Goal: Task Accomplishment & Management: Use online tool/utility

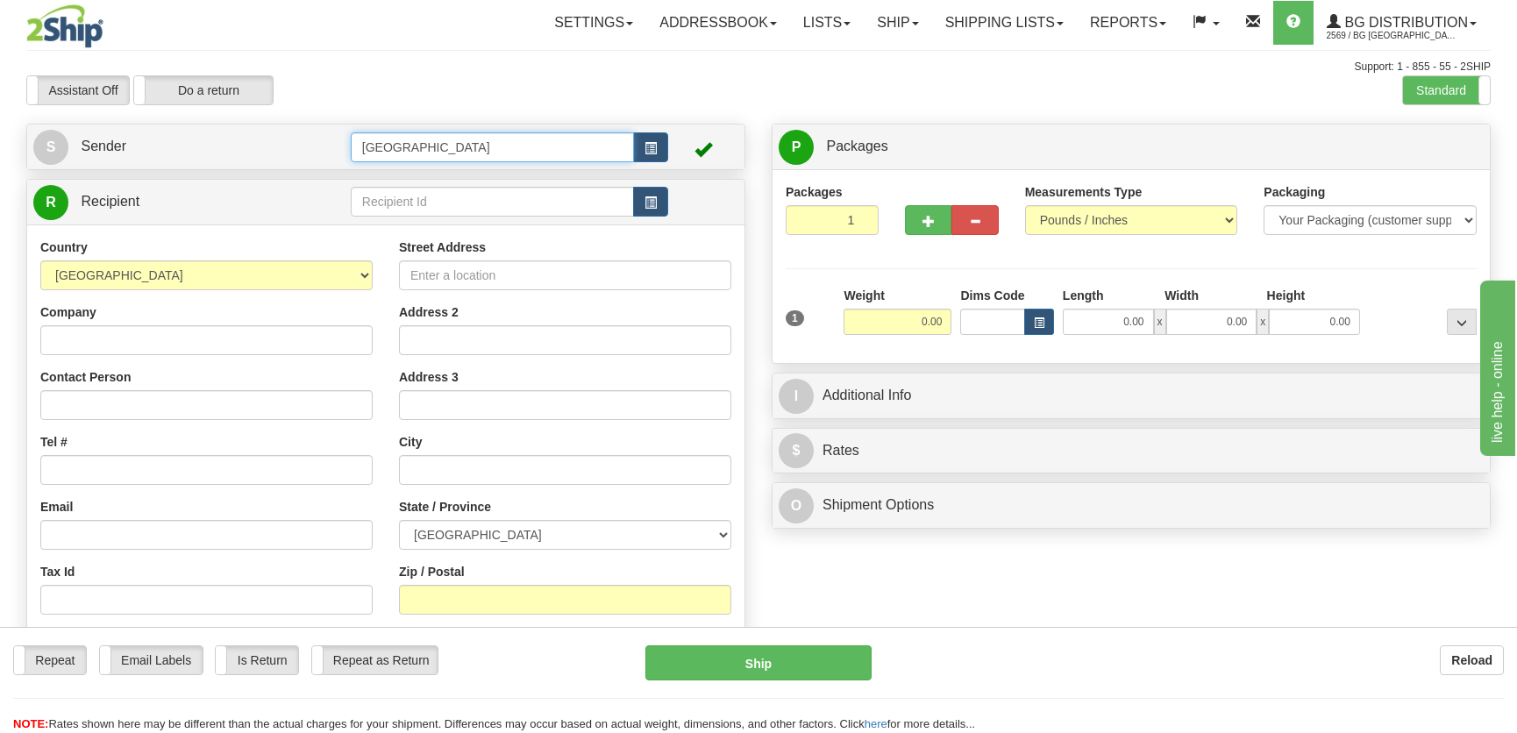
click at [338, 140] on tr "S Sender [GEOGRAPHIC_DATA]" at bounding box center [385, 147] width 705 height 36
click at [404, 176] on div "8-10" at bounding box center [488, 174] width 266 height 19
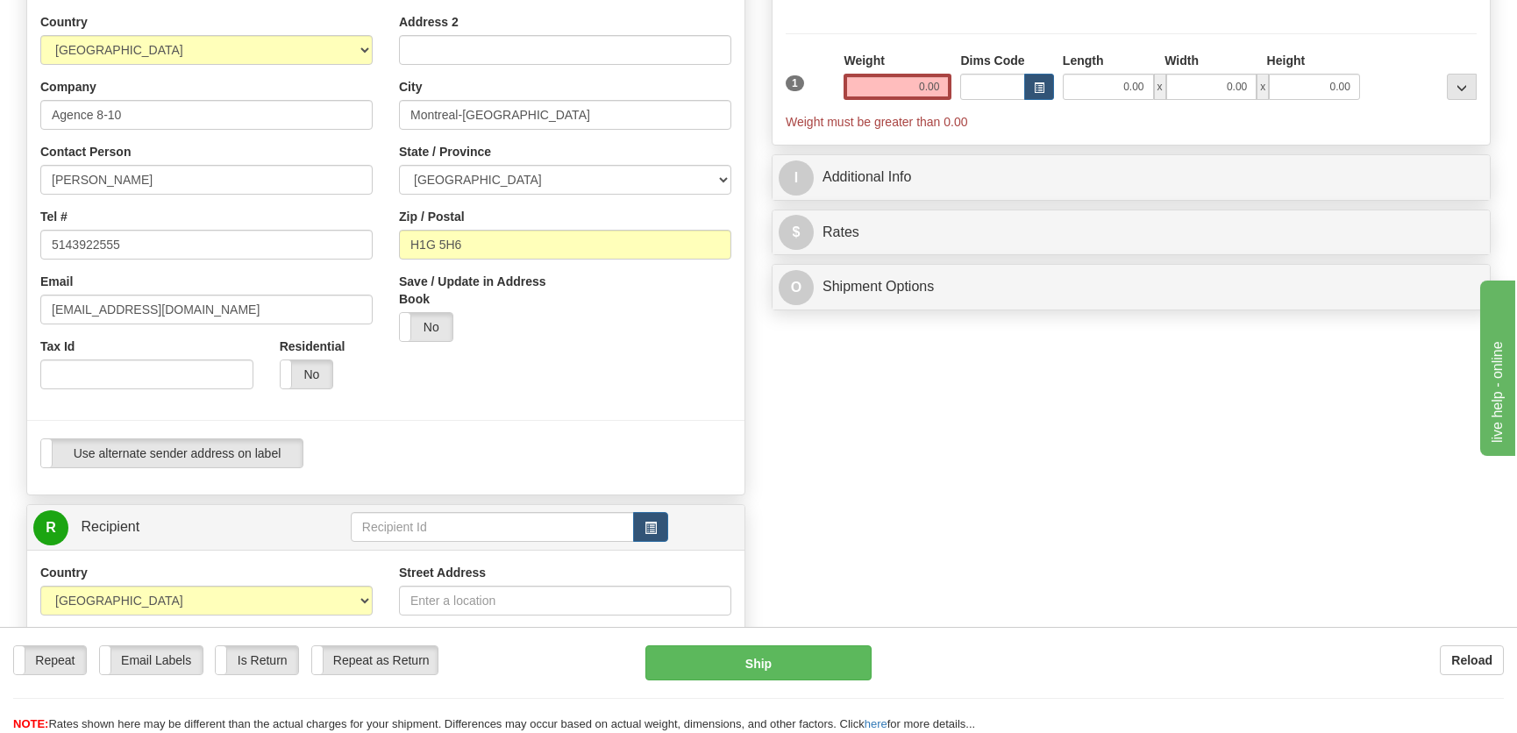
scroll to position [238, 0]
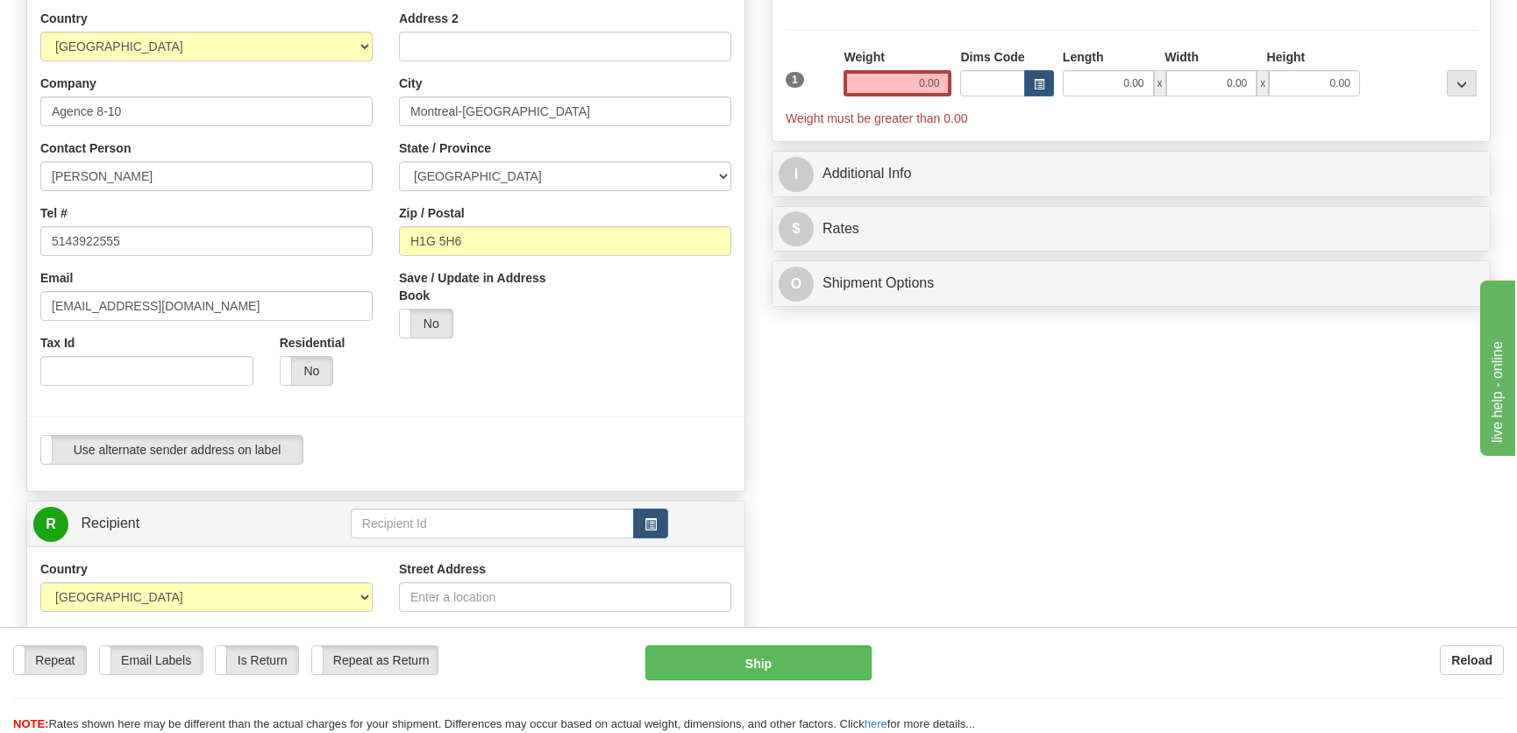
type input "8-10"
click at [487, 522] on input "text" at bounding box center [492, 523] width 283 height 30
drag, startPoint x: 491, startPoint y: 532, endPoint x: 497, endPoint y: 543, distance: 12.2
click at [493, 534] on input "mtl" at bounding box center [492, 523] width 283 height 30
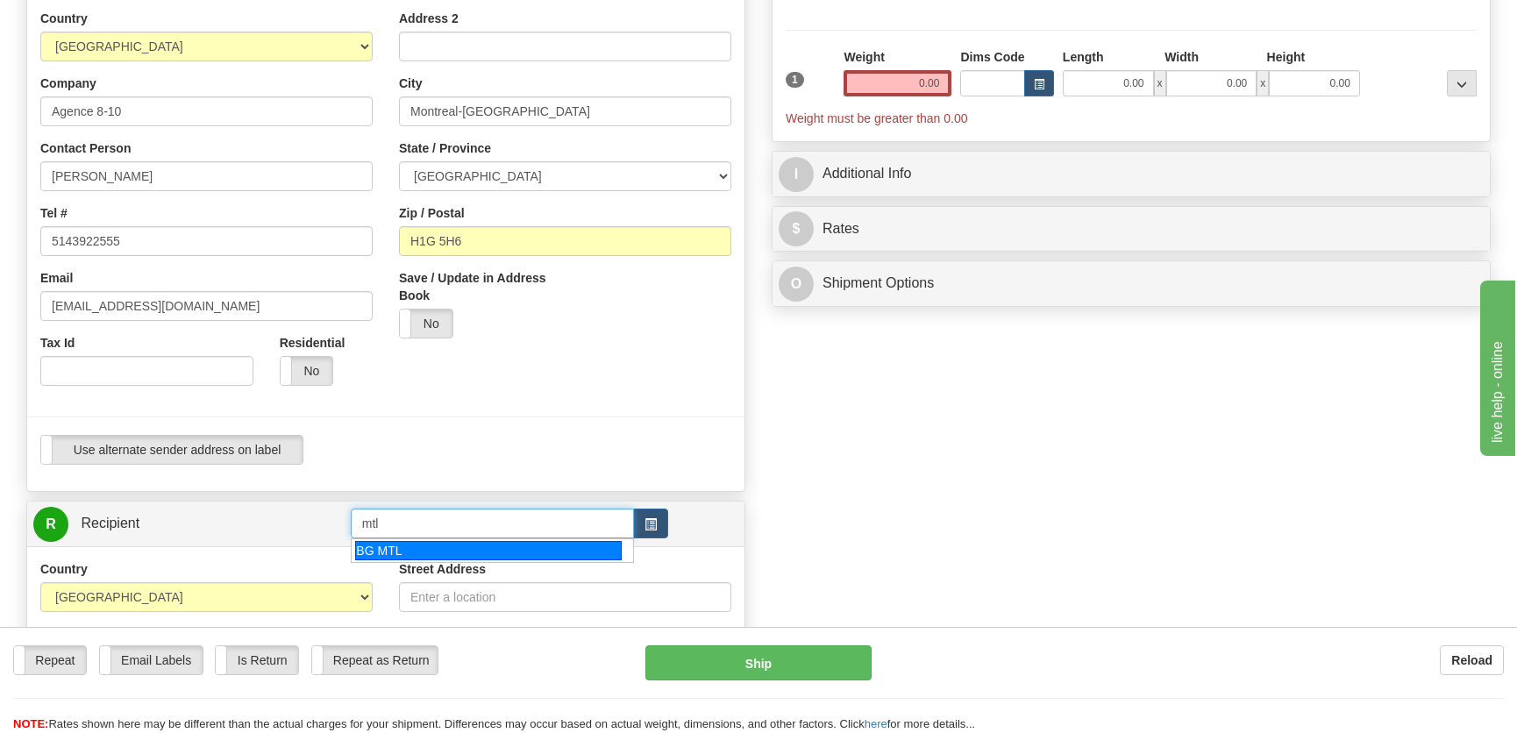
click at [499, 551] on div "BG MTL" at bounding box center [488, 550] width 266 height 19
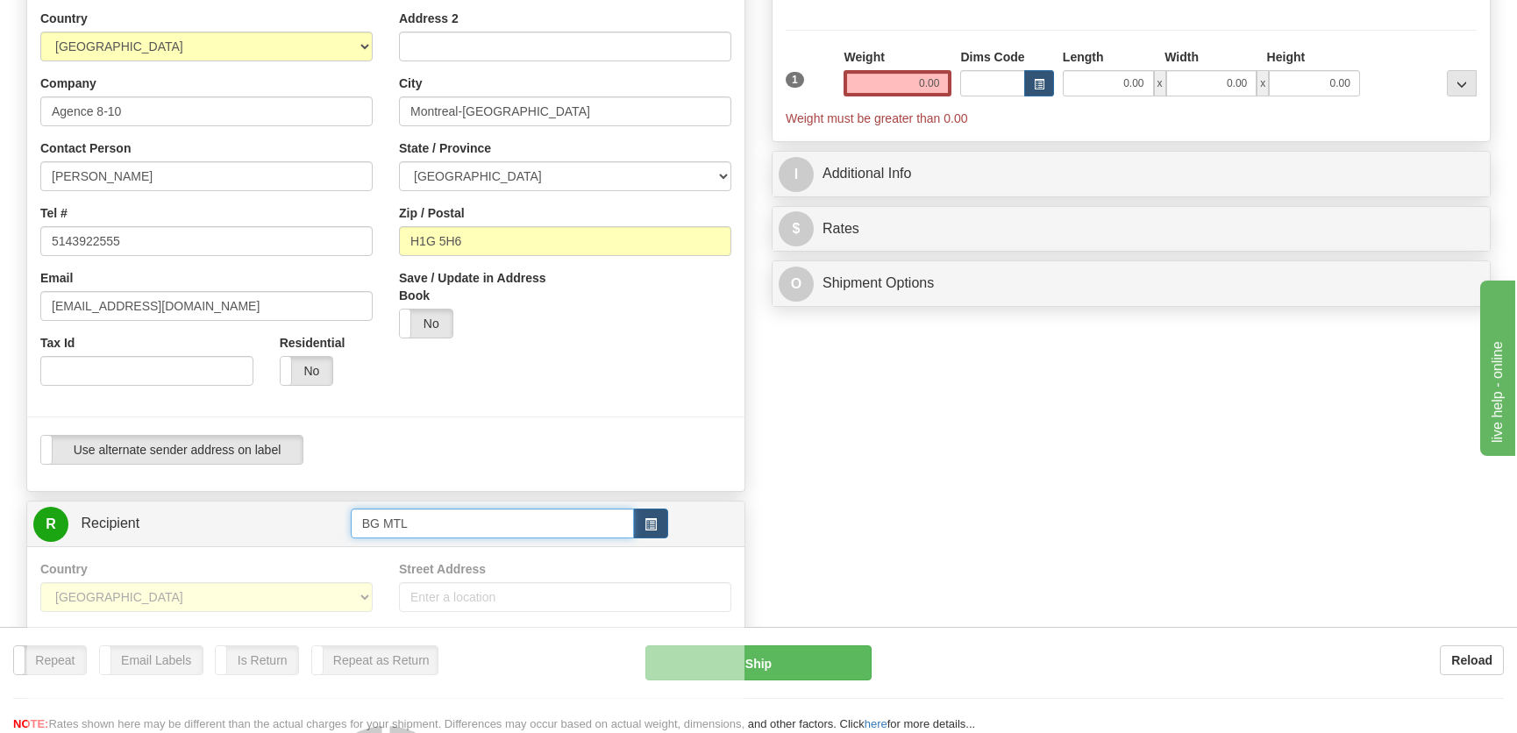
type input "BG MTL"
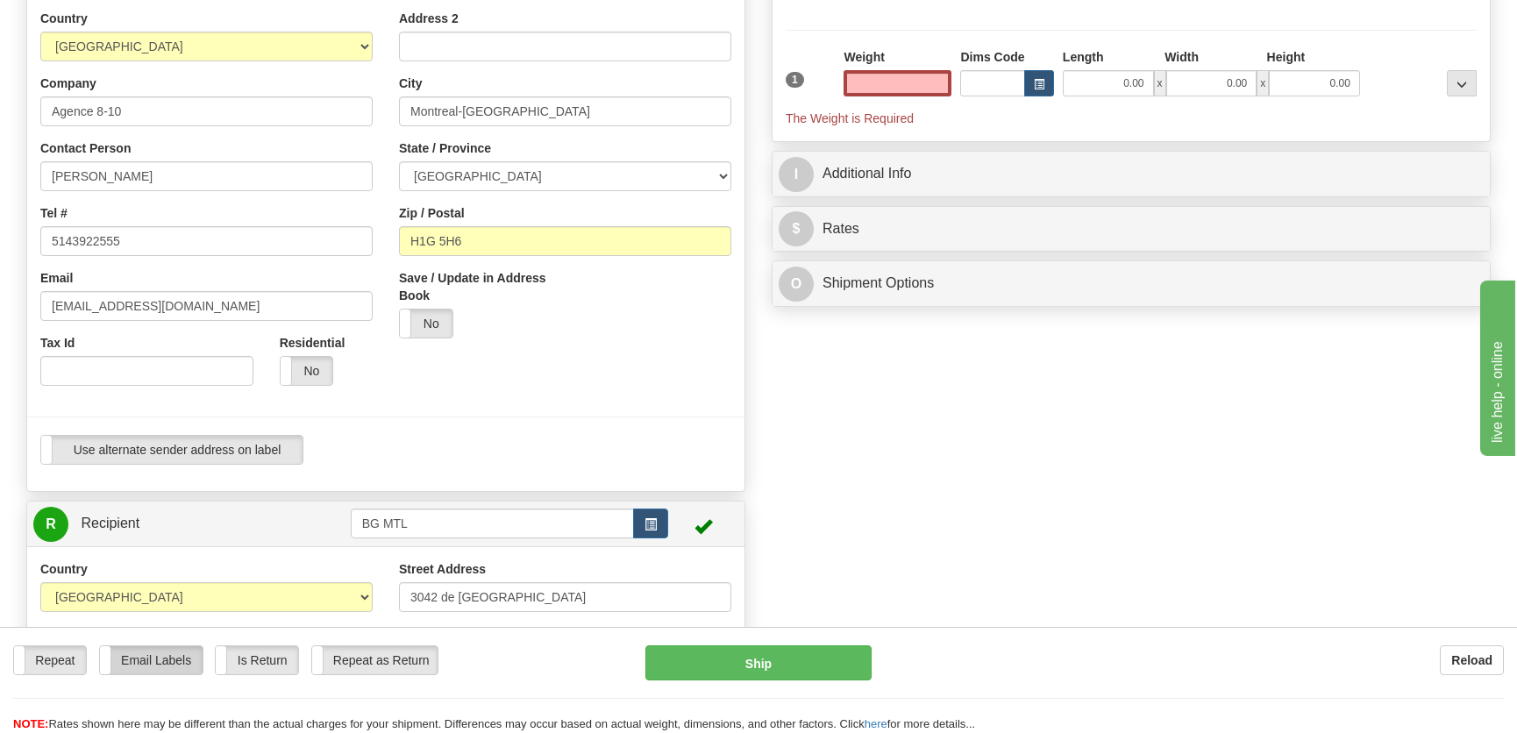
type input "0.00"
click at [142, 672] on label "Email Labels" at bounding box center [151, 660] width 103 height 28
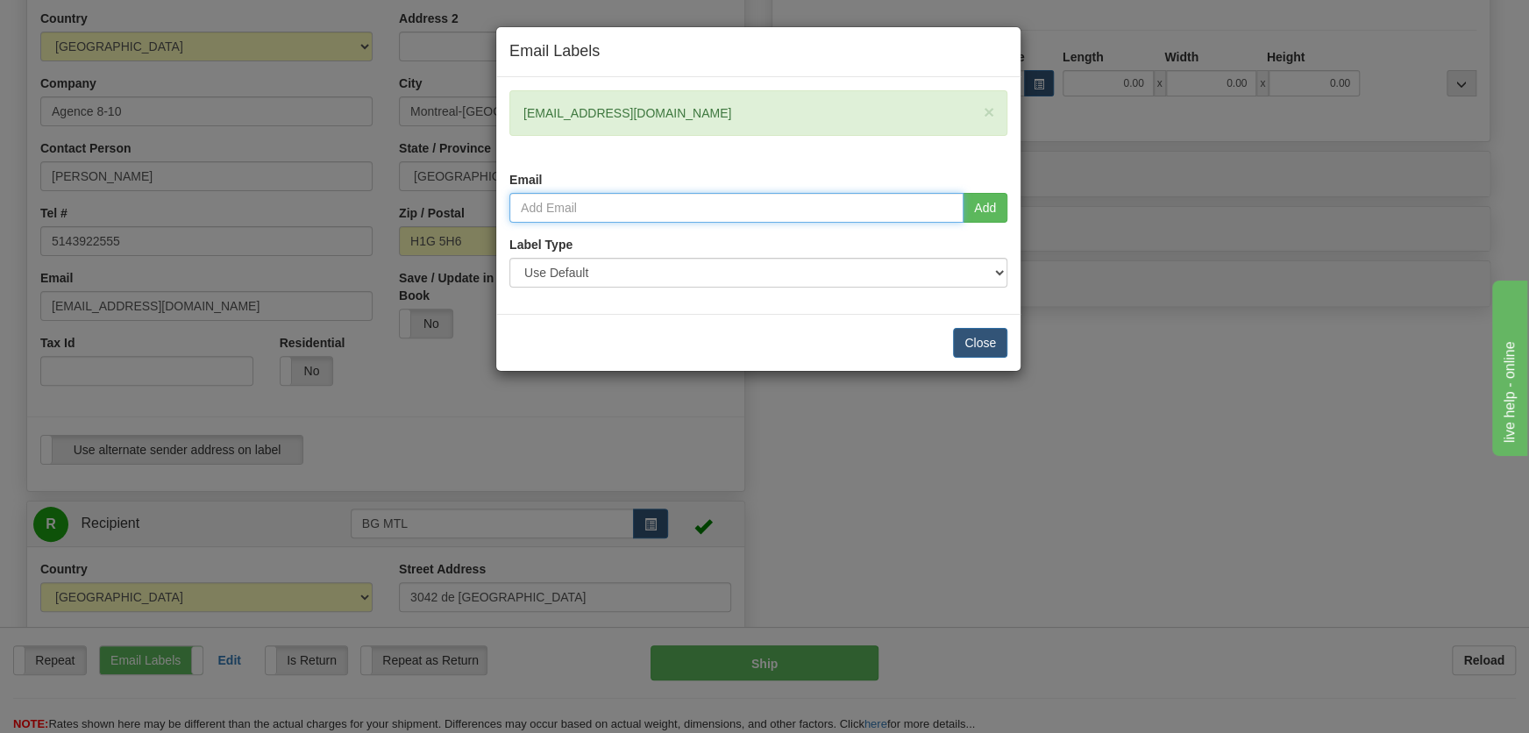
click at [762, 204] on input "email" at bounding box center [736, 208] width 454 height 30
type input "nvoyer@bgdistribution.ca"
click at [977, 218] on button "Add" at bounding box center [985, 208] width 45 height 30
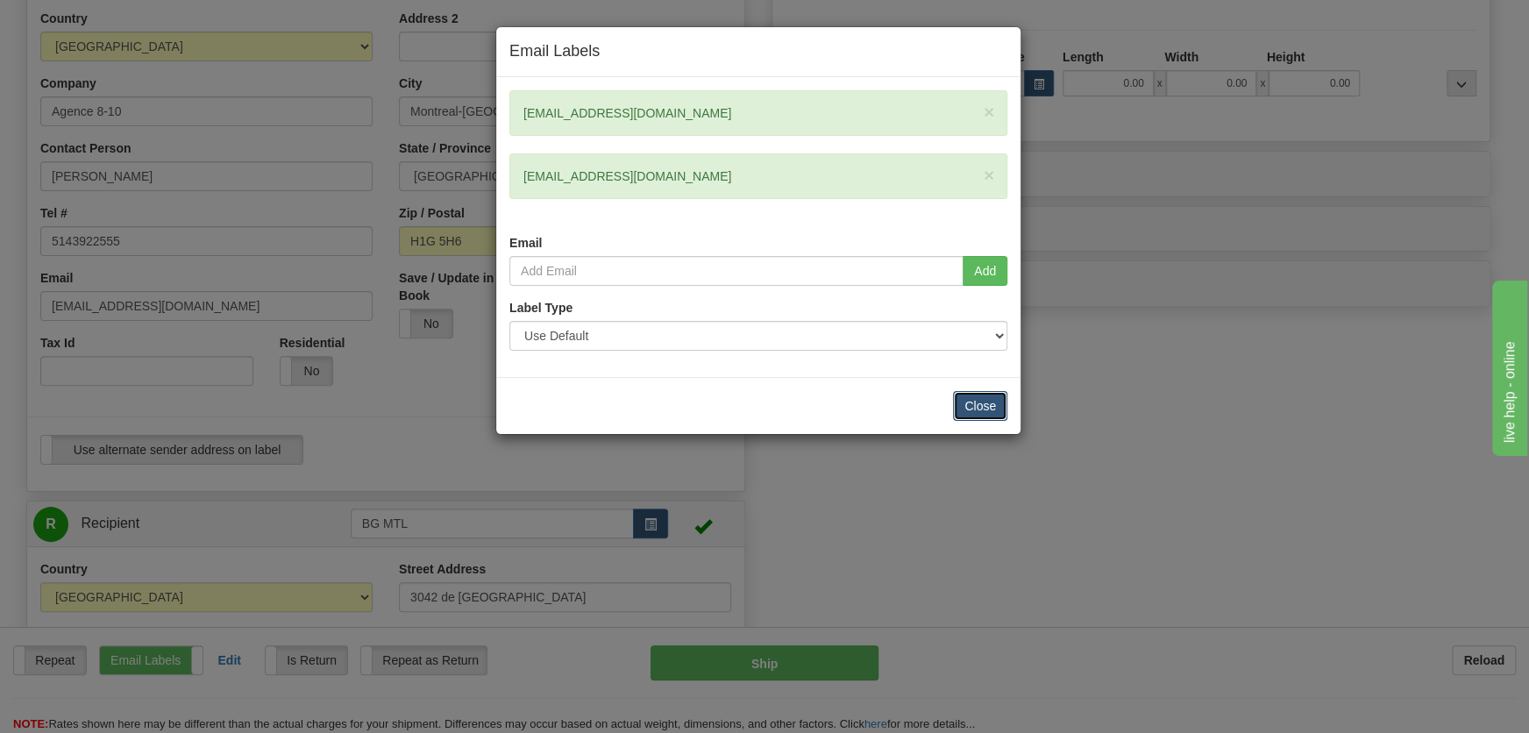
click at [1001, 414] on button "Close" at bounding box center [980, 406] width 54 height 30
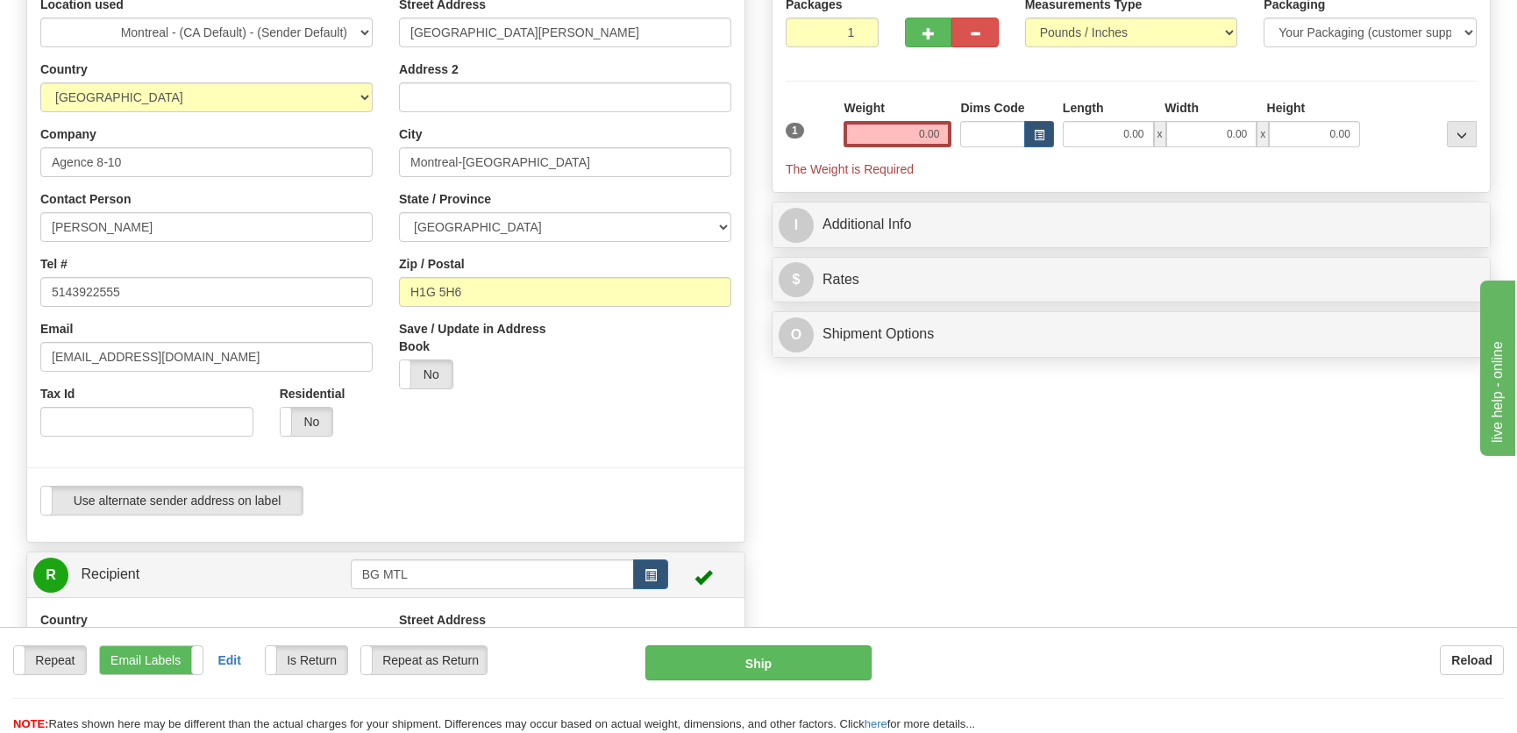
scroll to position [159, 0]
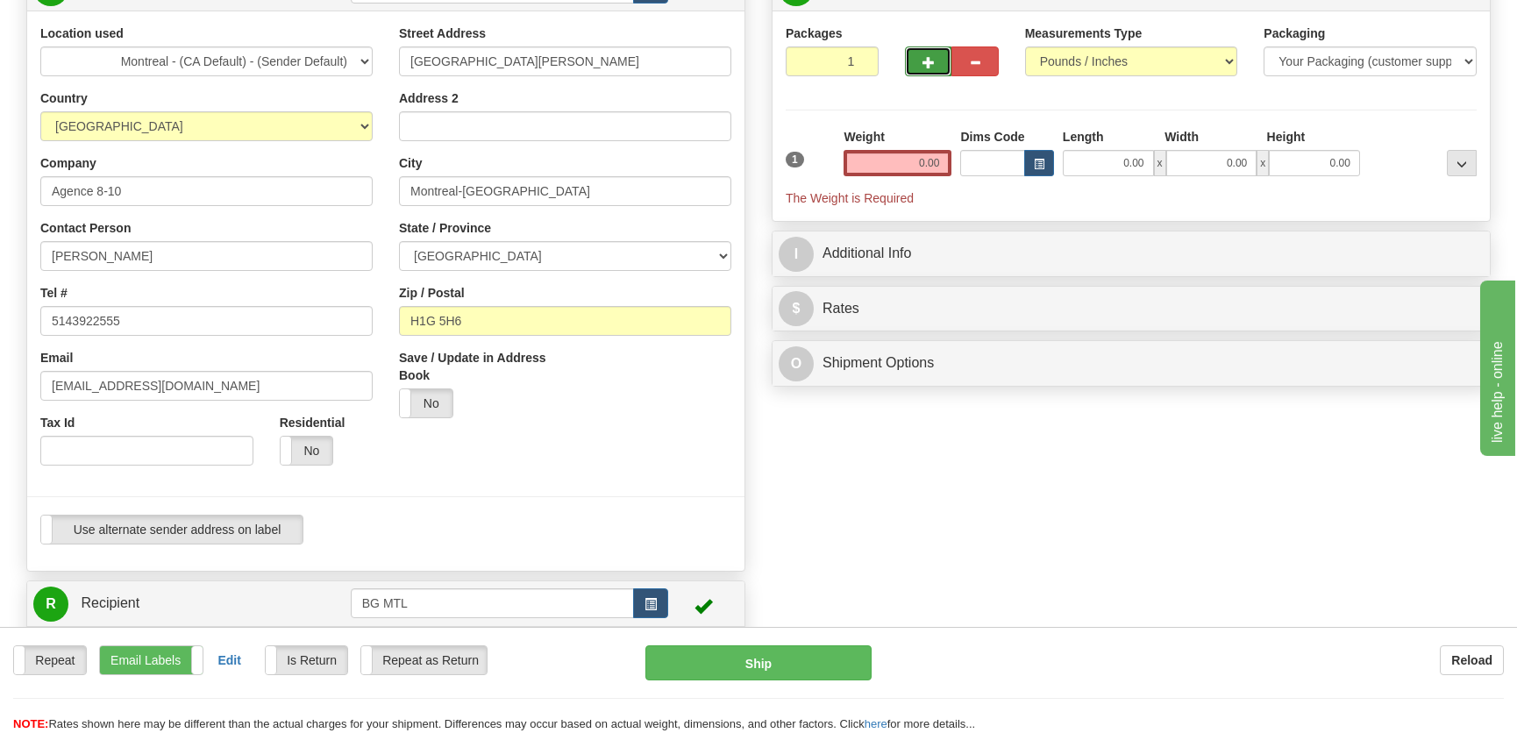
click at [935, 61] on button "button" at bounding box center [928, 61] width 46 height 30
radio input "true"
type input "2"
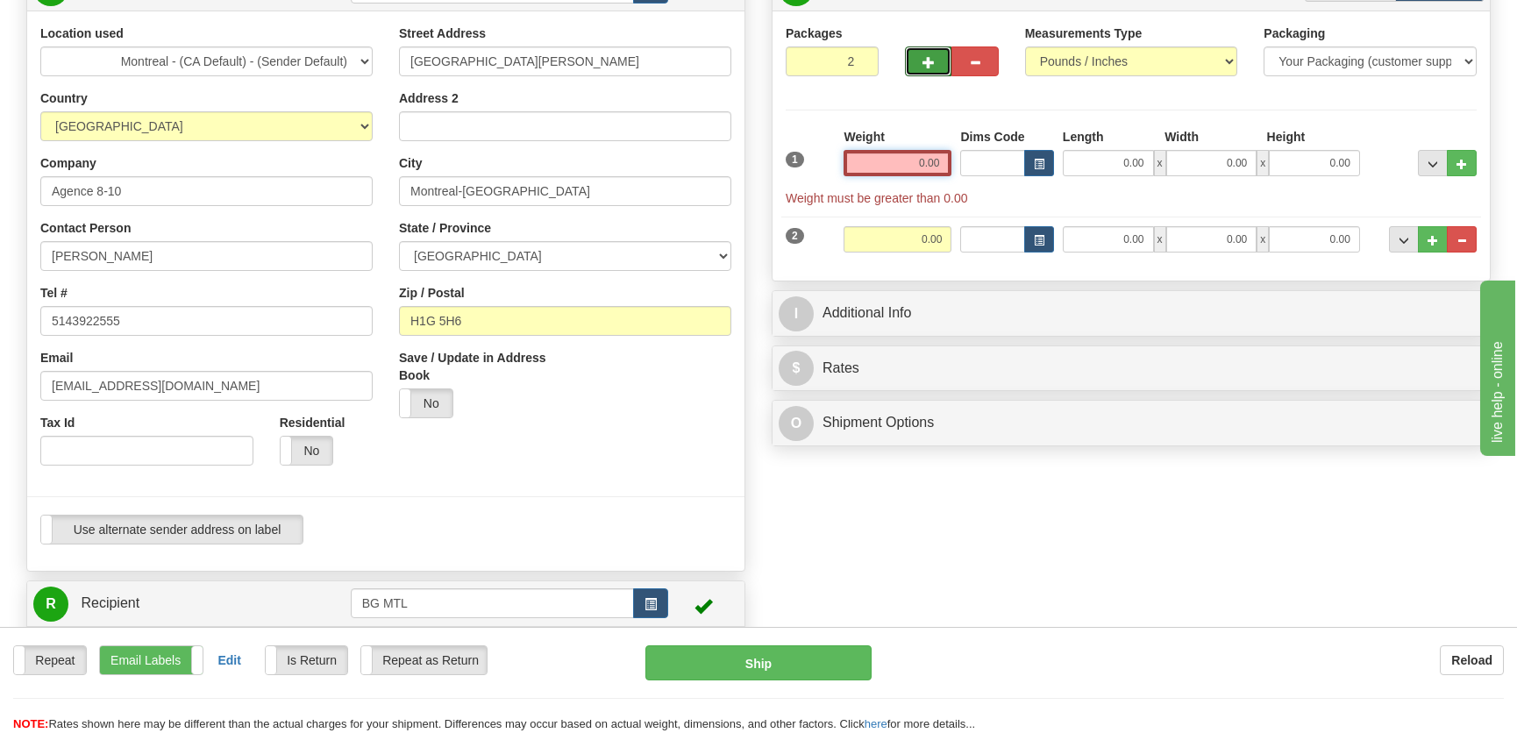
click at [928, 157] on input "0.00" at bounding box center [897, 163] width 108 height 26
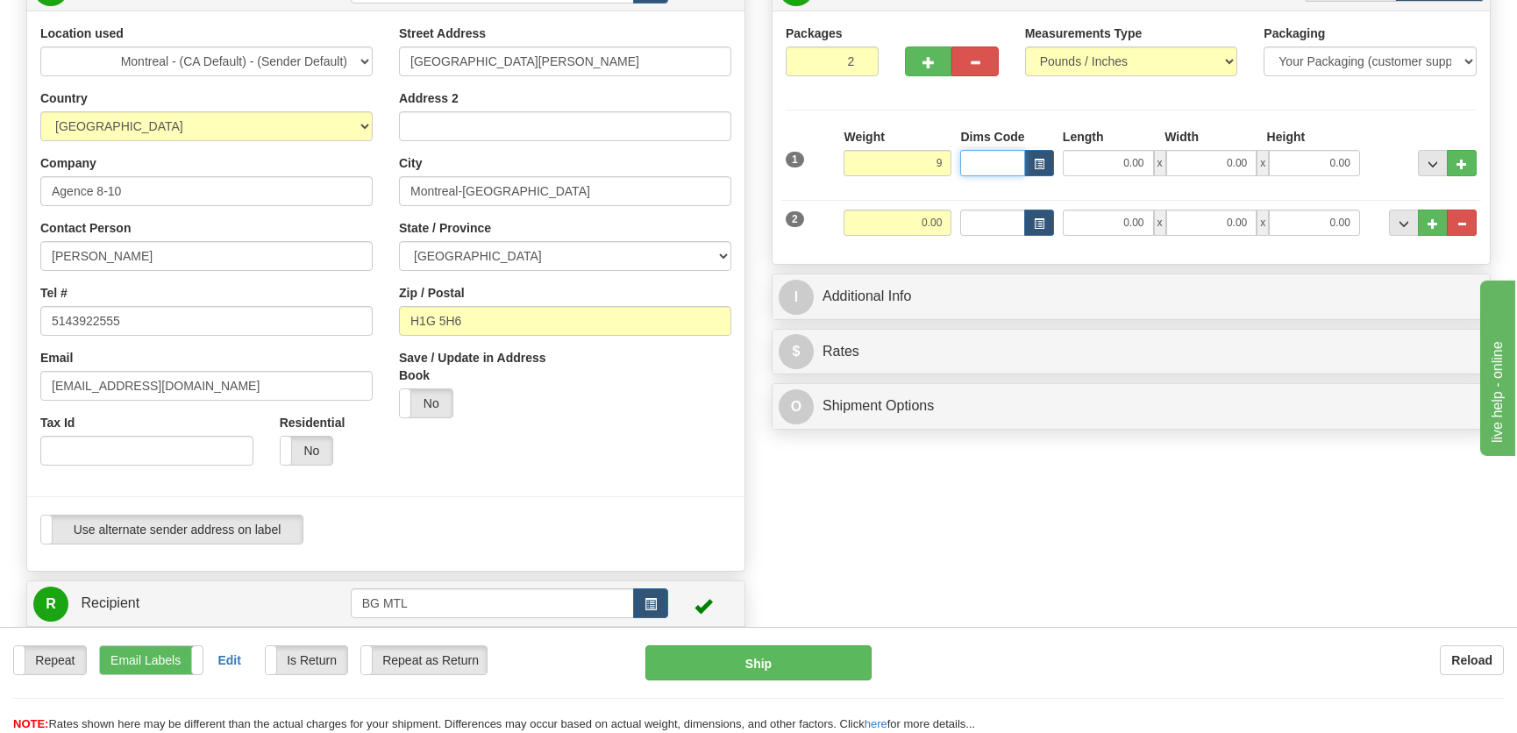
type input "9.00"
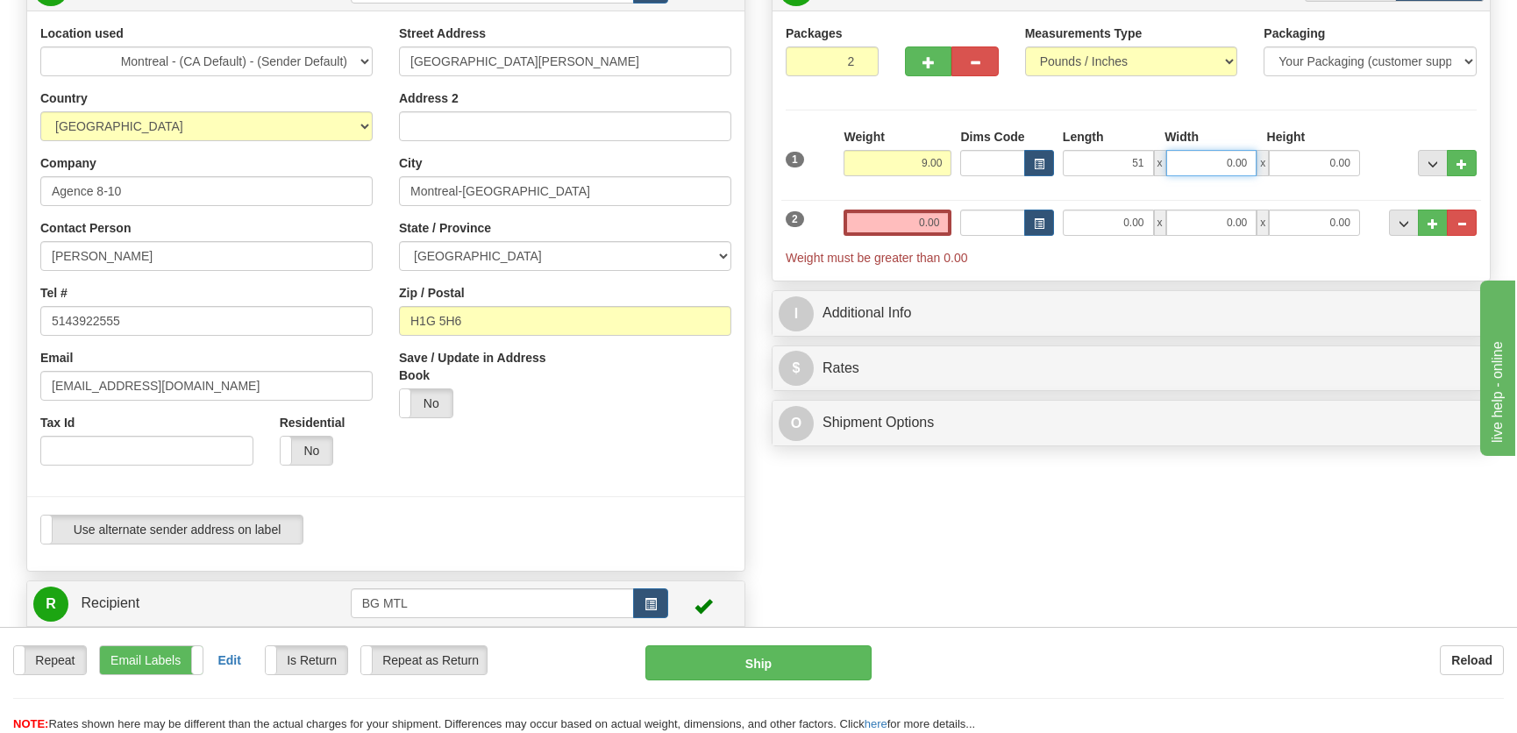
type input "51.00"
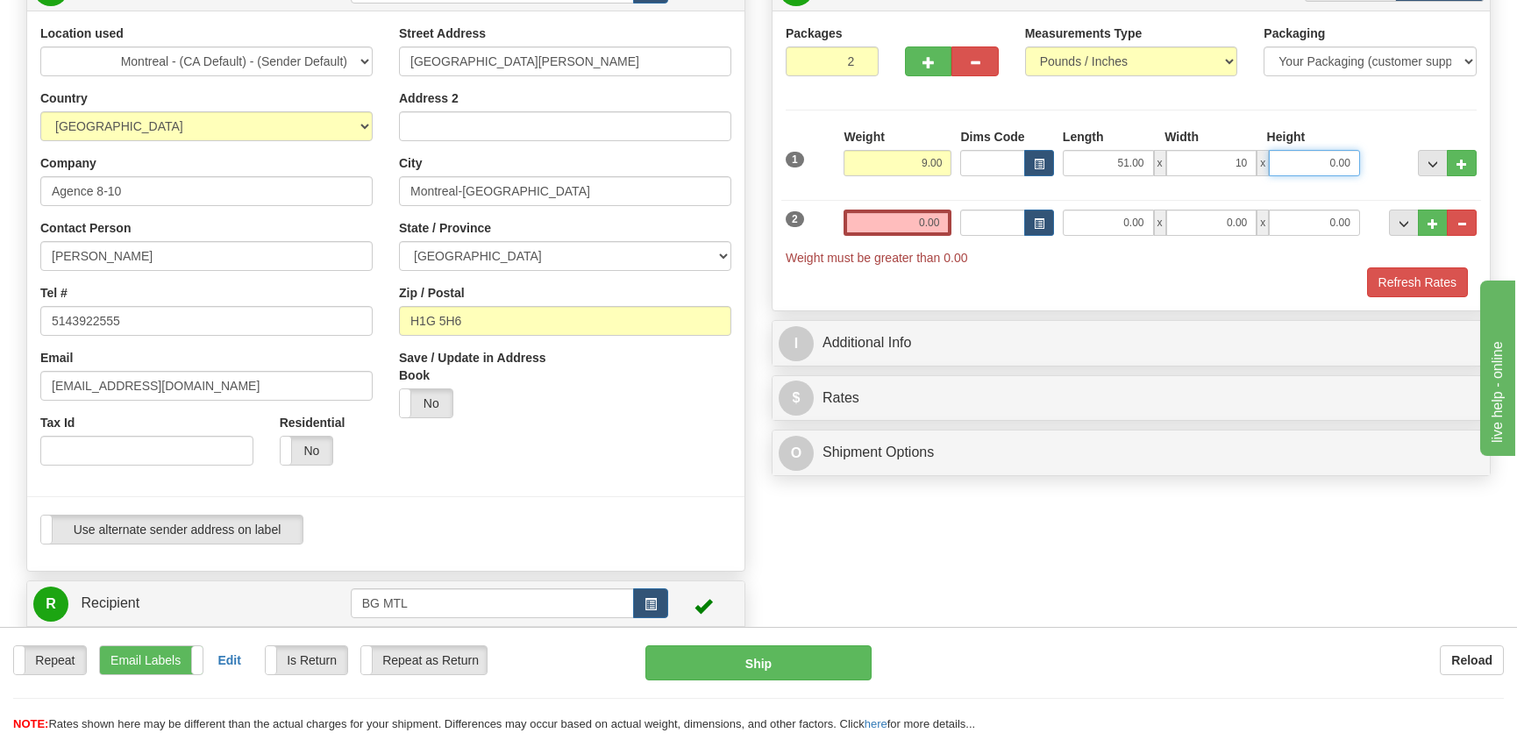
type input "10.00"
type input "4.00"
click at [1115, 218] on input "0.00" at bounding box center [1108, 223] width 91 height 26
type input "51.00"
type input "10.00"
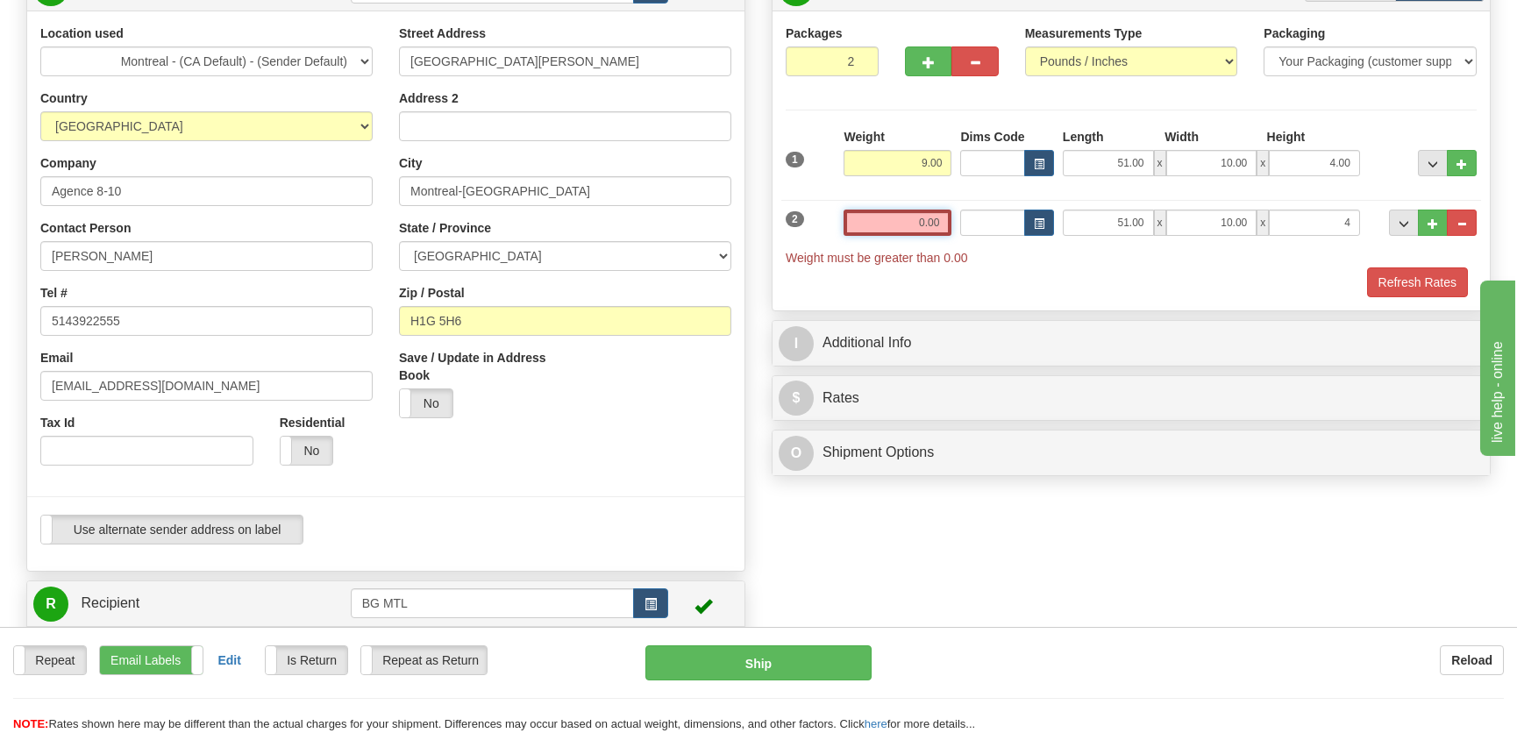
type input "4.00"
click at [940, 222] on input "0.00" at bounding box center [897, 223] width 108 height 26
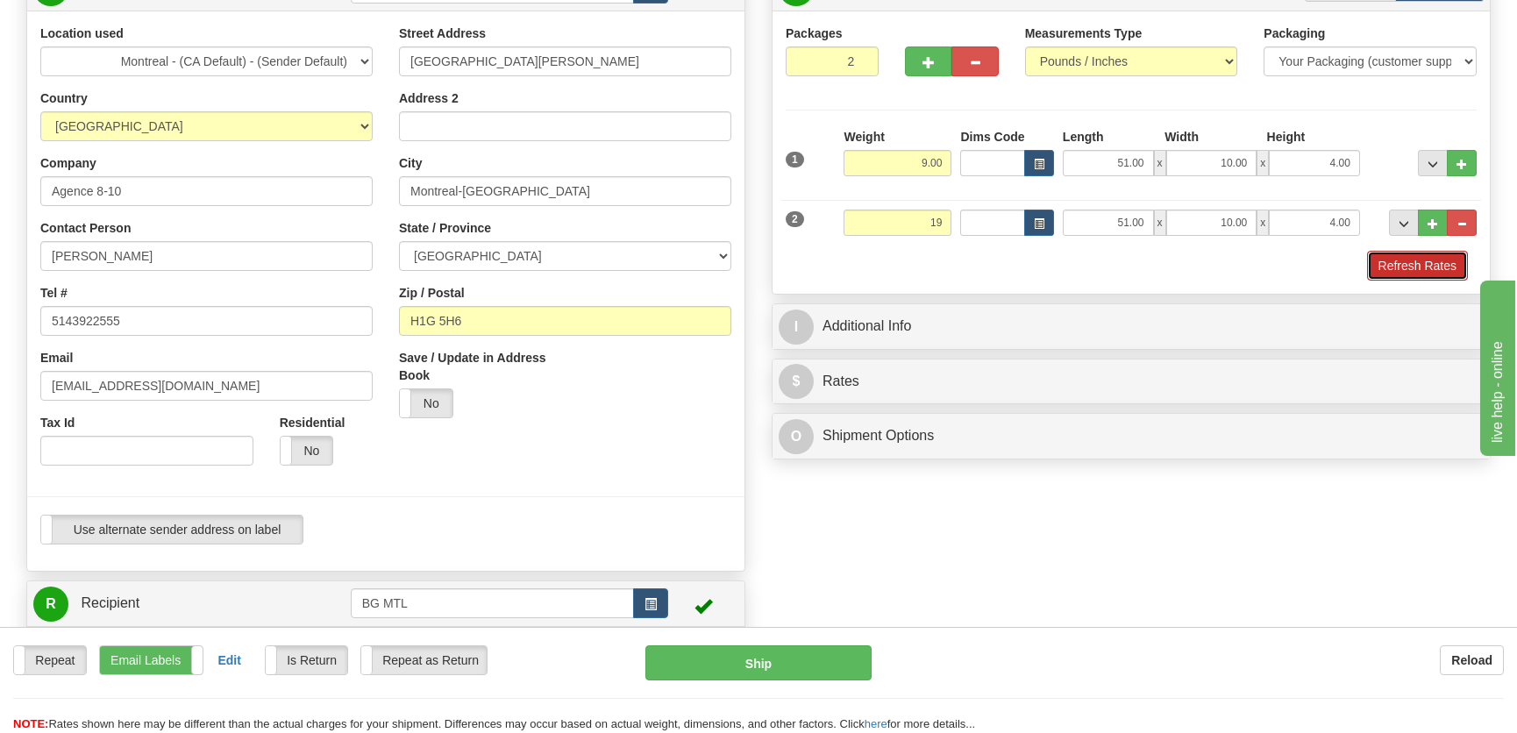
click at [1420, 271] on button "Refresh Rates" at bounding box center [1417, 266] width 101 height 30
type input "19.00"
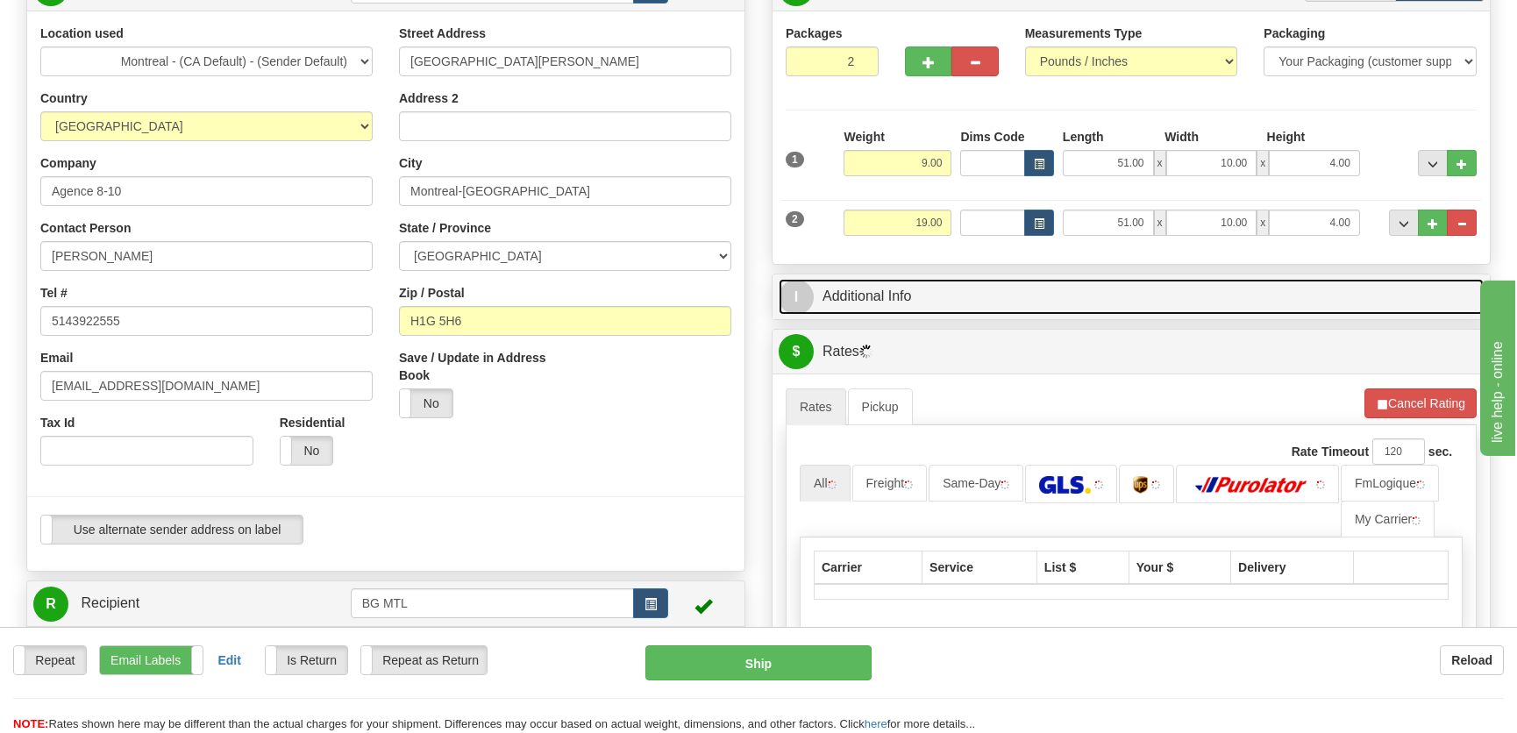
click at [1156, 291] on link "I Additional Info" at bounding box center [1130, 297] width 705 height 36
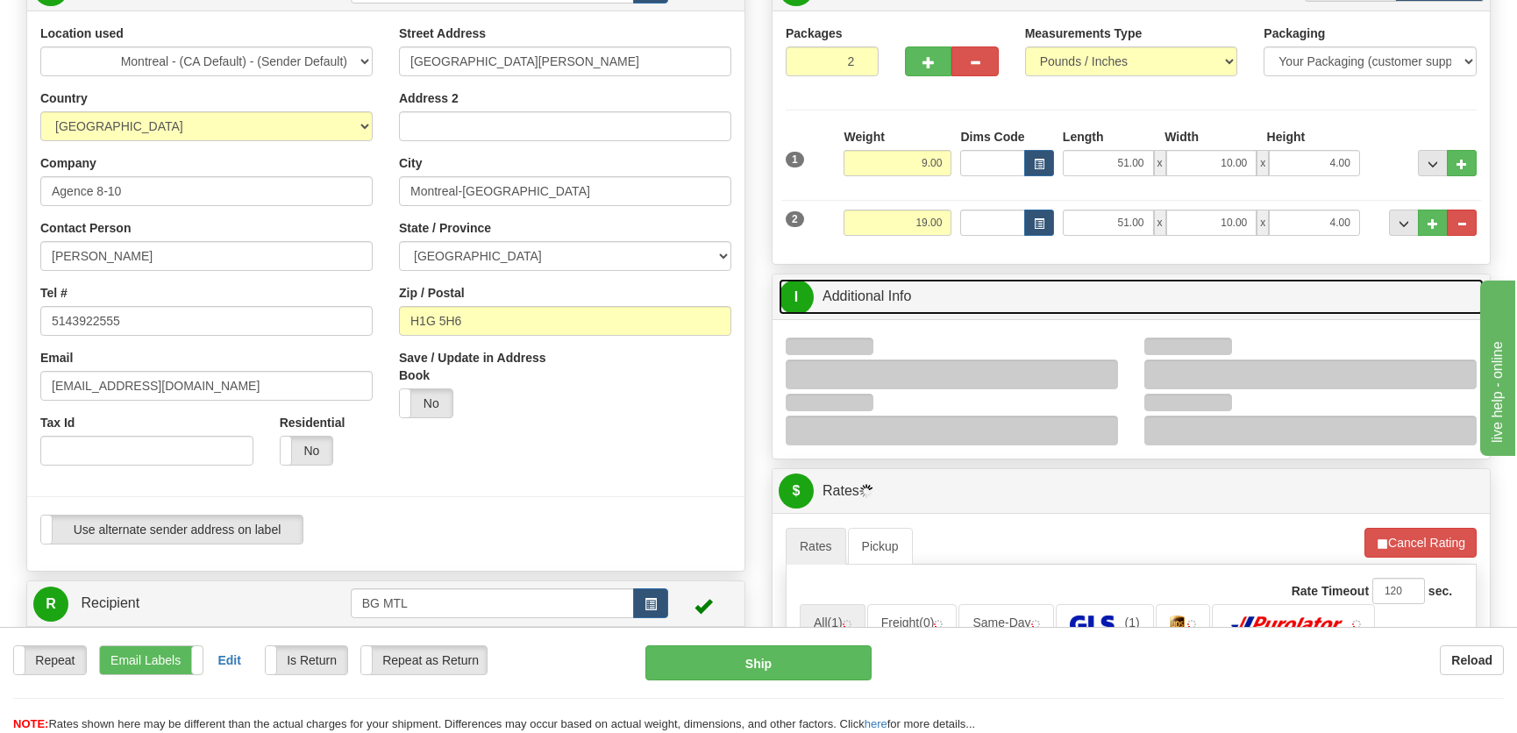
scroll to position [318, 0]
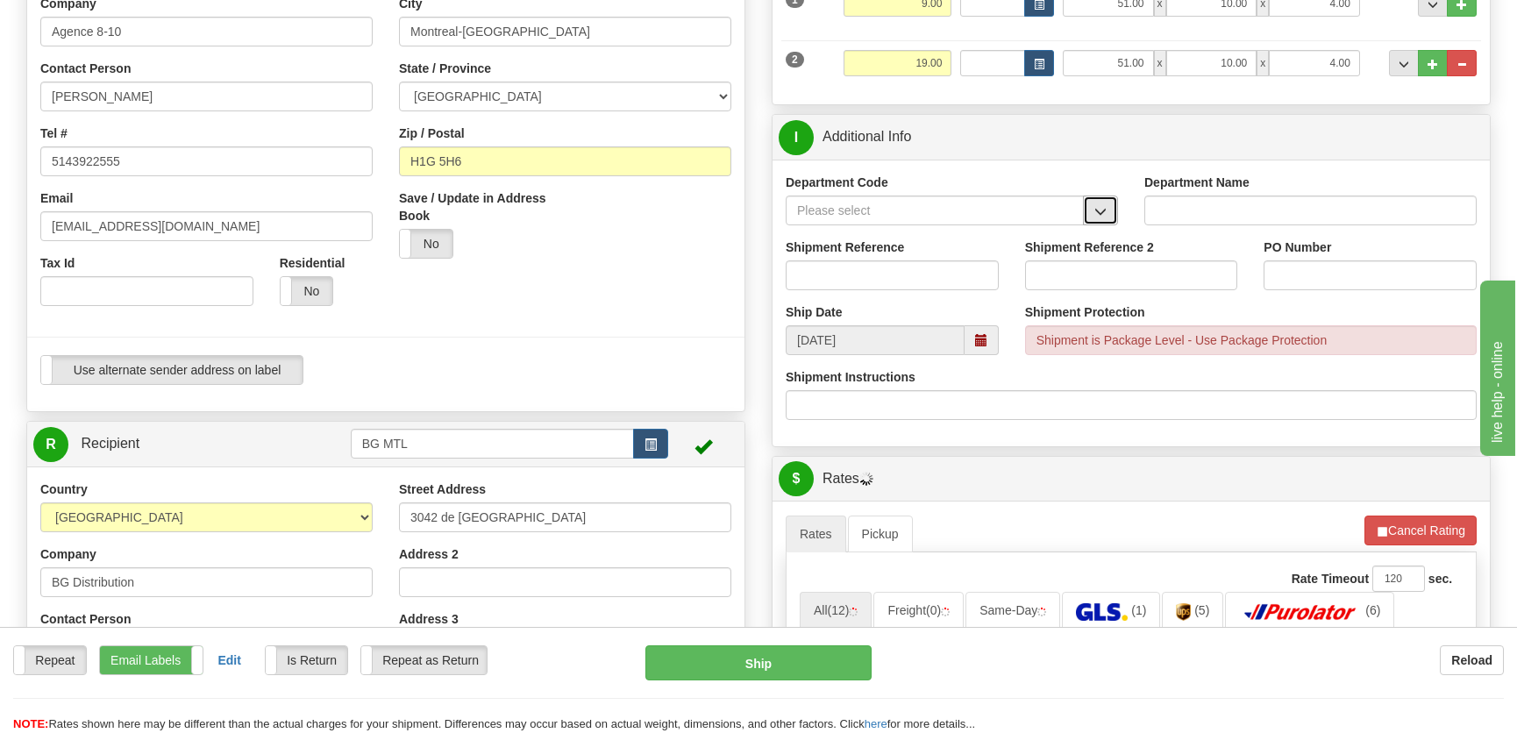
click at [1099, 211] on span "button" at bounding box center [1100, 211] width 12 height 11
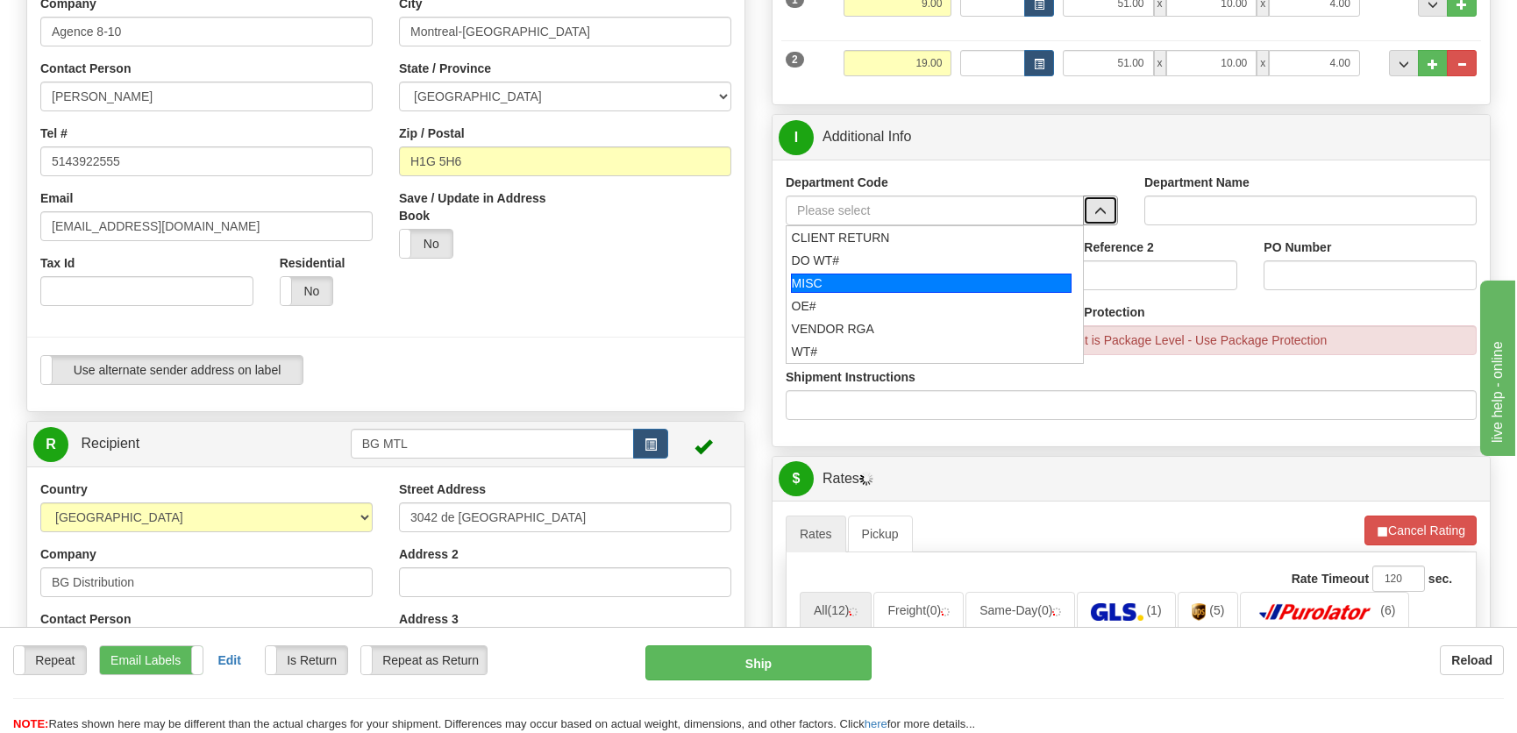
click at [851, 283] on div "MISC" at bounding box center [931, 283] width 281 height 19
type input "MISC"
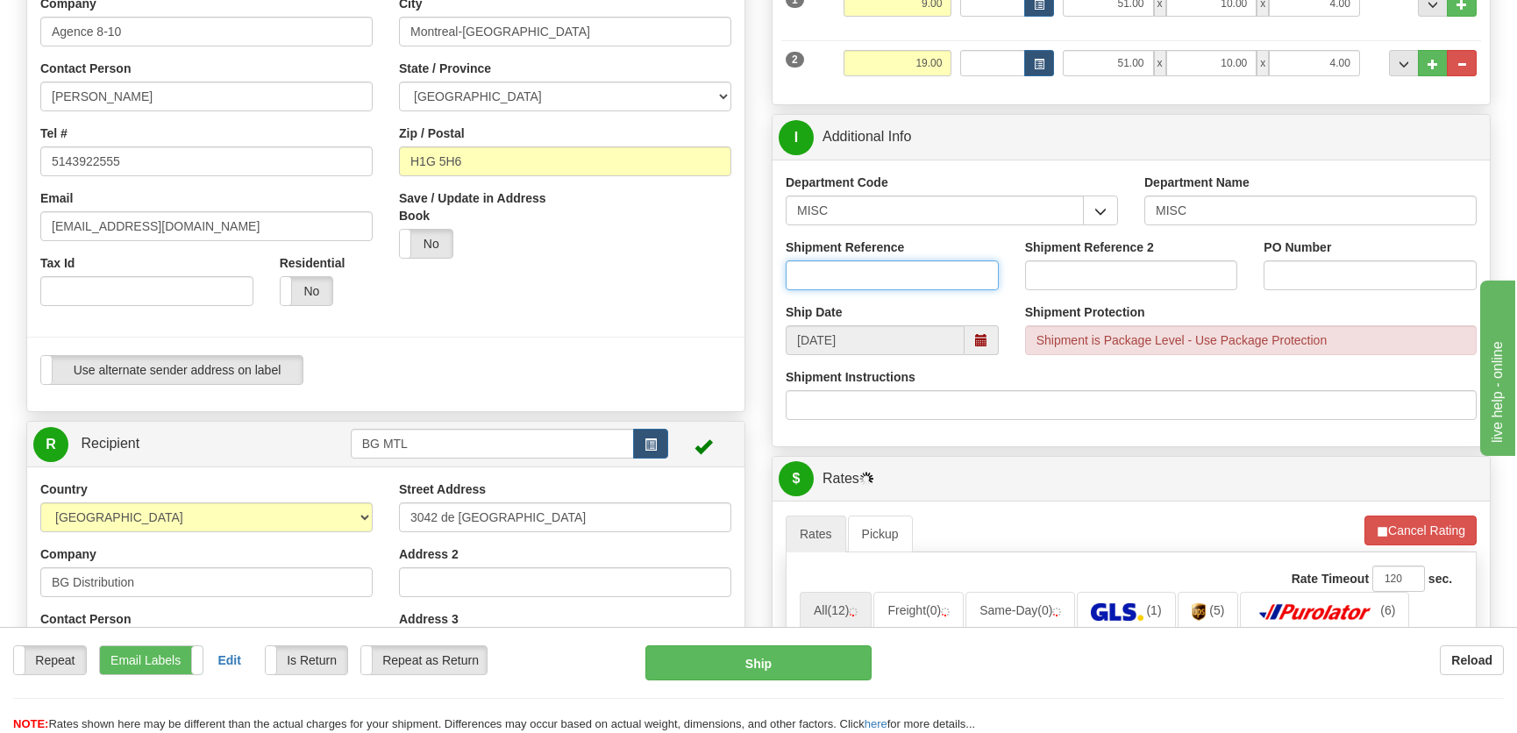
click at [835, 286] on input "Shipment Reference" at bounding box center [892, 275] width 213 height 30
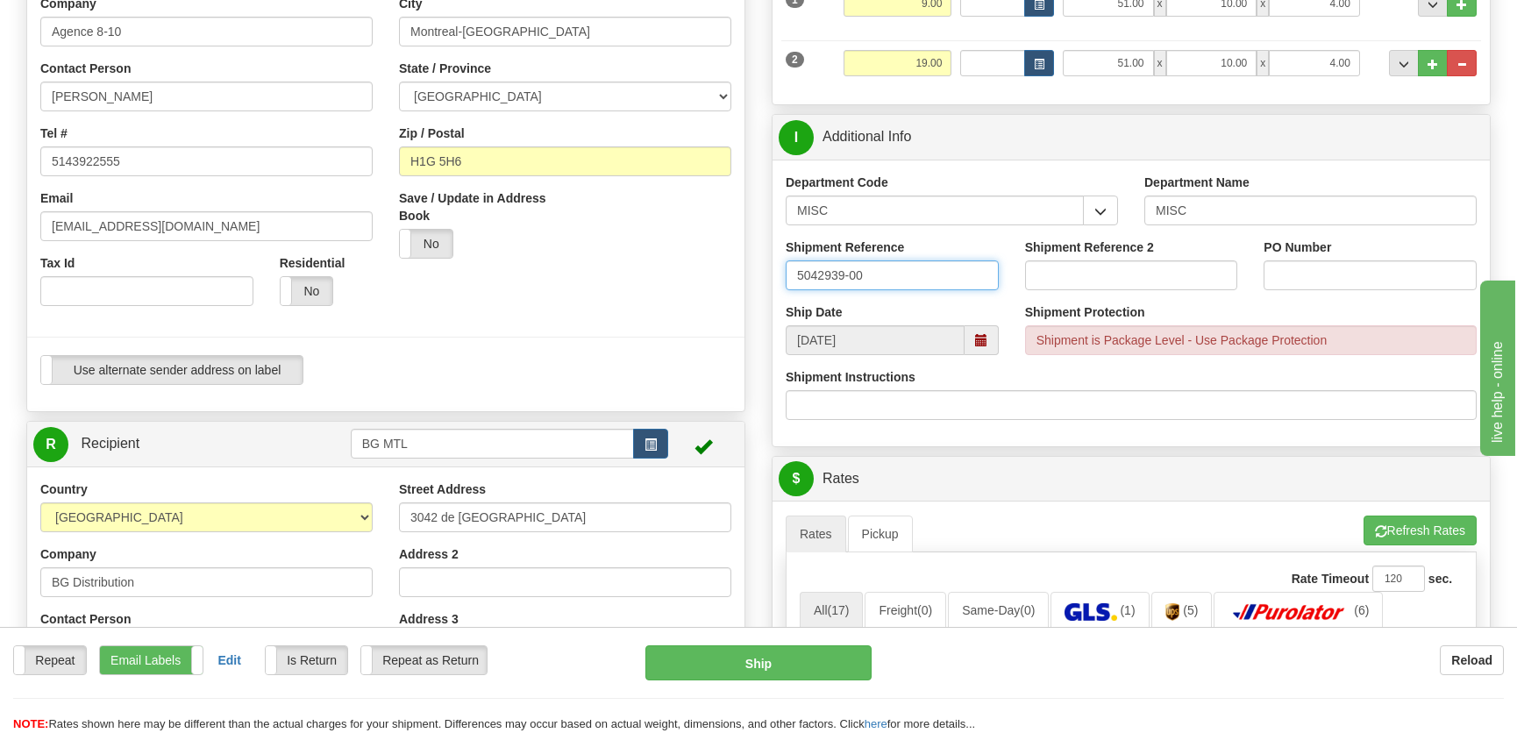
type input "5042939-00"
click at [1302, 267] on input "PO Number" at bounding box center [1369, 275] width 213 height 30
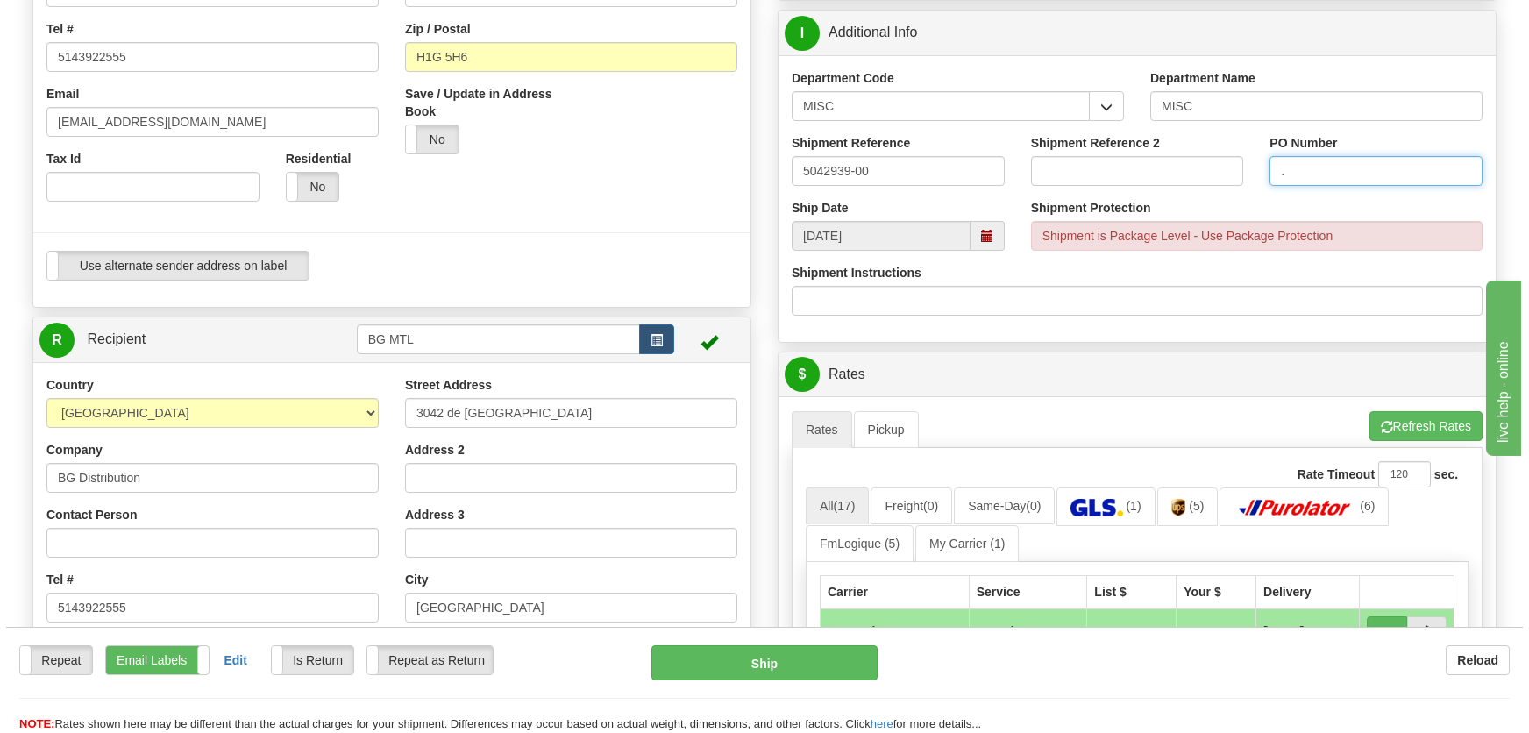
scroll to position [637, 0]
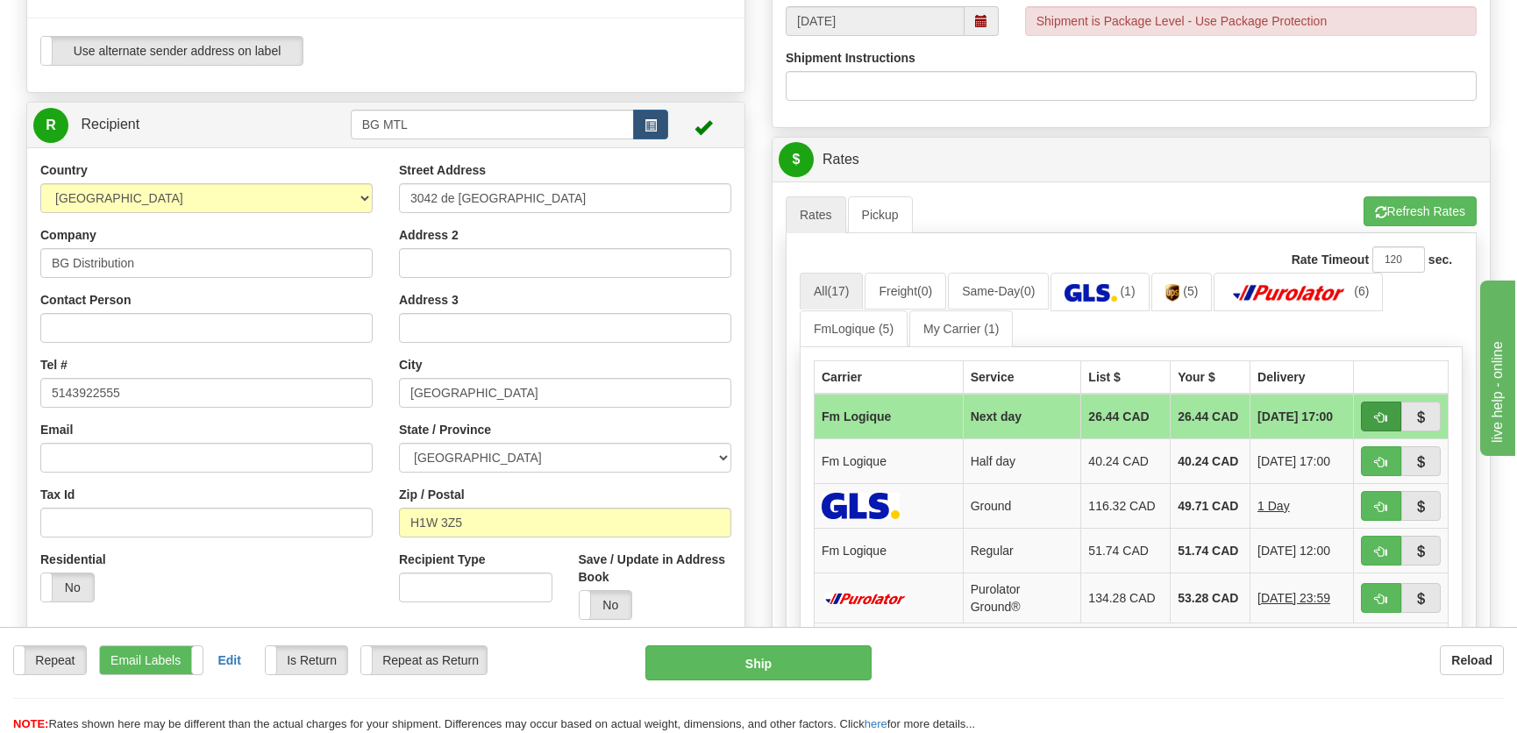
type input "."
click at [1369, 416] on button "button" at bounding box center [1381, 417] width 40 height 30
type input "jour"
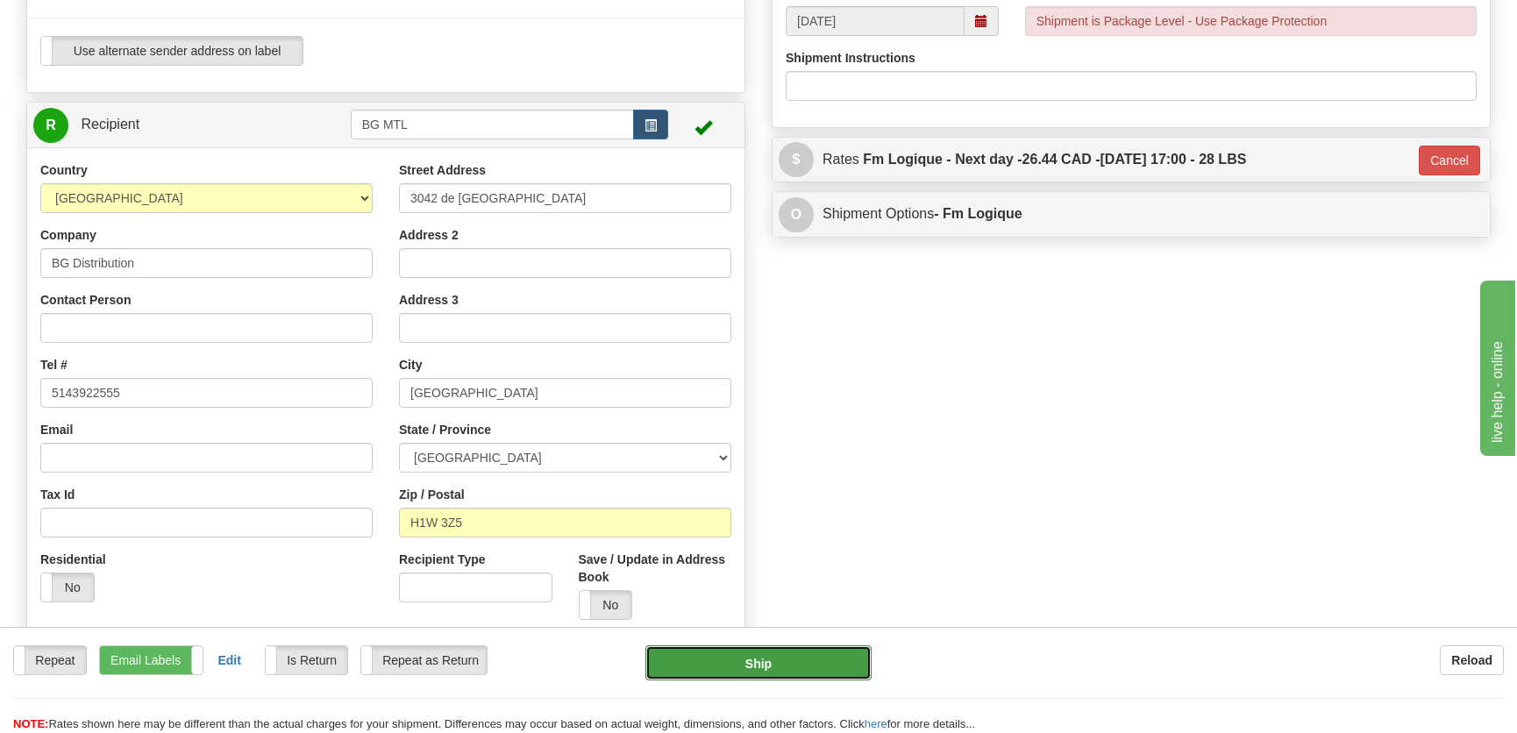
click at [754, 666] on button "Ship" at bounding box center [758, 662] width 226 height 35
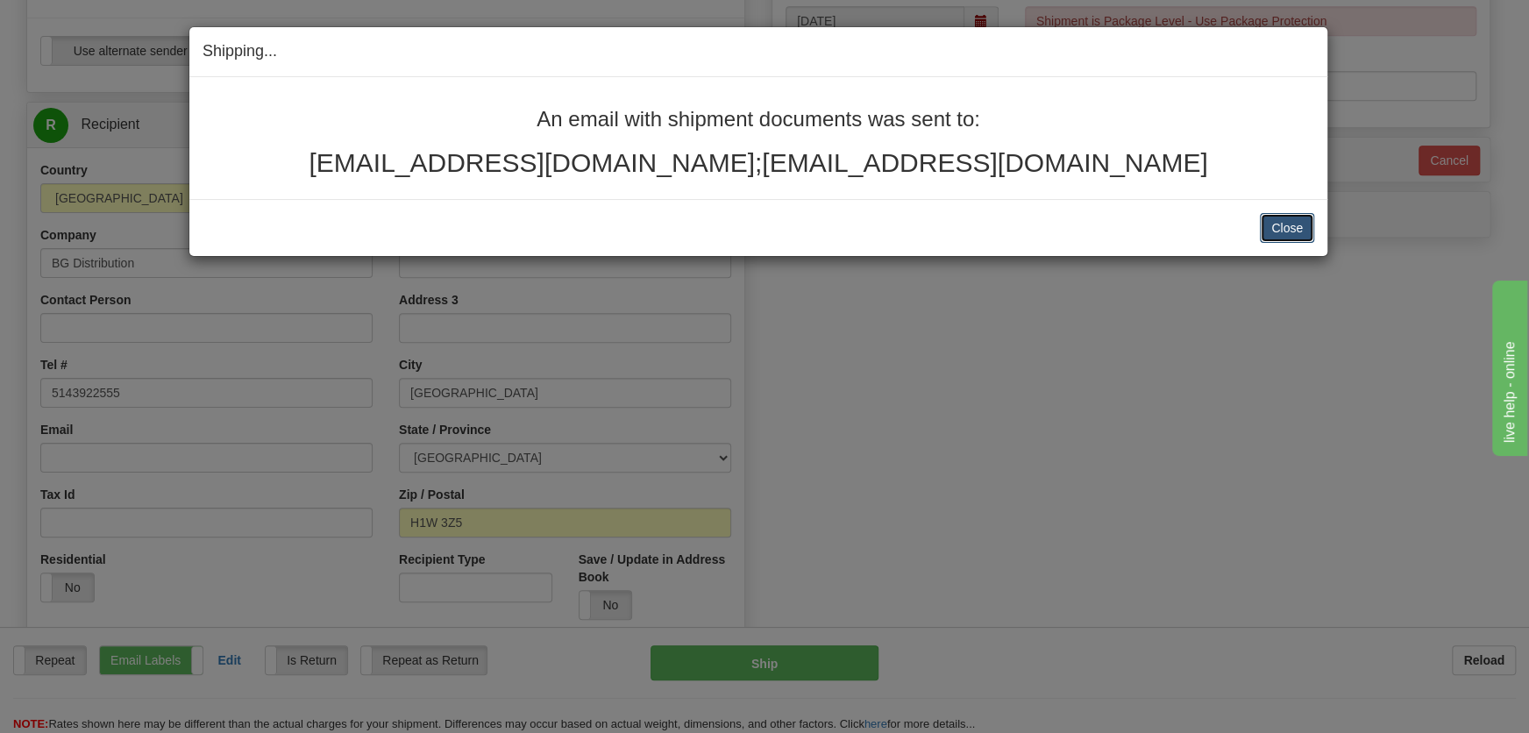
click at [1297, 229] on button "Close" at bounding box center [1287, 228] width 54 height 30
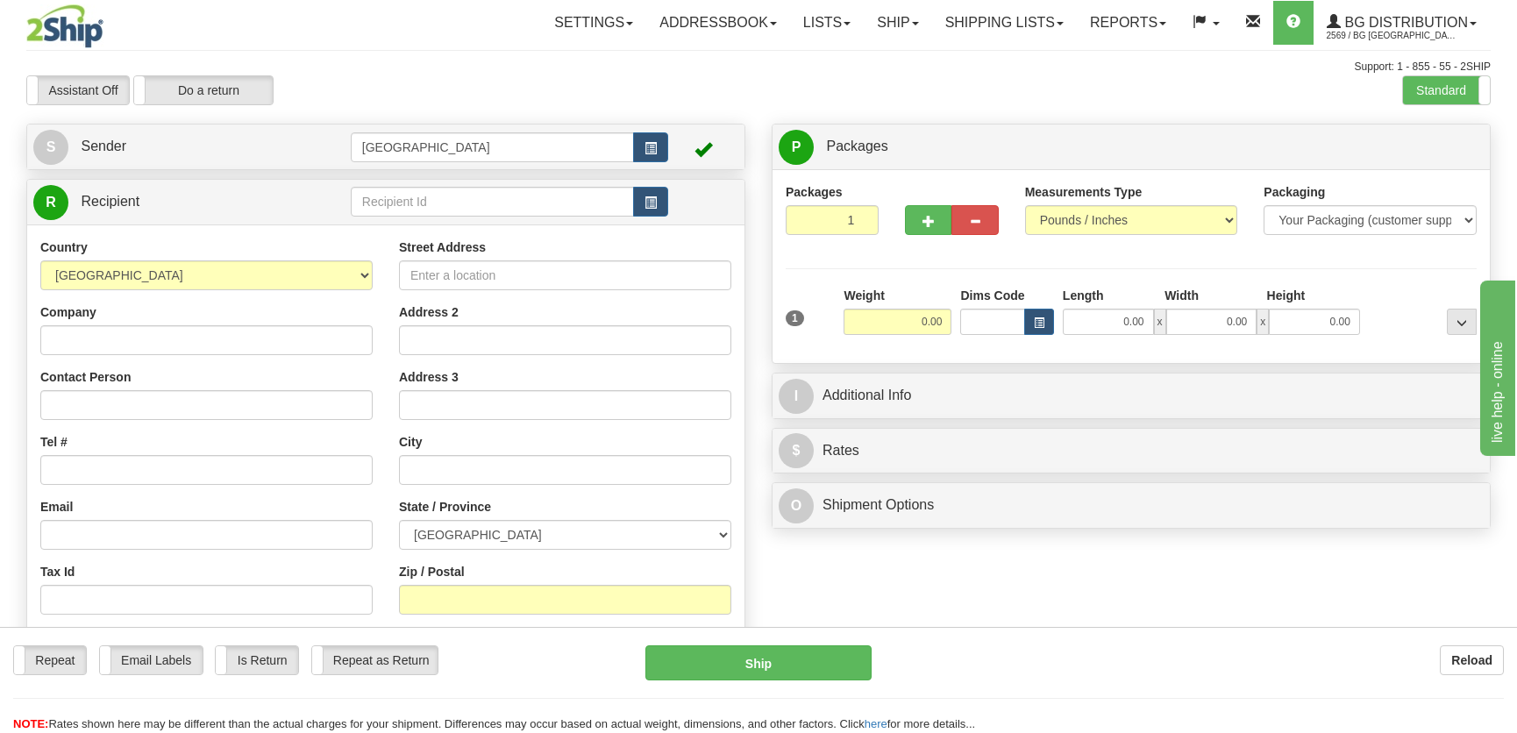
click at [572, 71] on div "Support: 1 - 855 - 55 - 2SHIP" at bounding box center [758, 67] width 1464 height 15
click at [521, 86] on div "Assistant On Assistant Off Do a return Do a return" at bounding box center [323, 90] width 621 height 30
click at [523, 68] on div "Support: 1 - 855 - 55 - 2SHIP" at bounding box center [758, 67] width 1464 height 15
click at [441, 209] on input "text" at bounding box center [492, 202] width 283 height 30
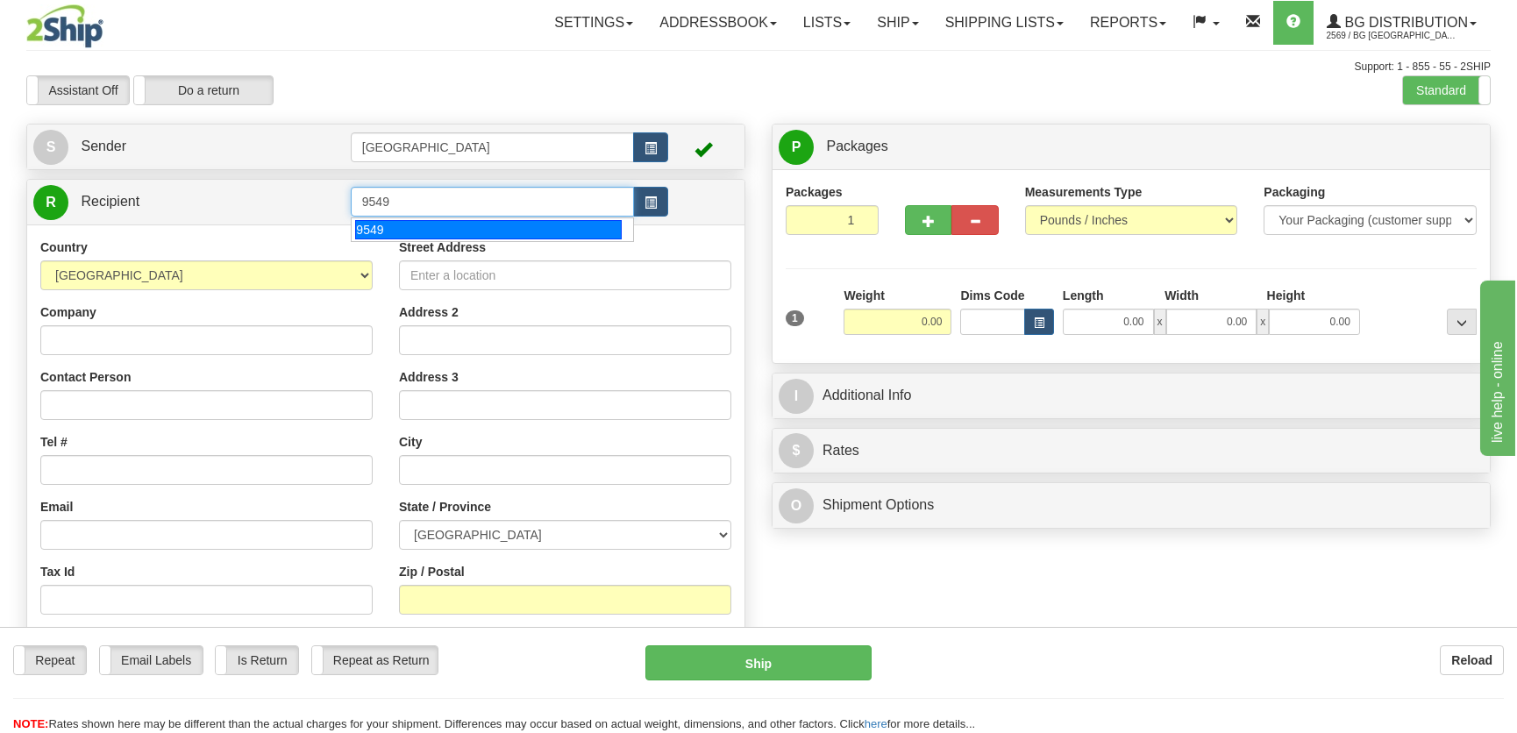
click at [448, 218] on li "9549" at bounding box center [492, 229] width 281 height 23
type input "9549"
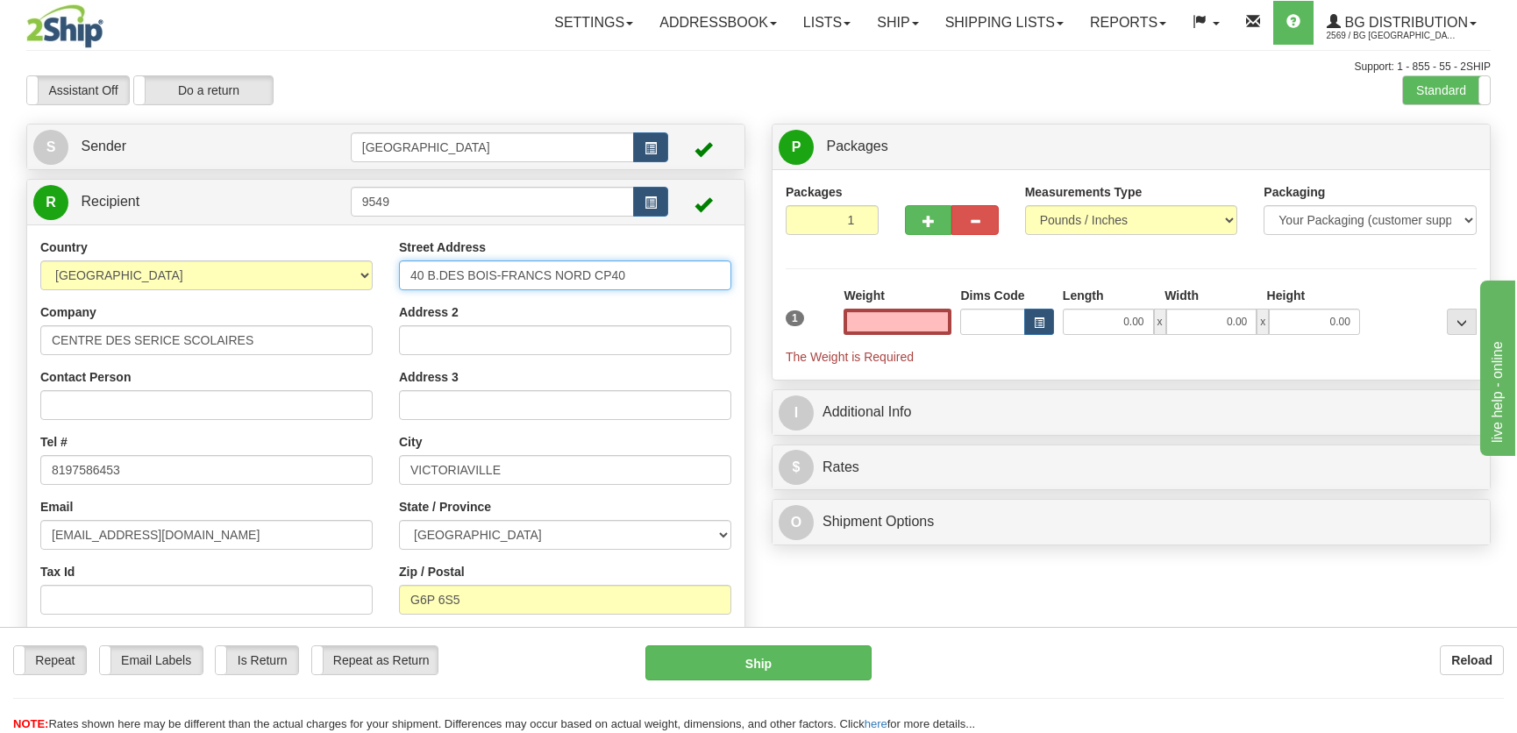
type input "0.00"
drag, startPoint x: 654, startPoint y: 287, endPoint x: 360, endPoint y: 261, distance: 294.8
click at [362, 261] on div "Country AFGHANISTAN ALAND ISLANDS ALBANIA ALGERIA AMERICAN SAMOA ANDORRA ANGOLA…" at bounding box center [385, 465] width 717 height 454
type input "595 rue Notrre-Dame EST"
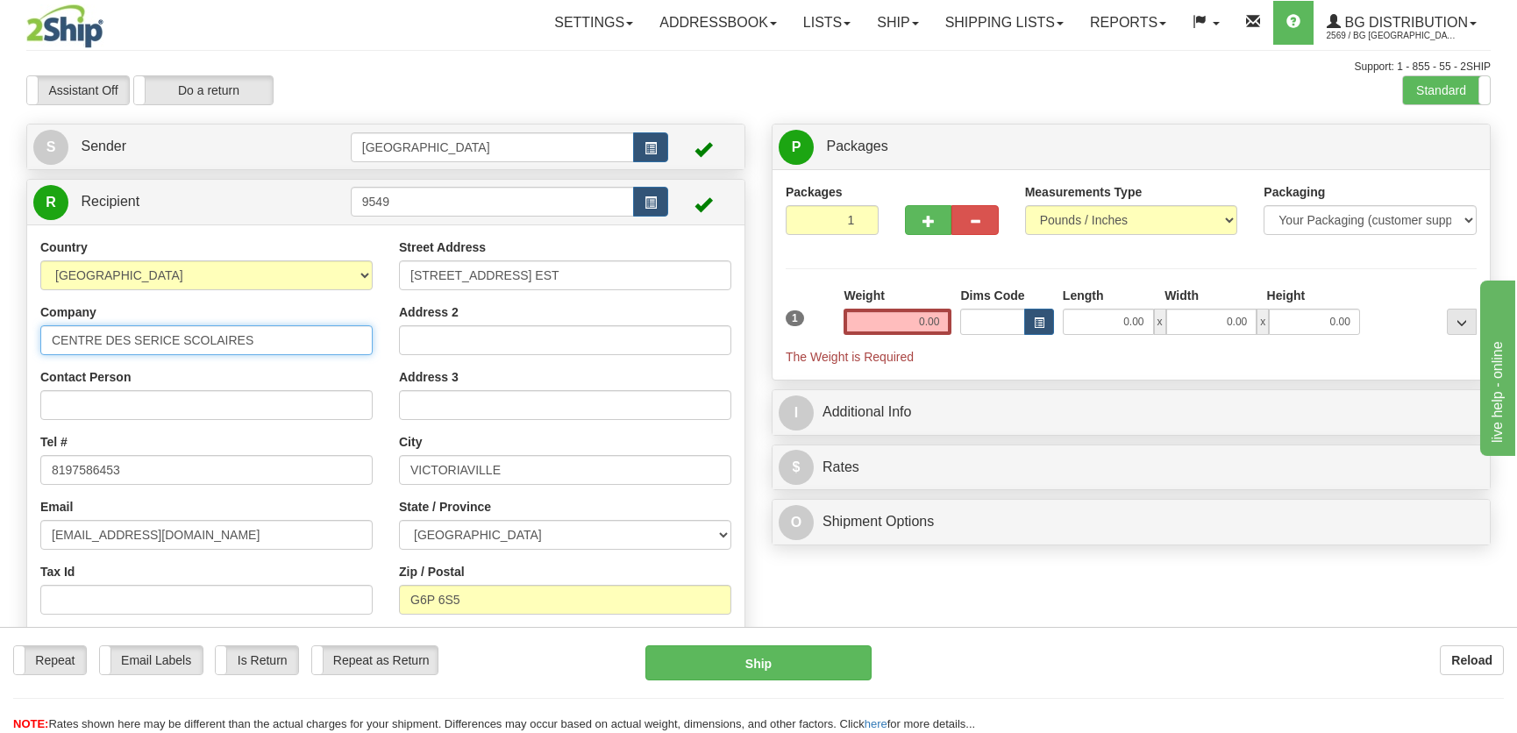
type input "Atelier Maintenance CSBF P. G1"
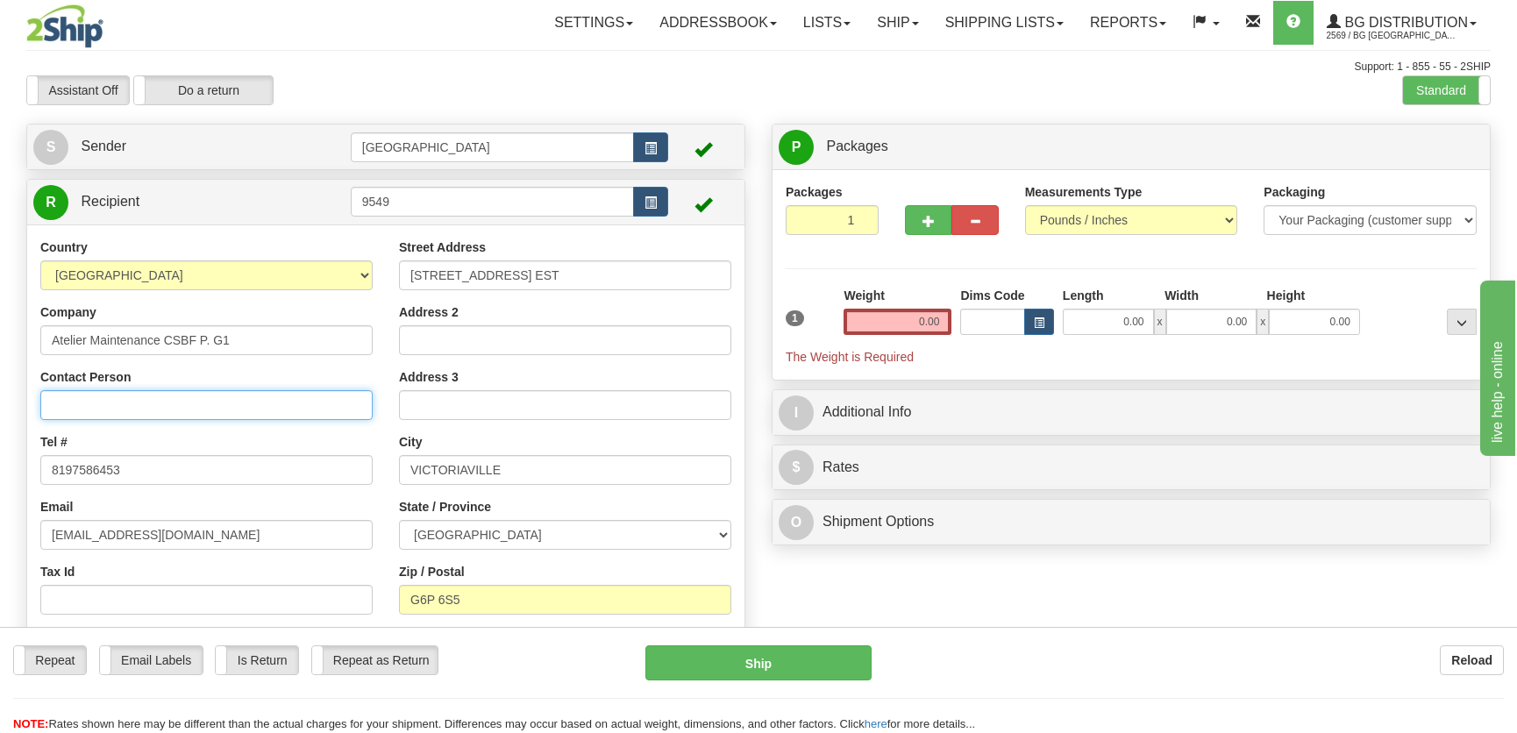
type input "Sebastien Gosselin"
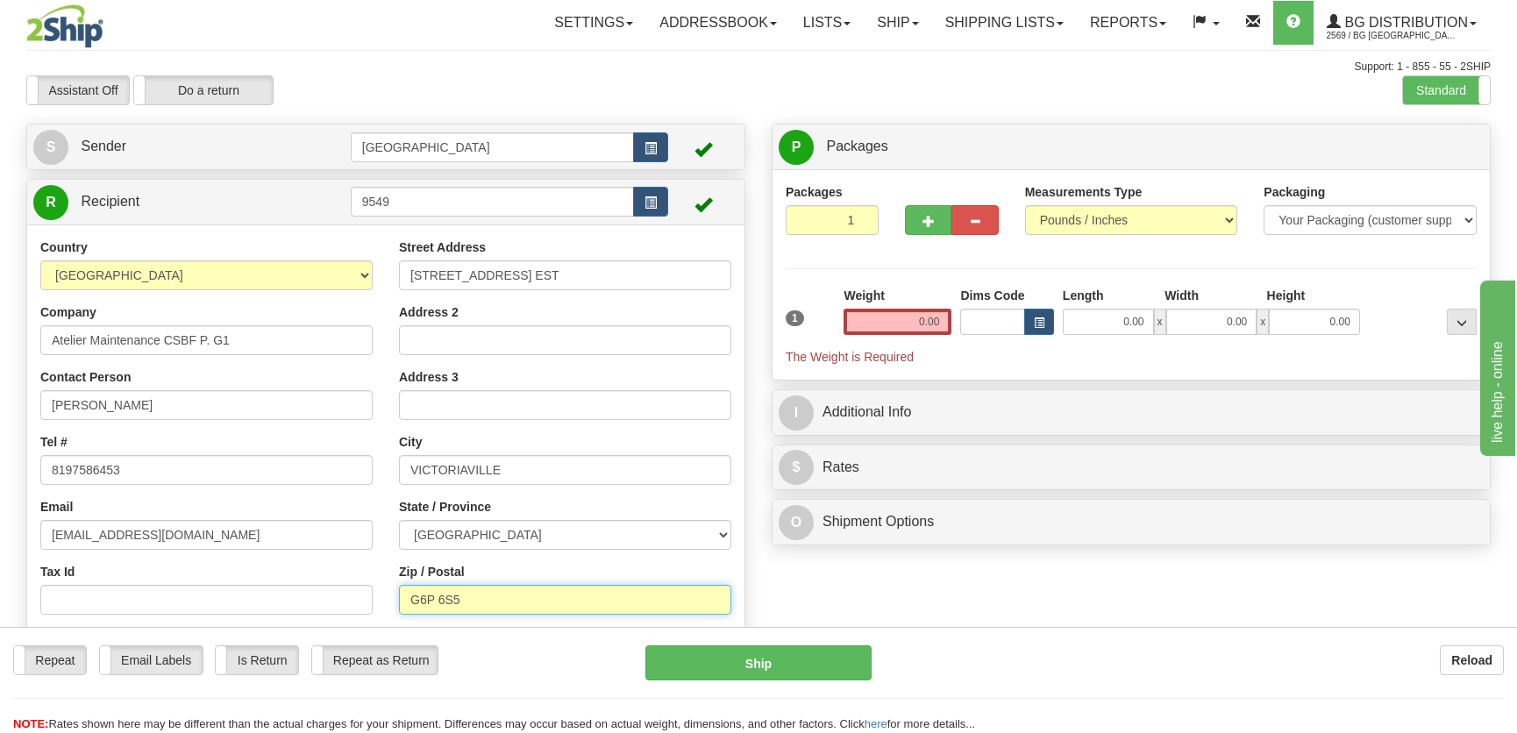
type input "G6P 4B2"
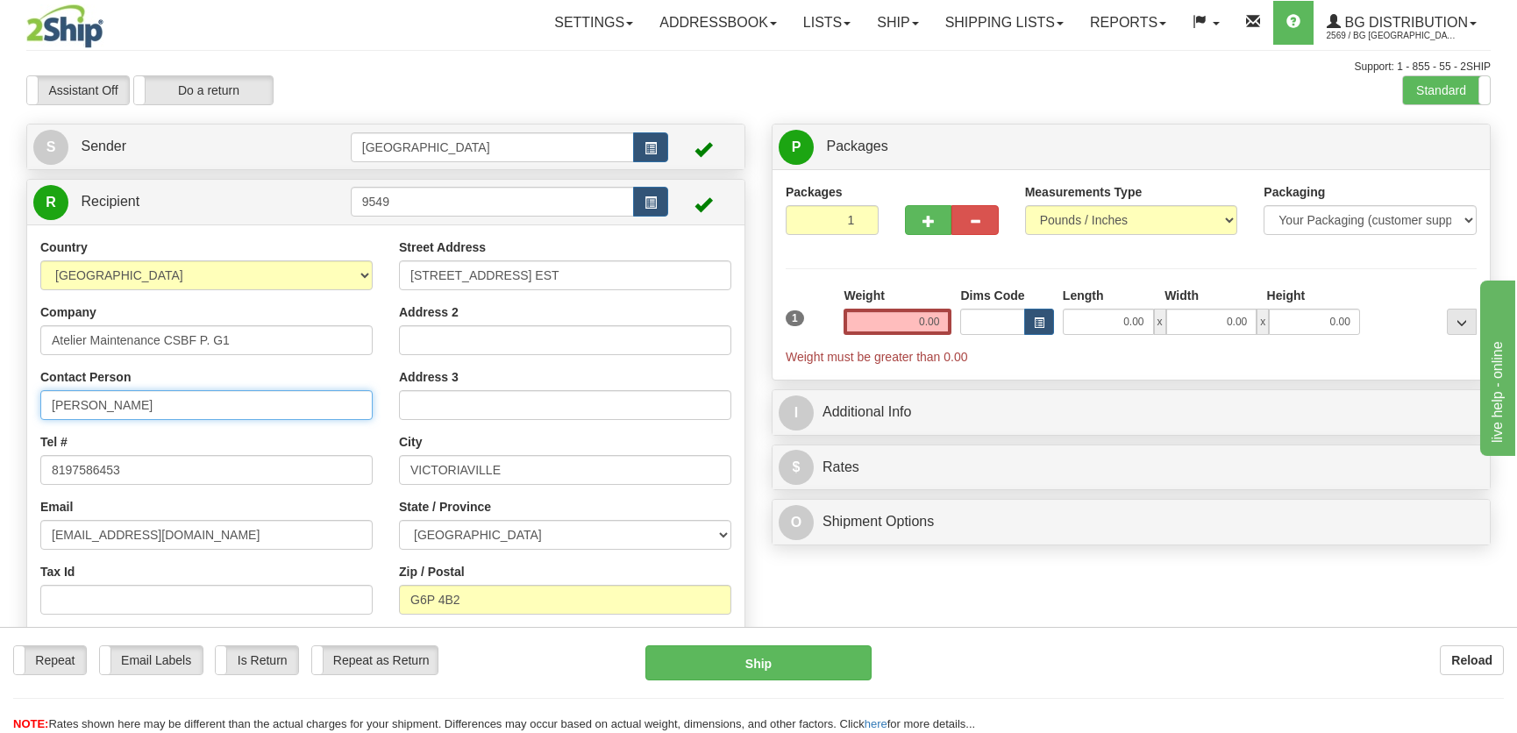
drag, startPoint x: 202, startPoint y: 402, endPoint x: -1, endPoint y: 408, distance: 202.6
click at [0, 408] on html "Training Course Close Toggle navigation Settings Shipping Preferences New Sende…" at bounding box center [758, 366] width 1517 height 733
click at [1113, 325] on input "0.00" at bounding box center [1108, 322] width 91 height 26
type input "12.00"
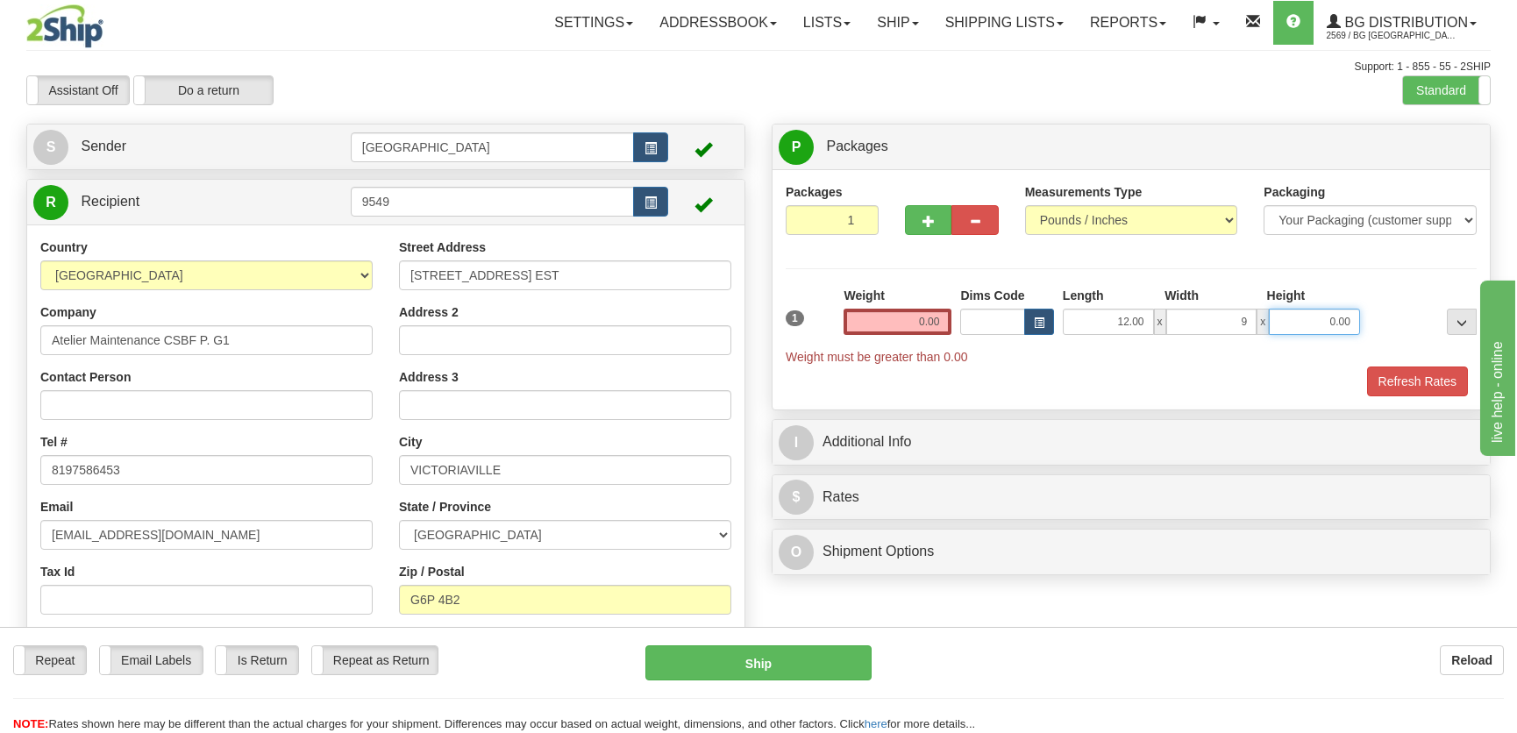
type input "9.00"
type input "6.00"
click at [921, 313] on input "0.00" at bounding box center [897, 322] width 108 height 26
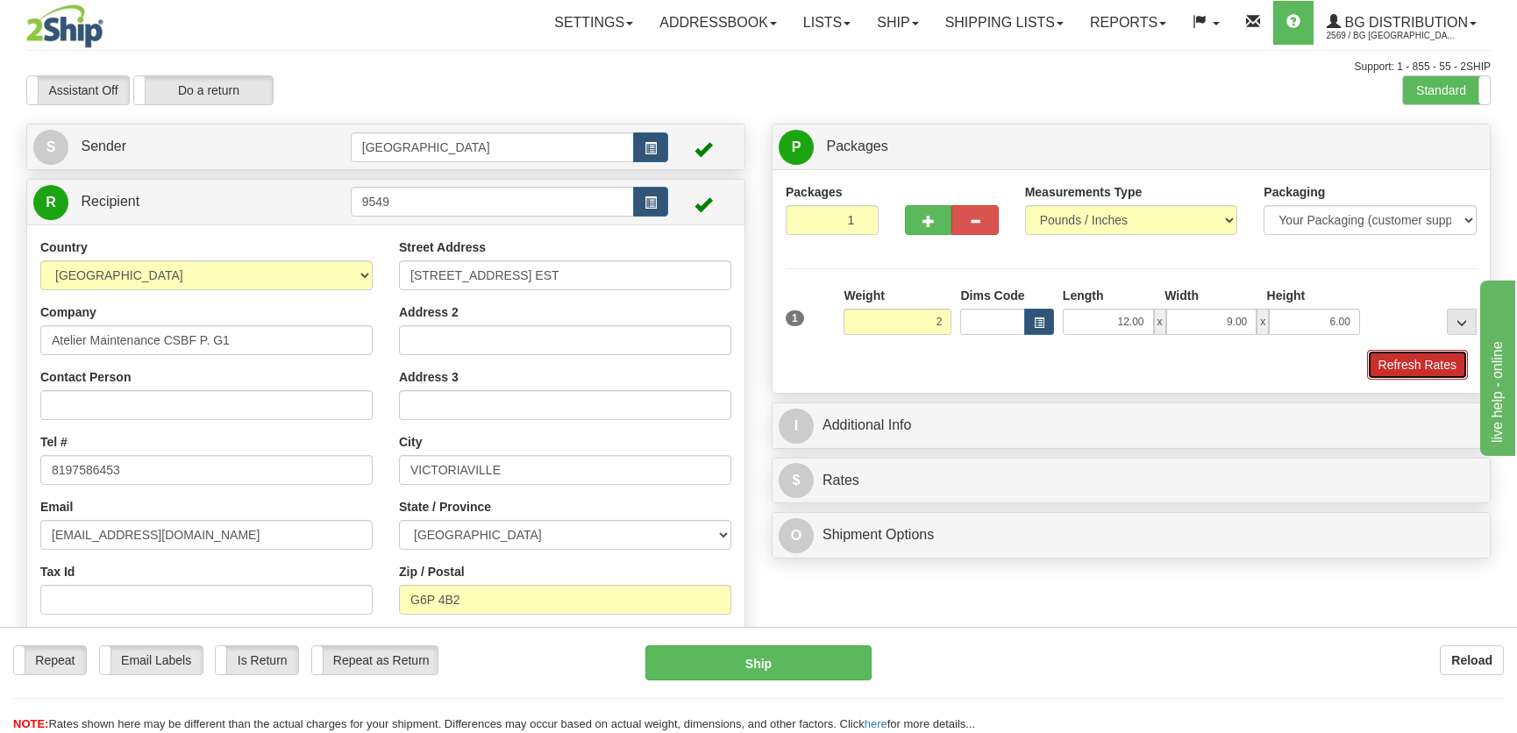
click at [1387, 352] on button "Refresh Rates" at bounding box center [1417, 365] width 101 height 30
type input "2.00"
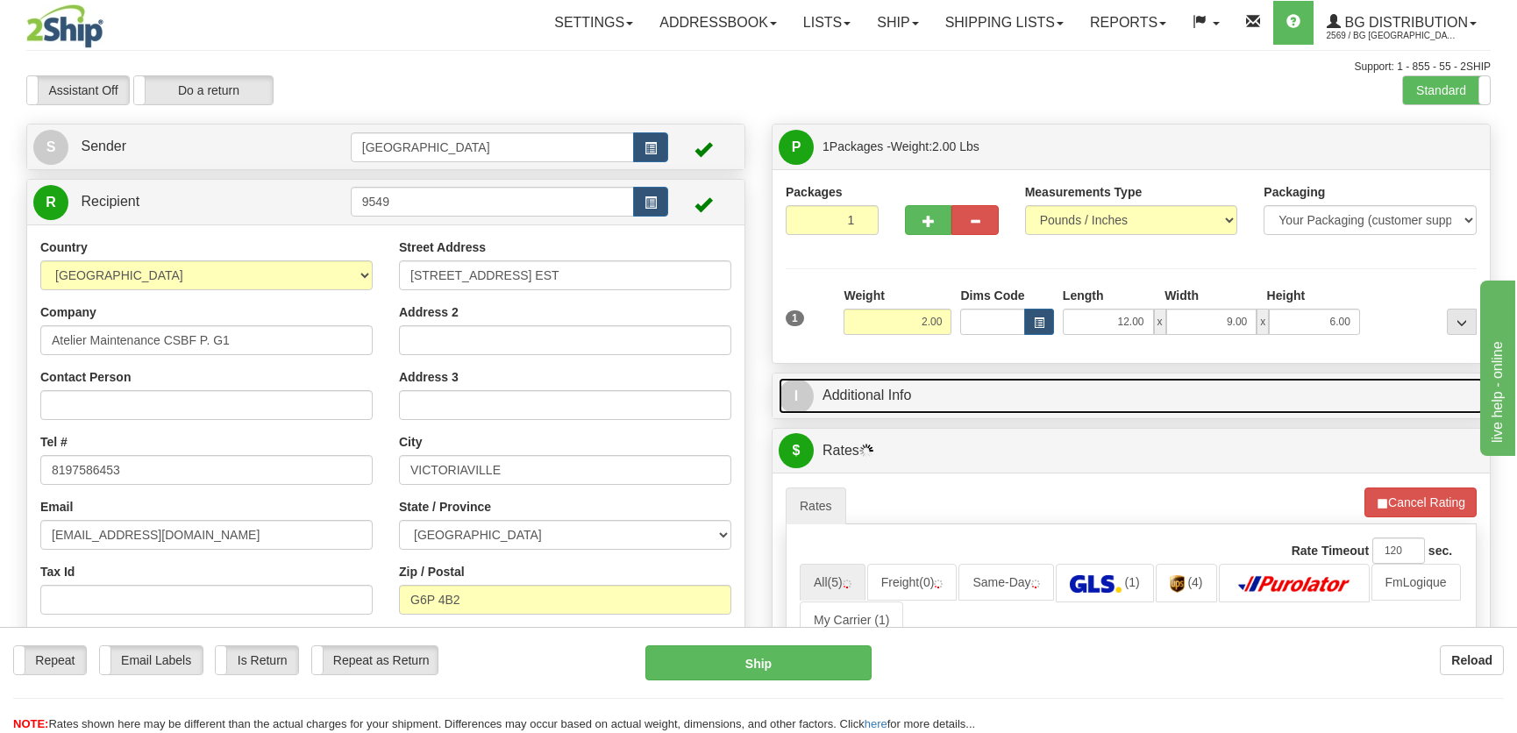
click at [1043, 399] on link "I Additional Info" at bounding box center [1130, 396] width 705 height 36
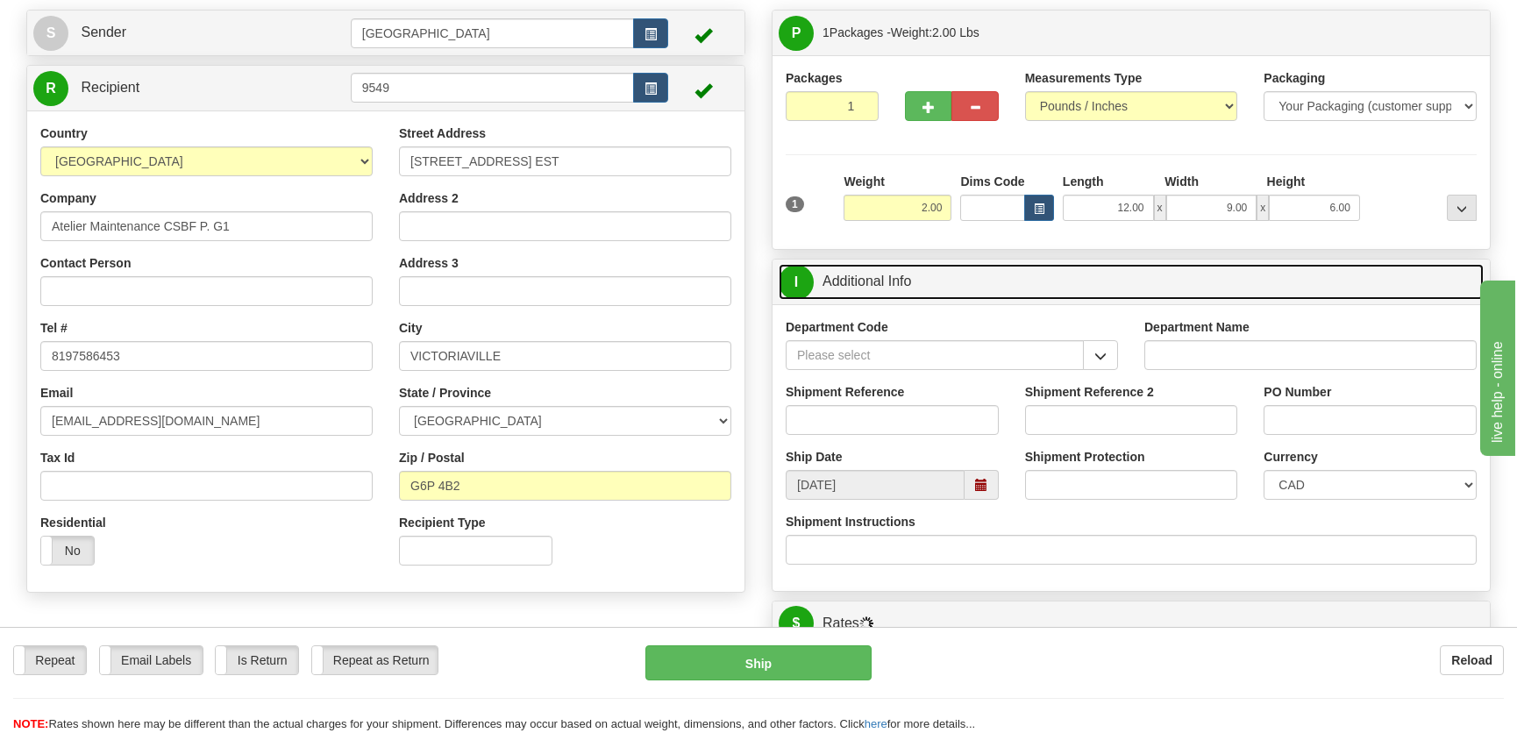
scroll to position [159, 0]
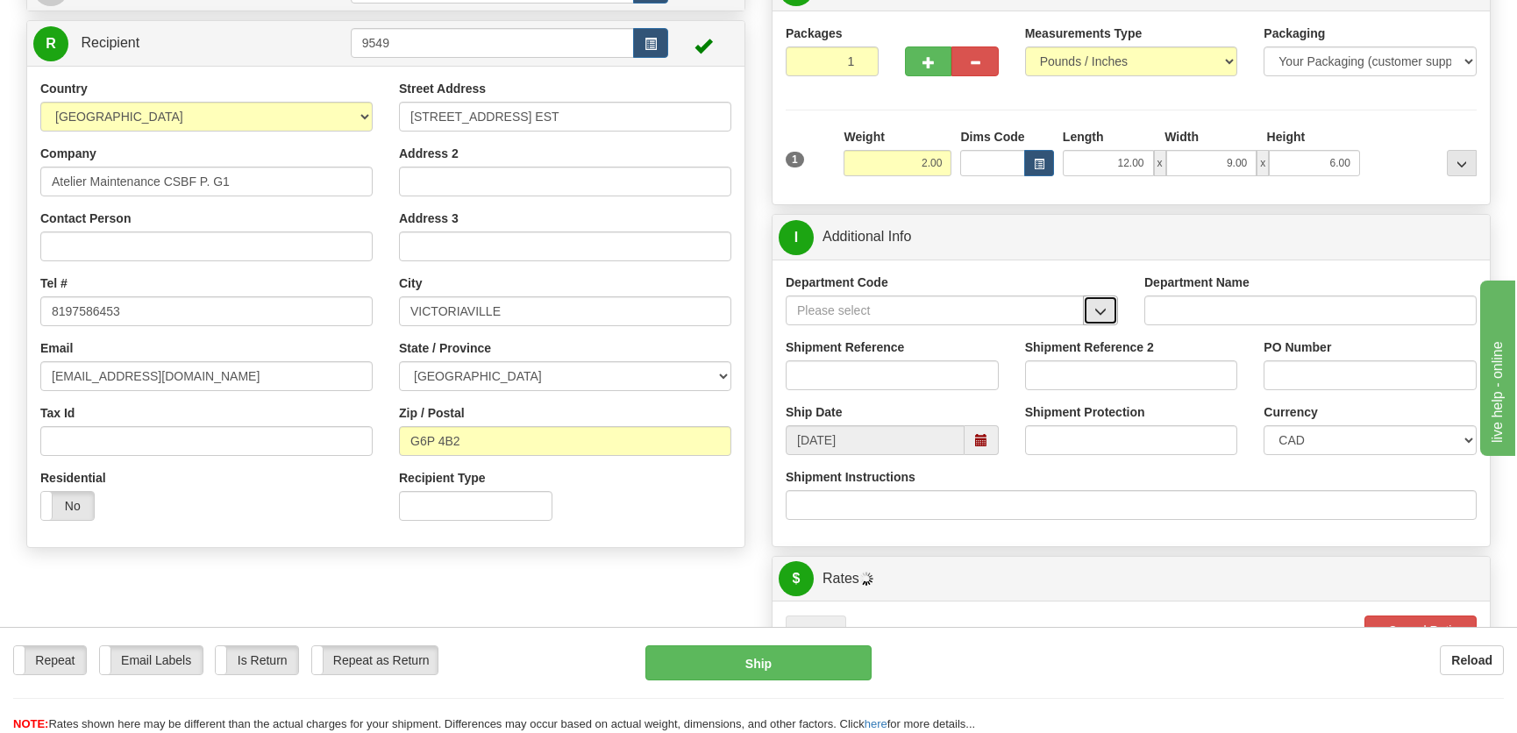
click at [1105, 313] on span "button" at bounding box center [1100, 311] width 12 height 11
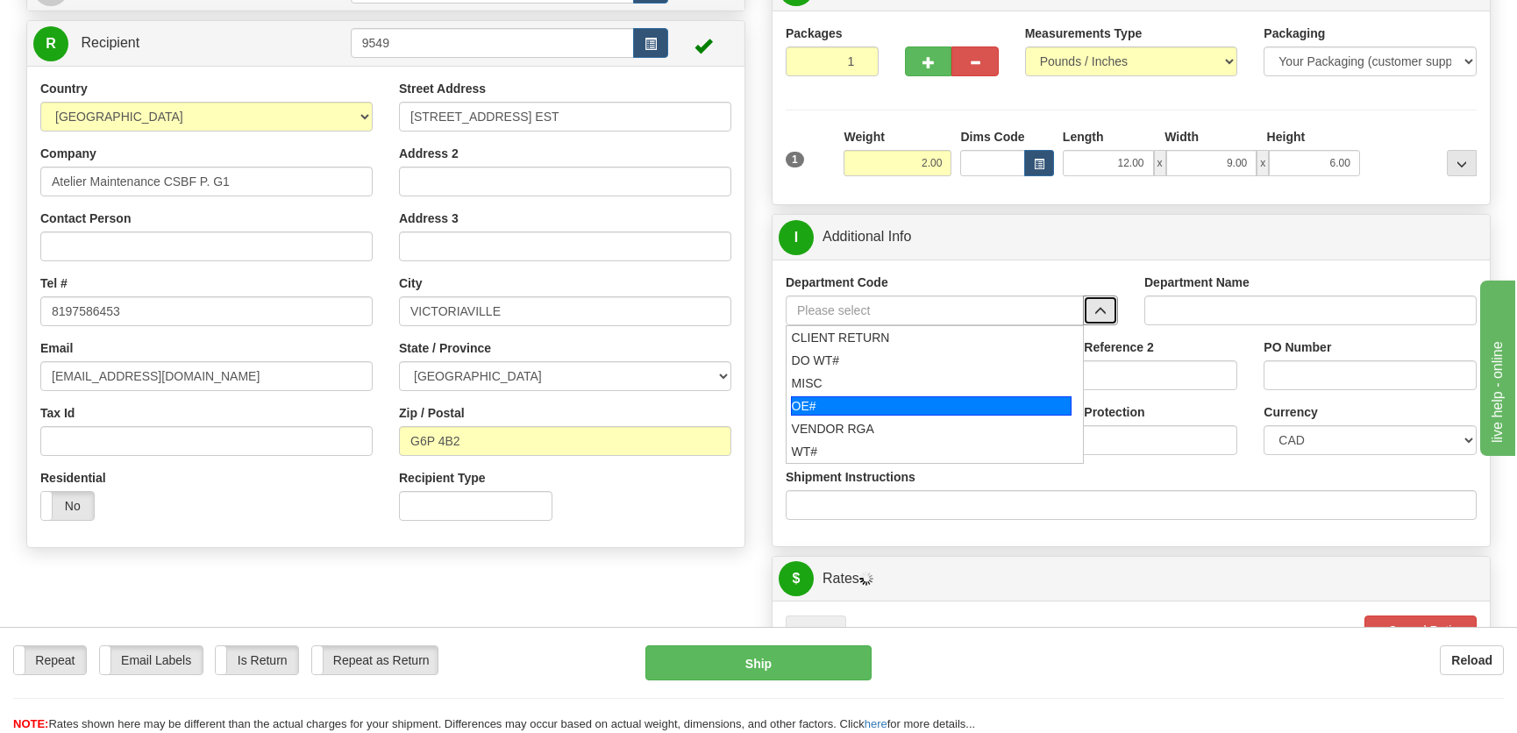
click at [874, 402] on div "OE#" at bounding box center [931, 405] width 281 height 19
type input "OE#"
type input "ORDERS"
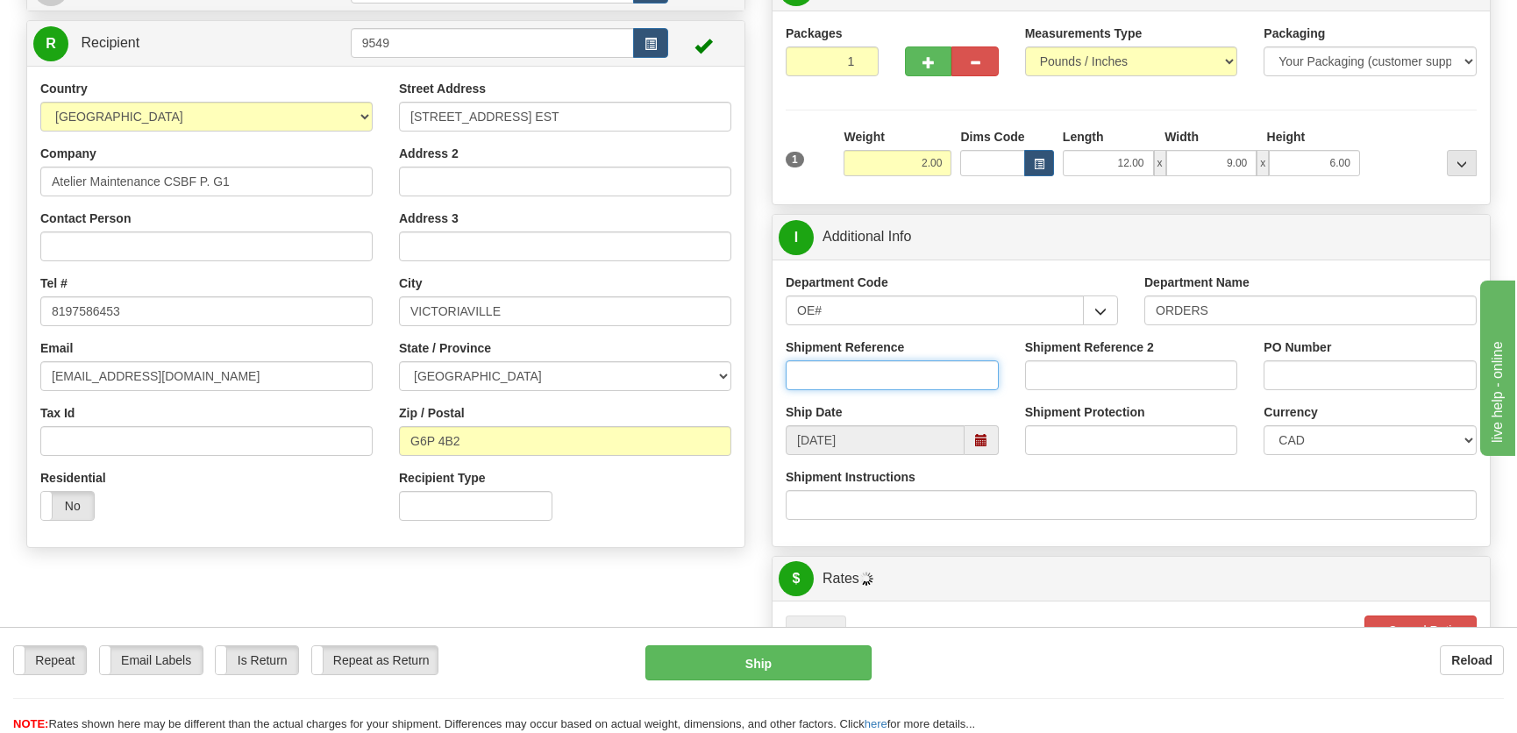
click at [889, 374] on input "Shipment Reference" at bounding box center [892, 375] width 213 height 30
type input "50323022-00"
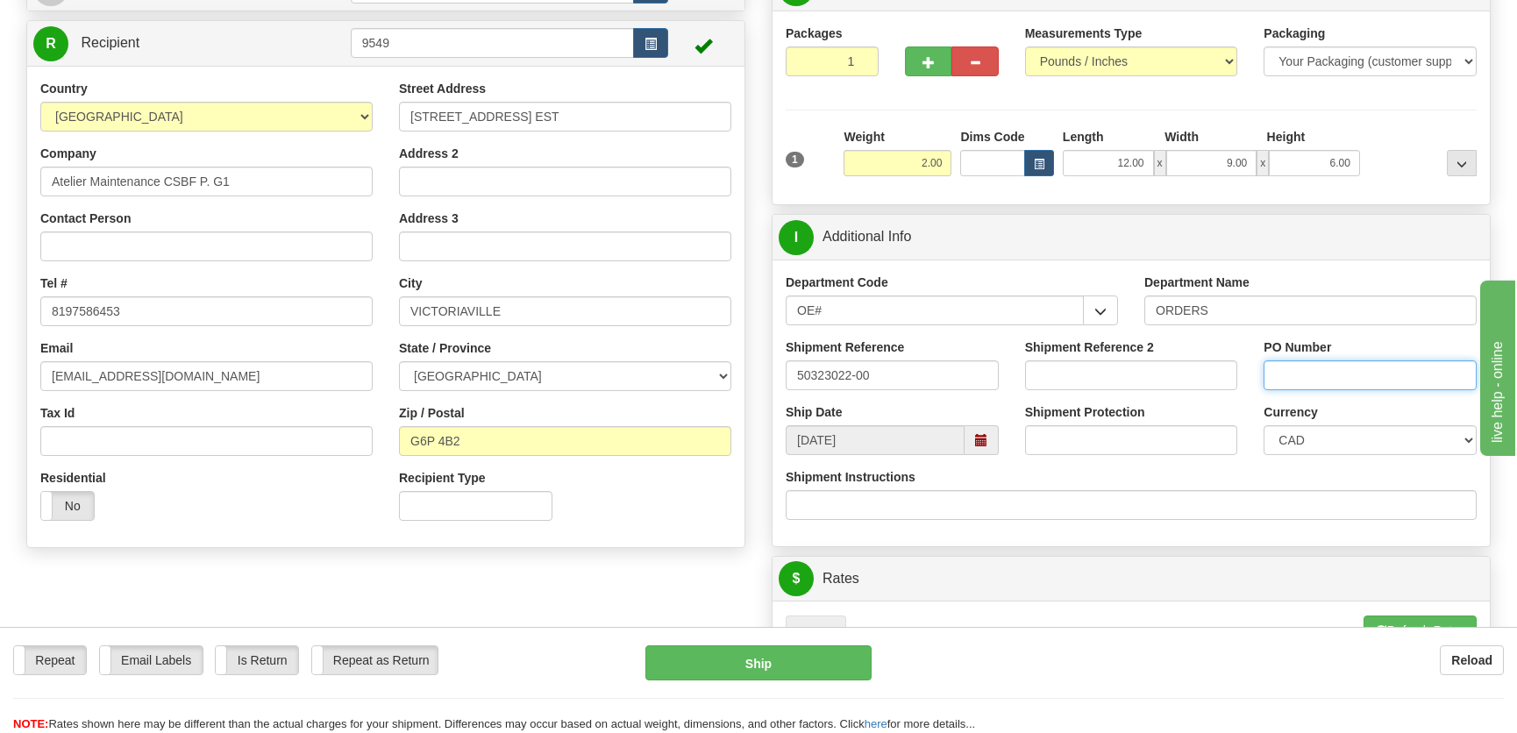
click at [1333, 380] on input "PO Number" at bounding box center [1369, 375] width 213 height 30
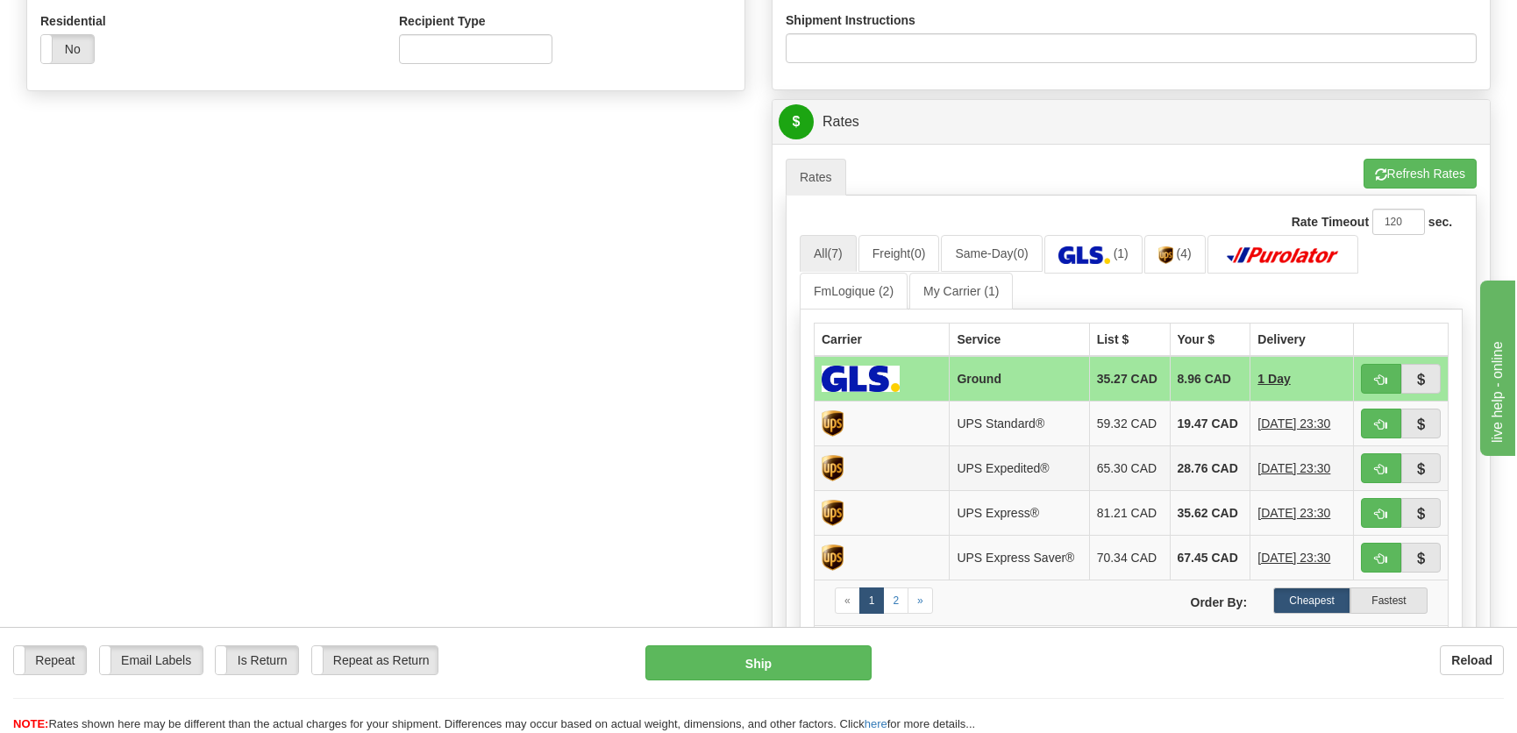
scroll to position [717, 0]
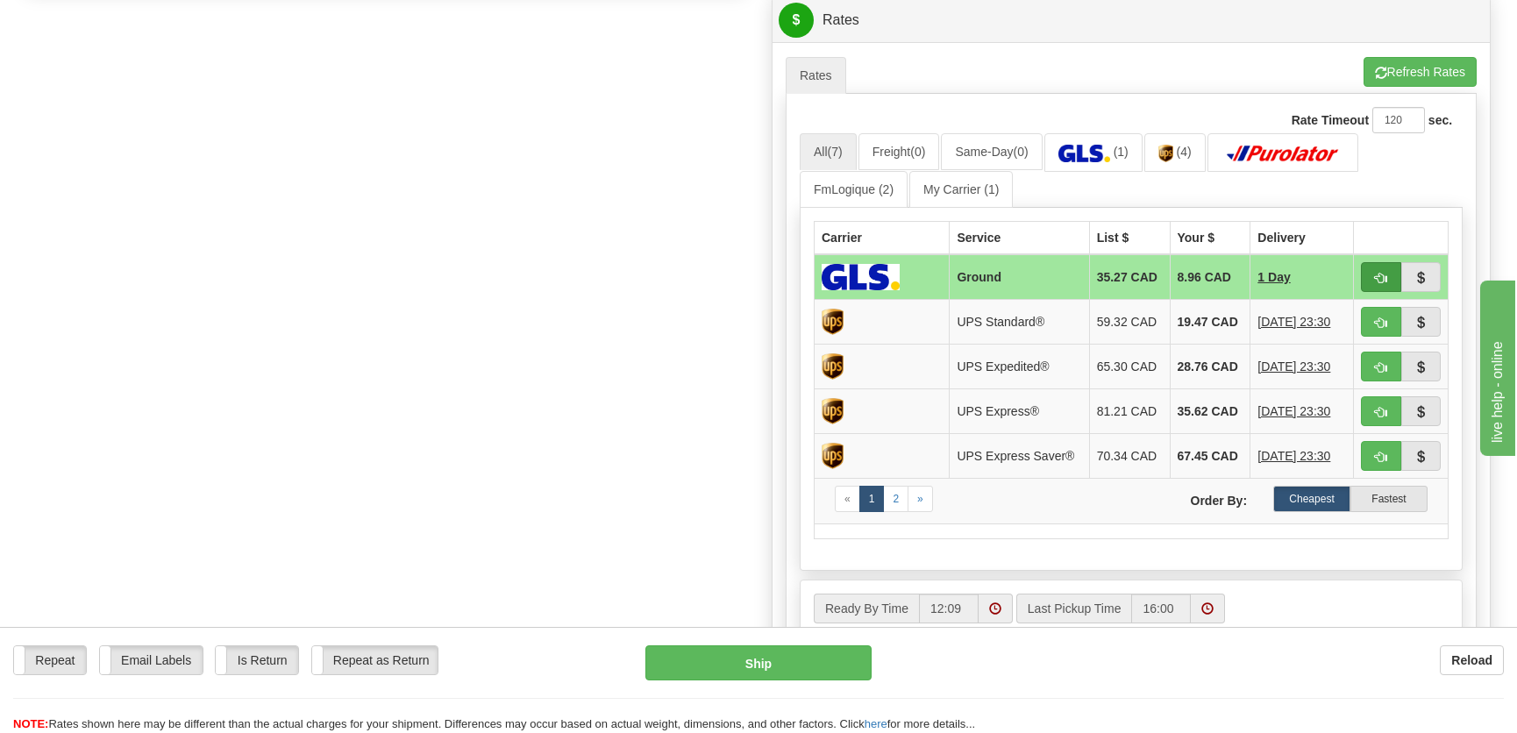
type input "."
click at [1381, 273] on span "button" at bounding box center [1381, 278] width 12 height 11
type input "1"
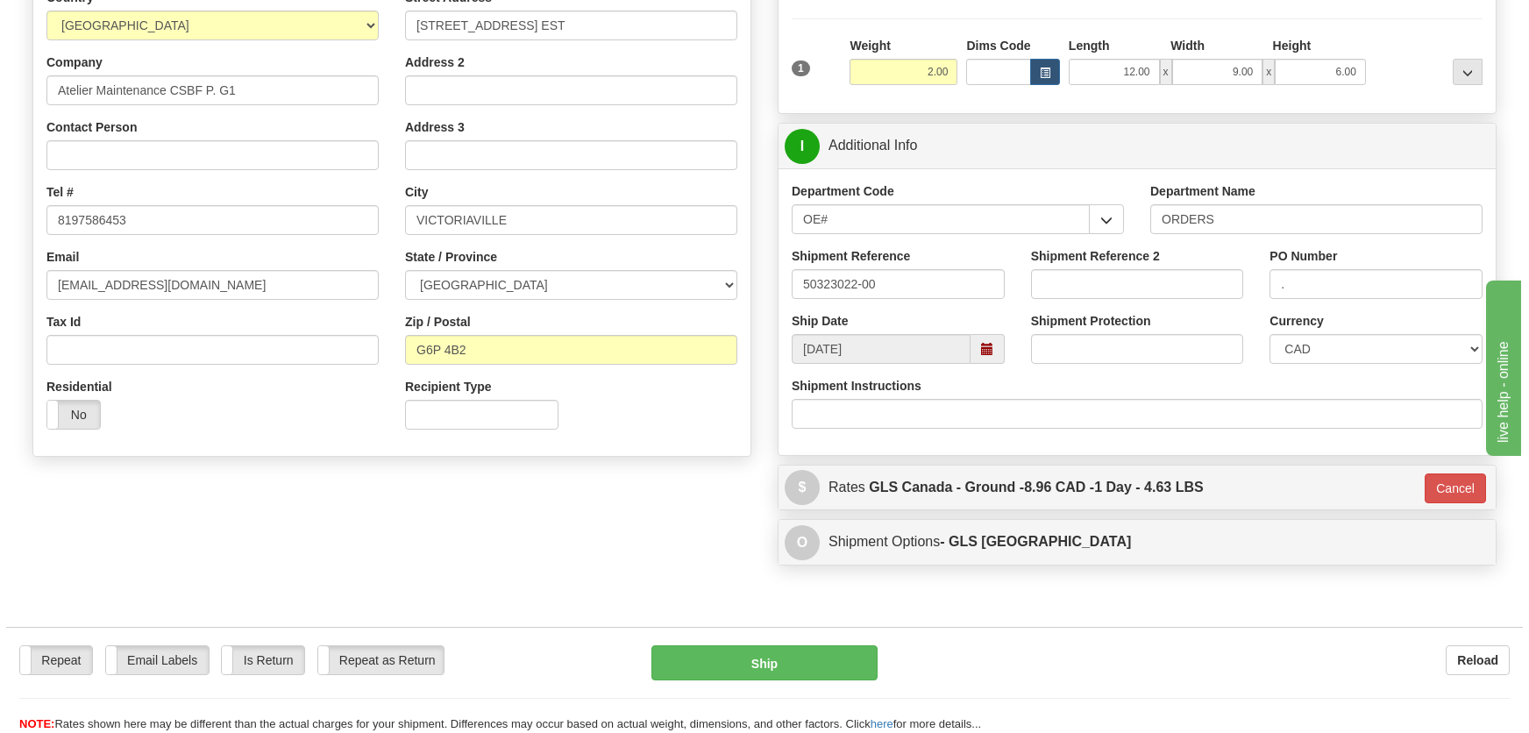
scroll to position [0, 0]
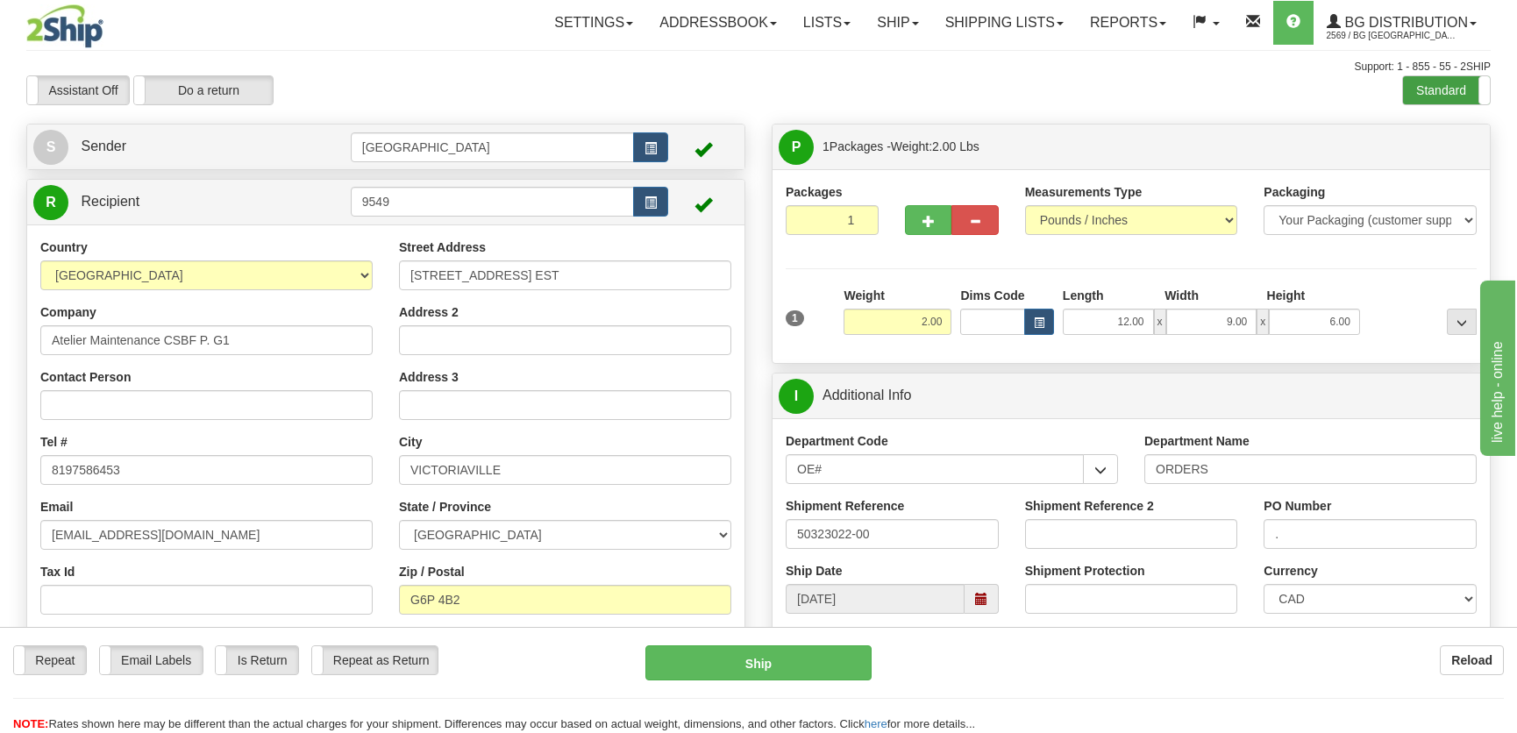
click at [1424, 96] on label "Standard" at bounding box center [1446, 90] width 87 height 28
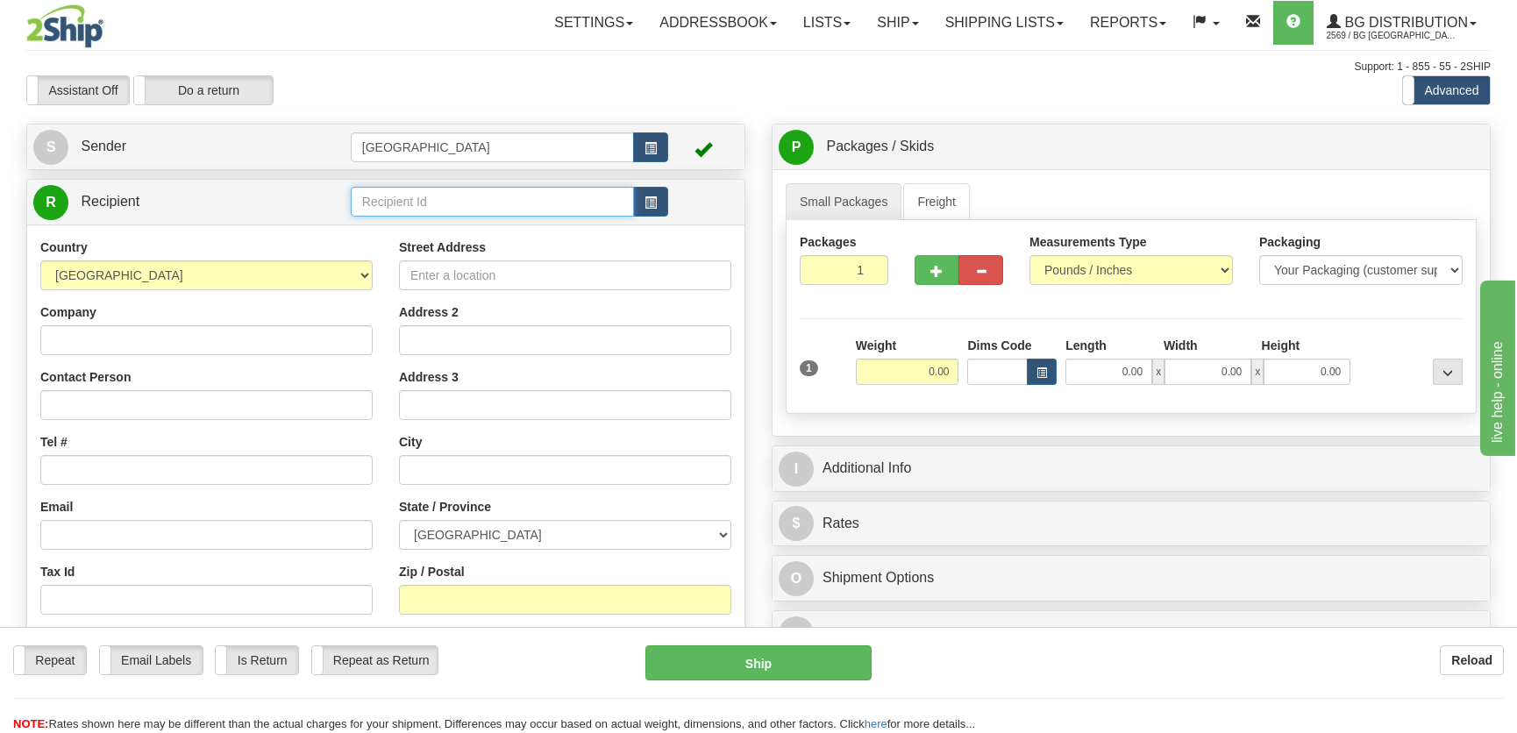
click at [385, 194] on input "text" at bounding box center [492, 202] width 283 height 30
click at [478, 225] on div "9549" at bounding box center [488, 229] width 266 height 19
type input "9549"
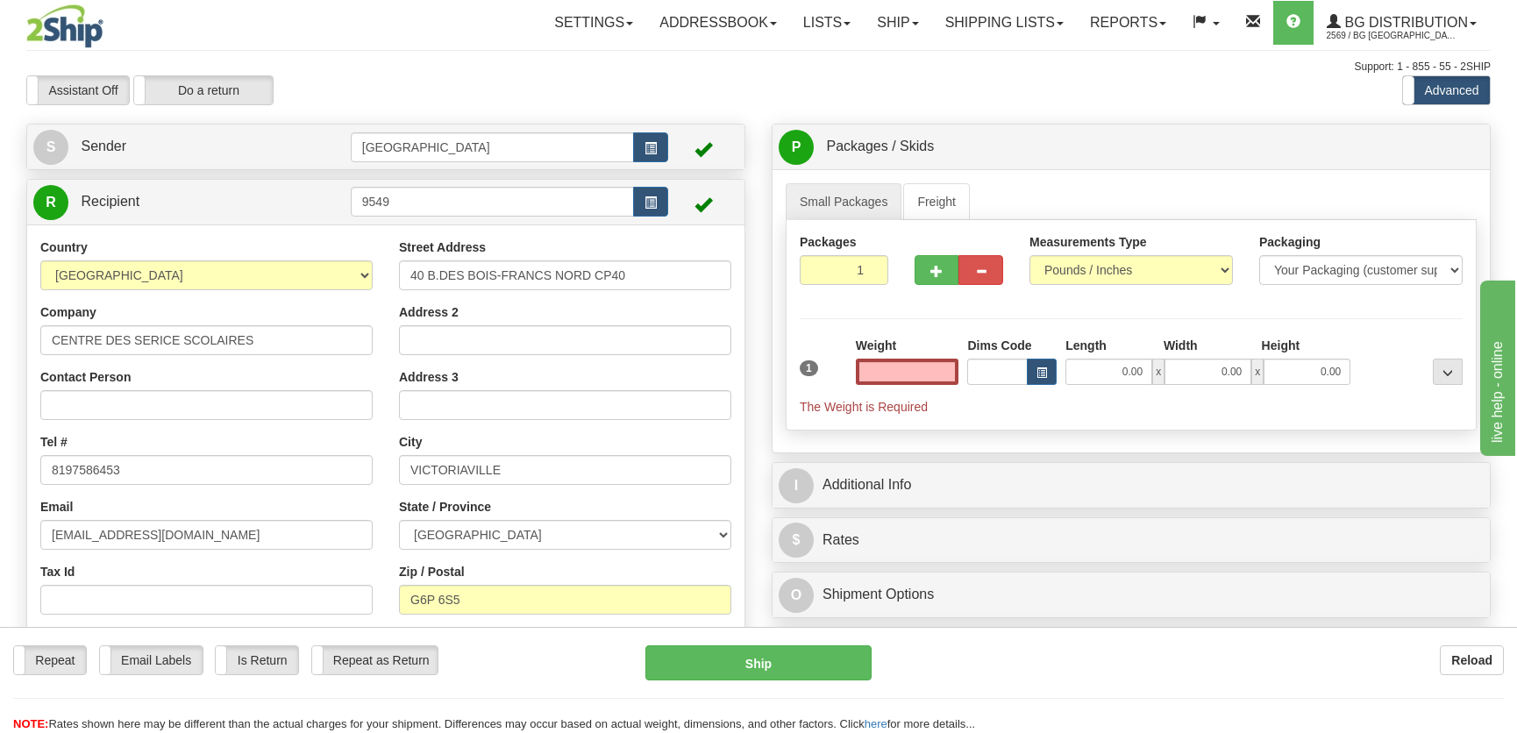
type input "0.00"
drag, startPoint x: 637, startPoint y: 259, endPoint x: 626, endPoint y: 272, distance: 16.7
click at [626, 272] on div "Street Address 40 B.DES BOIS-FRANCS NORD CP40" at bounding box center [565, 264] width 332 height 52
drag, startPoint x: 626, startPoint y: 272, endPoint x: 243, endPoint y: 252, distance: 383.6
click at [252, 252] on div "Country AFGHANISTAN ALAND ISLANDS ALBANIA ALGERIA AMERICAN SAMOA ANDORRA ANGOLA…" at bounding box center [385, 465] width 717 height 454
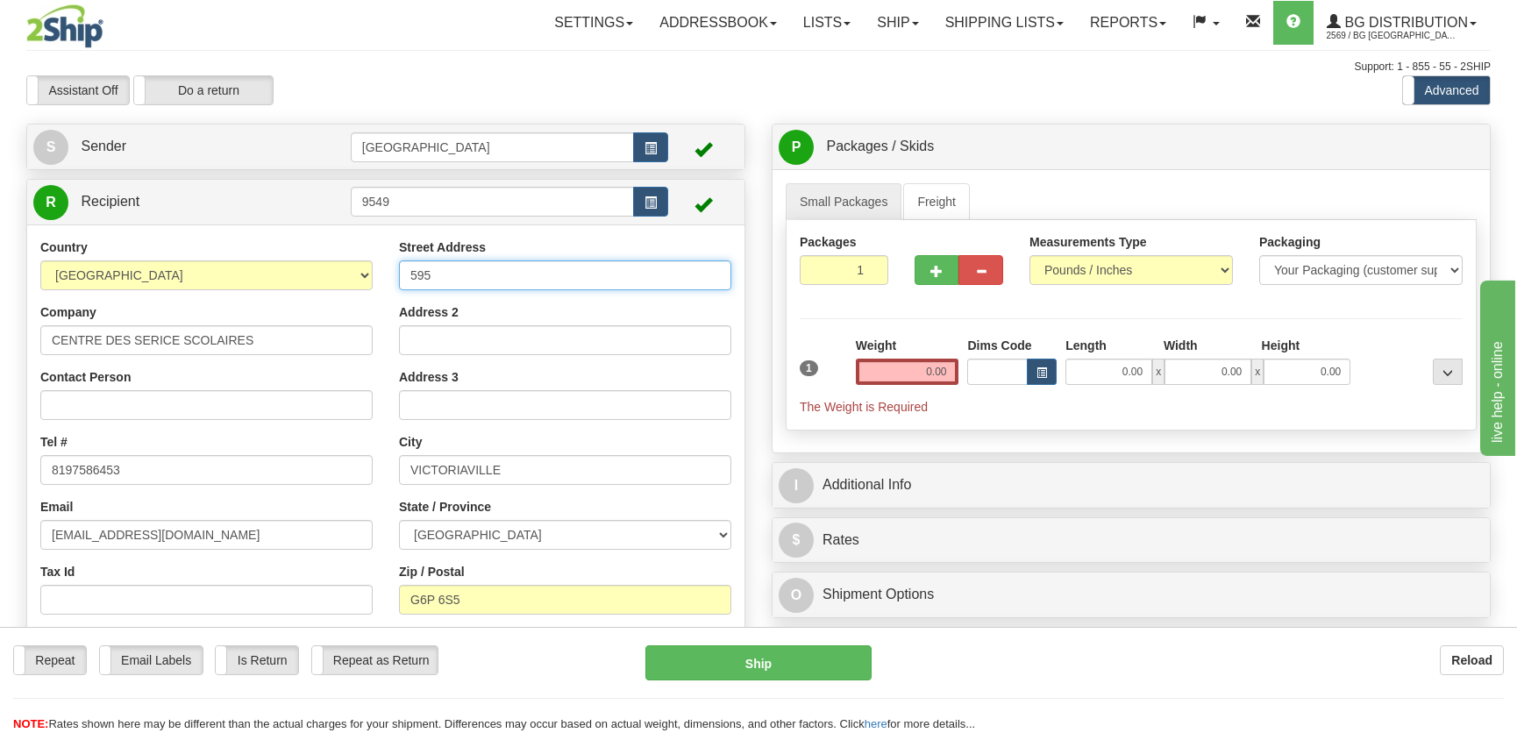
type input "595 rue Notrre-Dame EST"
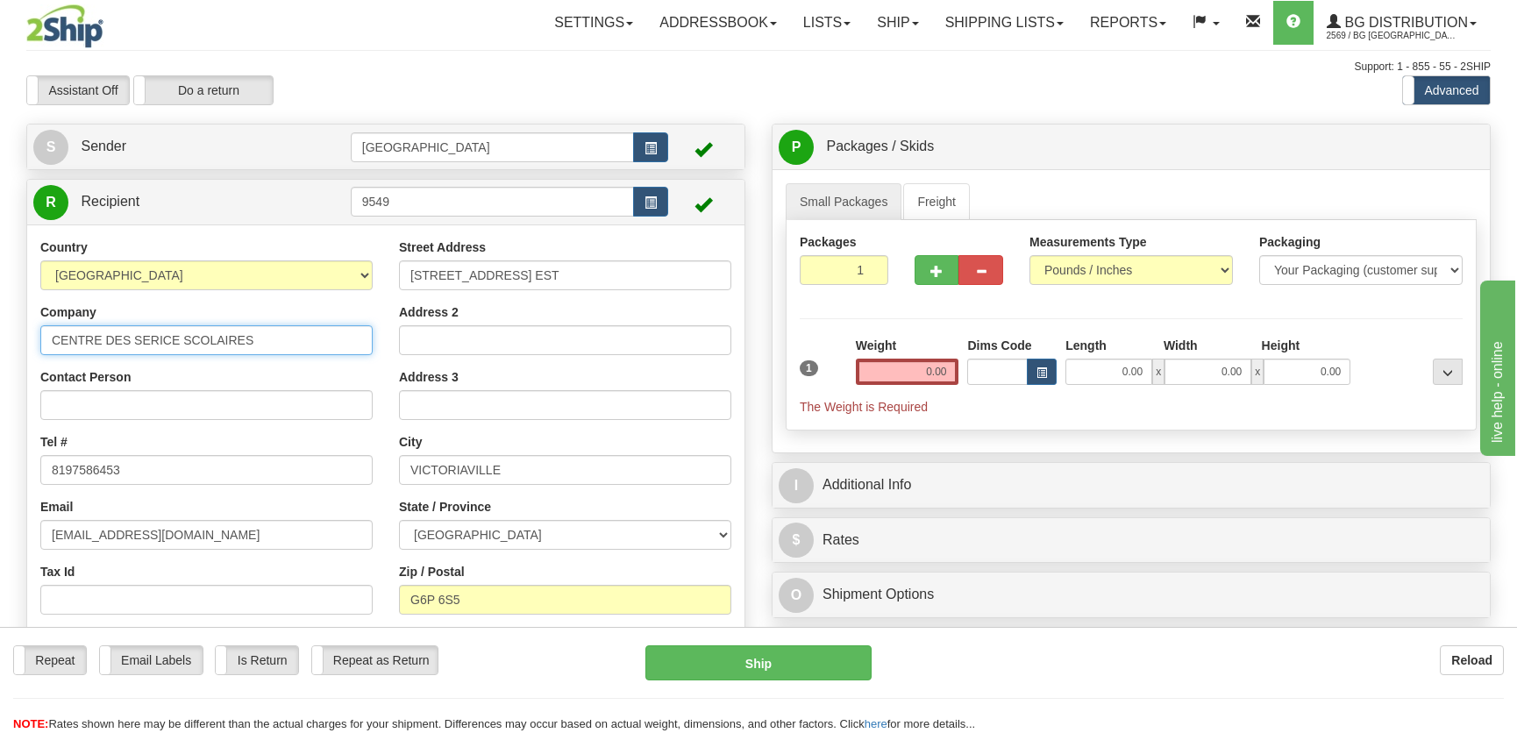
type input "Atelier Maintenance CSBF P. G1"
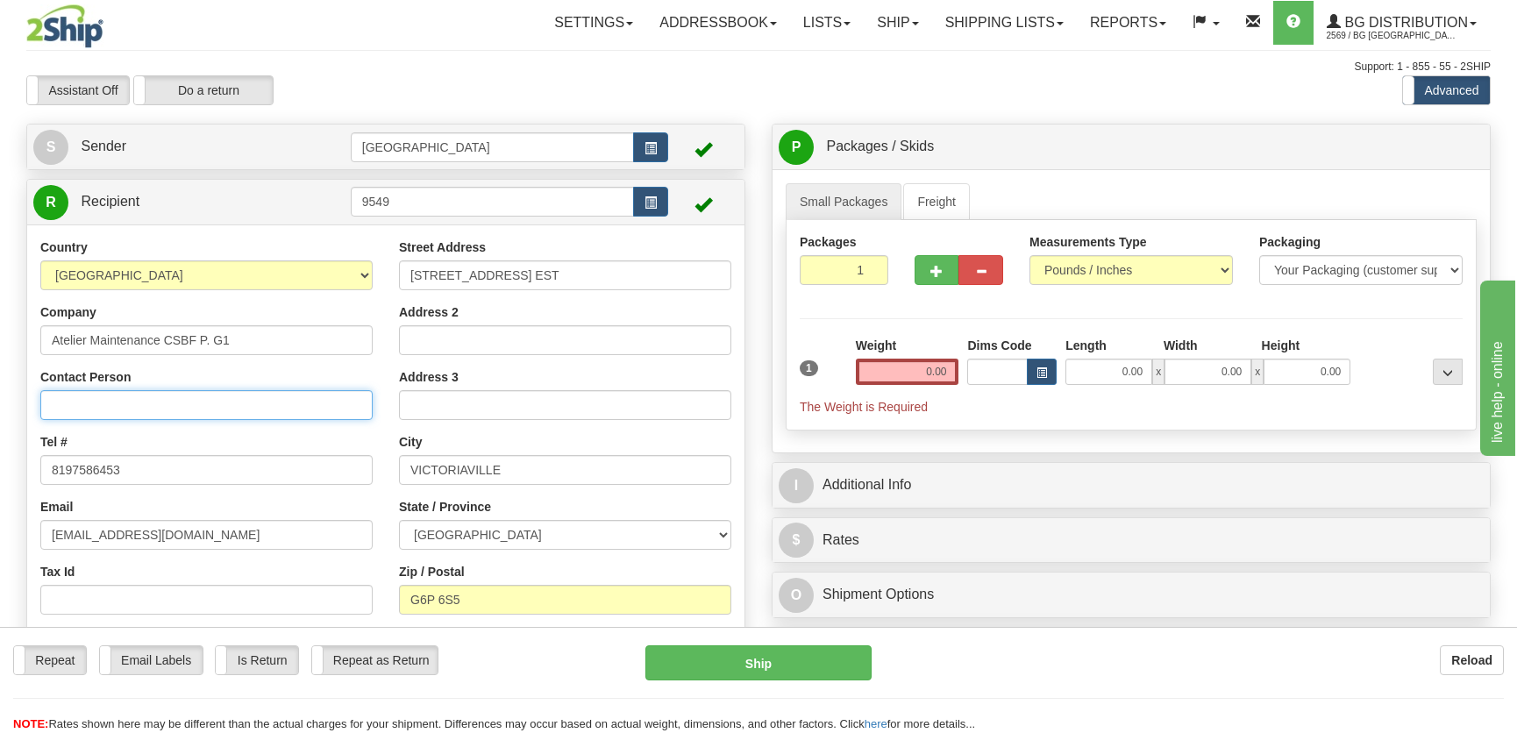
type input "Sebastien Gosselin"
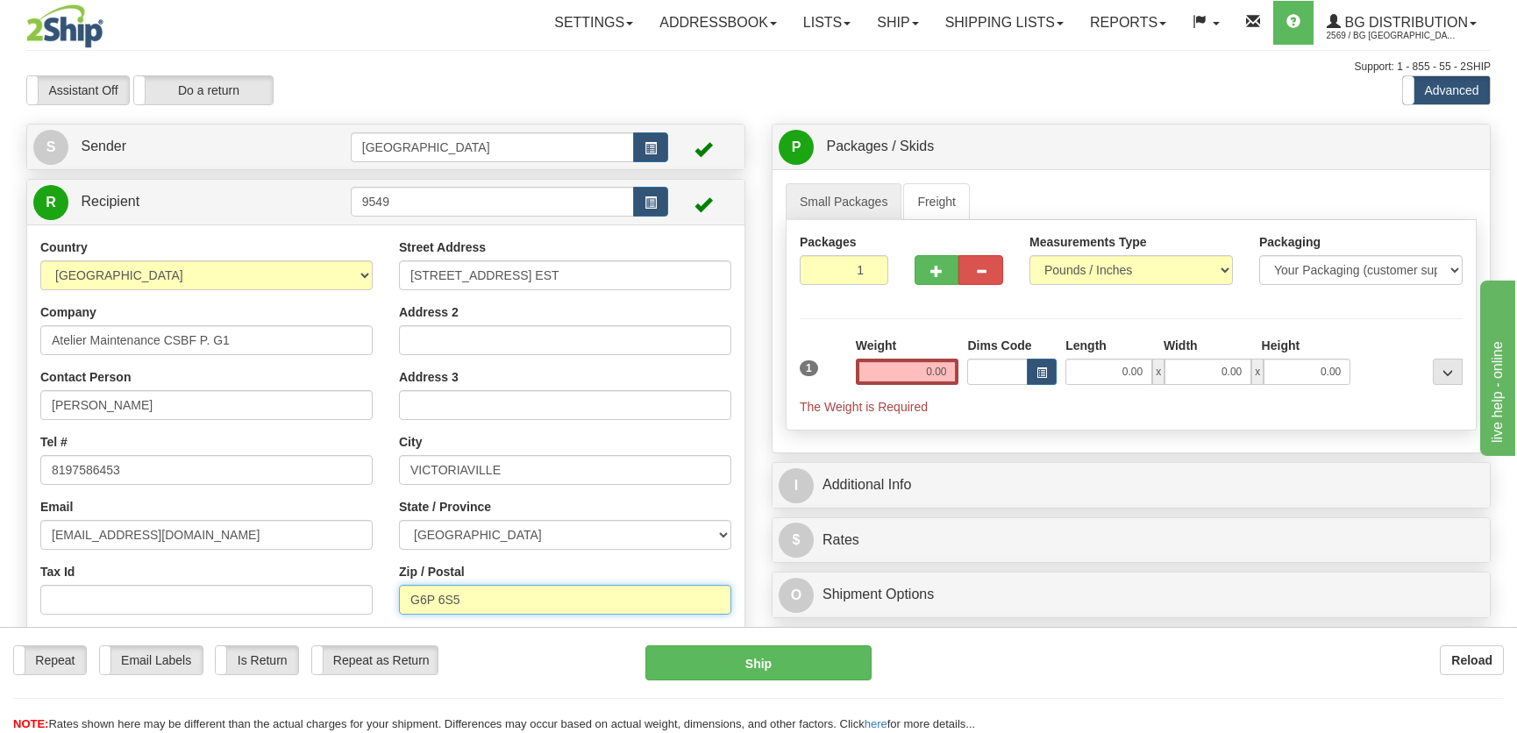
type input "G6P 4B2"
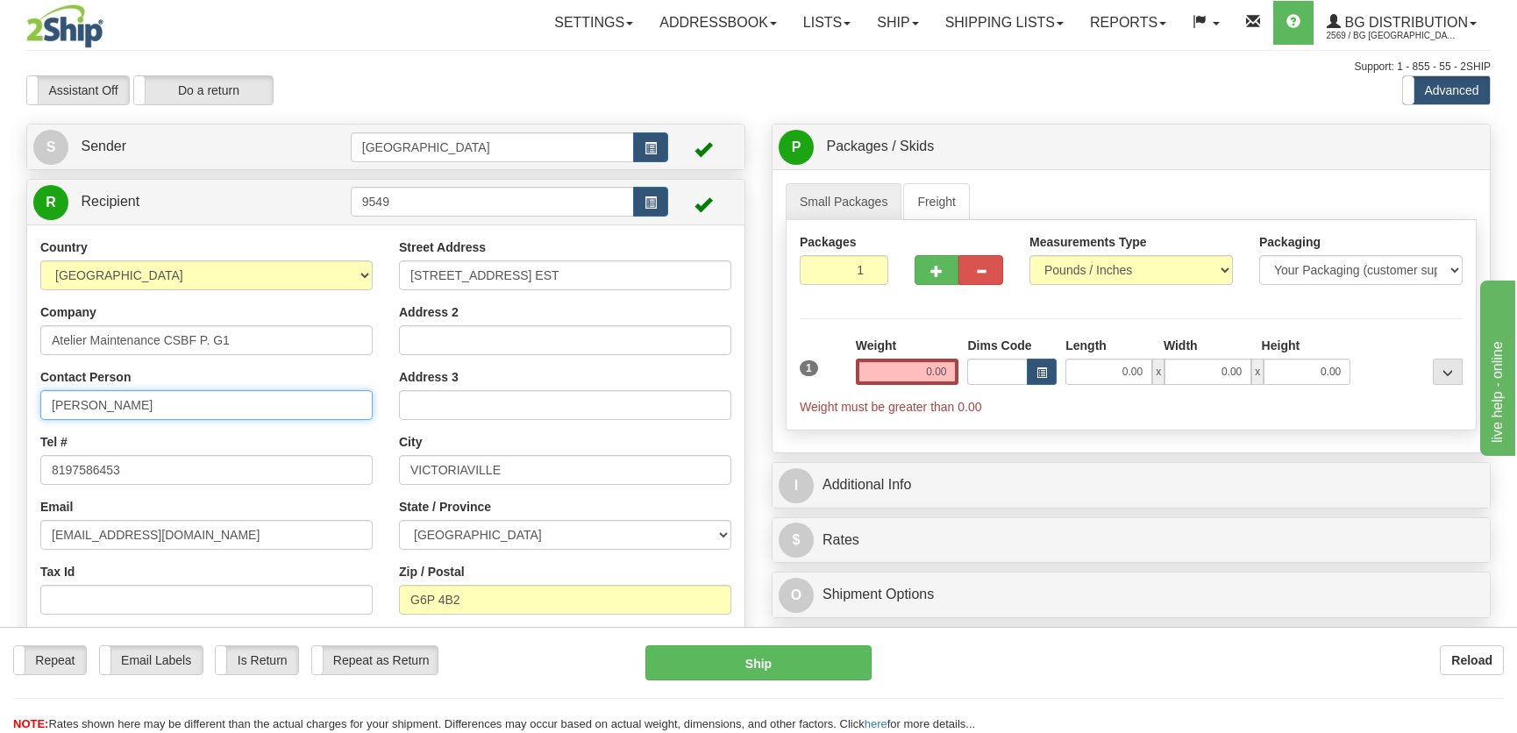
drag, startPoint x: 200, startPoint y: 405, endPoint x: 2, endPoint y: 395, distance: 198.4
click at [4, 395] on div "Toggle navigation Settings Shipping Preferences Fields Preferences New" at bounding box center [758, 457] width 1517 height 914
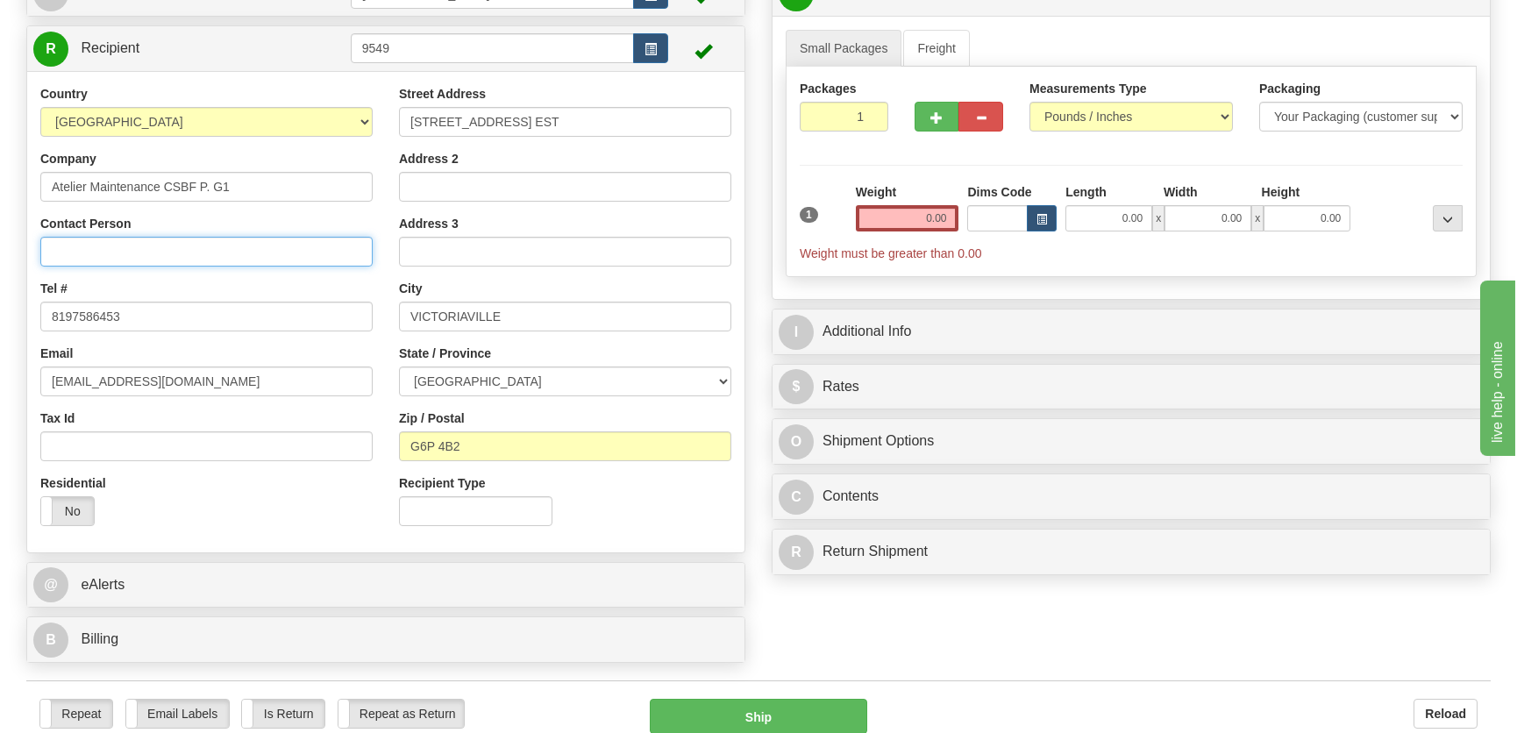
scroll to position [318, 0]
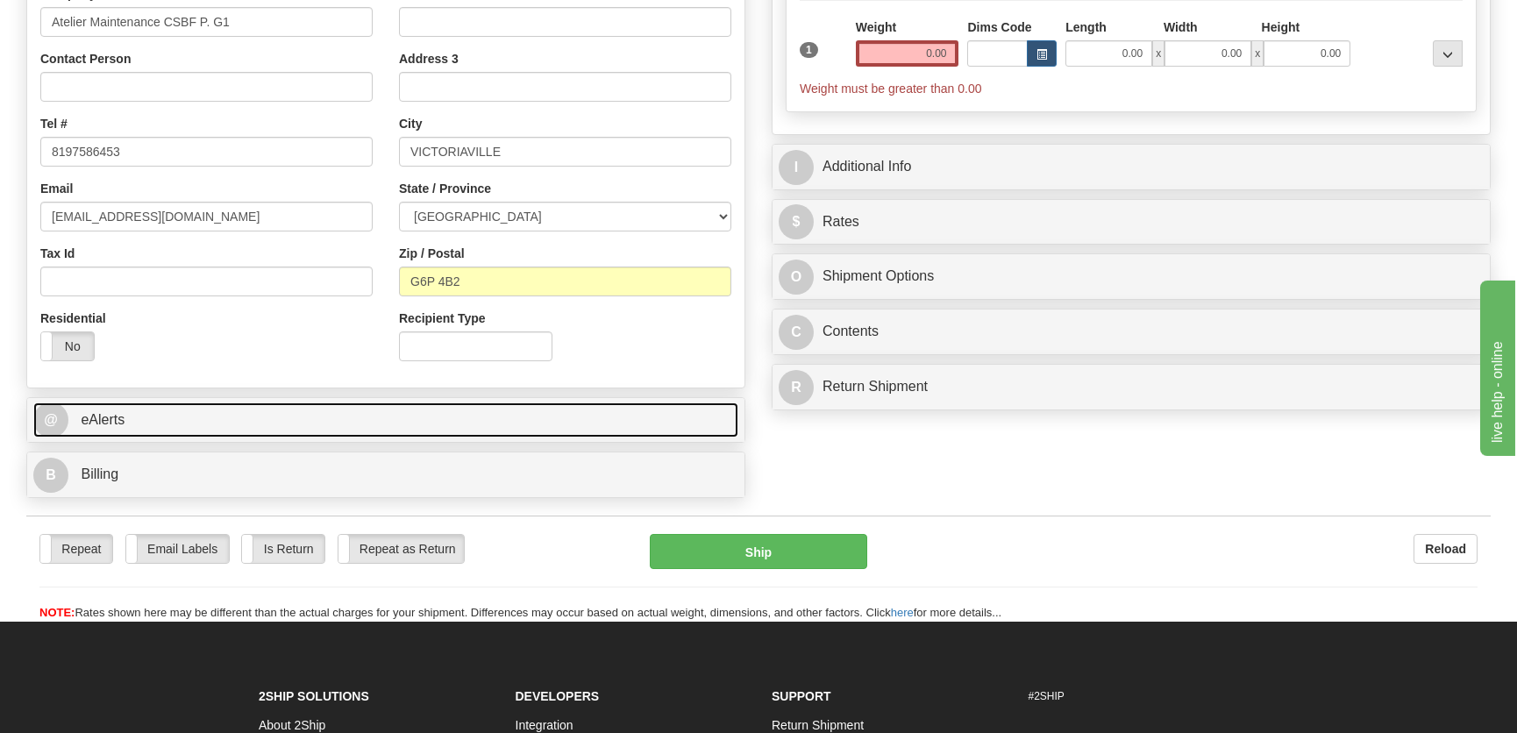
click at [327, 426] on link "@ eAlerts" at bounding box center [385, 420] width 705 height 36
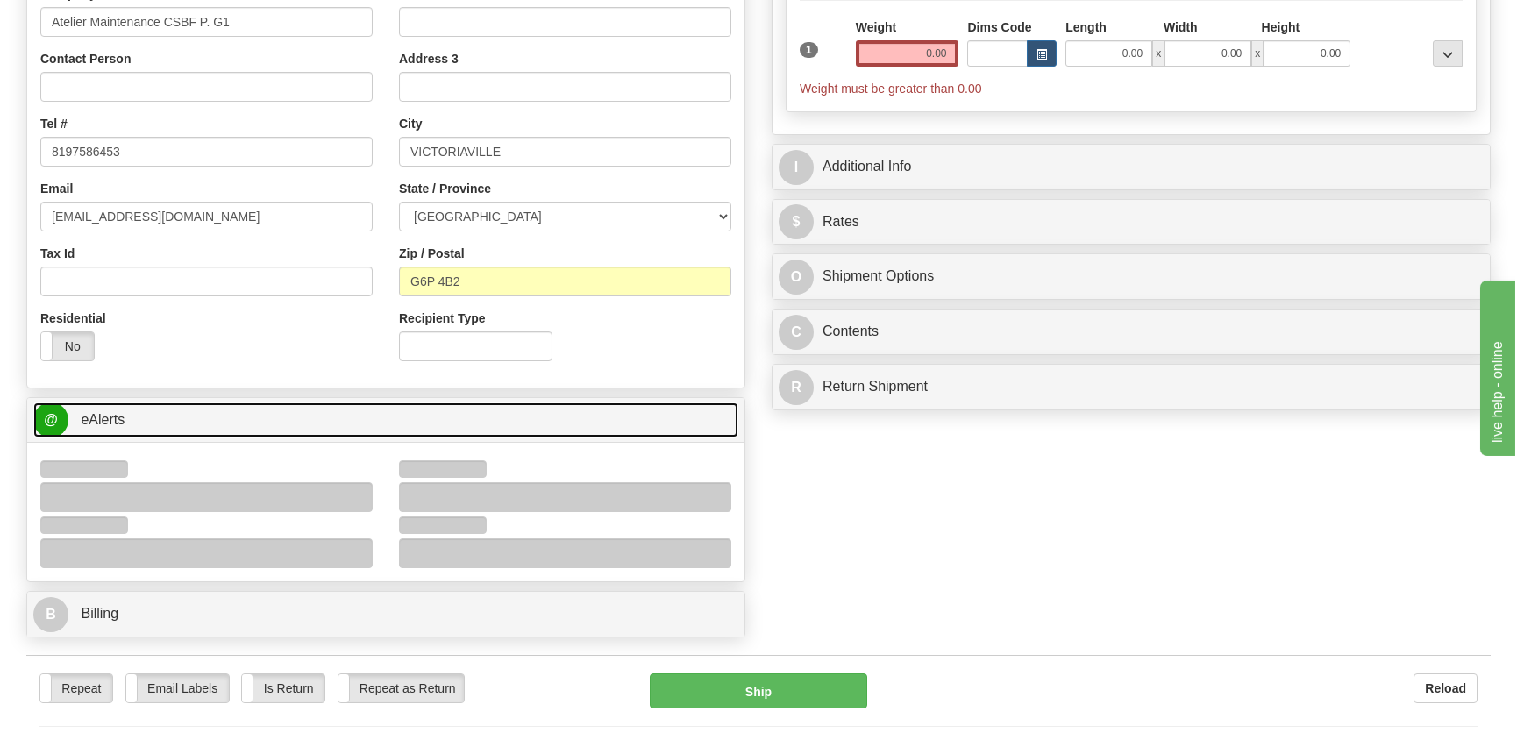
click at [325, 427] on link "@ eAlerts" at bounding box center [385, 420] width 705 height 36
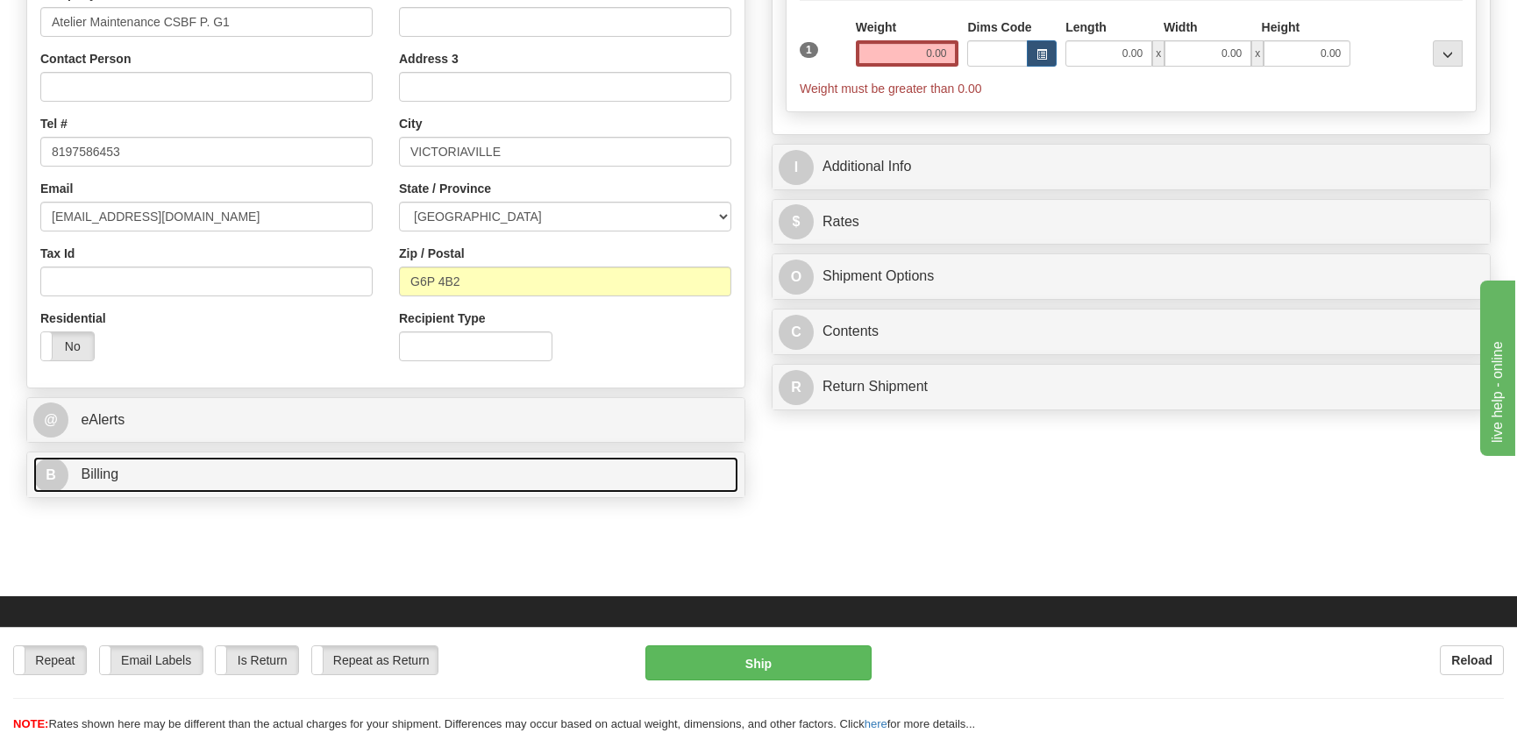
click at [245, 470] on link "B Billing" at bounding box center [385, 475] width 705 height 36
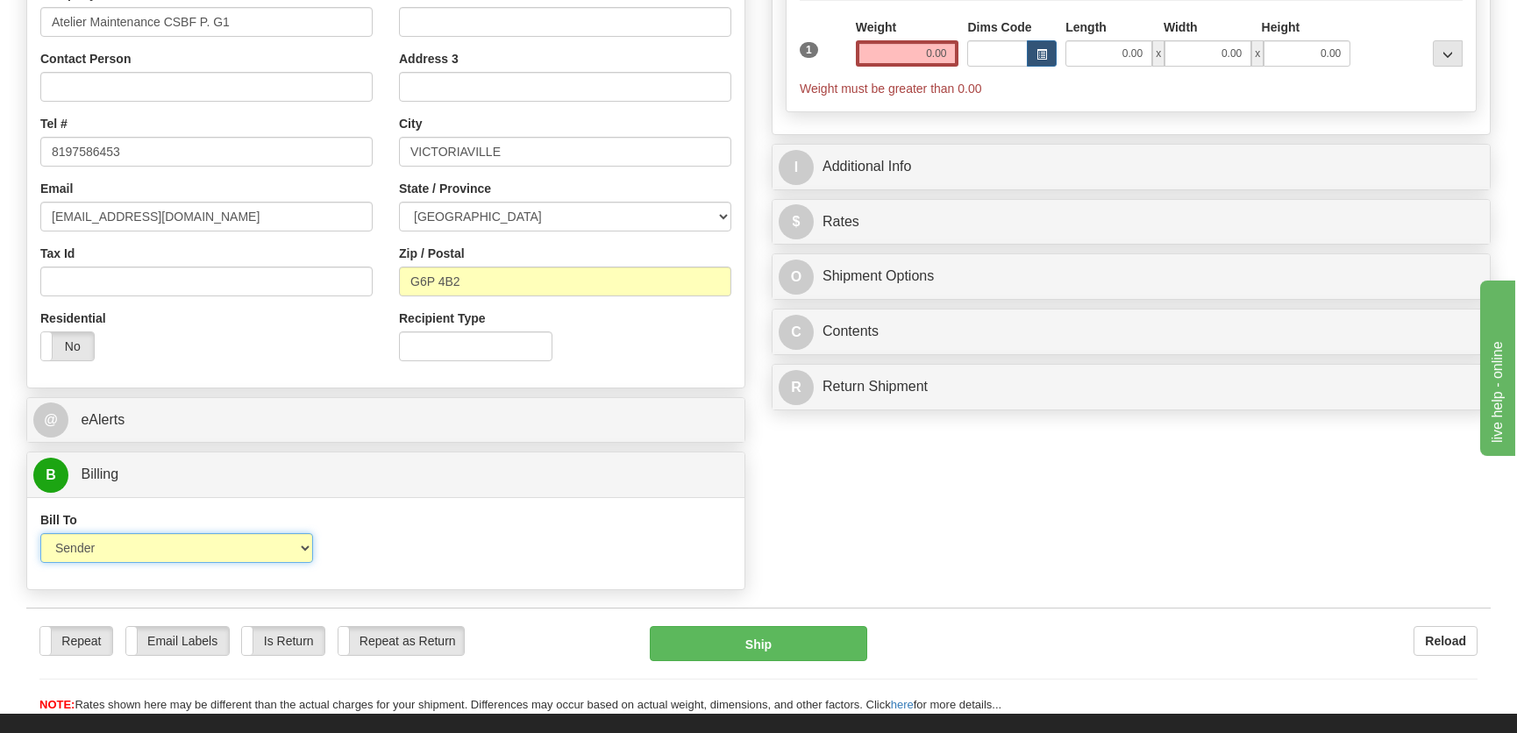
click at [216, 550] on select "Sender Recipient Third Party Collect" at bounding box center [176, 548] width 273 height 30
select select "2"
click at [40, 533] on select "Sender Recipient Third Party Collect" at bounding box center [176, 548] width 273 height 30
click at [207, 589] on div "Bill To Sender Recipient Third Party Collect Account 3rd Party Account List Ple…" at bounding box center [385, 543] width 717 height 92
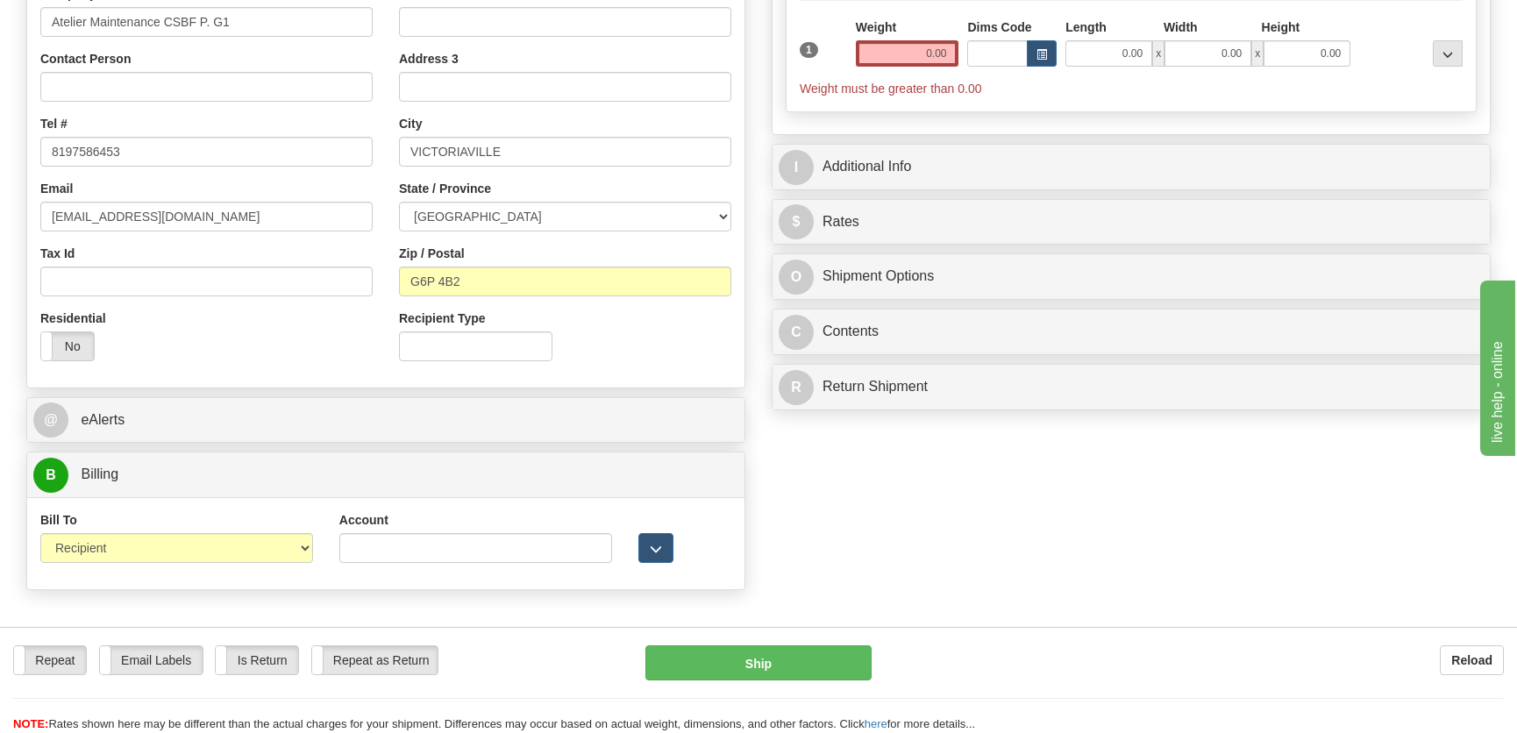
click at [424, 529] on div "Account" at bounding box center [475, 537] width 273 height 52
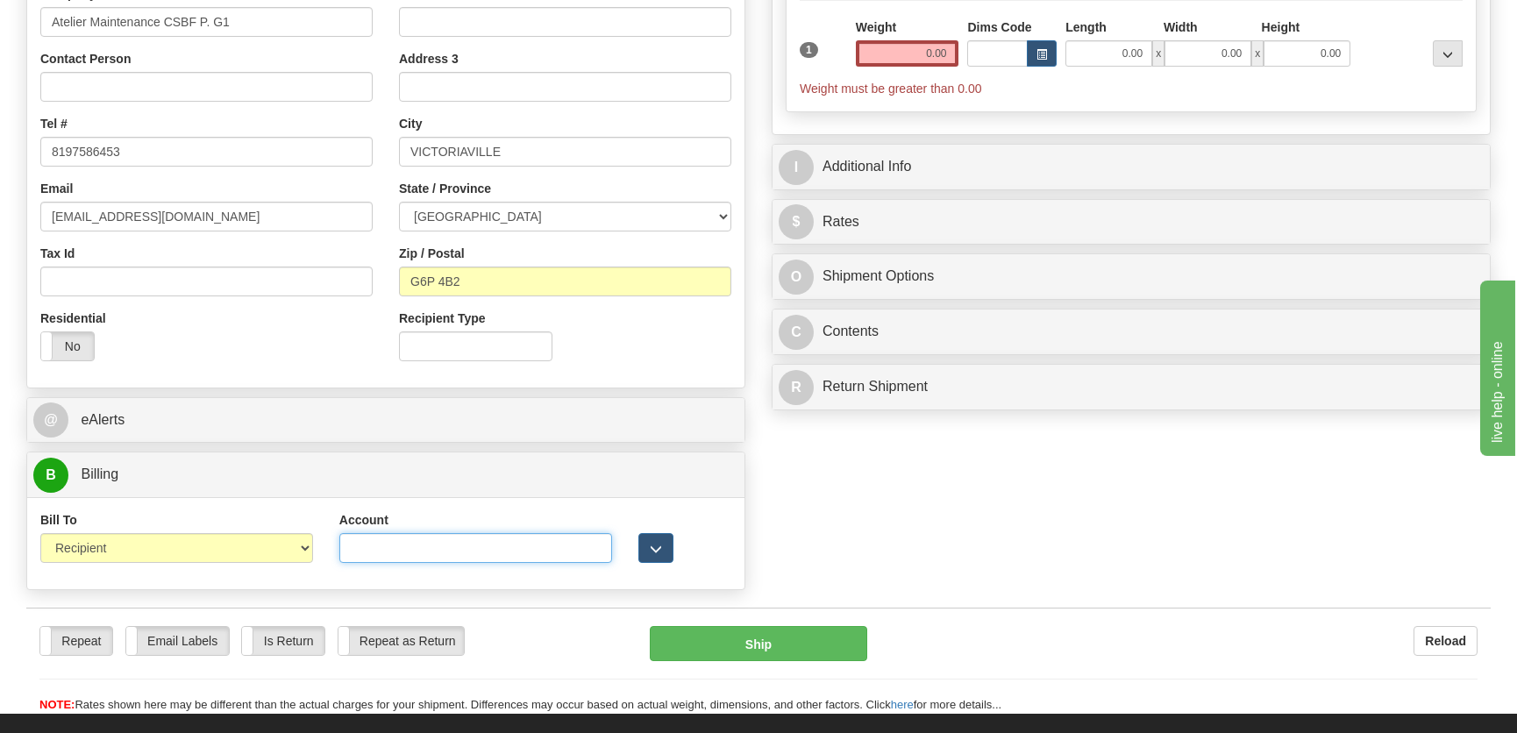
click at [424, 539] on input "Account" at bounding box center [475, 548] width 273 height 30
type input "651761"
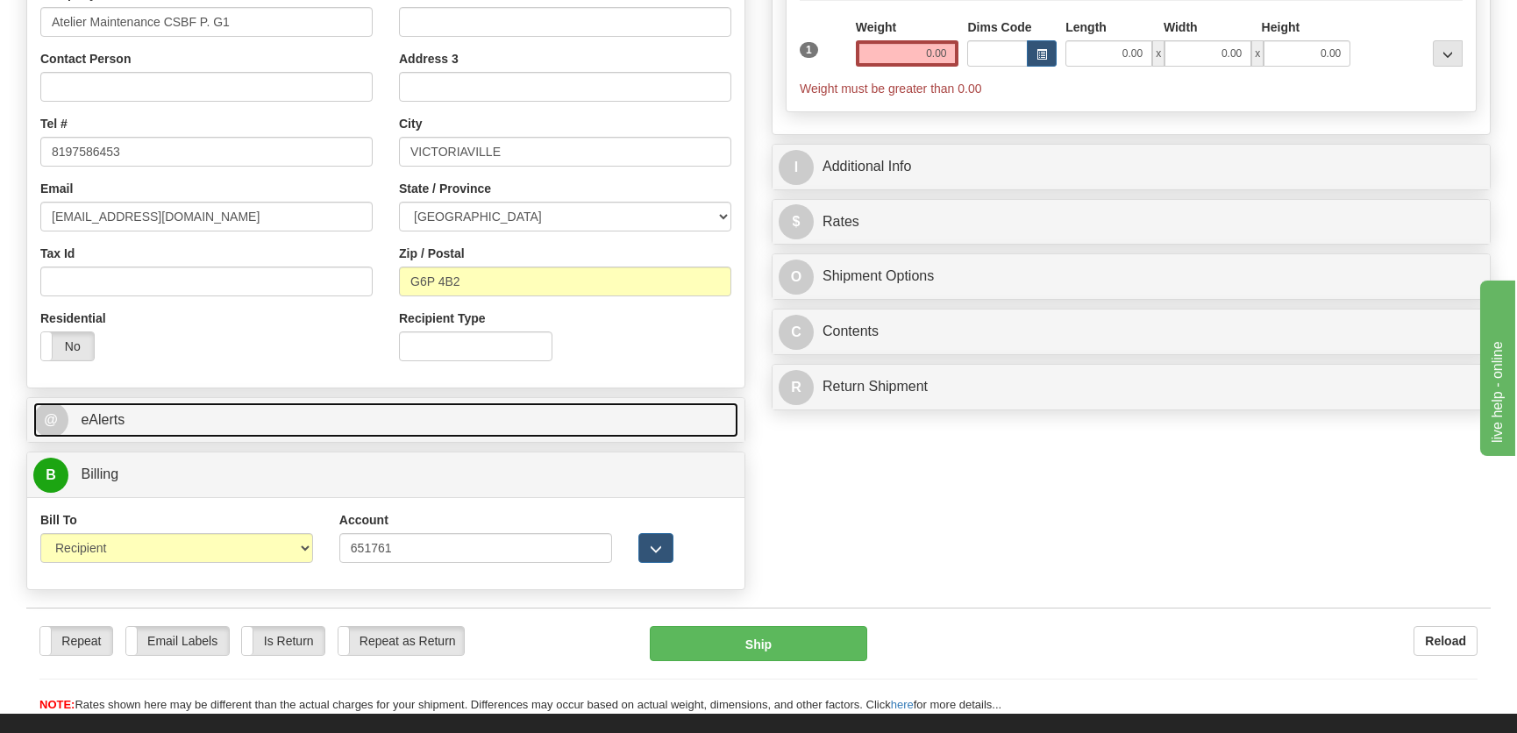
click at [462, 411] on link "@ eAlerts" at bounding box center [385, 420] width 705 height 36
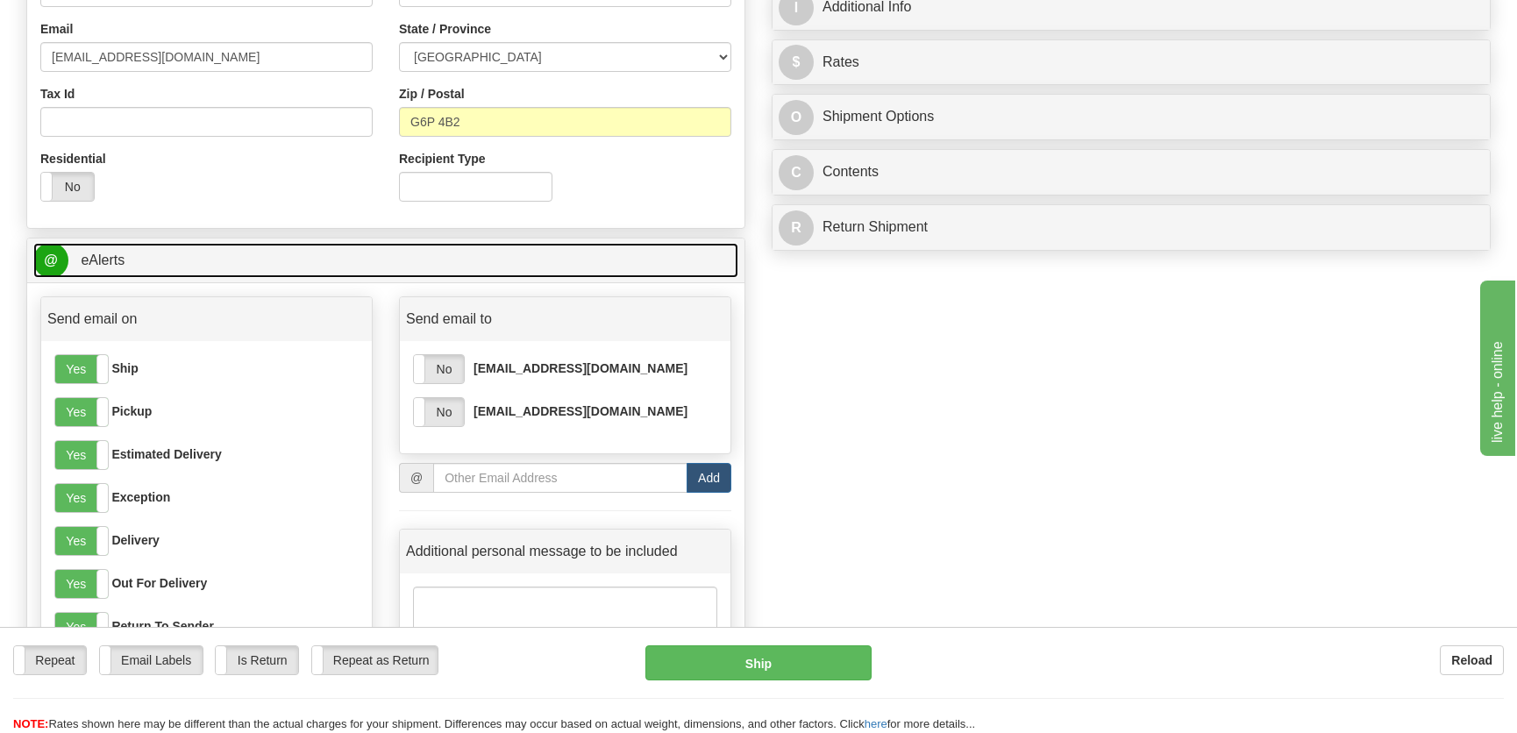
scroll to position [558, 0]
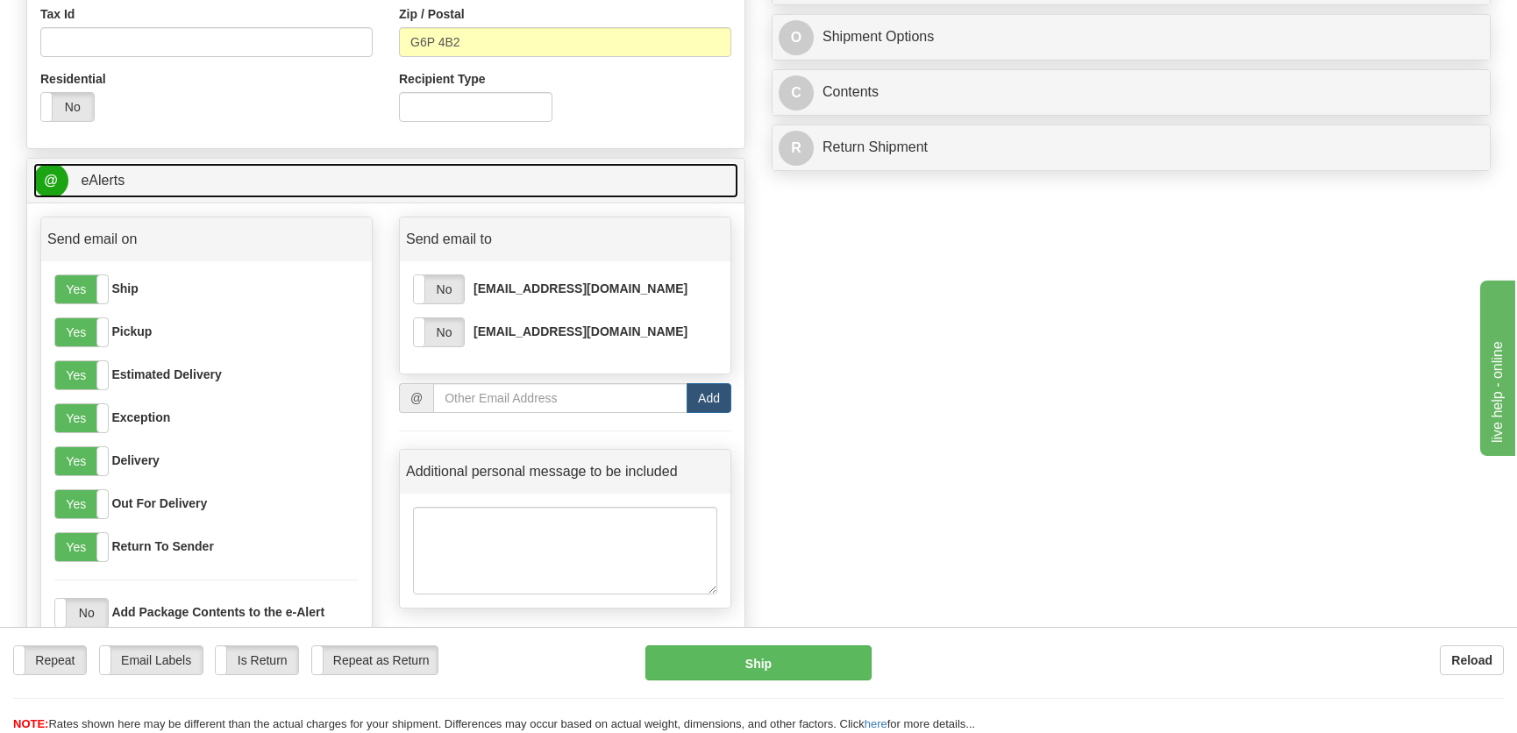
click at [357, 195] on link "@ eAlerts" at bounding box center [385, 181] width 705 height 36
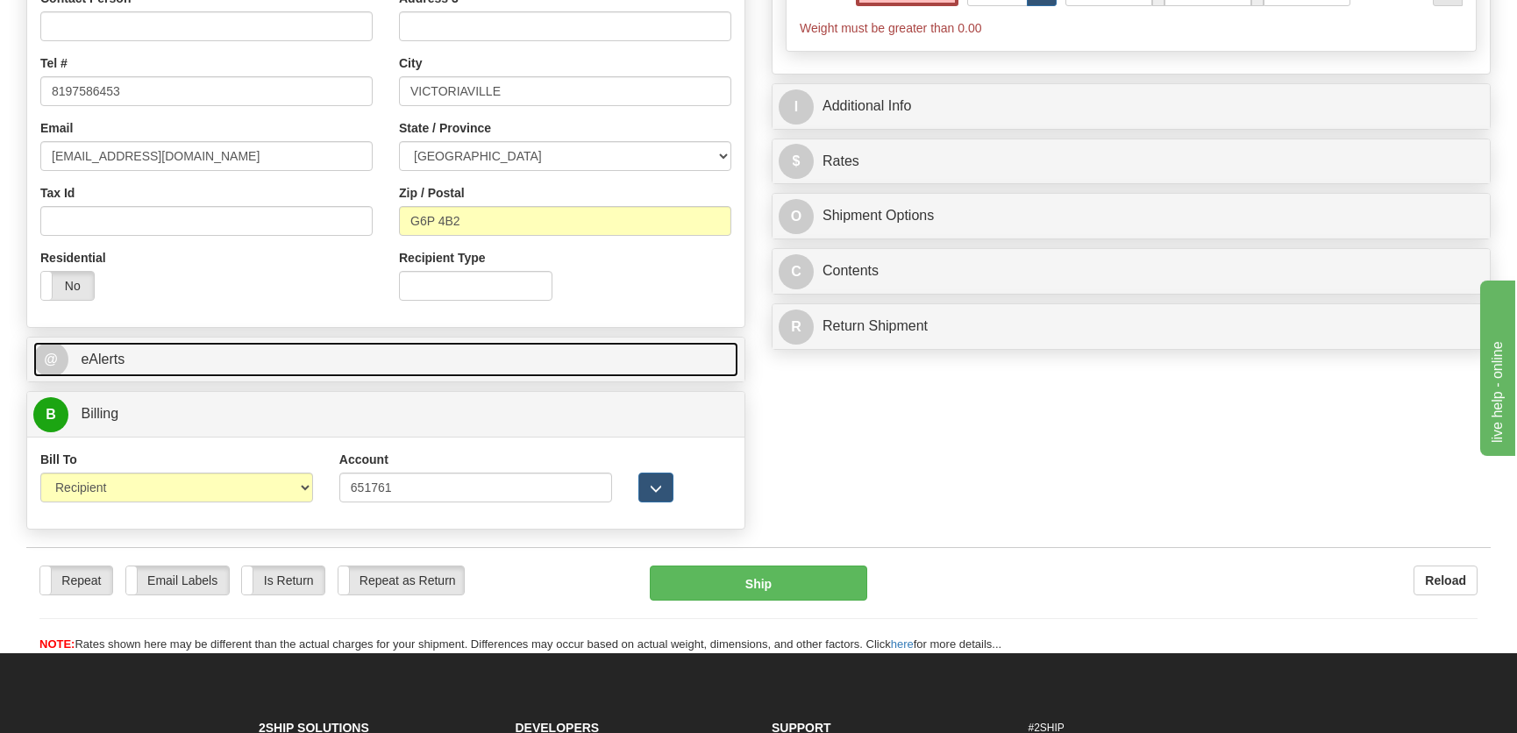
scroll to position [238, 0]
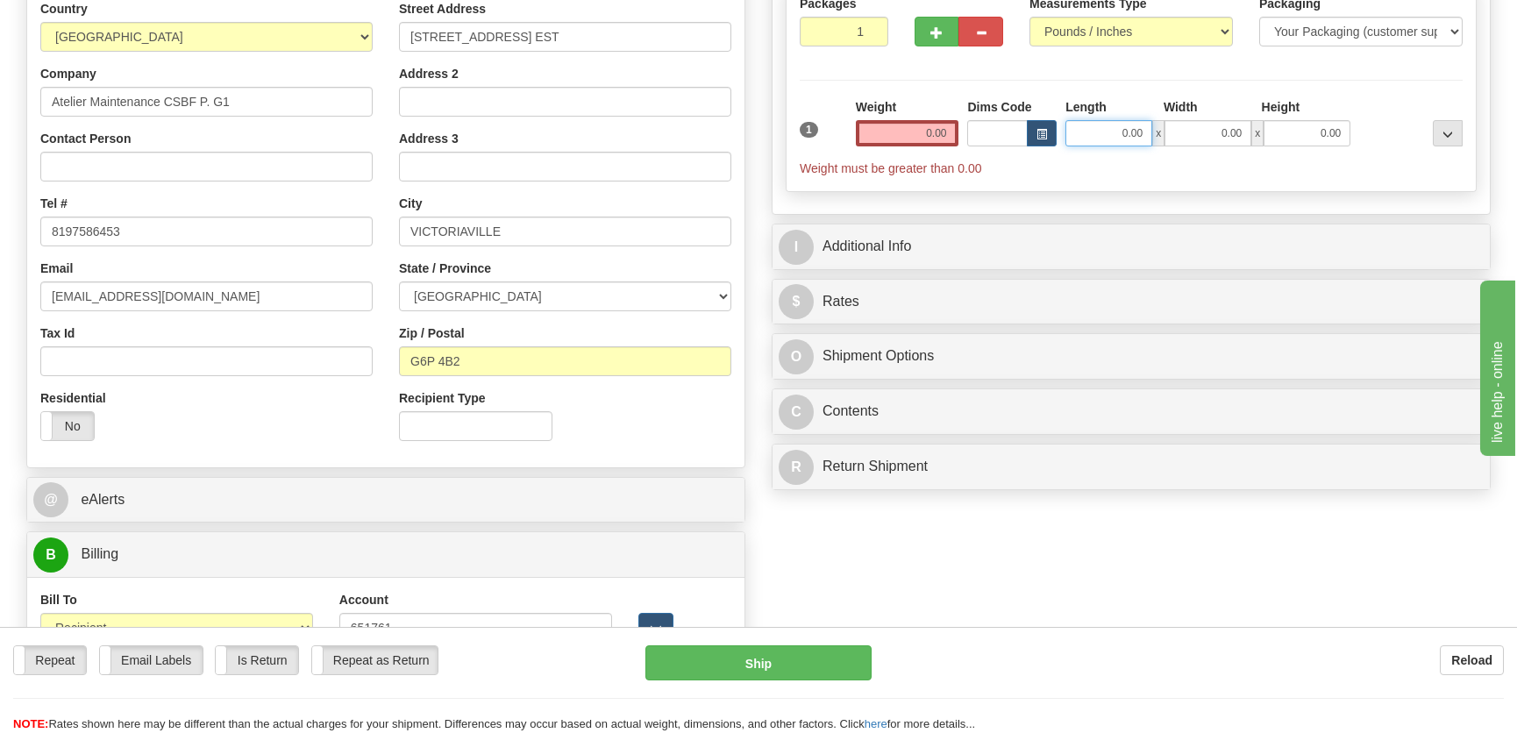
click at [1116, 134] on input "0.00" at bounding box center [1108, 133] width 87 height 26
type input "12.00"
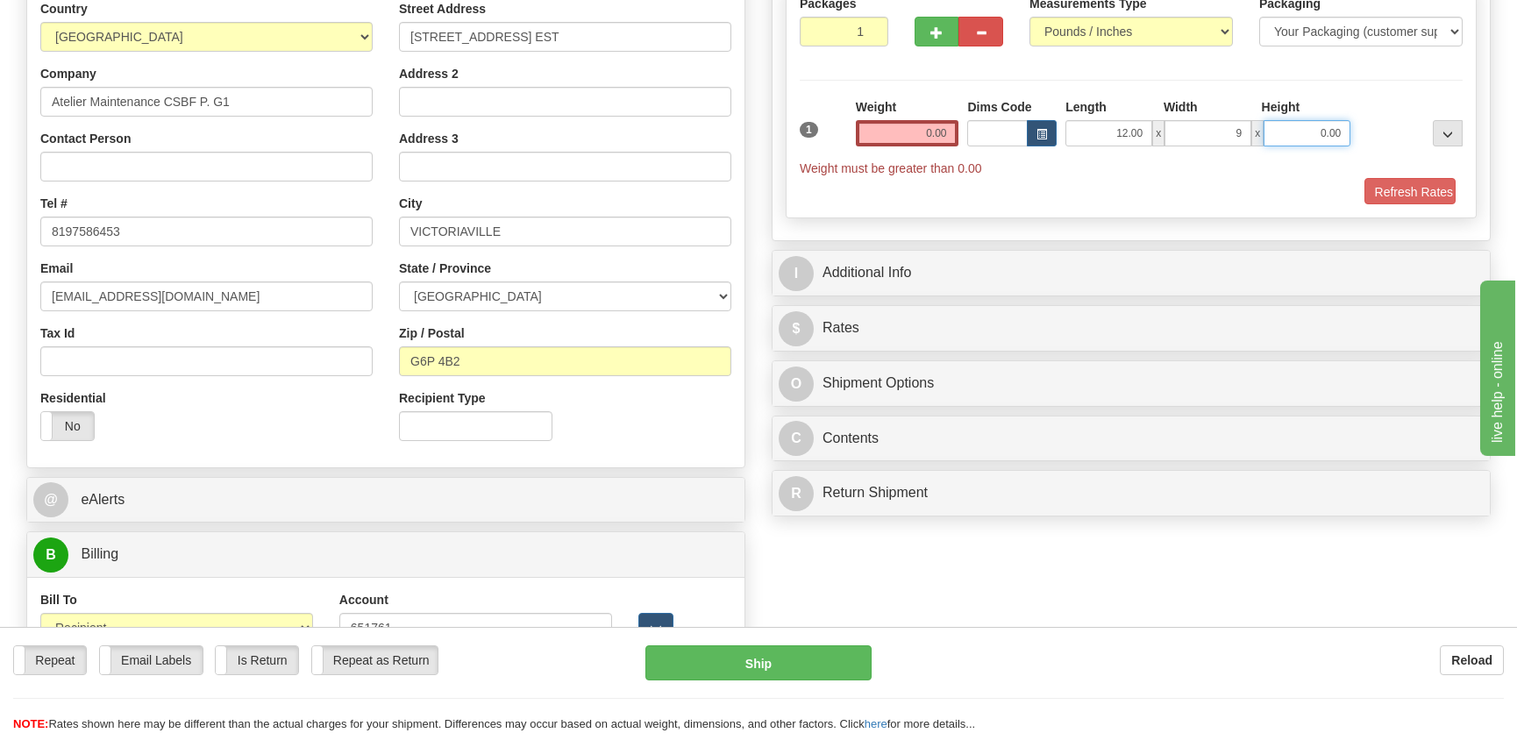
type input "9.00"
type input "5.00"
click at [937, 130] on input "0.00" at bounding box center [907, 133] width 103 height 26
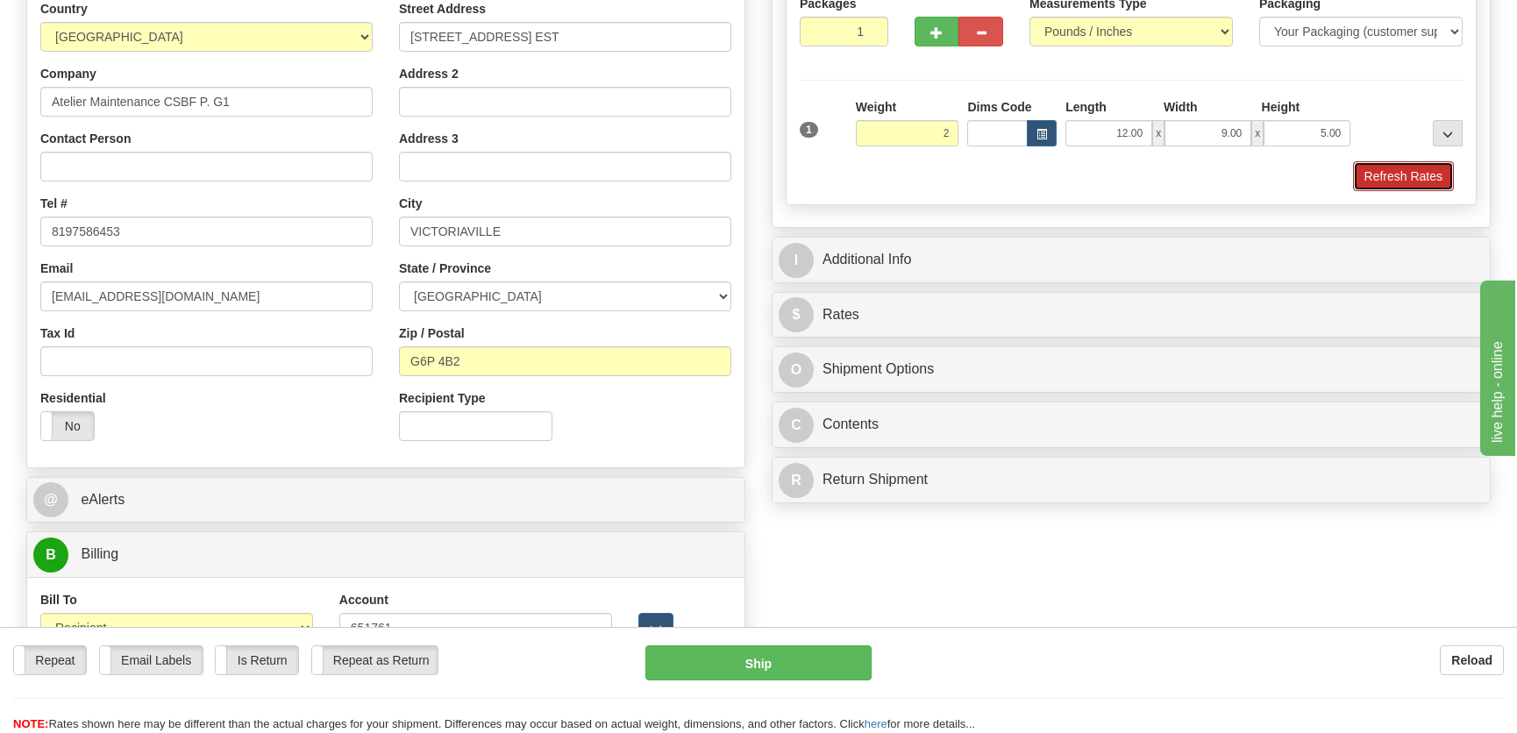
click at [1381, 170] on button "Refresh Rates" at bounding box center [1403, 176] width 101 height 30
type input "2.00"
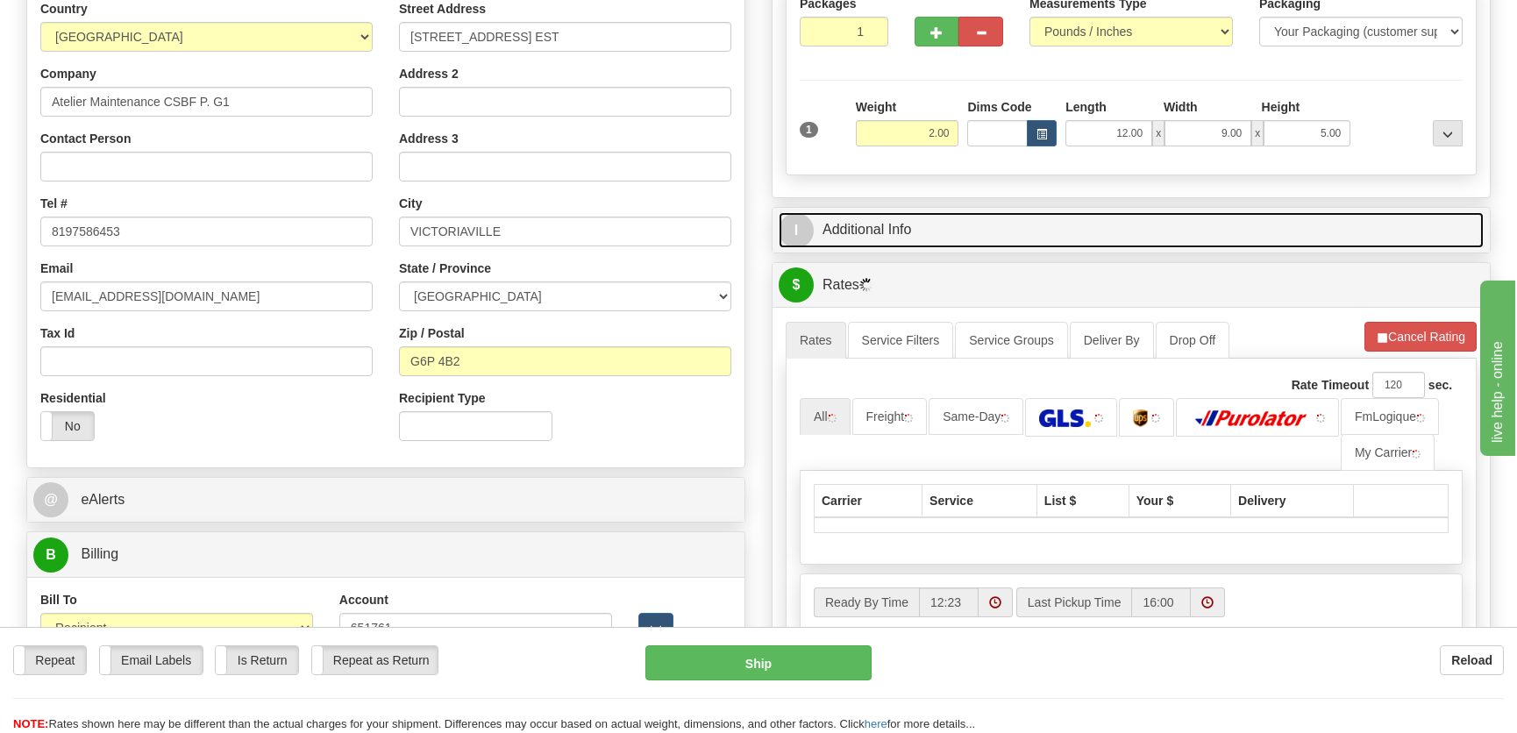
click at [1237, 218] on link "I Additional Info" at bounding box center [1130, 230] width 705 height 36
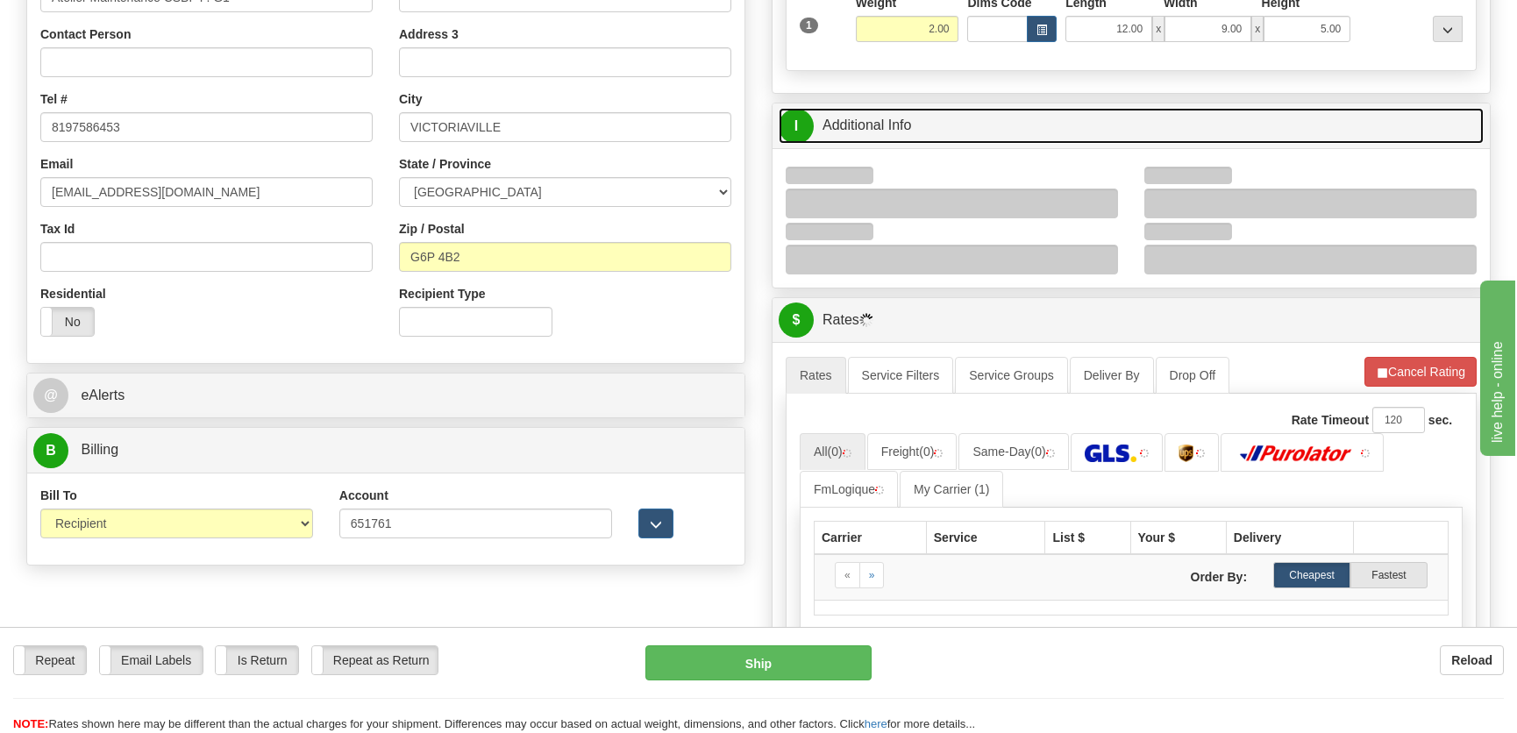
scroll to position [398, 0]
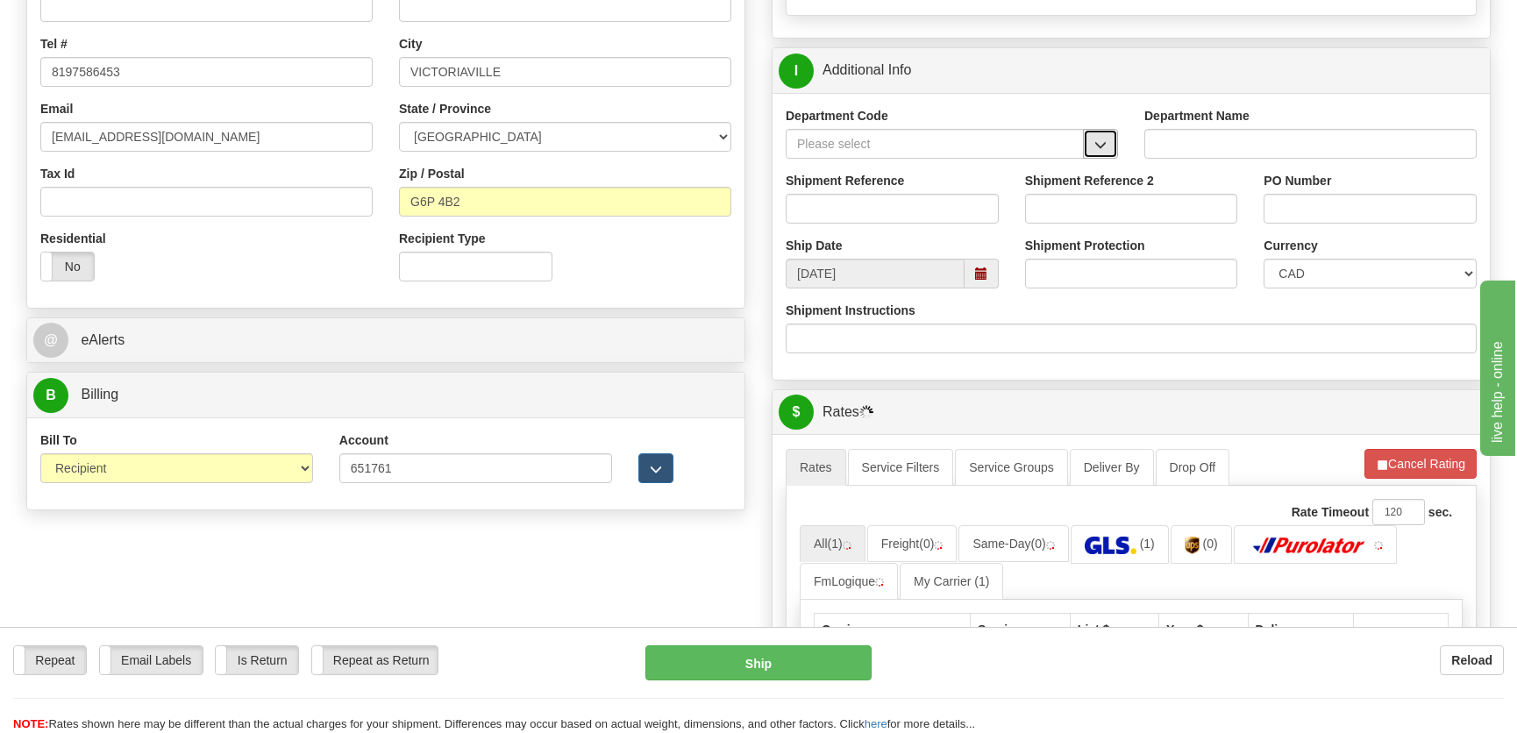
click at [1099, 142] on span "button" at bounding box center [1100, 144] width 12 height 11
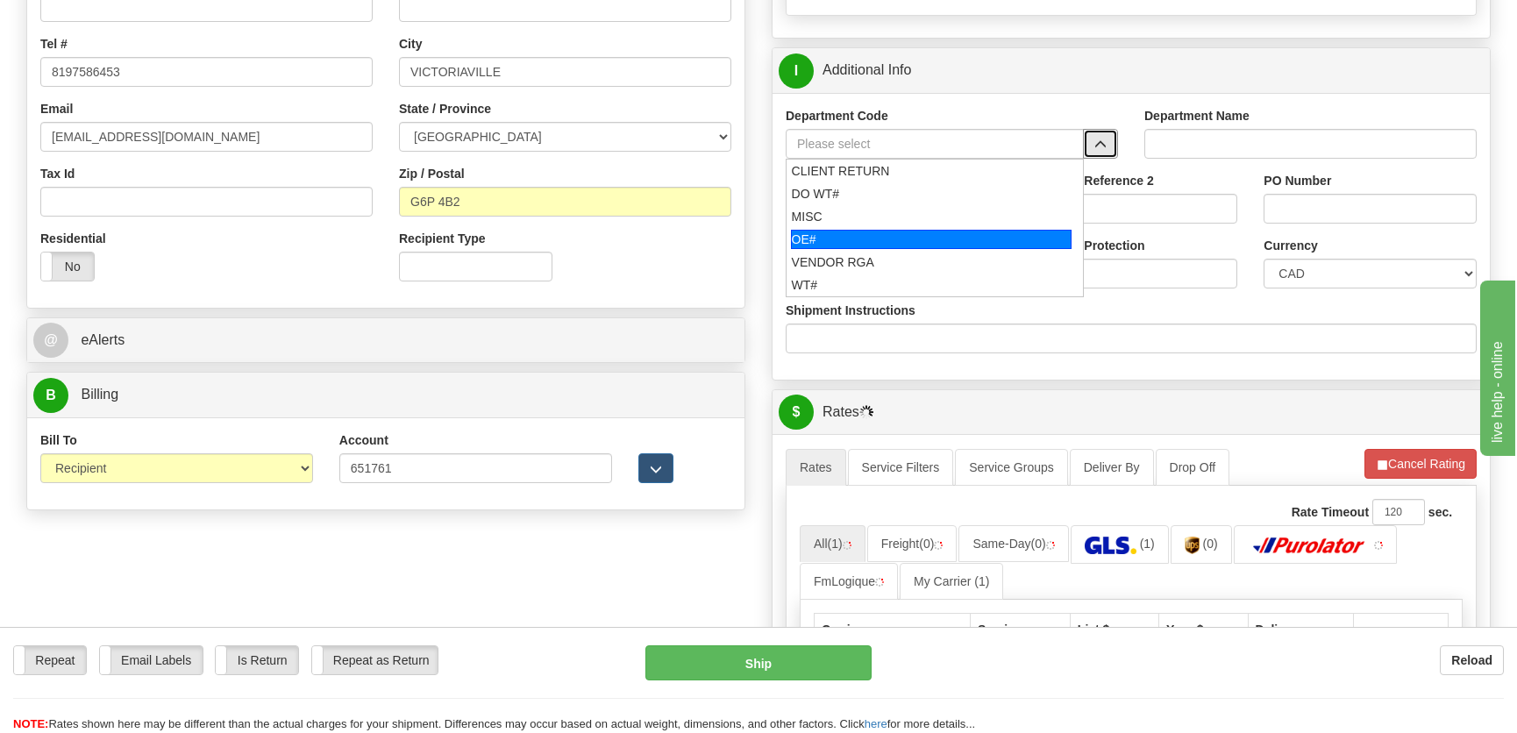
click at [827, 247] on li "OE#" at bounding box center [934, 239] width 296 height 23
type input "OE#"
type input "ORDERS"
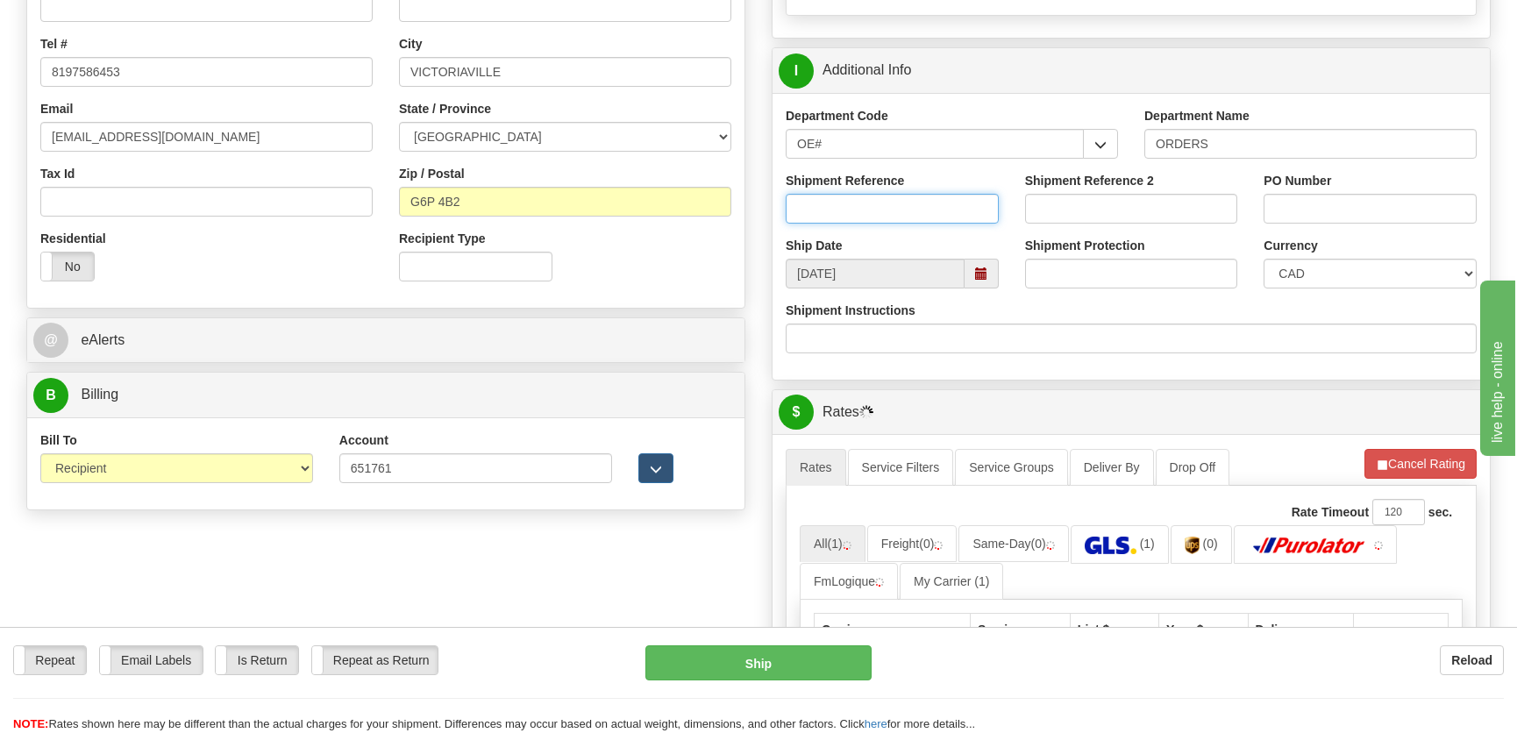
click at [856, 220] on input "Shipment Reference" at bounding box center [892, 209] width 213 height 30
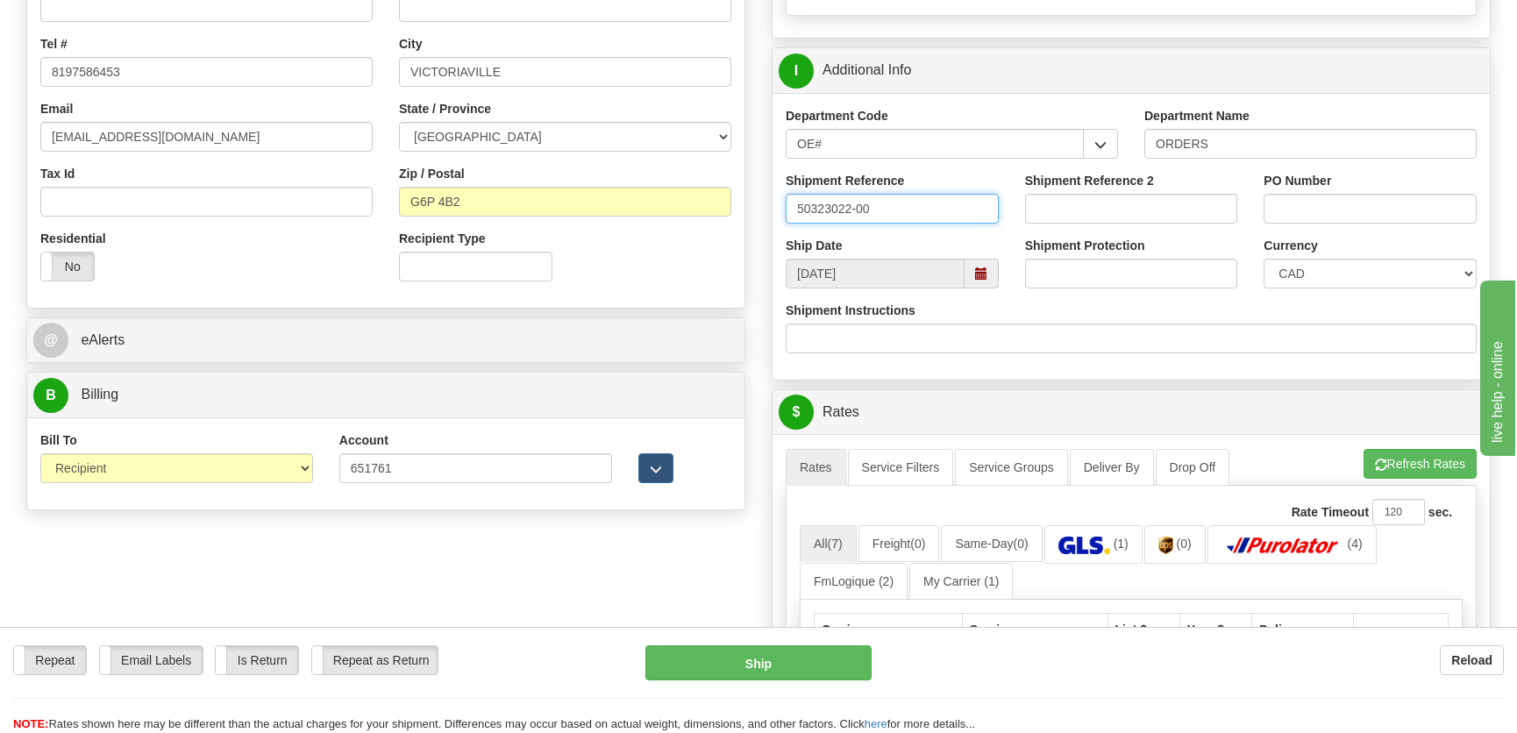
type input "50323022-00"
click at [1354, 211] on input "PO Number" at bounding box center [1369, 209] width 213 height 30
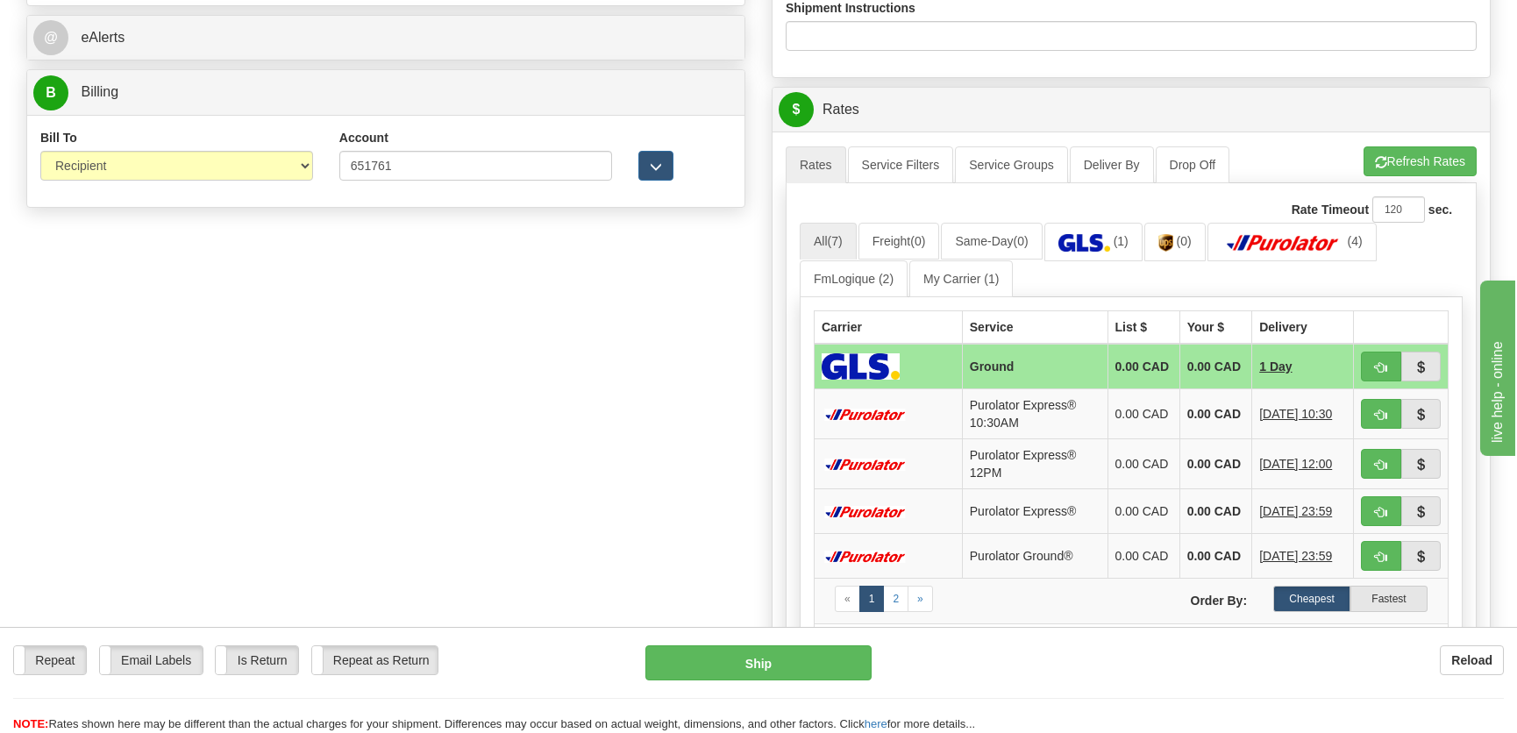
scroll to position [797, 0]
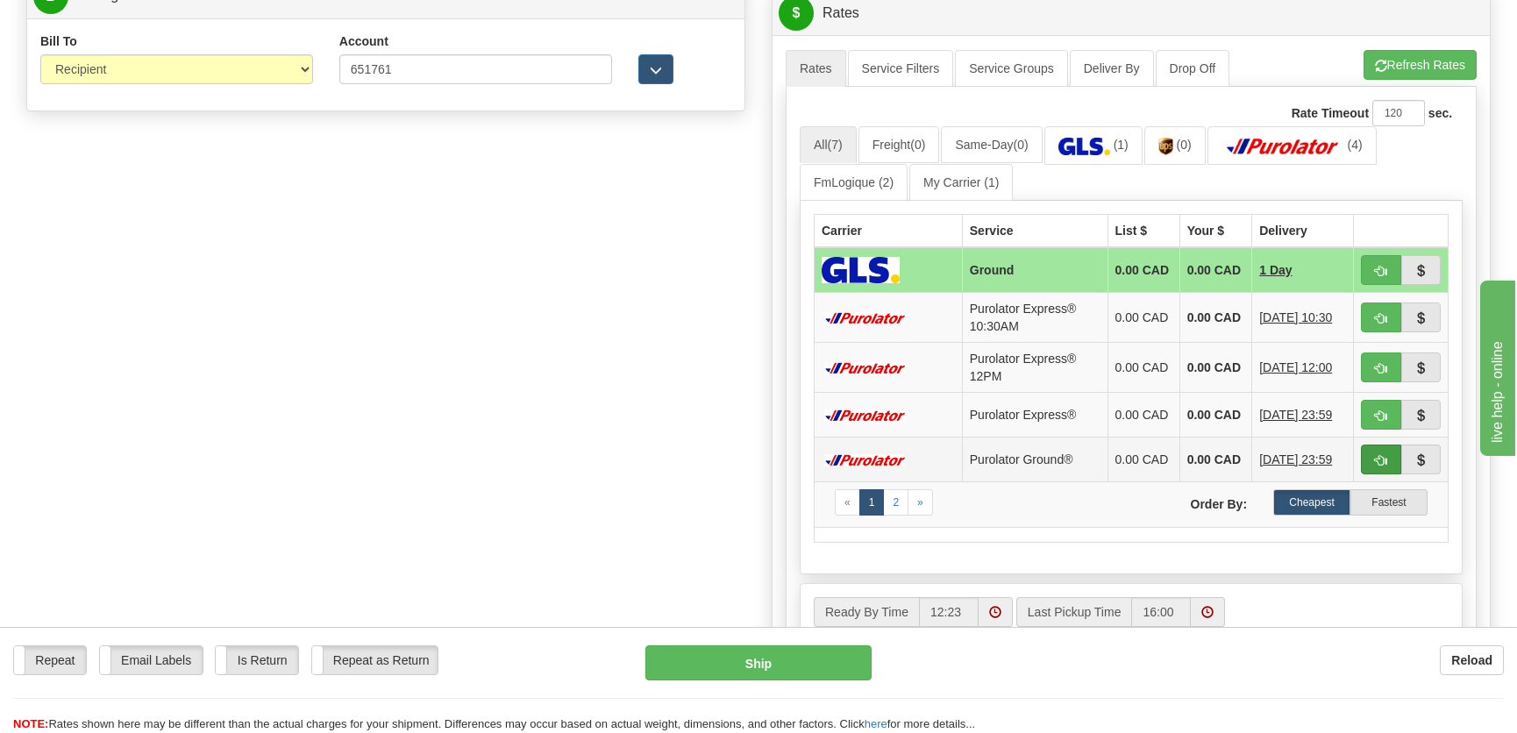
type input "."
click at [1370, 452] on button "button" at bounding box center [1381, 459] width 40 height 30
type input "260"
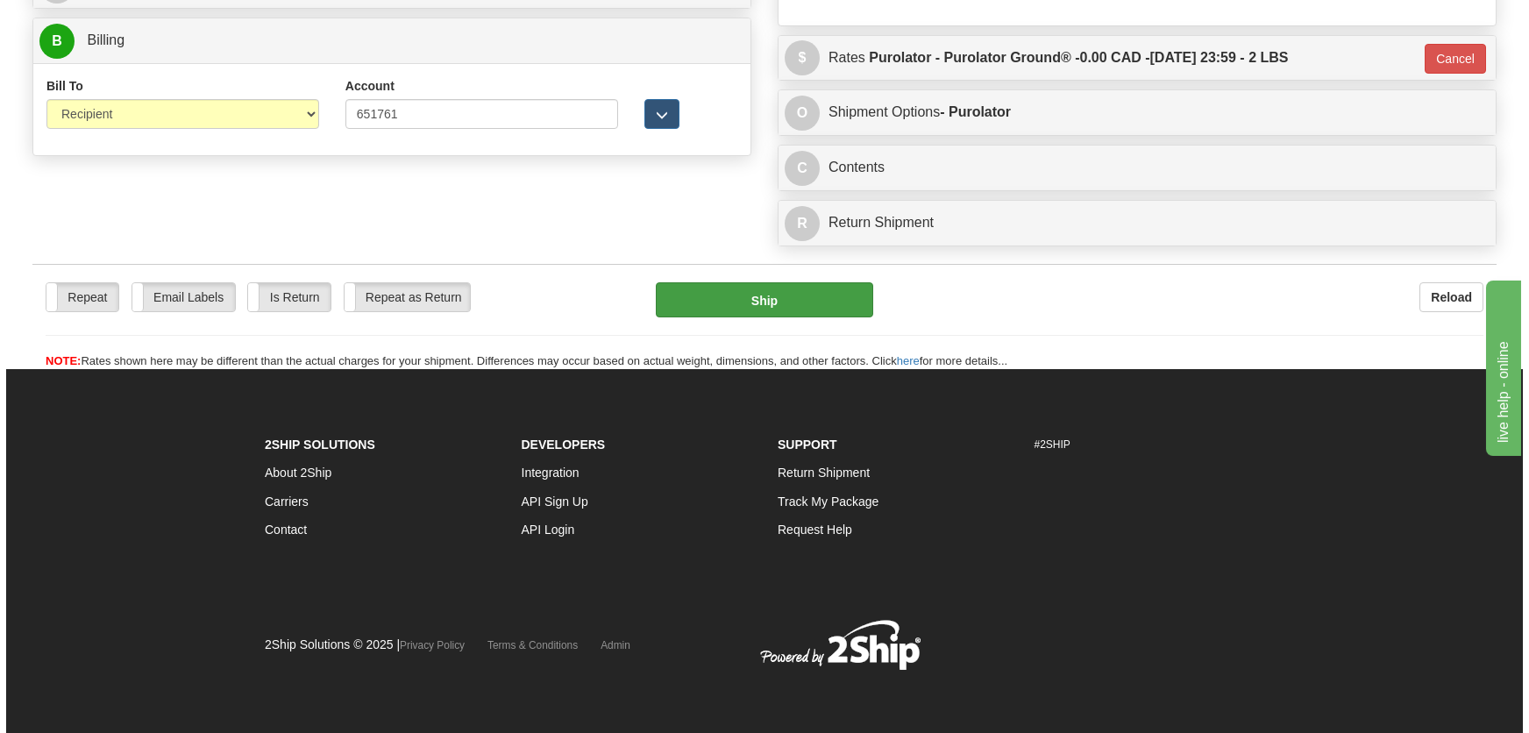
scroll to position [752, 0]
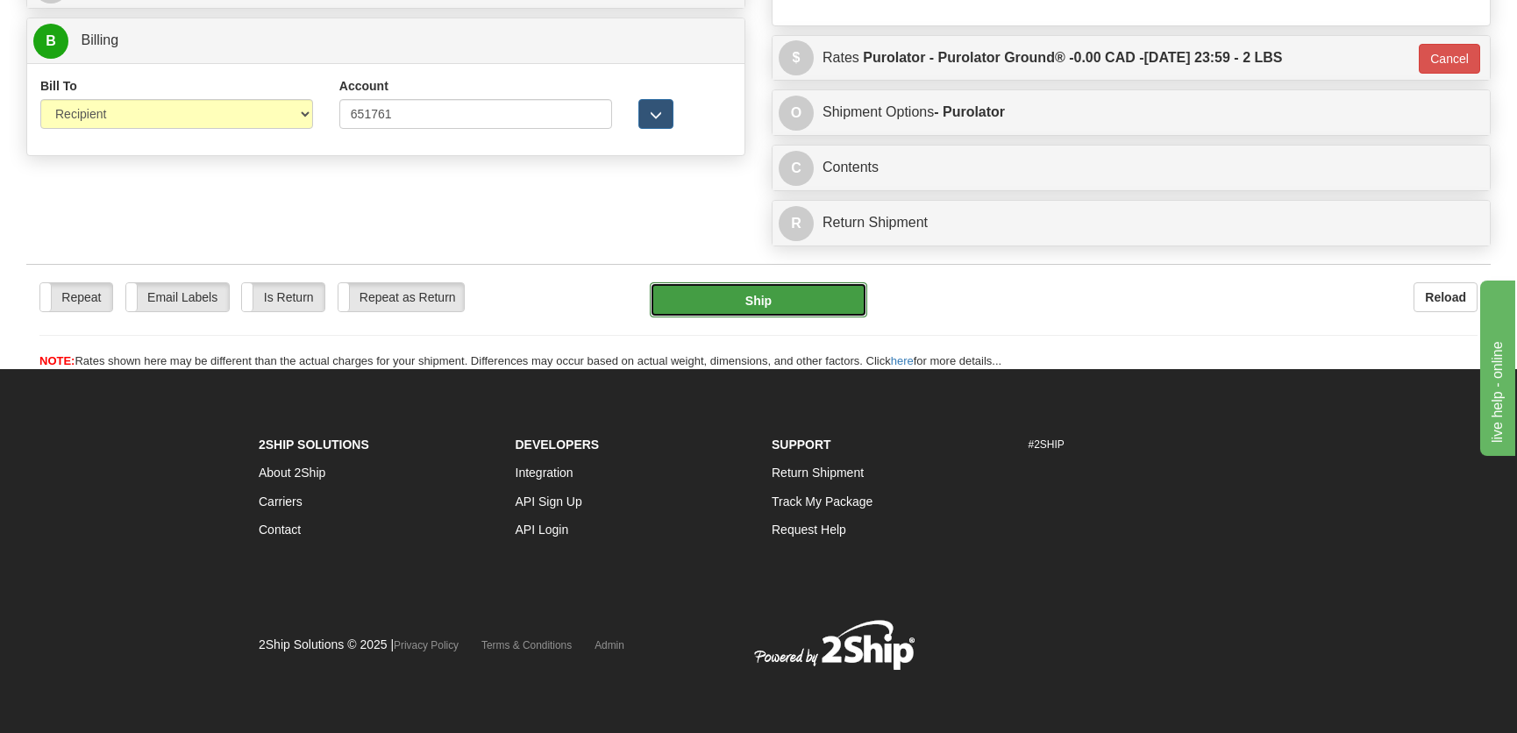
click at [794, 302] on button "Ship" at bounding box center [758, 299] width 217 height 35
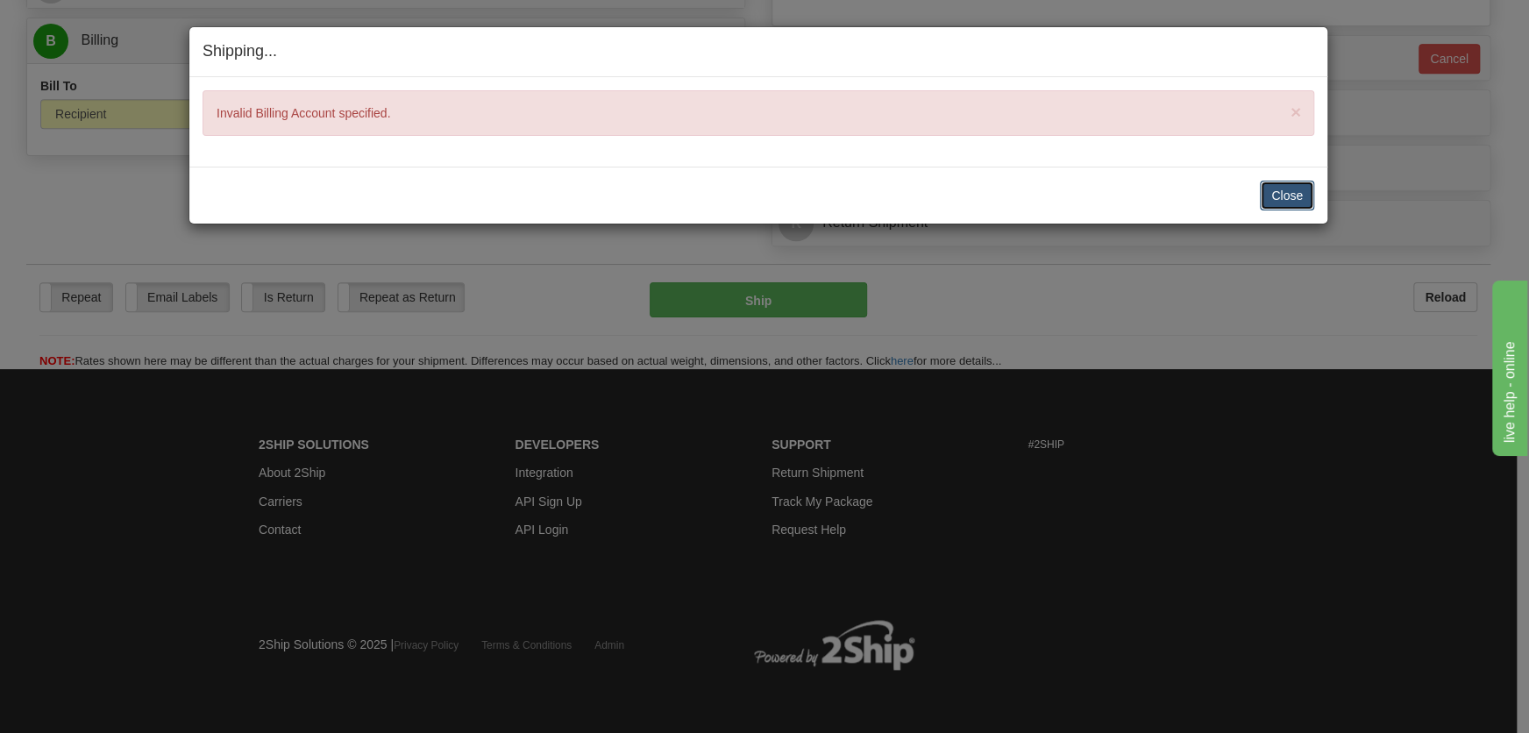
click at [1270, 182] on button "Close" at bounding box center [1287, 196] width 54 height 30
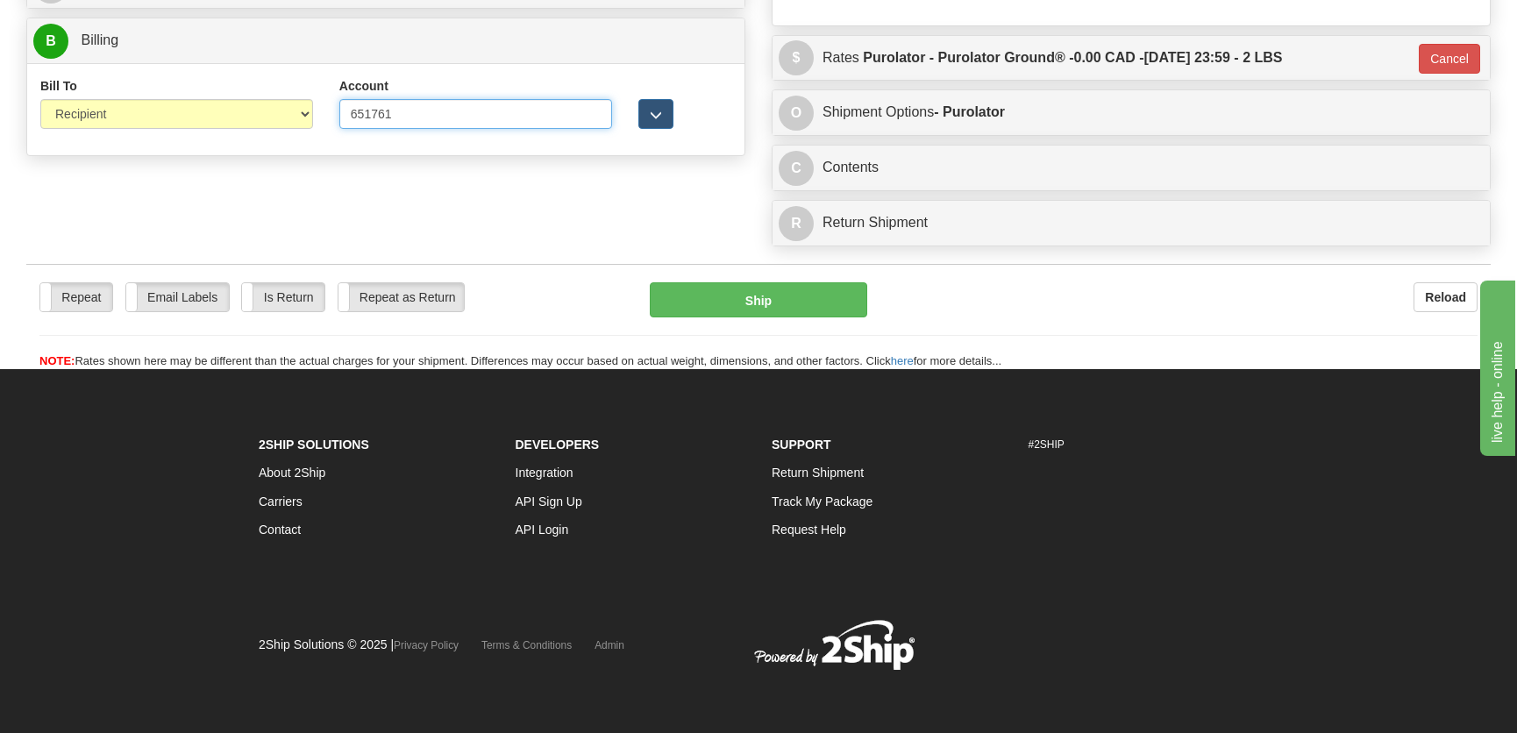
click at [350, 110] on input "651761" at bounding box center [475, 114] width 273 height 30
click at [377, 116] on input "651761" at bounding box center [475, 114] width 273 height 30
type input "6517161"
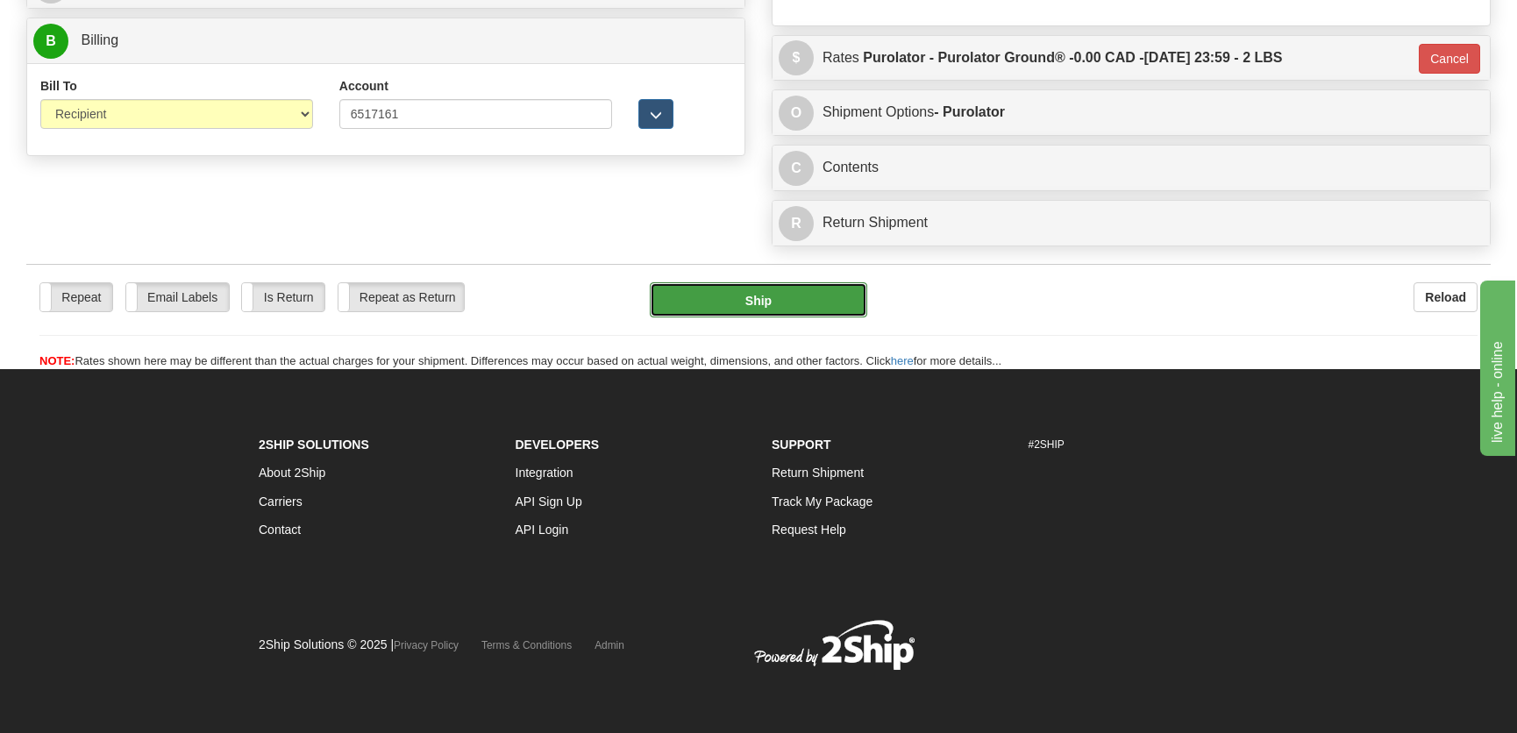
click at [729, 306] on button "Ship" at bounding box center [758, 299] width 217 height 35
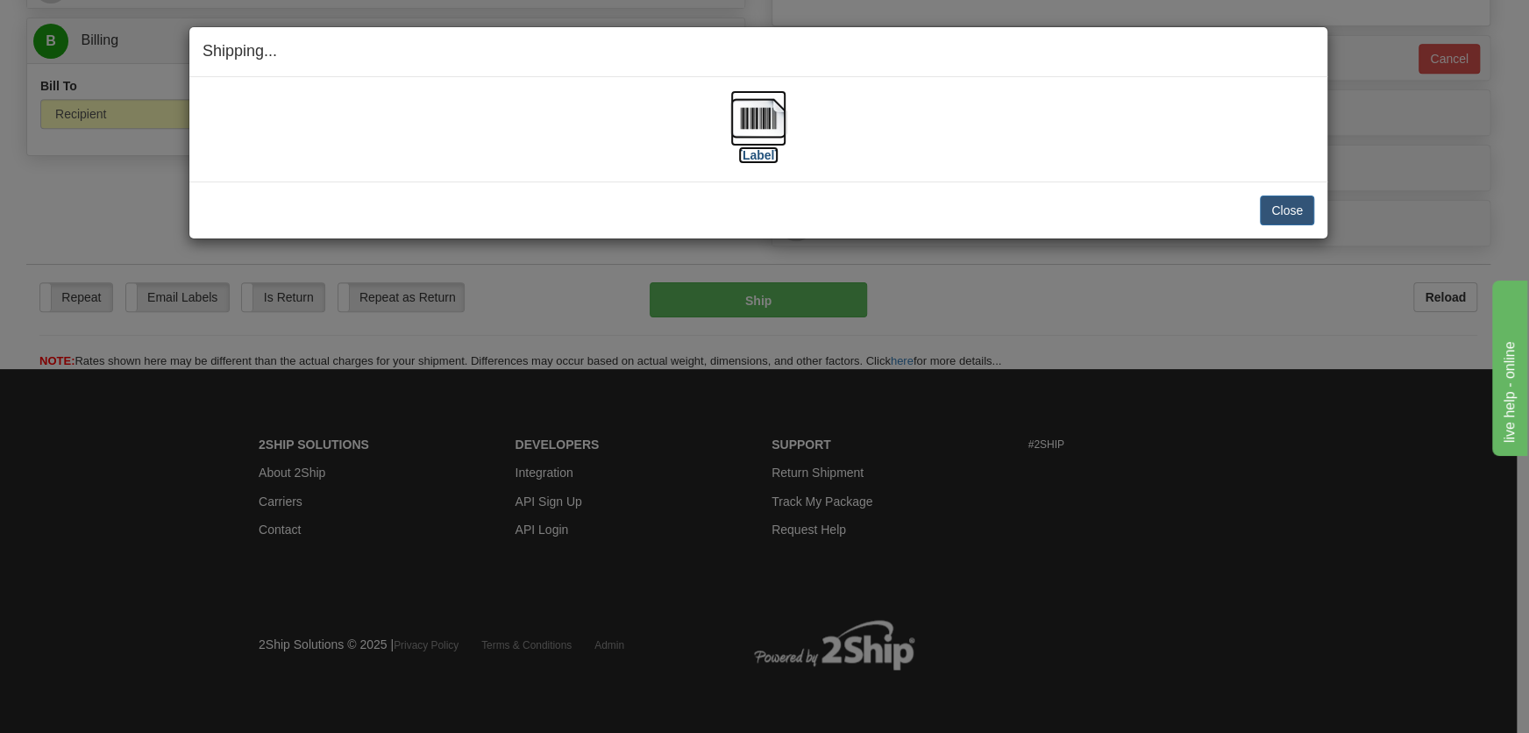
click at [771, 125] on img at bounding box center [758, 118] width 56 height 56
click at [1269, 217] on button "Close" at bounding box center [1287, 210] width 54 height 30
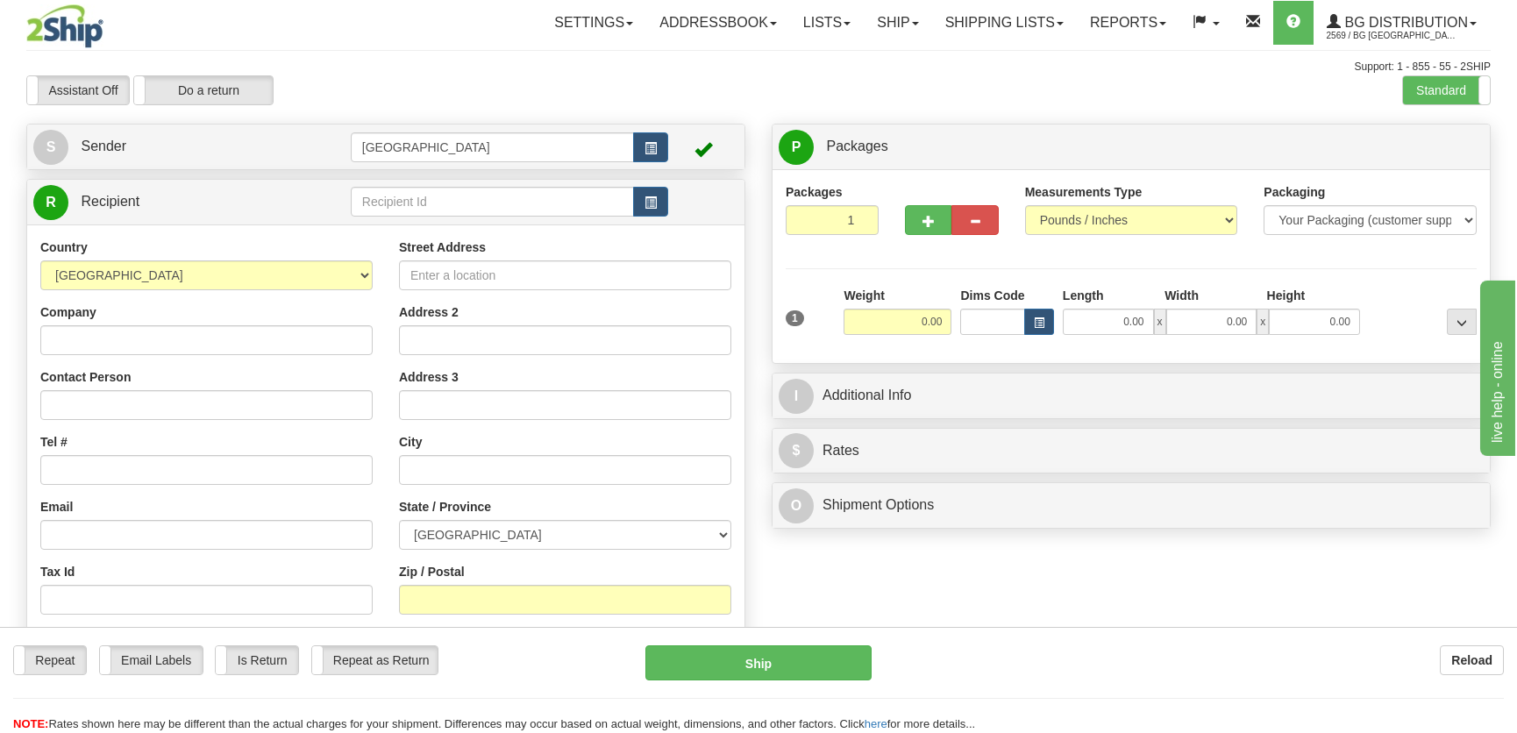
click at [416, 72] on div "Support: 1 - 855 - 55 - 2SHIP" at bounding box center [758, 67] width 1464 height 15
click at [419, 73] on div "Support: 1 - 855 - 55 - 2SHIP" at bounding box center [758, 67] width 1464 height 15
click at [433, 43] on div "Settings Shipping Preferences Fields Preferences New Store Connections Addressb…" at bounding box center [886, 23] width 1205 height 44
drag, startPoint x: 478, startPoint y: 140, endPoint x: 325, endPoint y: 146, distance: 152.6
click at [325, 146] on tr "S Sender [GEOGRAPHIC_DATA]" at bounding box center [385, 147] width 705 height 36
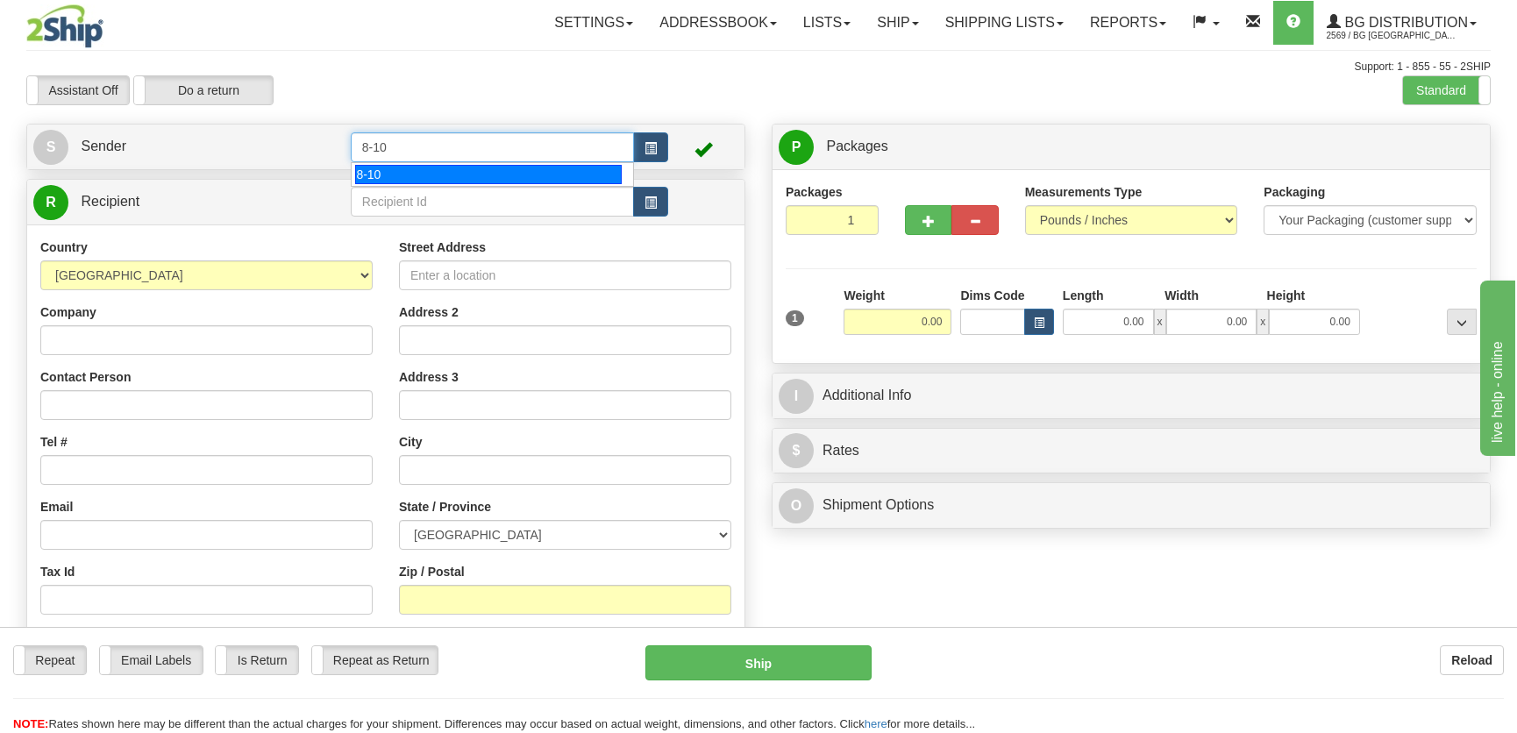
click at [422, 172] on div "8-10" at bounding box center [488, 174] width 266 height 19
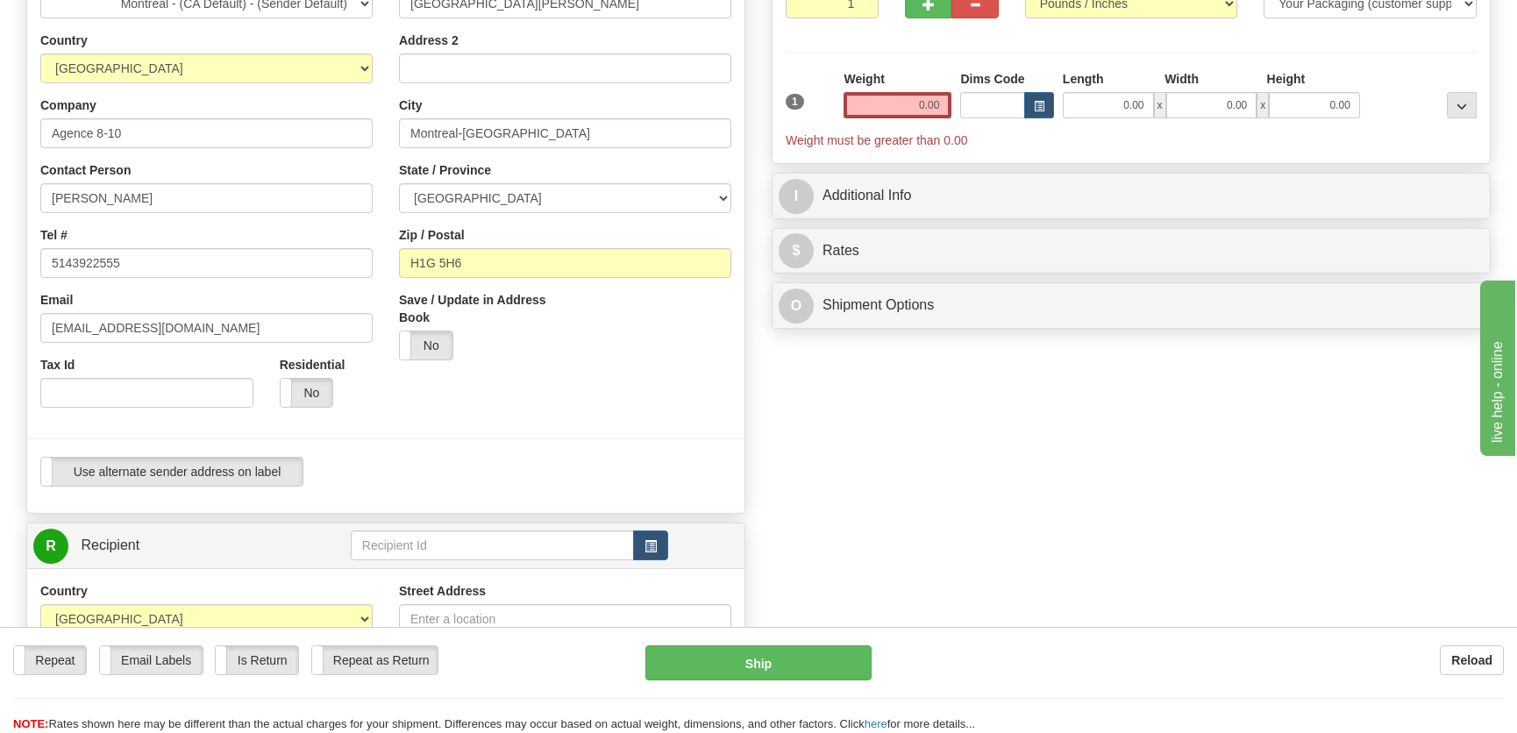
scroll to position [238, 0]
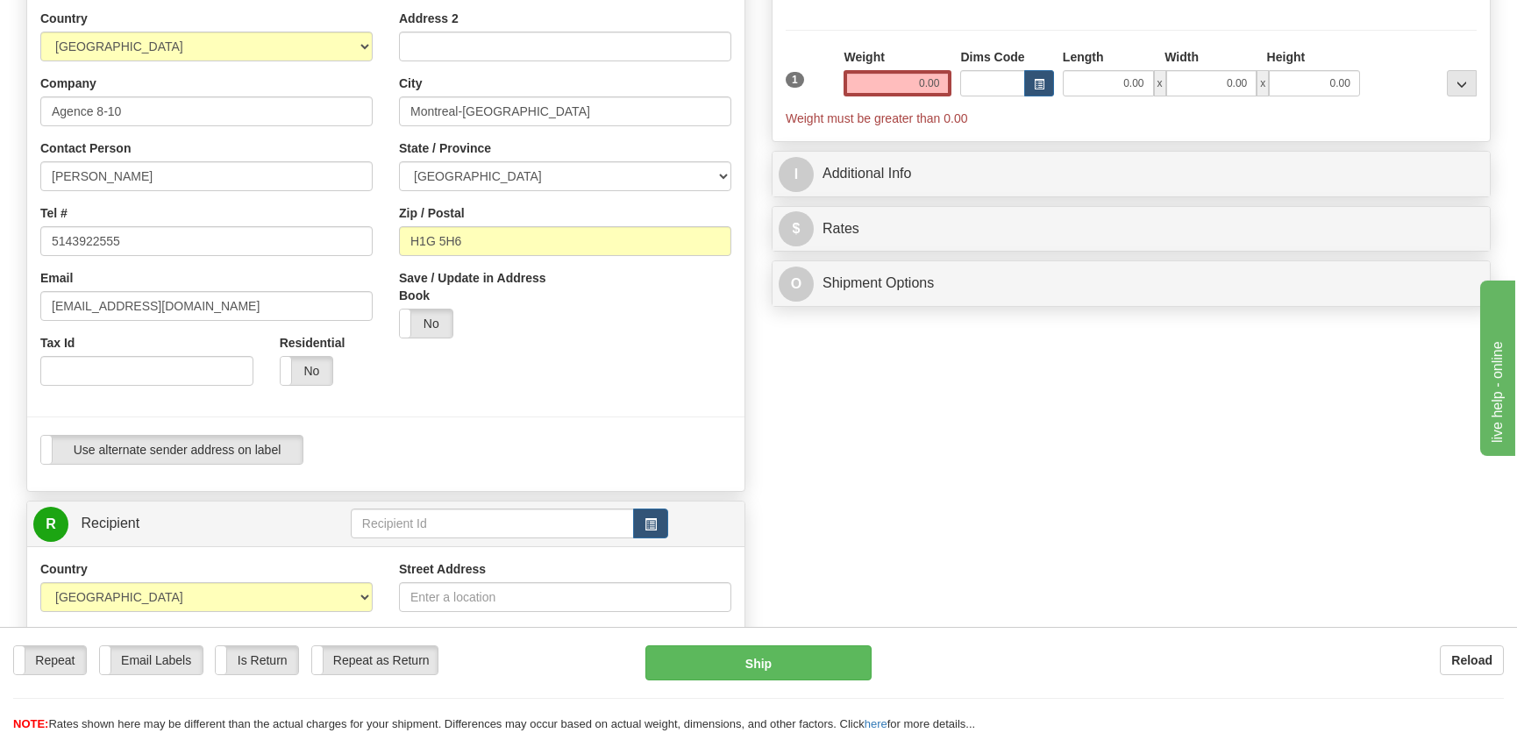
type input "8-10"
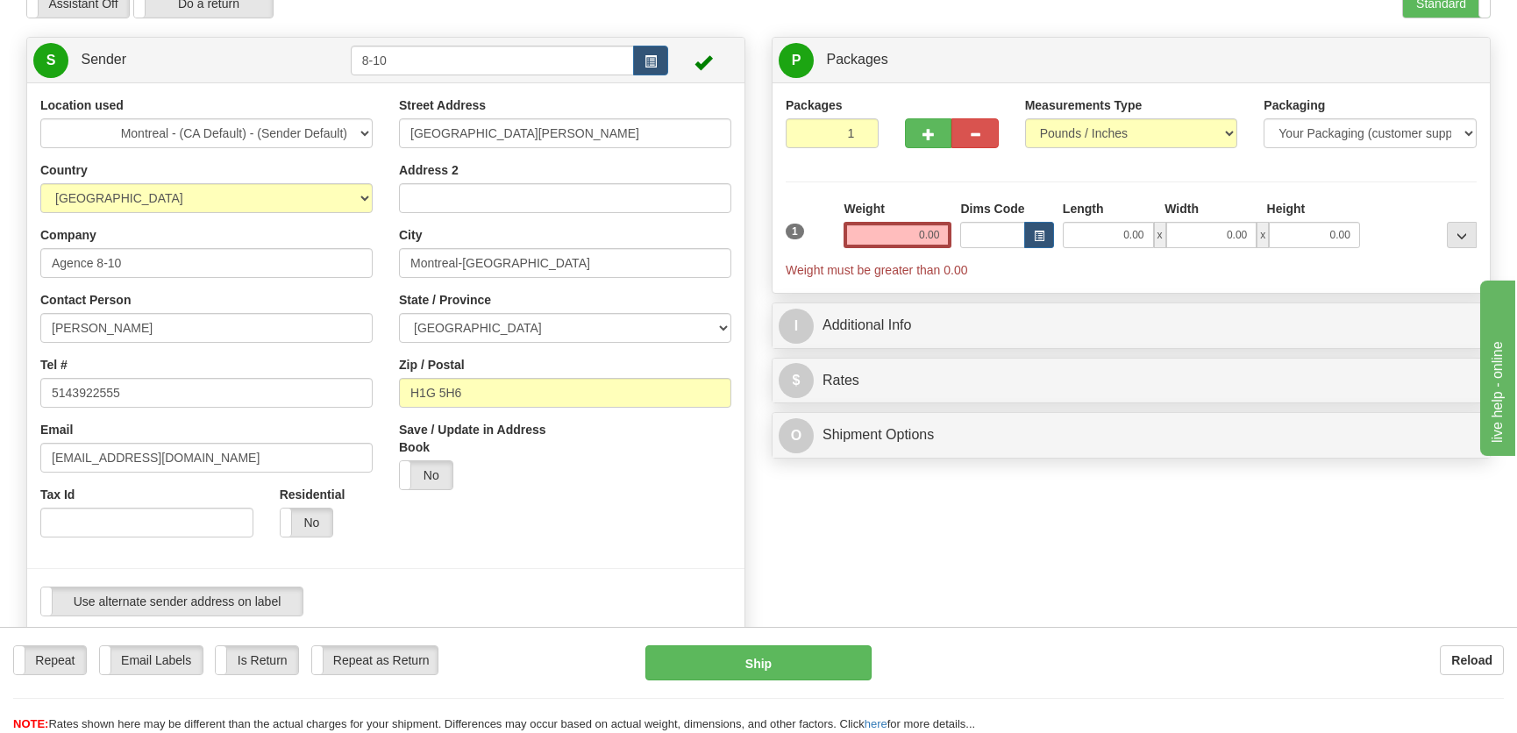
scroll to position [0, 0]
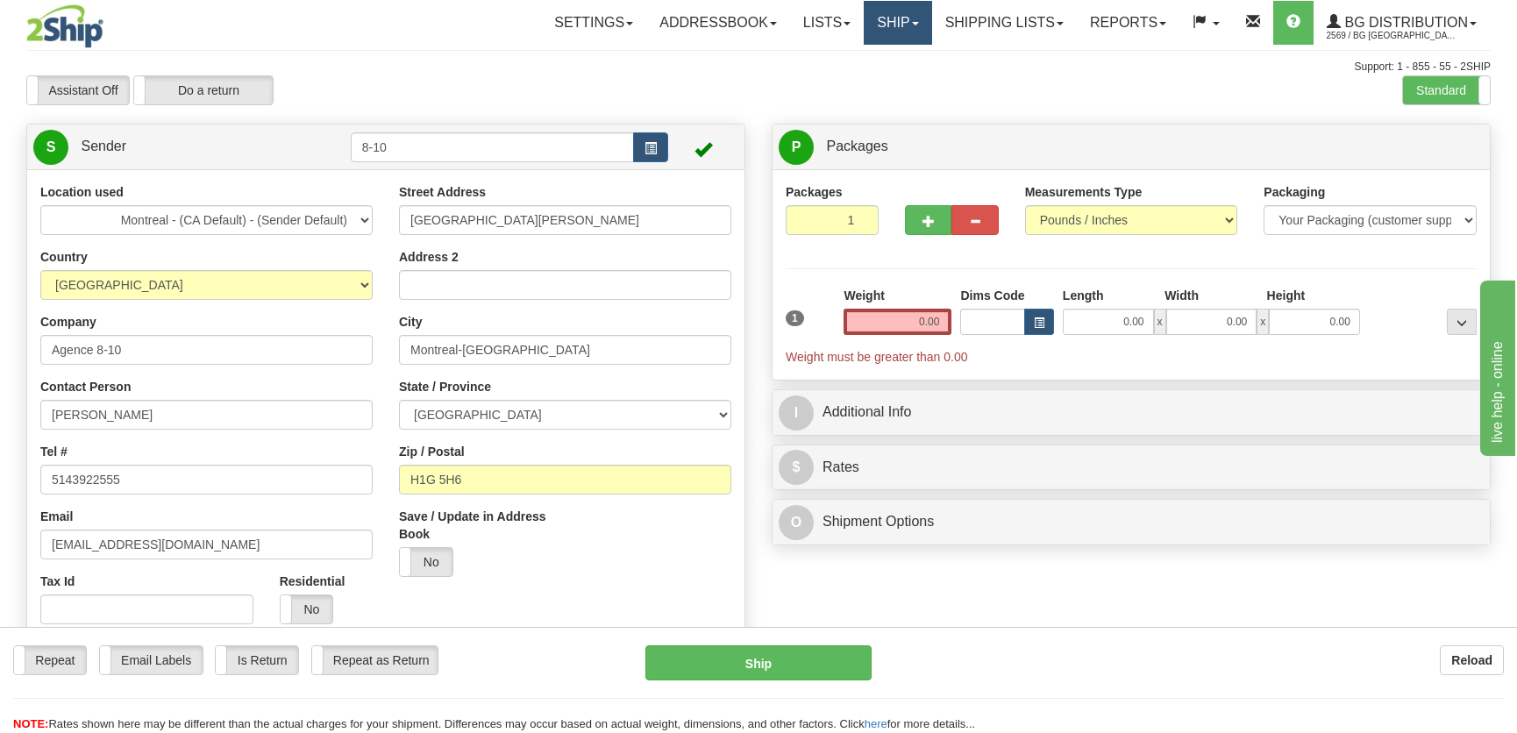
click at [871, 25] on link "Ship" at bounding box center [898, 23] width 68 height 44
click at [878, 60] on link "Ship Screen" at bounding box center [862, 61] width 139 height 23
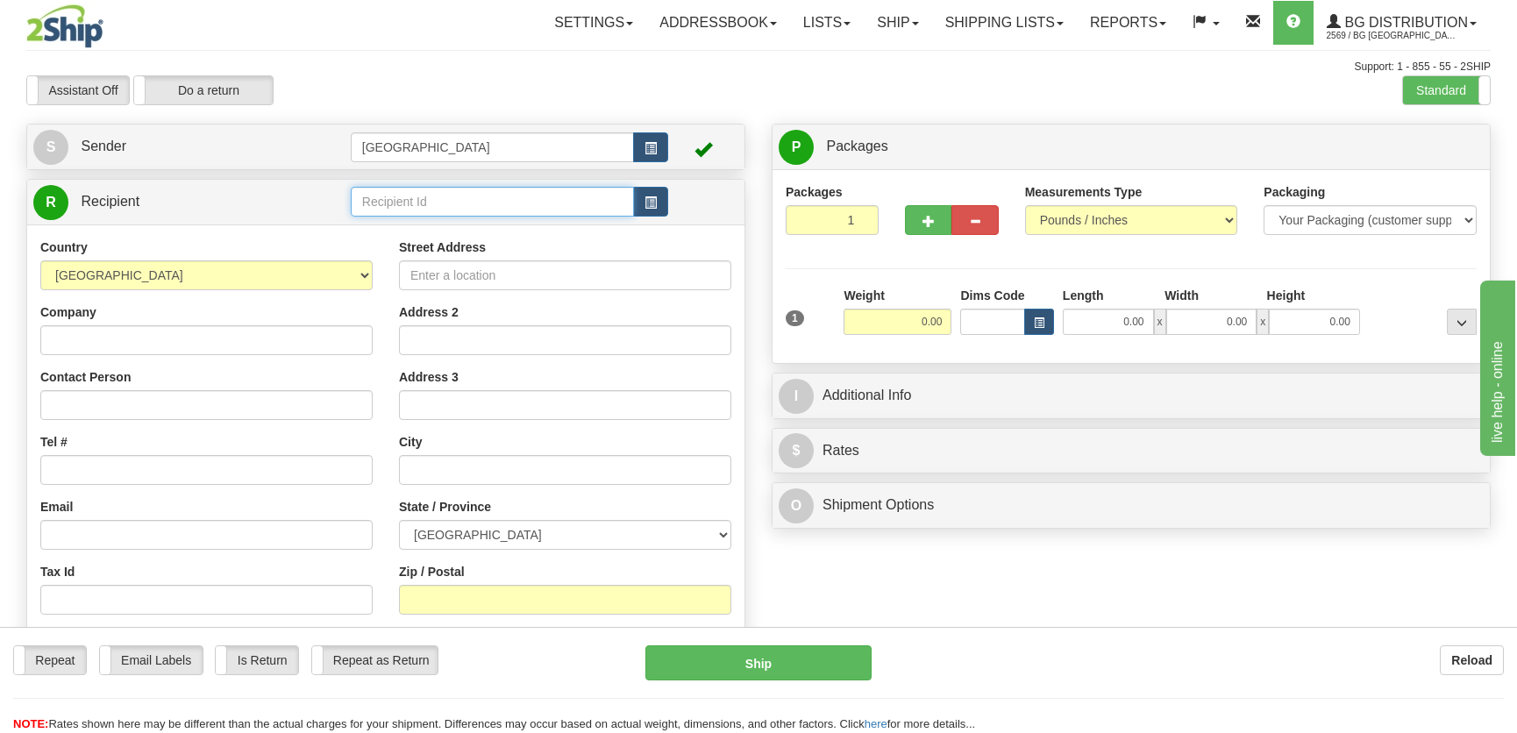
click at [455, 210] on input "text" at bounding box center [492, 202] width 283 height 30
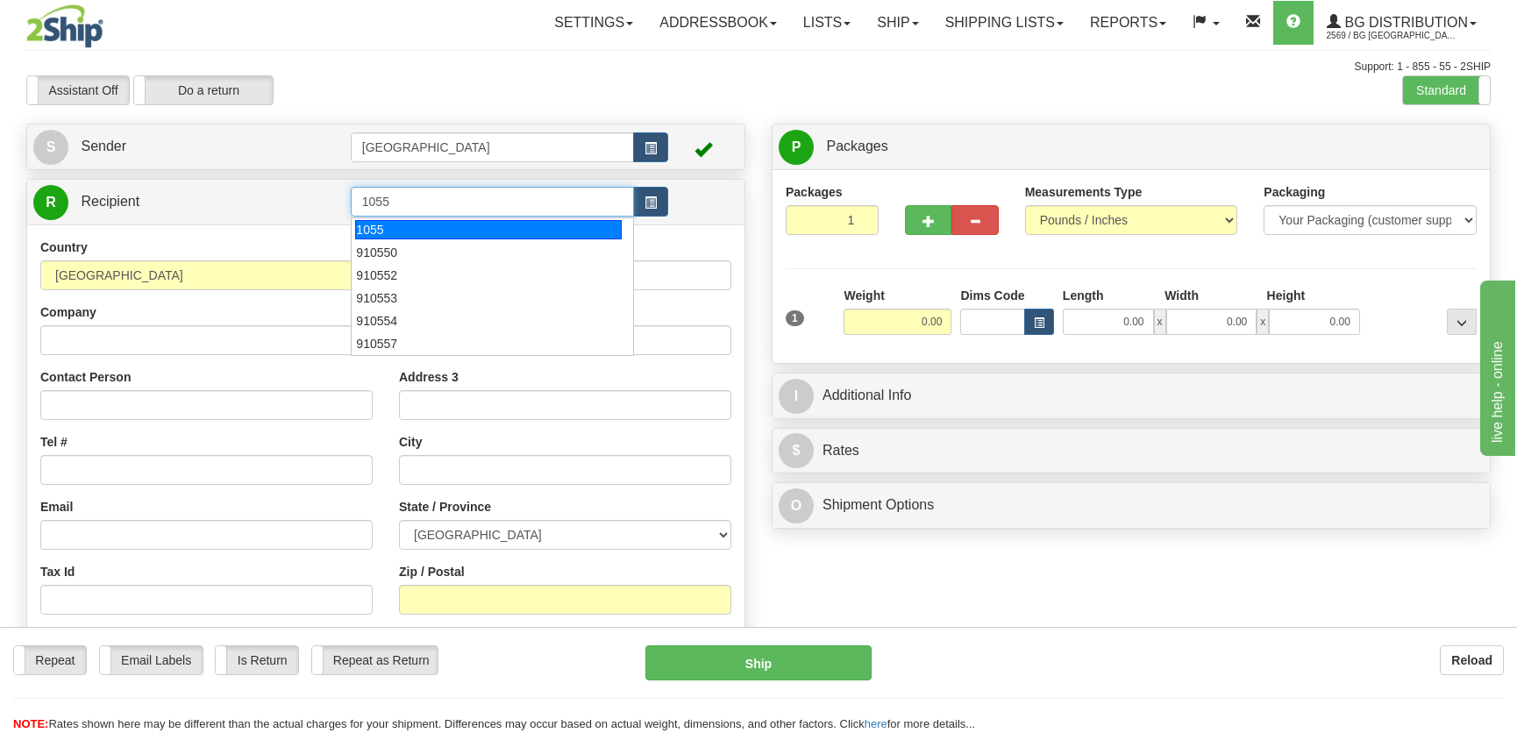
click at [466, 231] on div "1055" at bounding box center [488, 229] width 266 height 19
type input "1055"
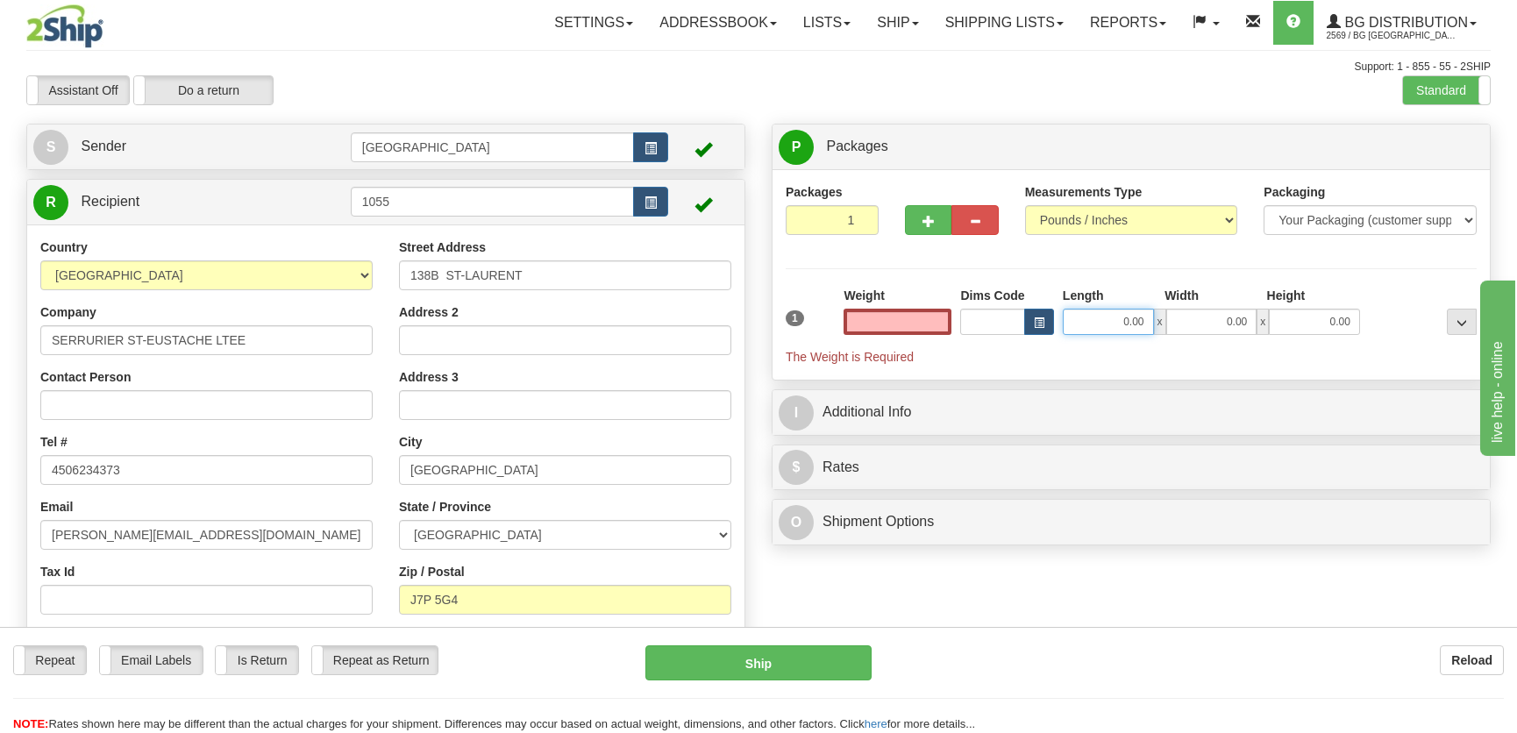
type input "0.00"
click at [1120, 322] on input "0.00" at bounding box center [1108, 322] width 91 height 26
type input "12.00"
type input "8.00"
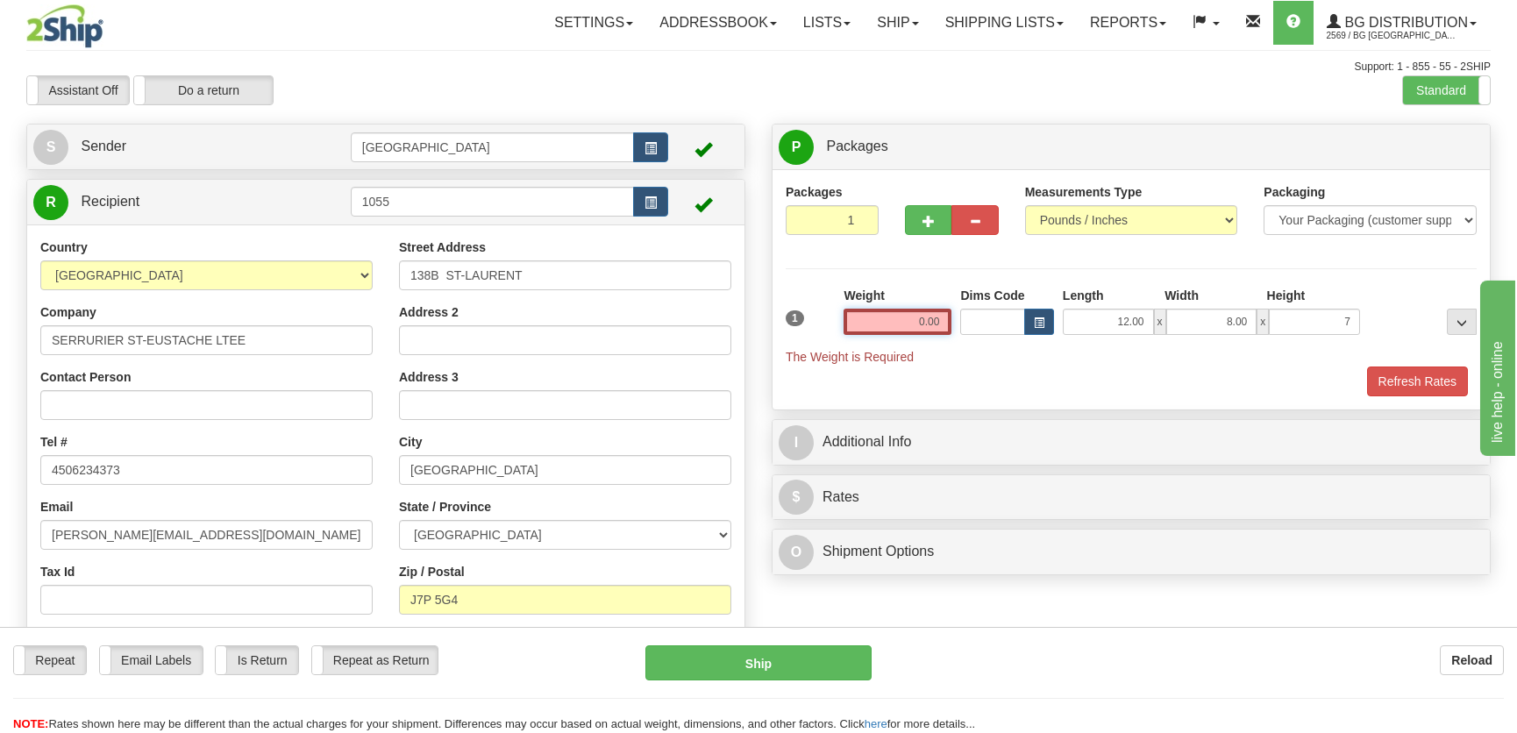
type input "7.00"
click at [928, 316] on input "0.00" at bounding box center [897, 322] width 108 height 26
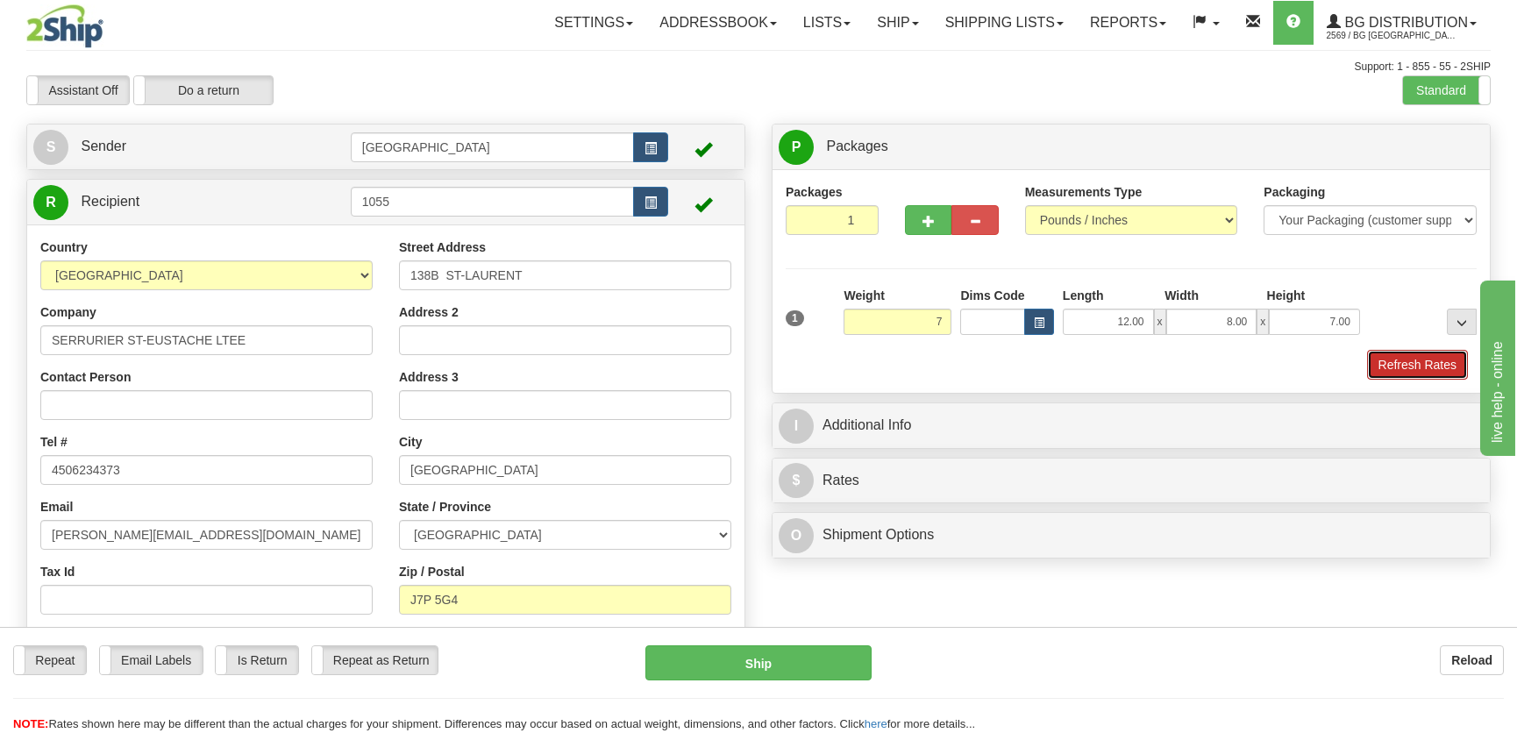
type input "7.00"
click at [1385, 360] on button "Refresh Rates" at bounding box center [1417, 365] width 101 height 30
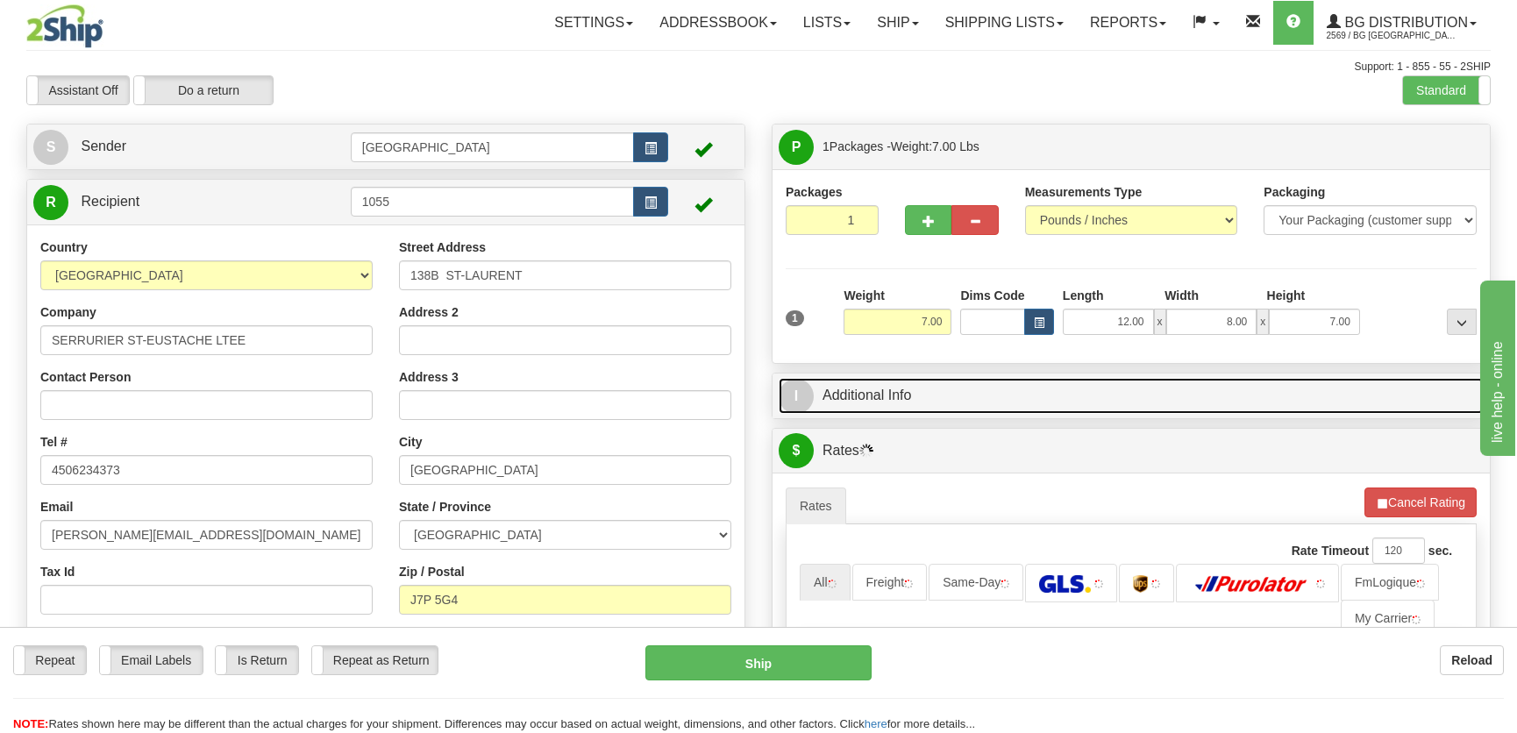
click at [1226, 392] on link "I Additional Info" at bounding box center [1130, 396] width 705 height 36
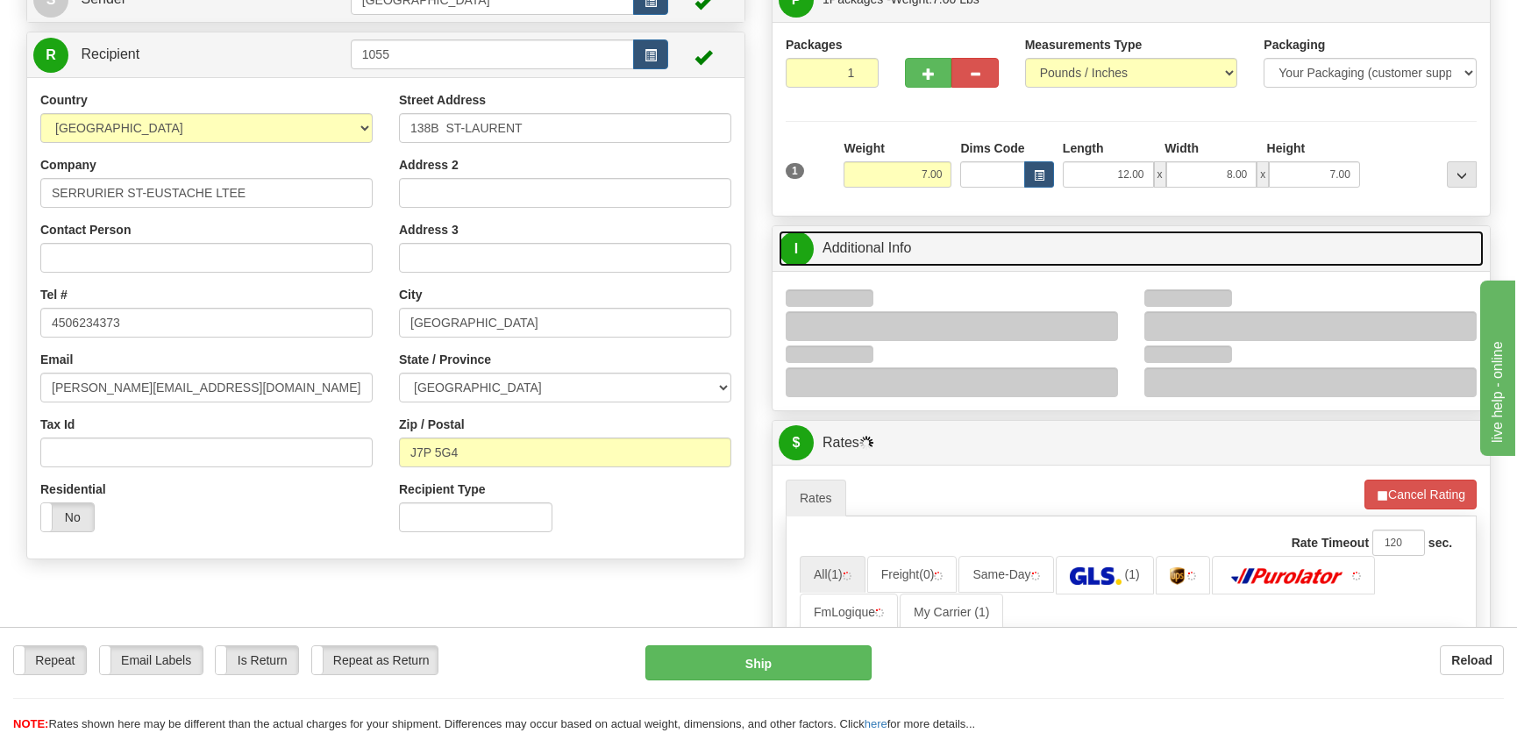
scroll to position [159, 0]
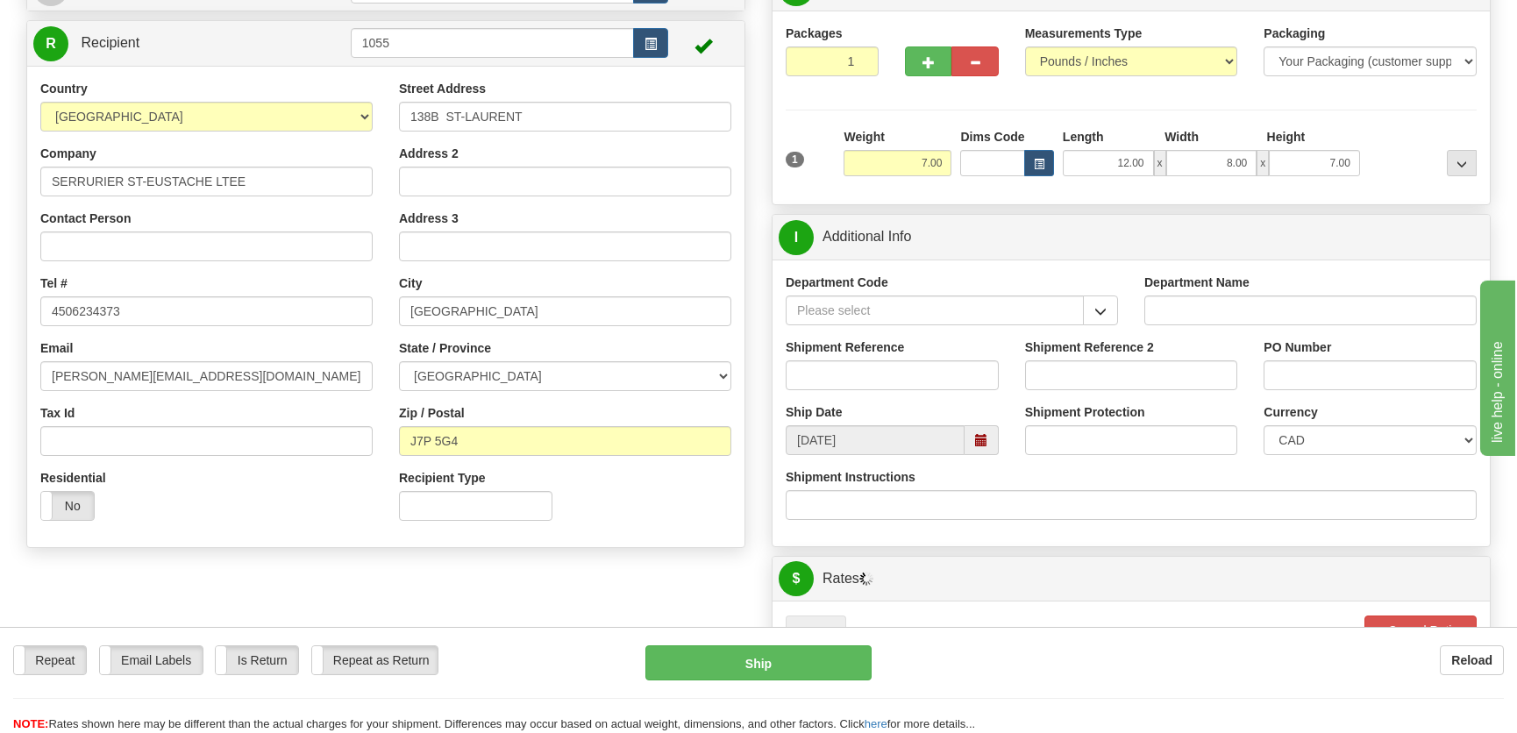
click at [1130, 307] on div "Department Code" at bounding box center [951, 306] width 359 height 65
click at [1105, 309] on span "button" at bounding box center [1100, 311] width 12 height 11
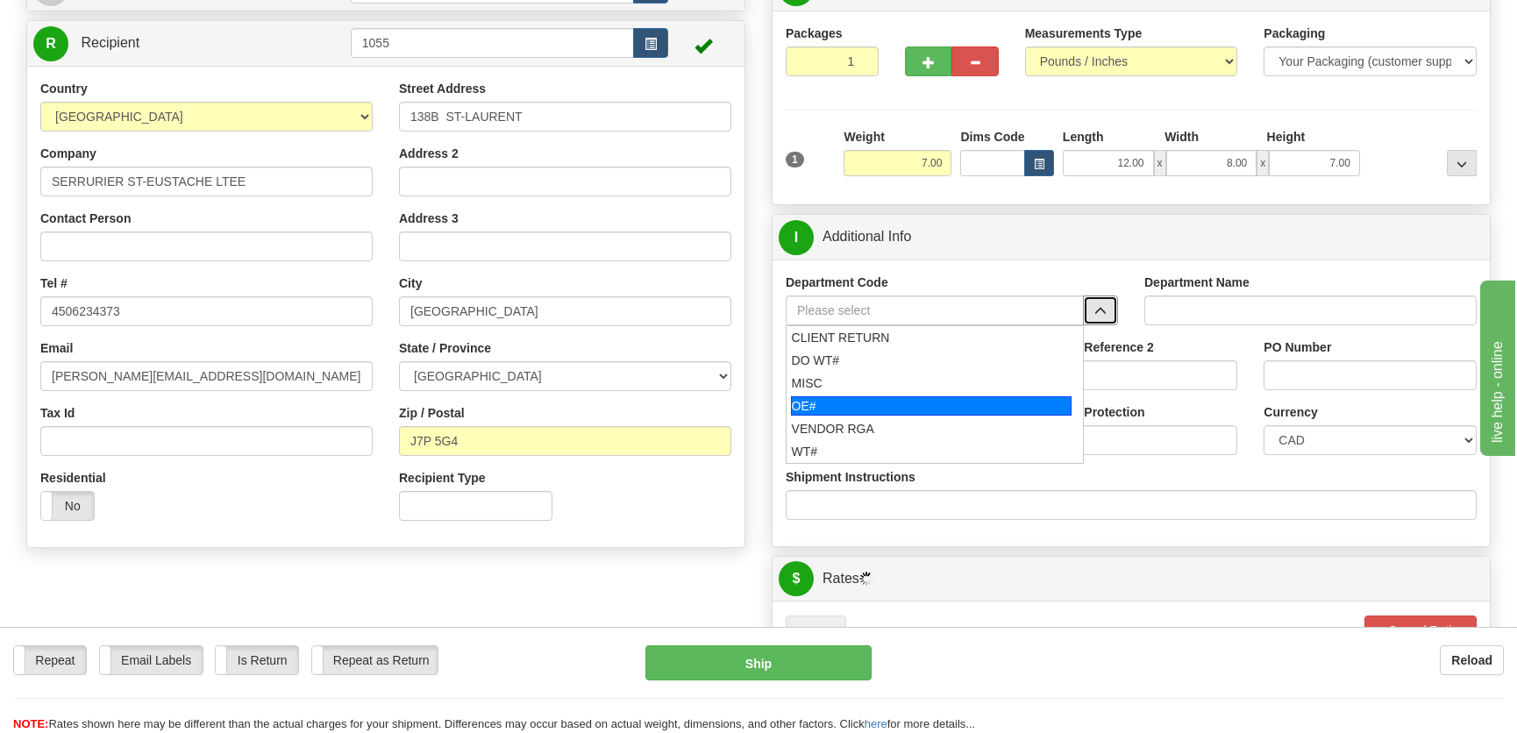
click at [835, 399] on div "OE#" at bounding box center [931, 405] width 281 height 19
type input "OE#"
type input "ORDERS"
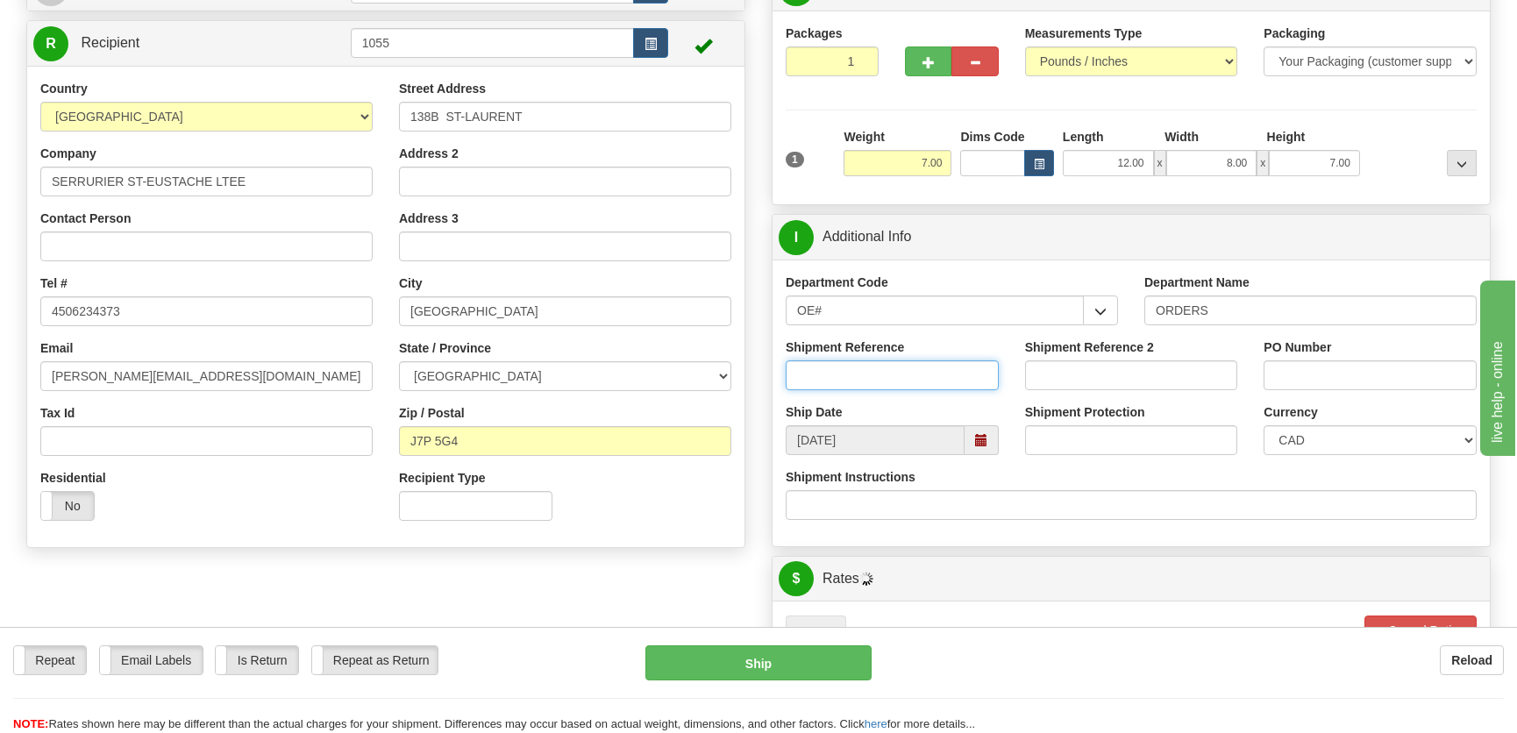
click at [866, 367] on input "Shipment Reference" at bounding box center [892, 375] width 213 height 30
type input "50323643-00"
click at [1324, 370] on input "PO Number" at bounding box center [1369, 375] width 213 height 30
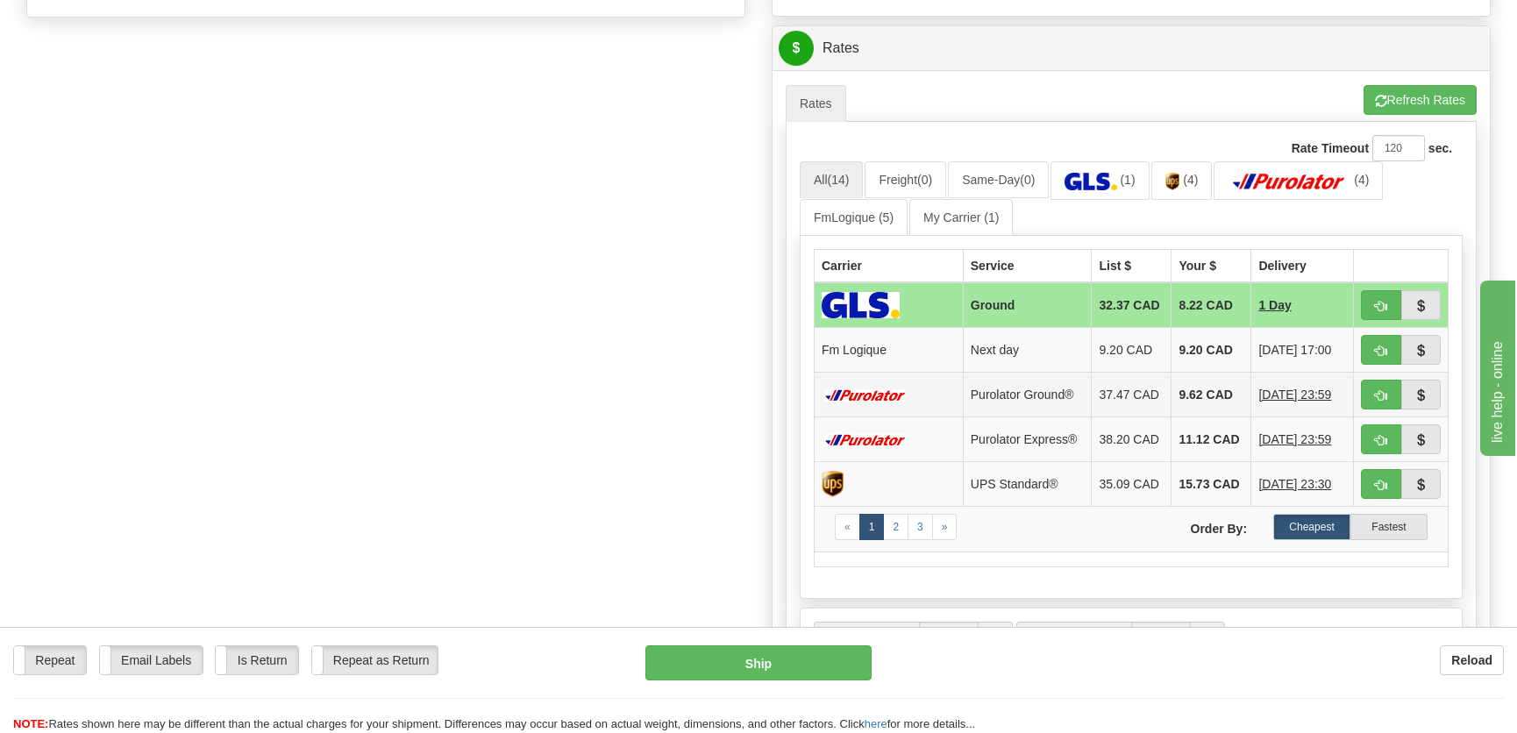
scroll to position [717, 0]
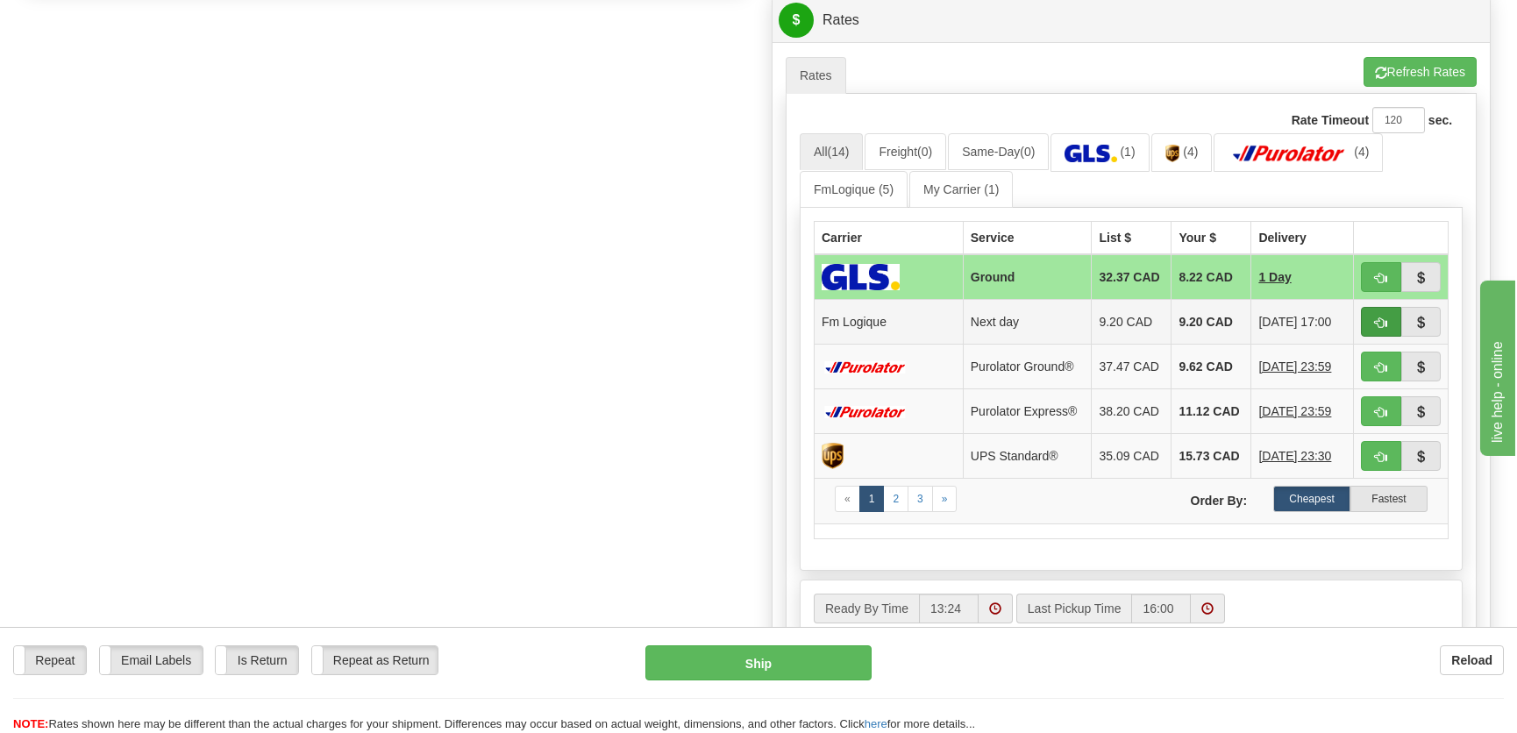
type input "."
click at [1376, 320] on span "button" at bounding box center [1381, 322] width 12 height 11
type input "jour"
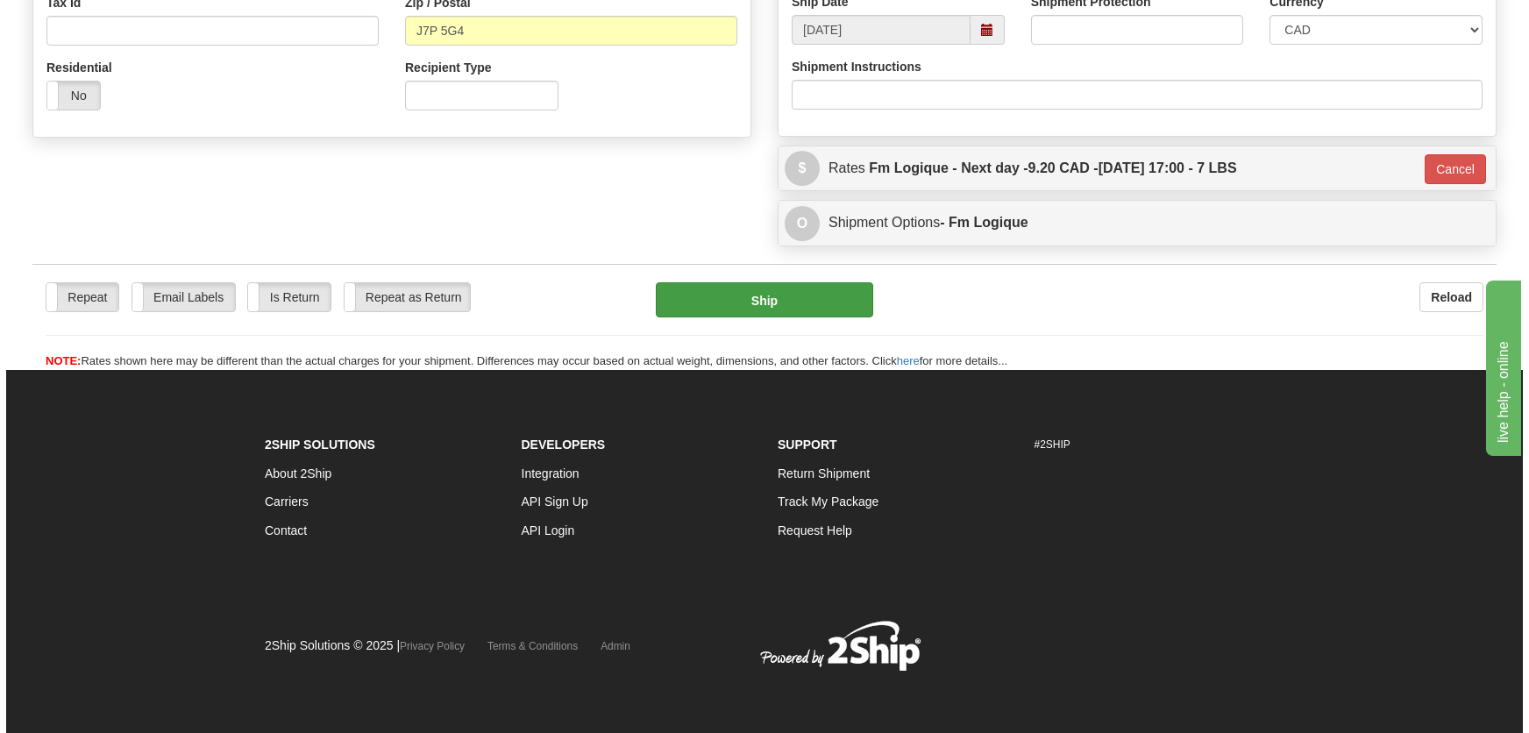
scroll to position [569, 0]
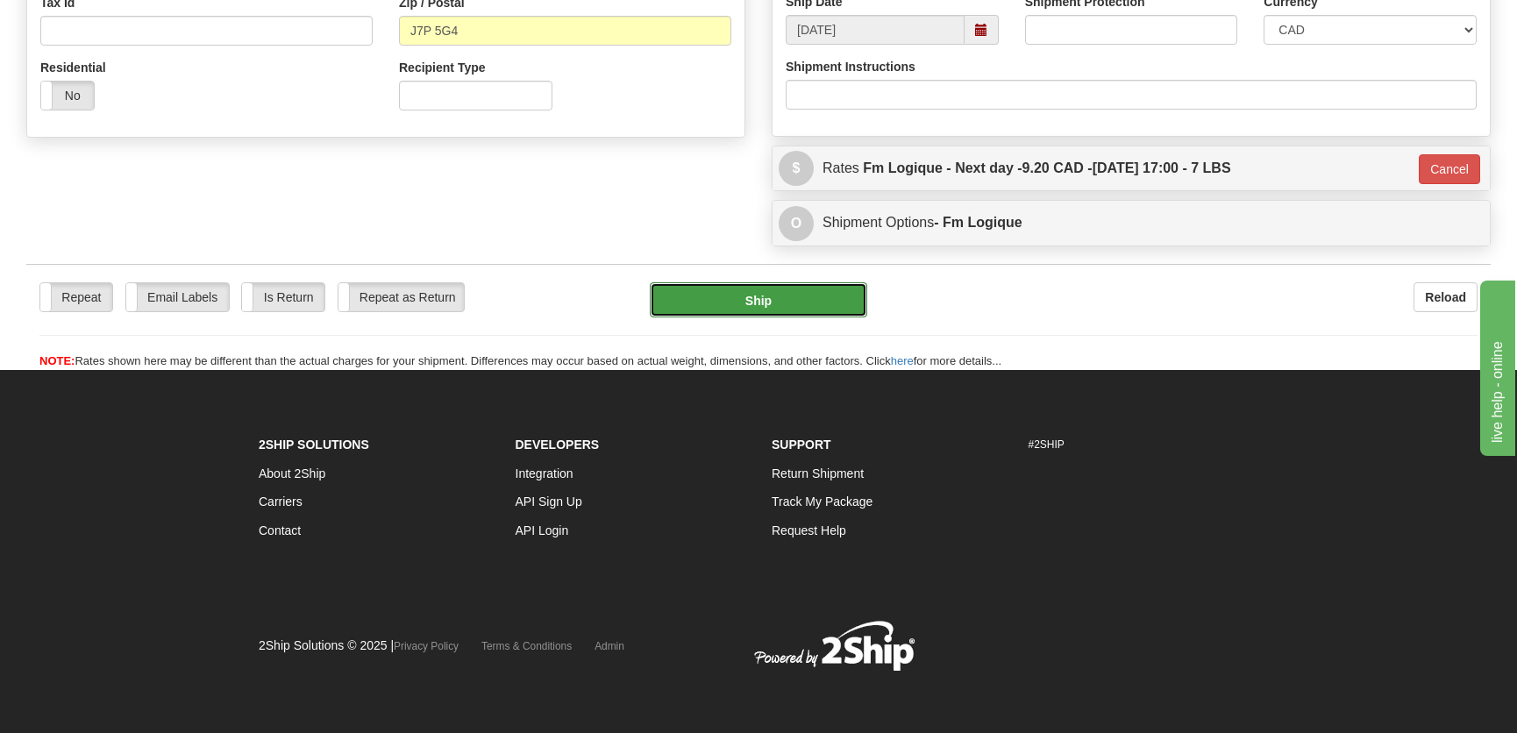
click at [724, 297] on button "Ship" at bounding box center [758, 299] width 217 height 35
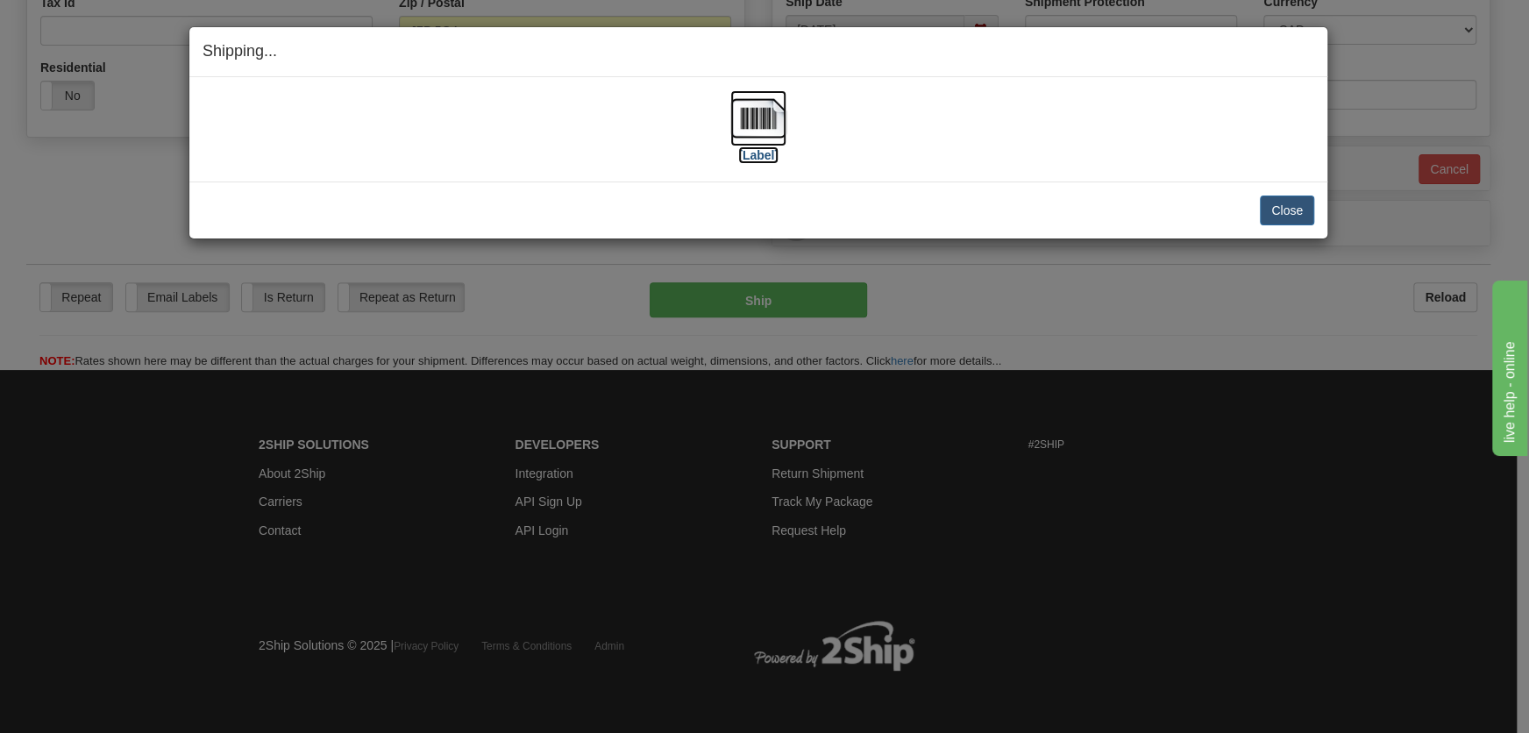
click at [756, 156] on label "[Label]" at bounding box center [758, 155] width 40 height 18
click at [1296, 204] on button "Close" at bounding box center [1287, 210] width 54 height 30
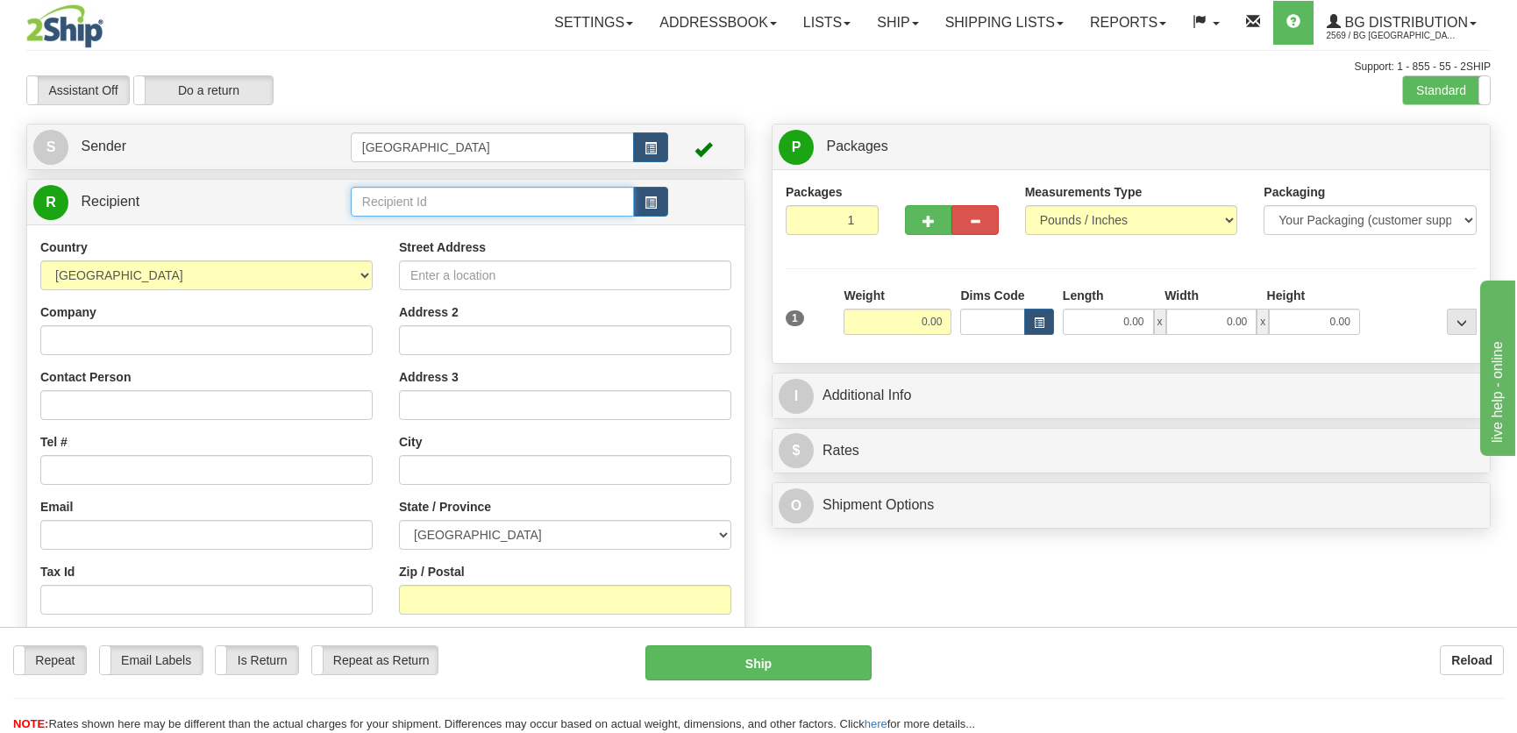
click at [385, 200] on input "text" at bounding box center [492, 202] width 283 height 30
click at [427, 220] on body "Training Course Close Toggle navigation Settings Shipping Preferences New Recip…" at bounding box center [758, 366] width 1517 height 733
drag, startPoint x: 427, startPoint y: 223, endPoint x: 842, endPoint y: 304, distance: 422.6
click at [427, 226] on div "1223" at bounding box center [488, 229] width 266 height 19
type input "1223"
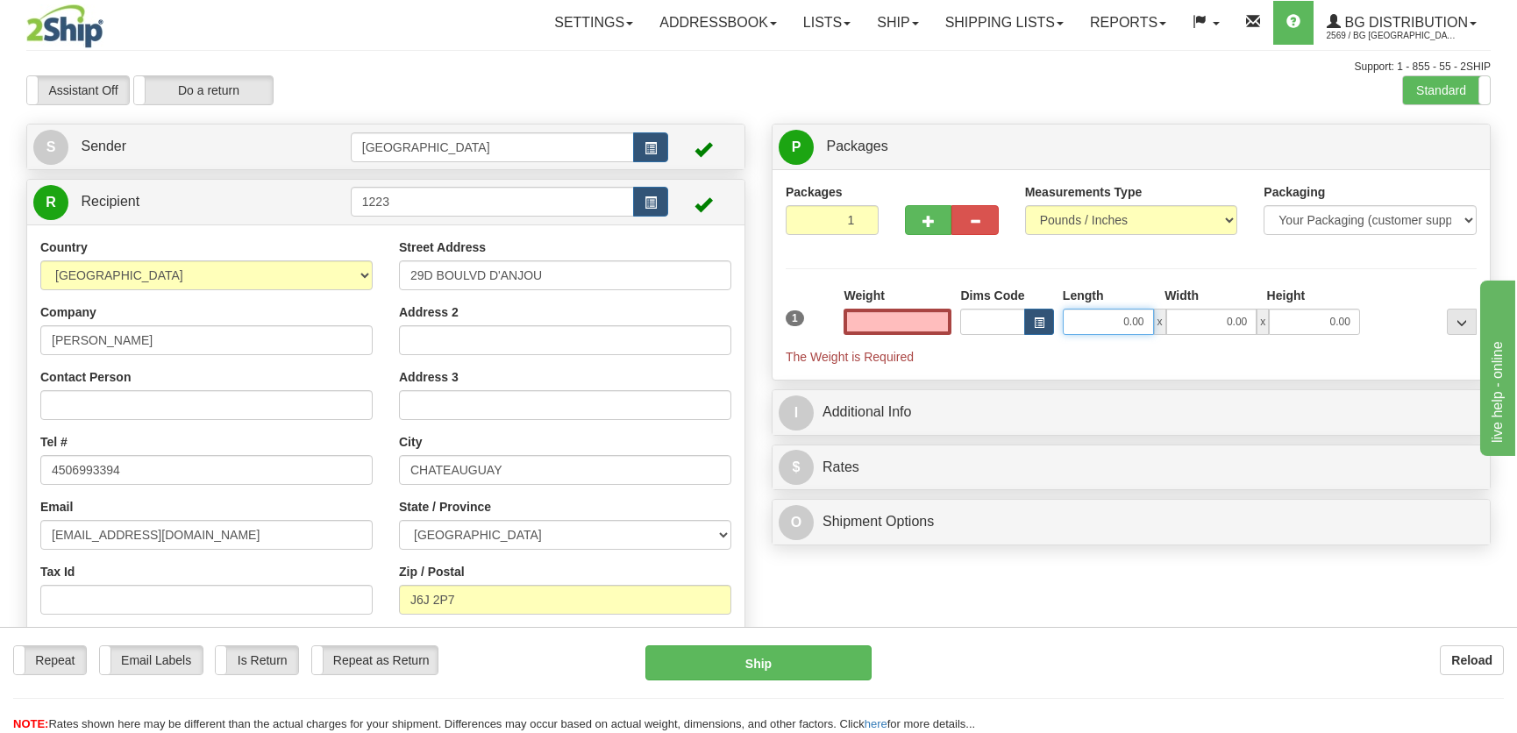
type input "0.00"
click at [1124, 327] on input "0.00" at bounding box center [1108, 322] width 91 height 26
type input "17.00"
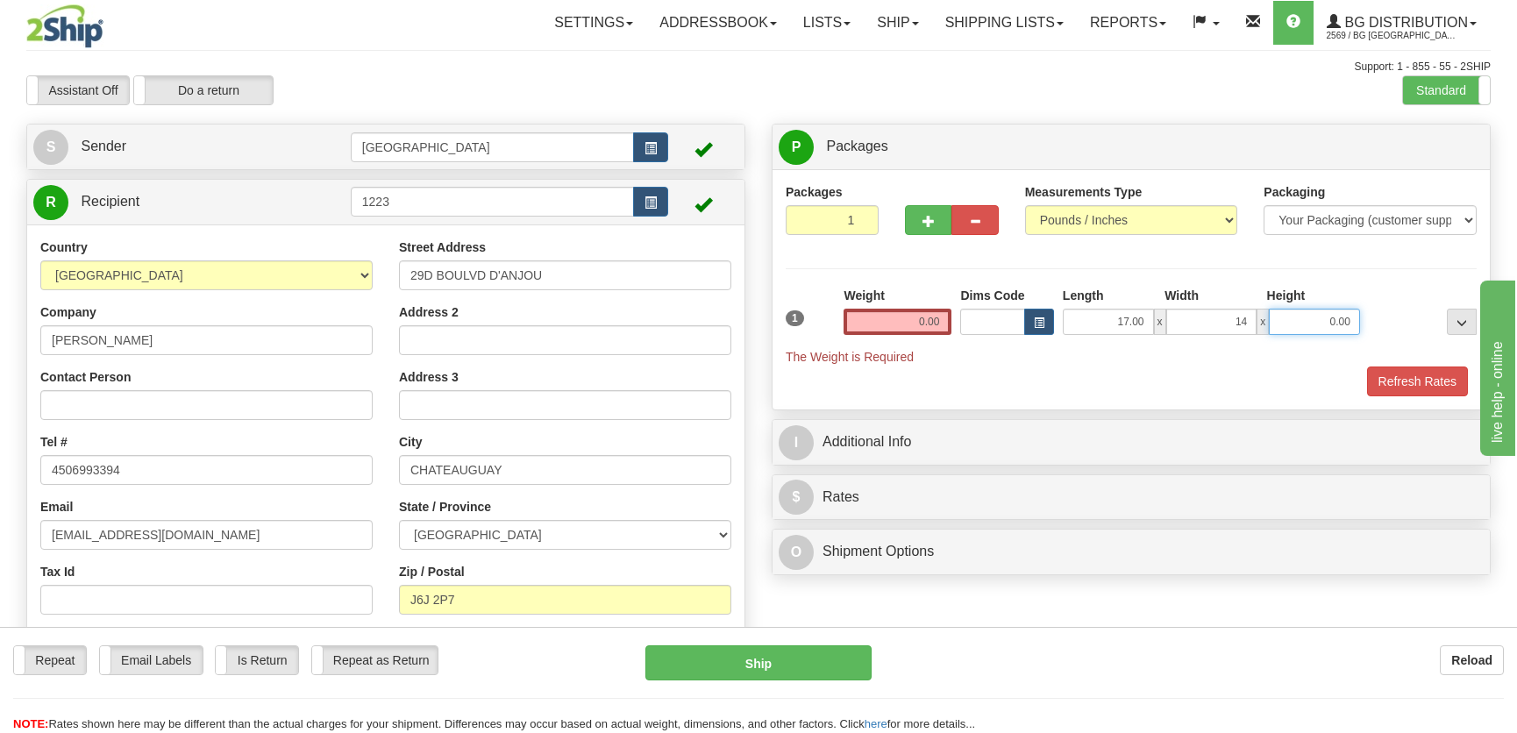
type input "14.00"
type input "5.00"
click at [834, 316] on div "1" at bounding box center [810, 306] width 58 height 39
click at [883, 320] on input "0.00" at bounding box center [897, 322] width 108 height 26
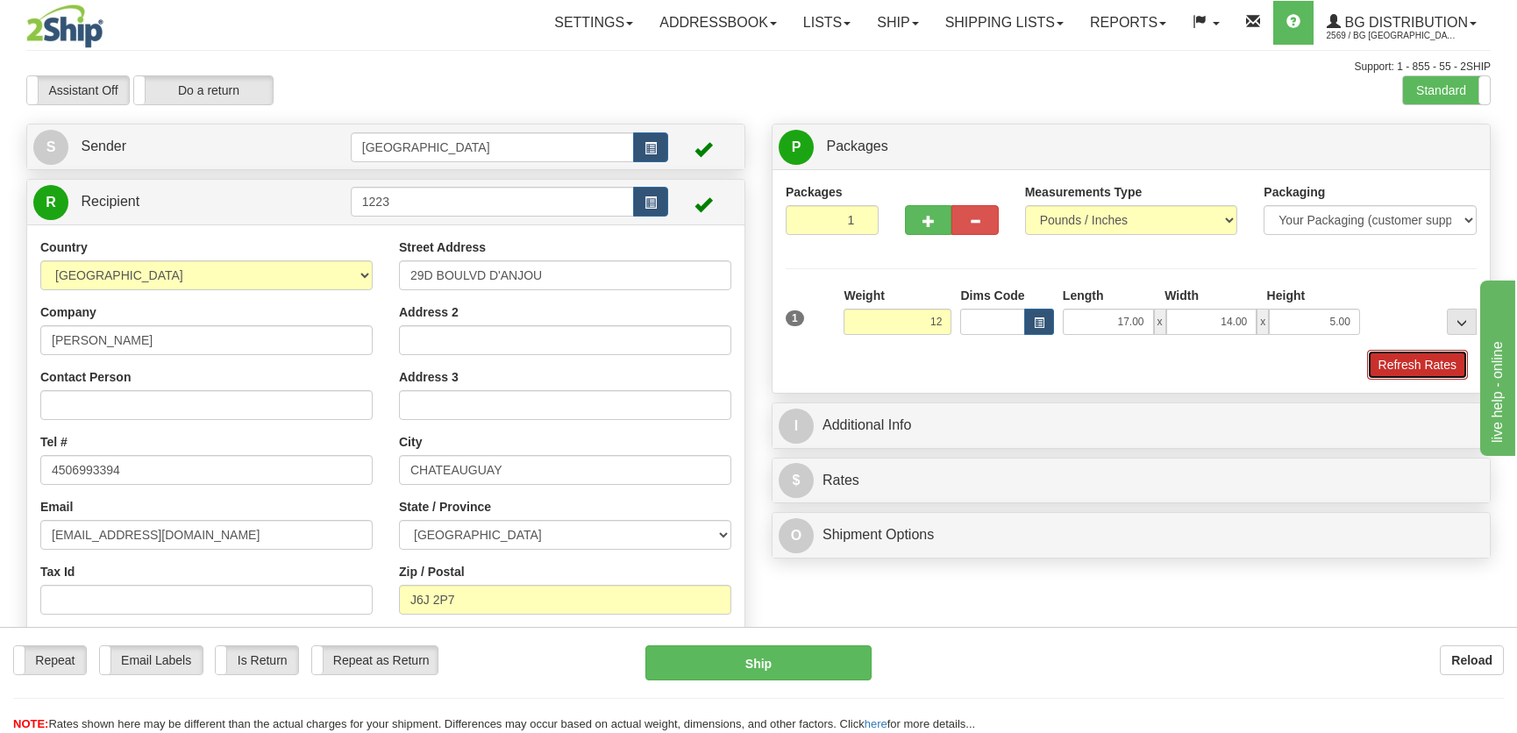
click at [1393, 359] on button "Refresh Rates" at bounding box center [1417, 365] width 101 height 30
type input "12.00"
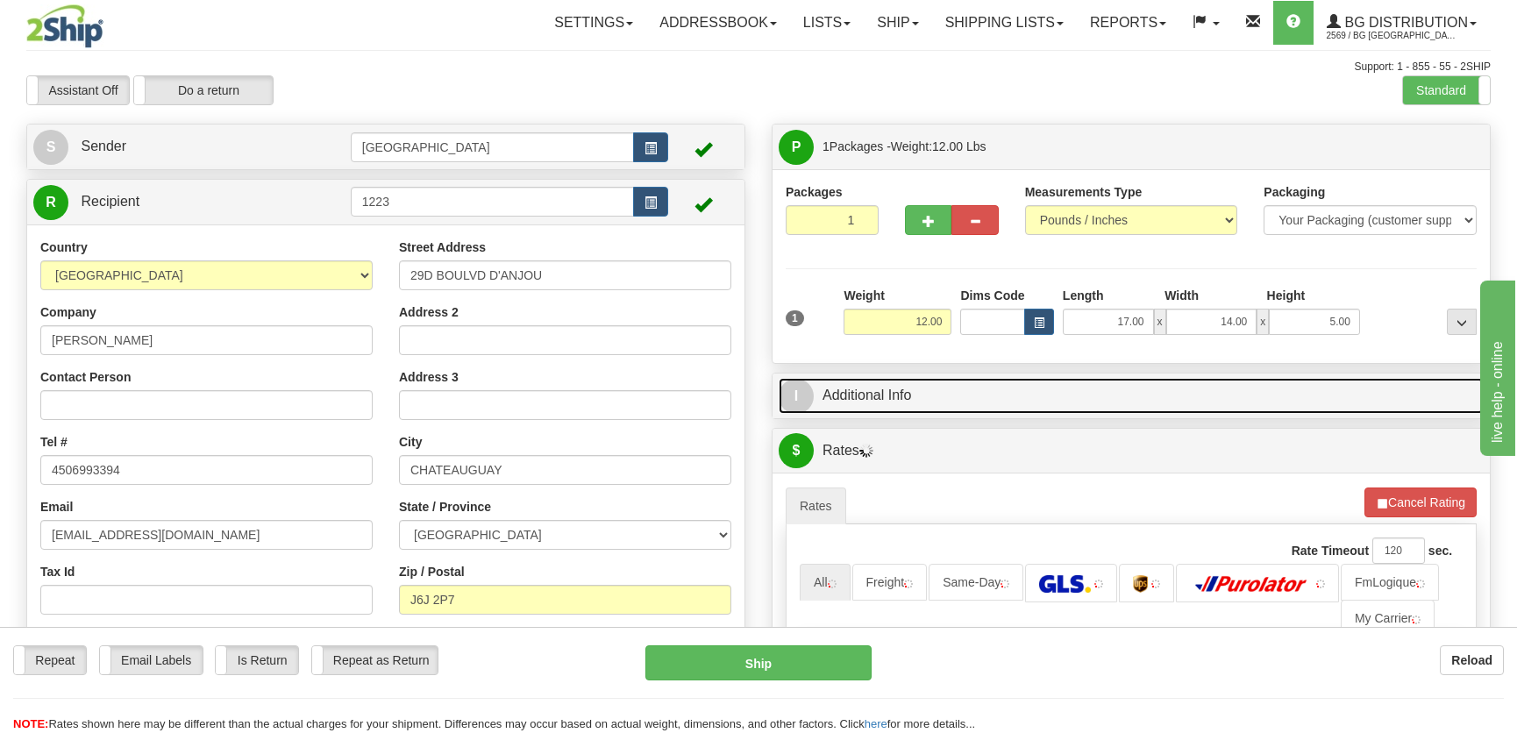
click at [1219, 392] on link "I Additional Info" at bounding box center [1130, 396] width 705 height 36
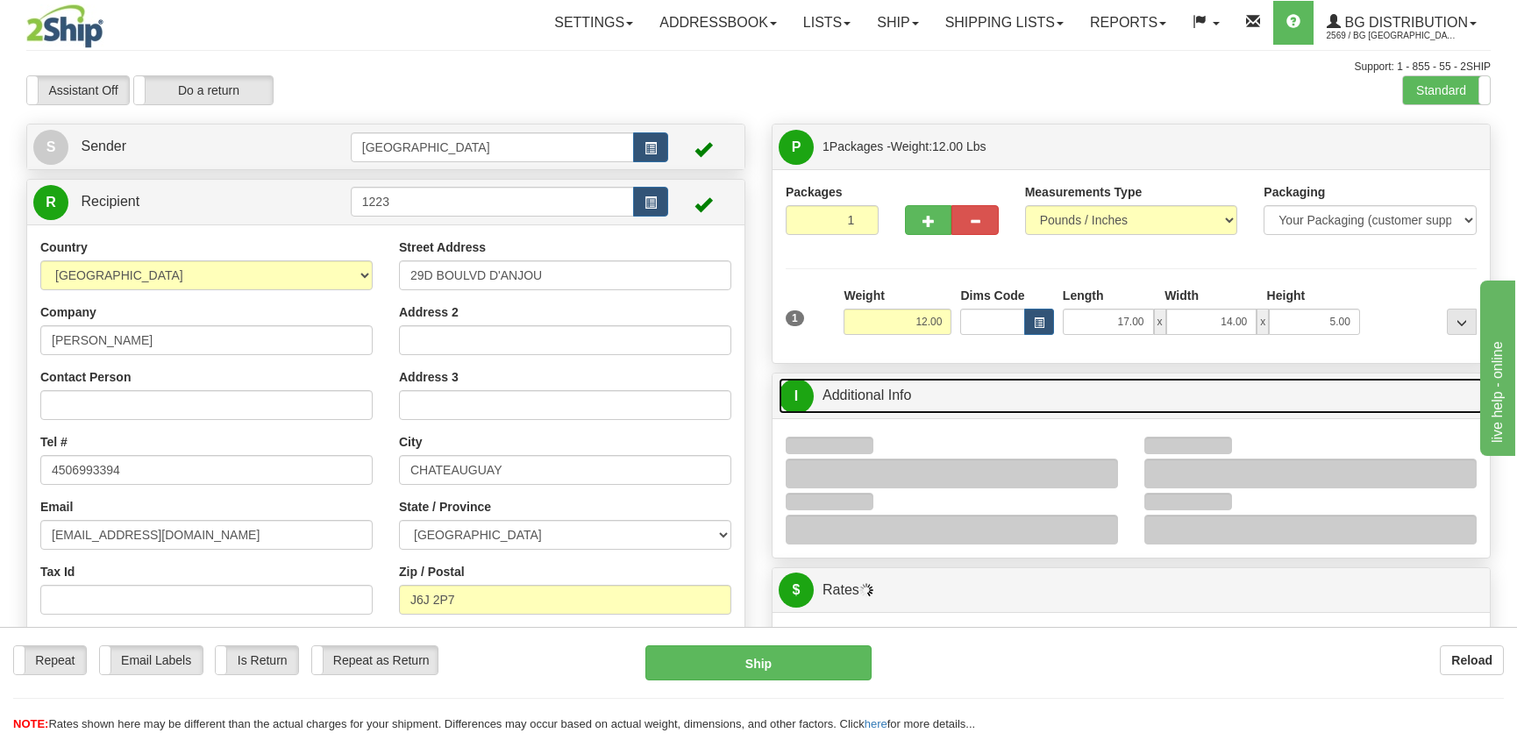
scroll to position [318, 0]
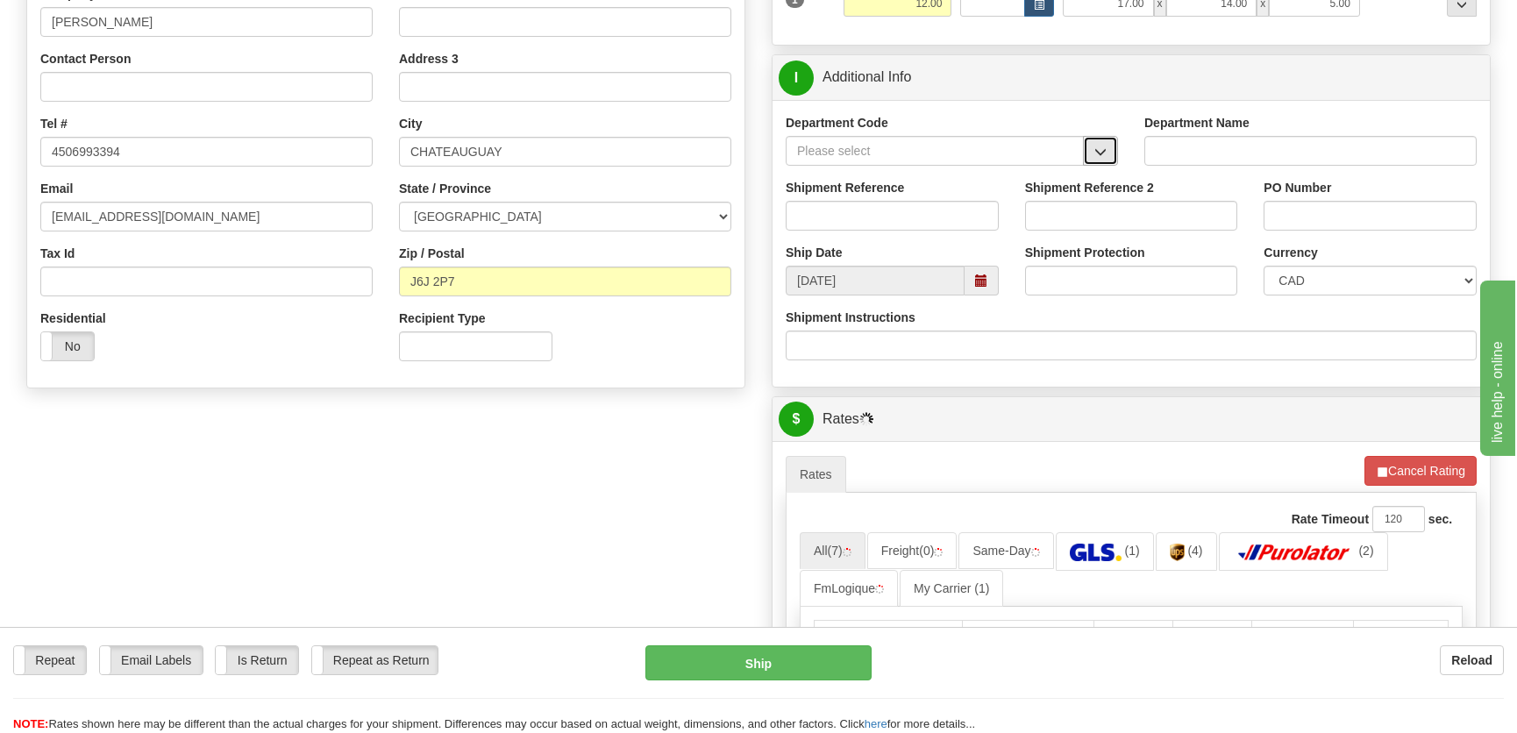
click at [1109, 154] on button "button" at bounding box center [1100, 151] width 35 height 30
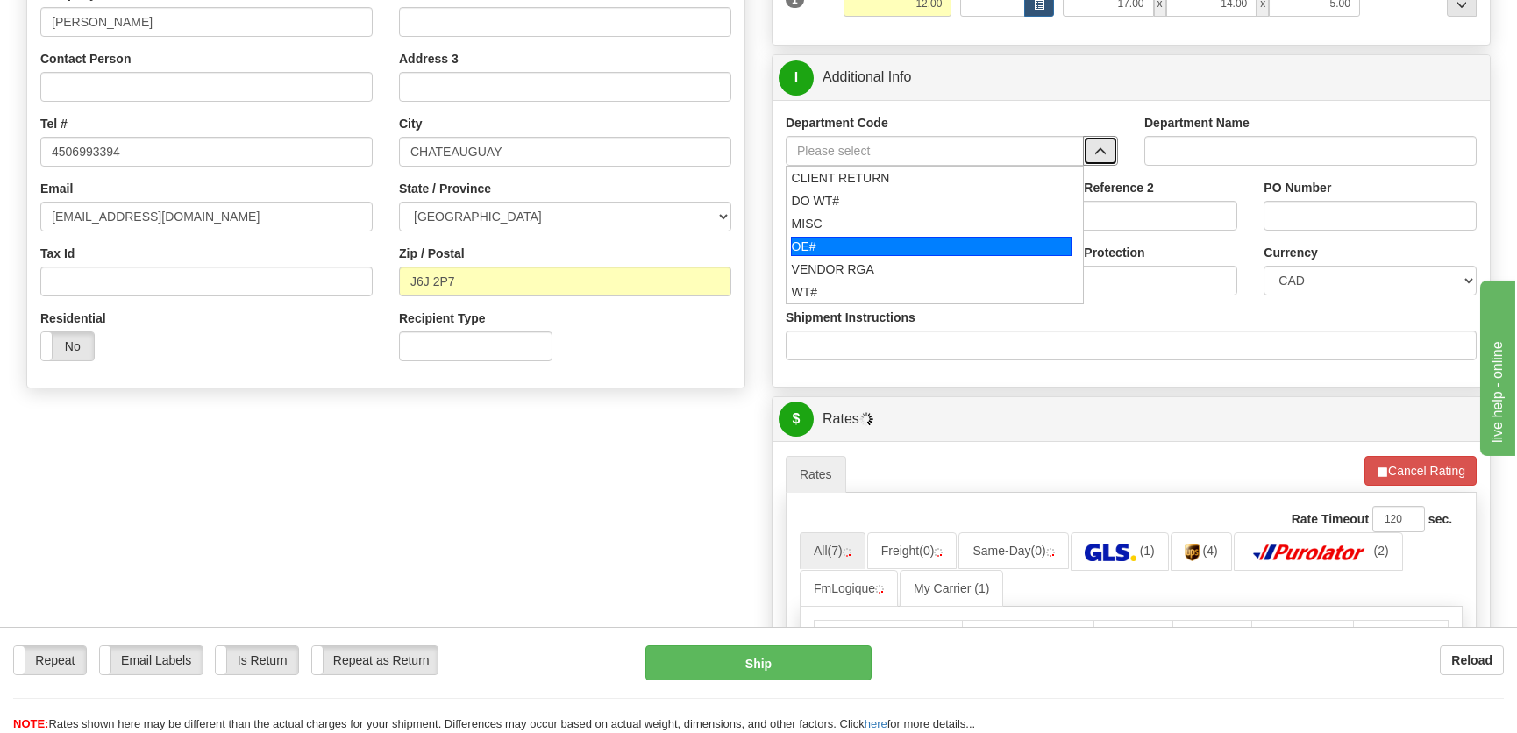
click at [871, 244] on div "OE#" at bounding box center [931, 246] width 281 height 19
type input "OE#"
type input "ORDERS"
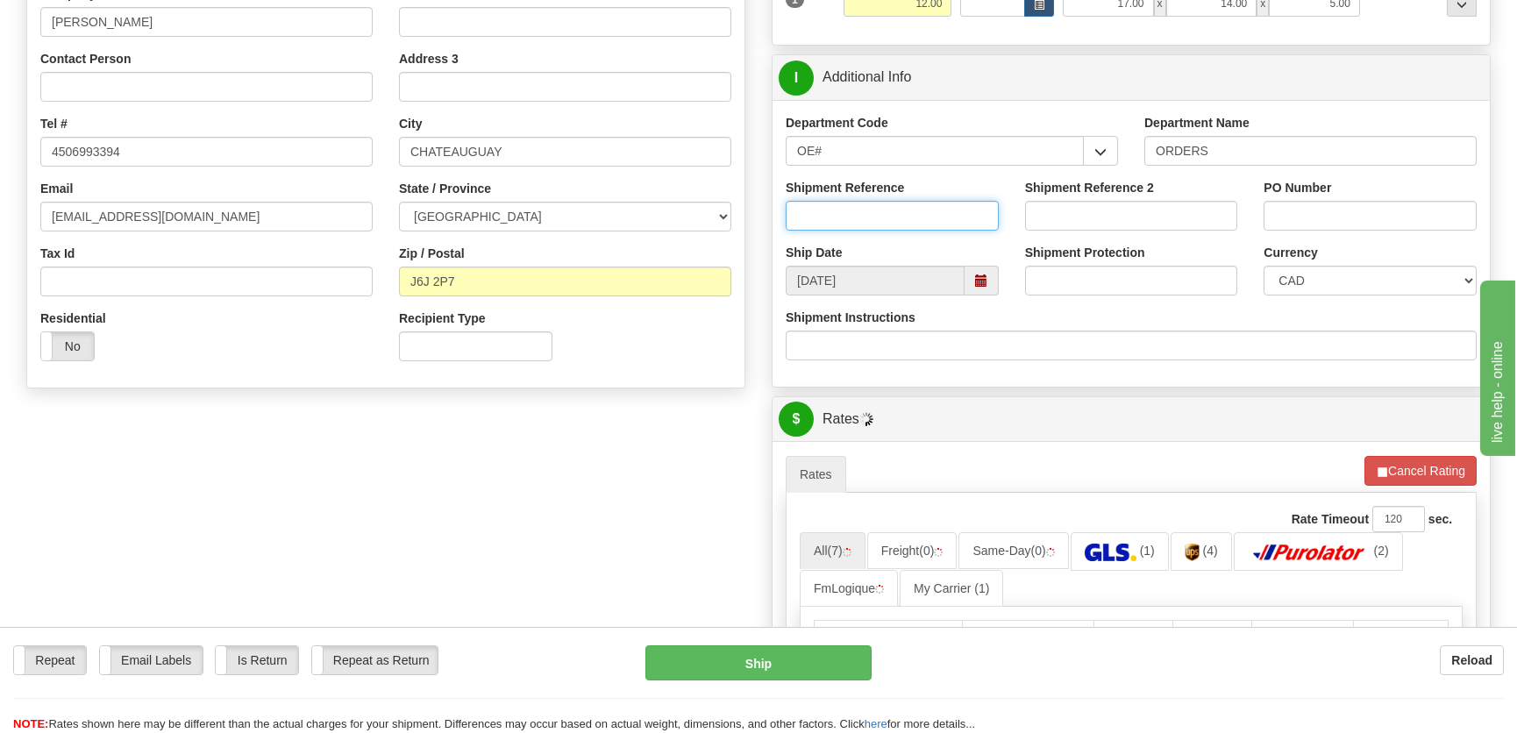
click at [894, 207] on input "Shipment Reference" at bounding box center [892, 216] width 213 height 30
type input "50323645-00"
click at [1284, 204] on input "PO Number" at bounding box center [1369, 216] width 213 height 30
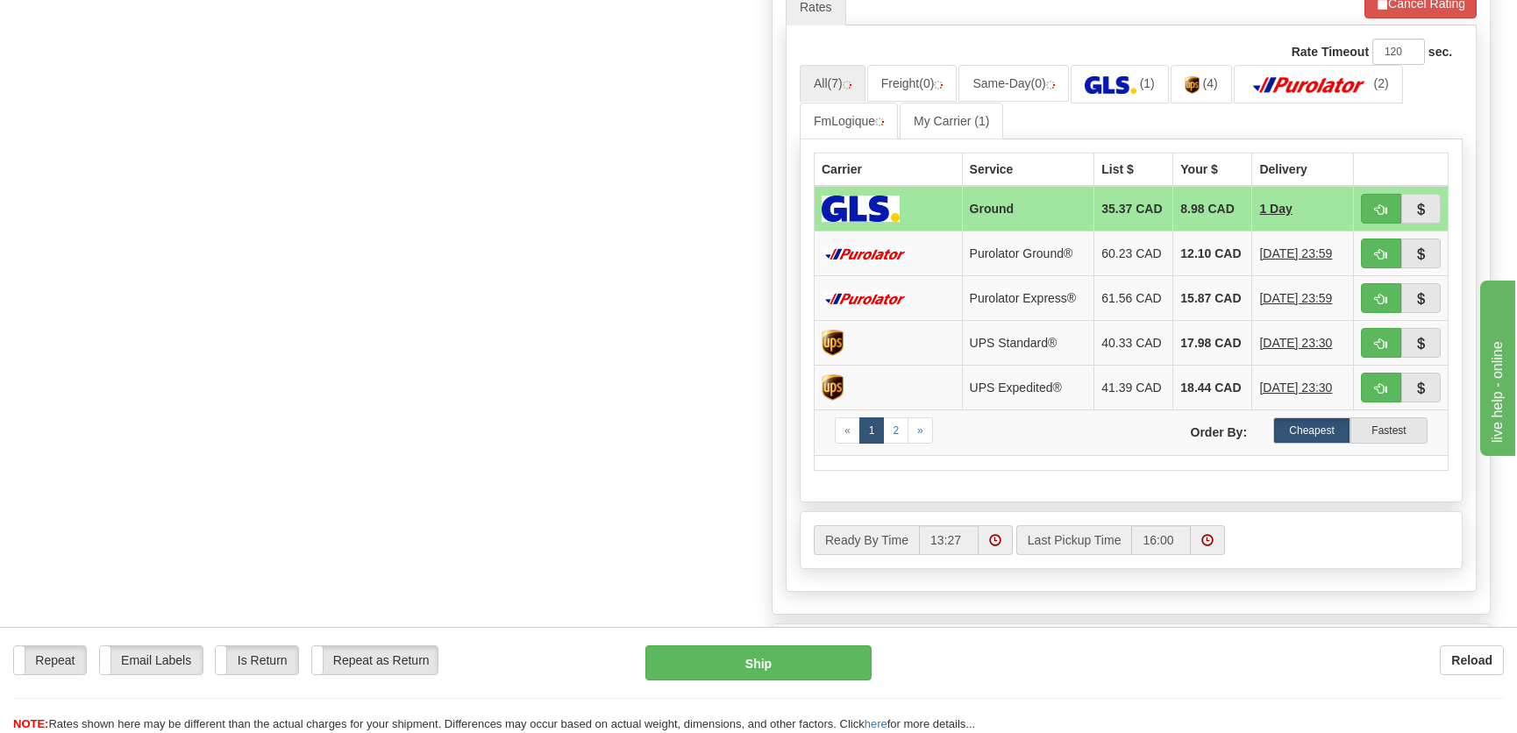
scroll to position [797, 0]
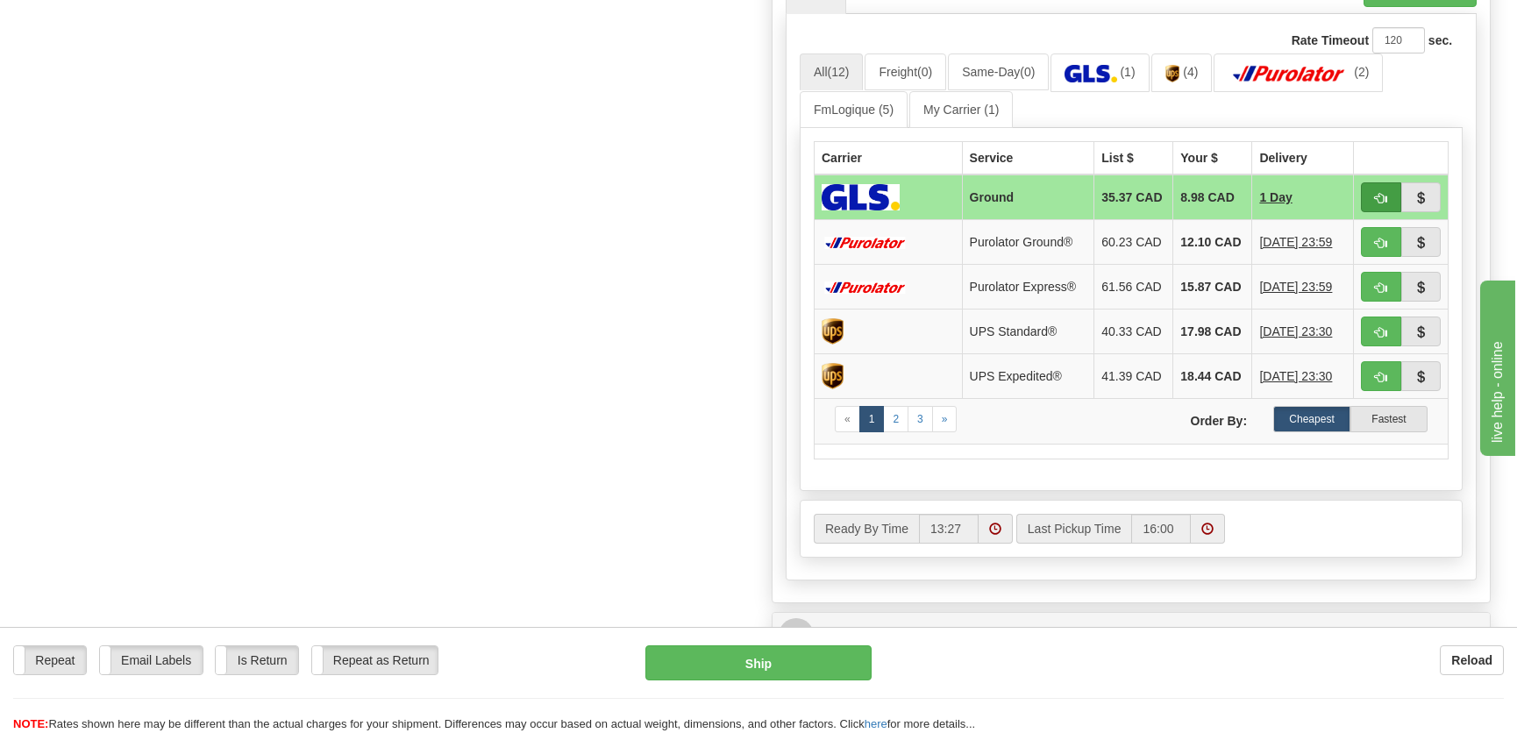
type input "."
click at [1376, 202] on span "button" at bounding box center [1381, 198] width 12 height 11
type input "1"
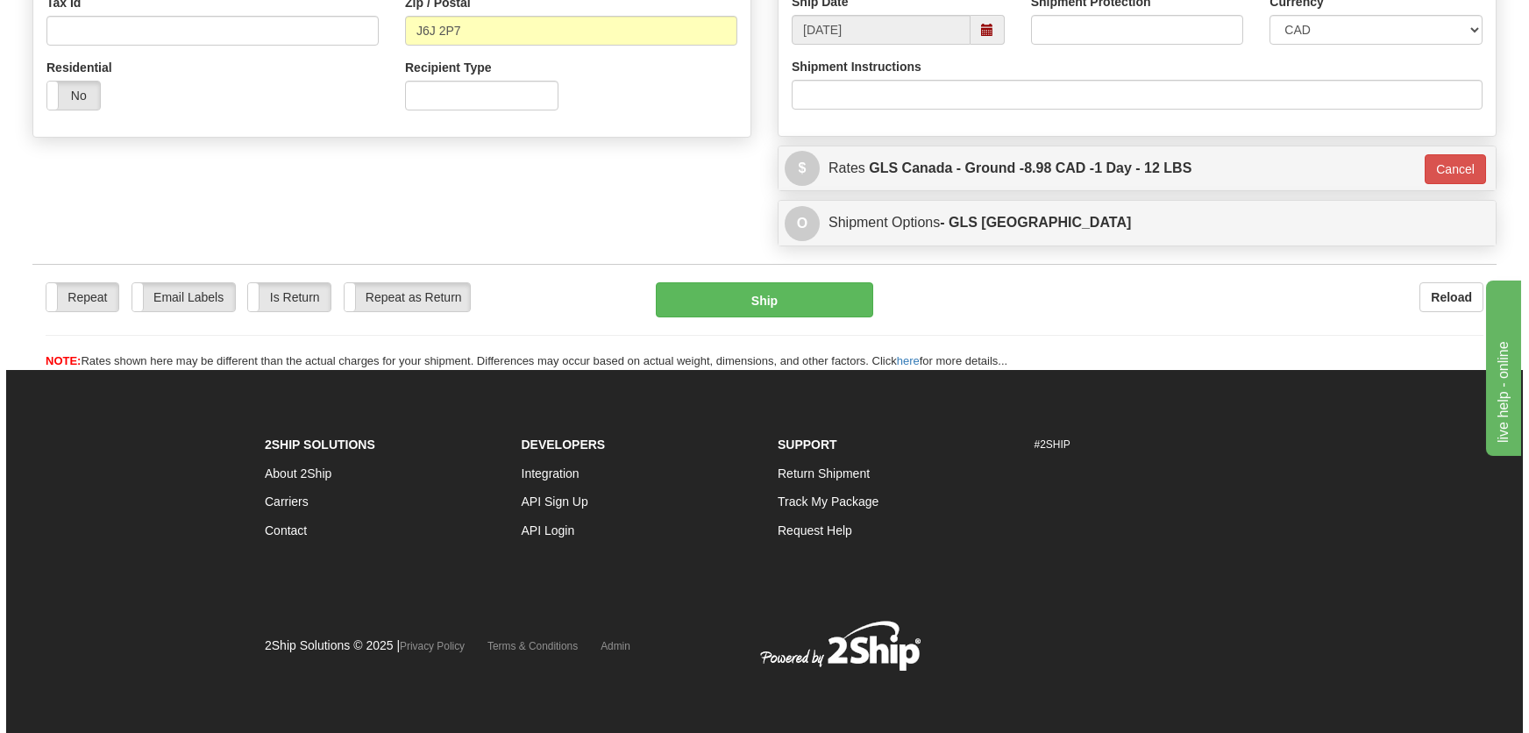
scroll to position [569, 0]
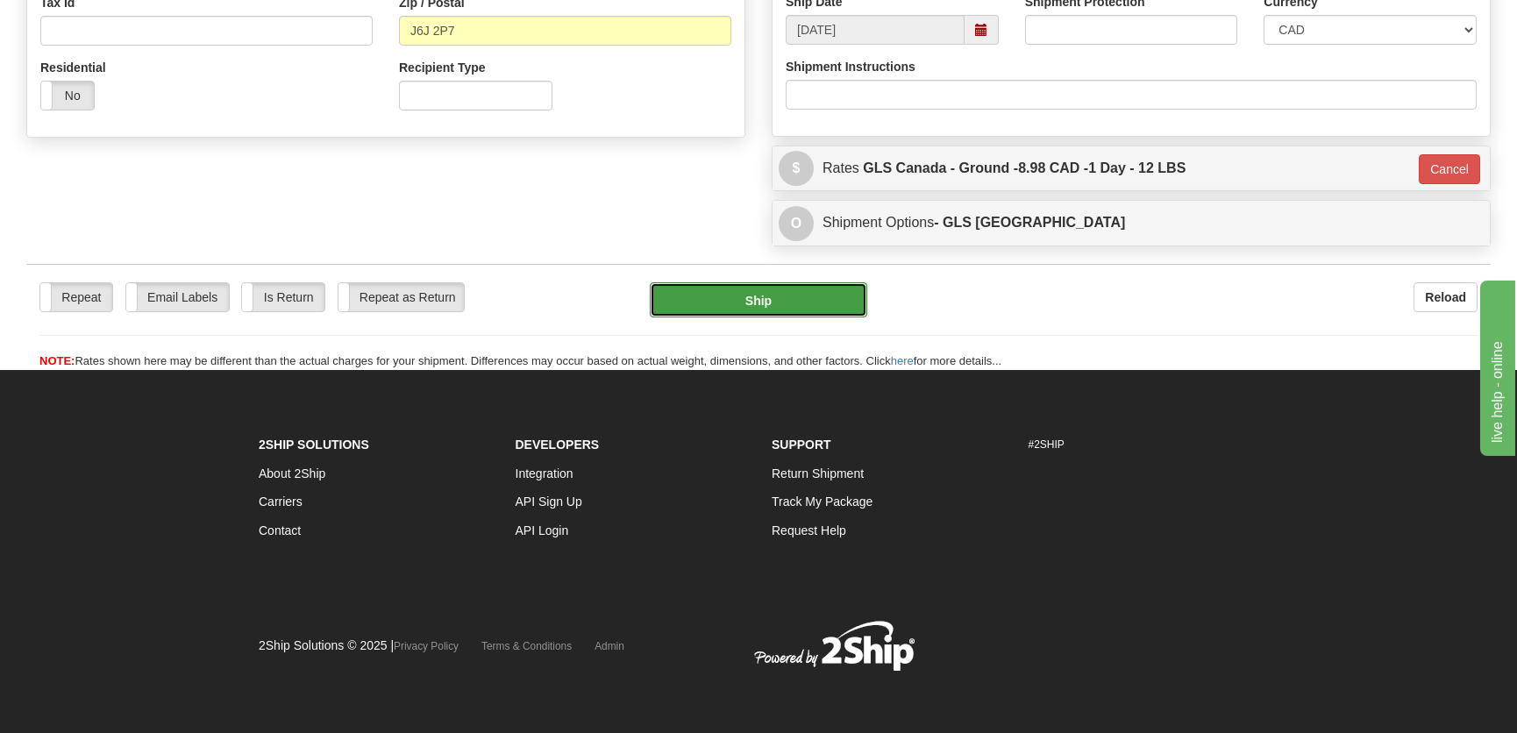
click at [854, 289] on button "Ship" at bounding box center [758, 299] width 217 height 35
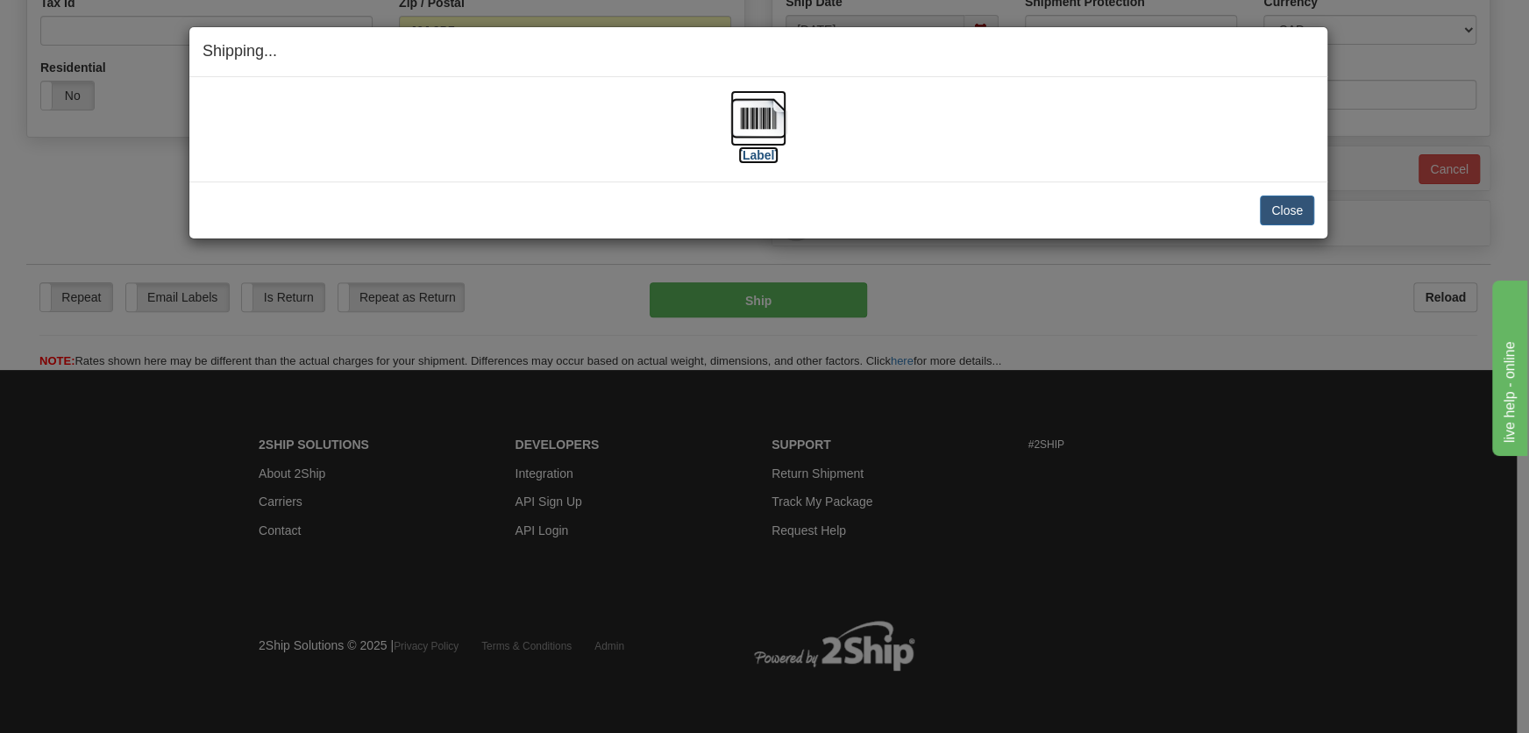
click at [752, 122] on img at bounding box center [758, 118] width 56 height 56
click at [1286, 215] on button "Close" at bounding box center [1287, 210] width 54 height 30
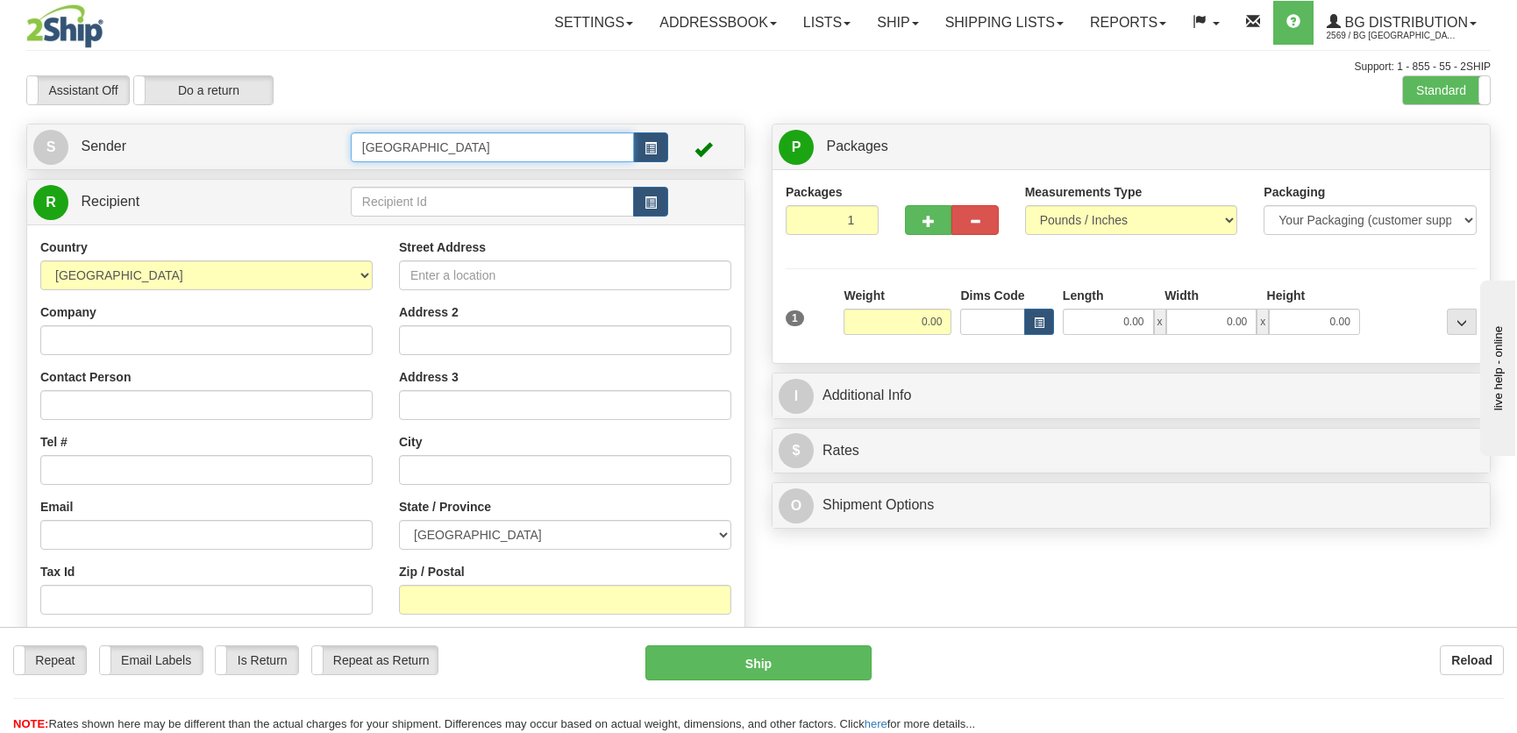
click at [480, 153] on input "[GEOGRAPHIC_DATA]" at bounding box center [492, 147] width 283 height 30
drag, startPoint x: 438, startPoint y: 153, endPoint x: 276, endPoint y: 154, distance: 162.2
click at [276, 154] on tr "S Sender [GEOGRAPHIC_DATA]" at bounding box center [385, 147] width 705 height 36
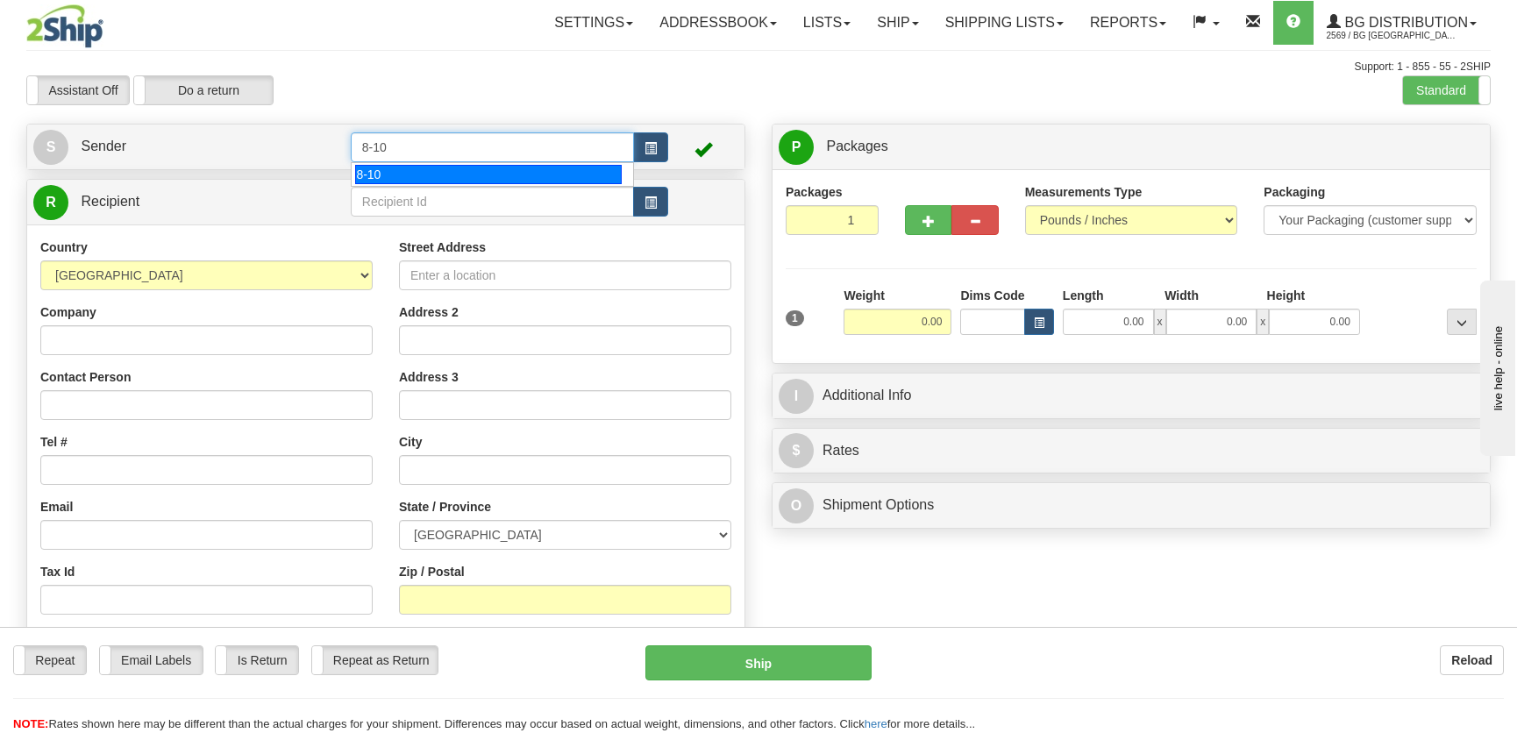
click at [404, 175] on div "8-10" at bounding box center [488, 174] width 266 height 19
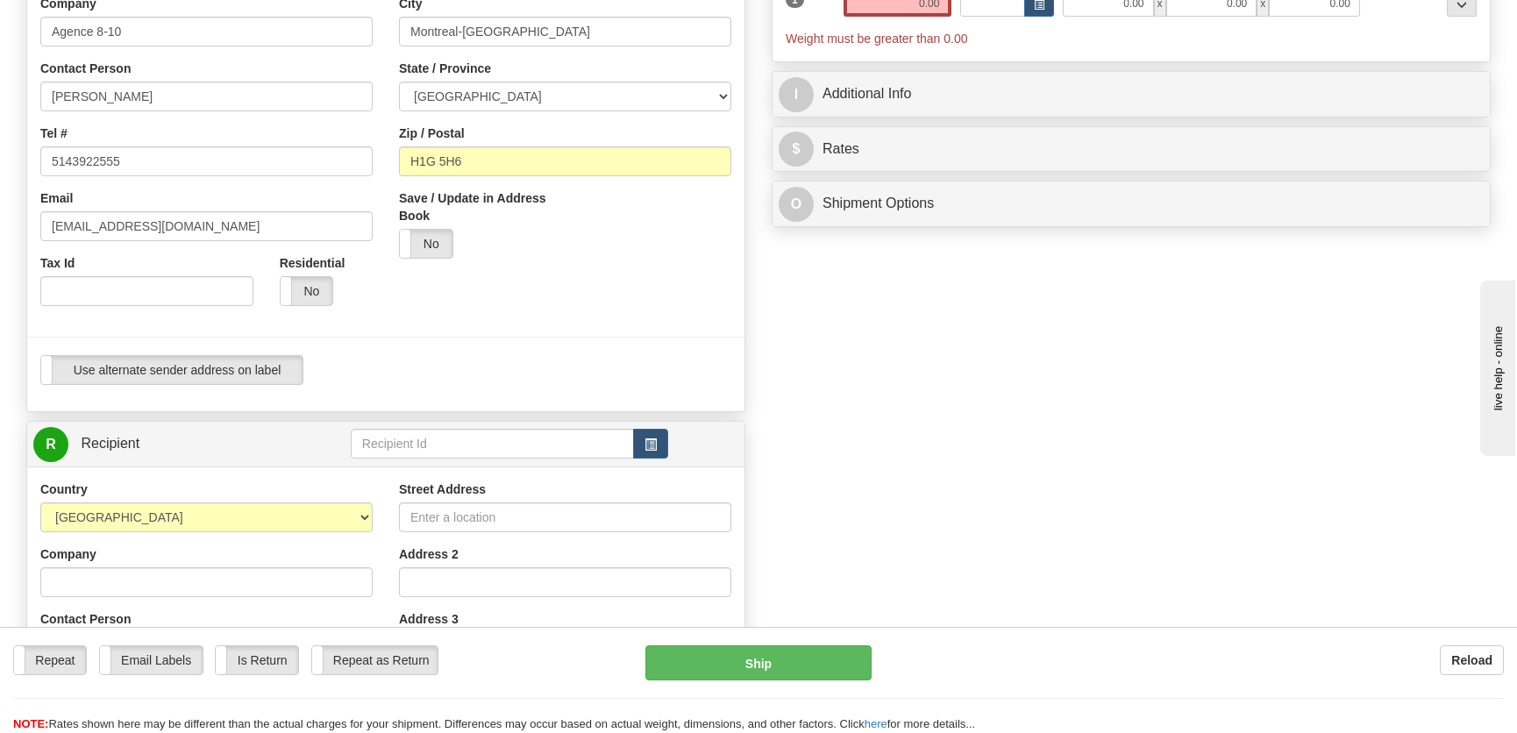
scroll to position [558, 0]
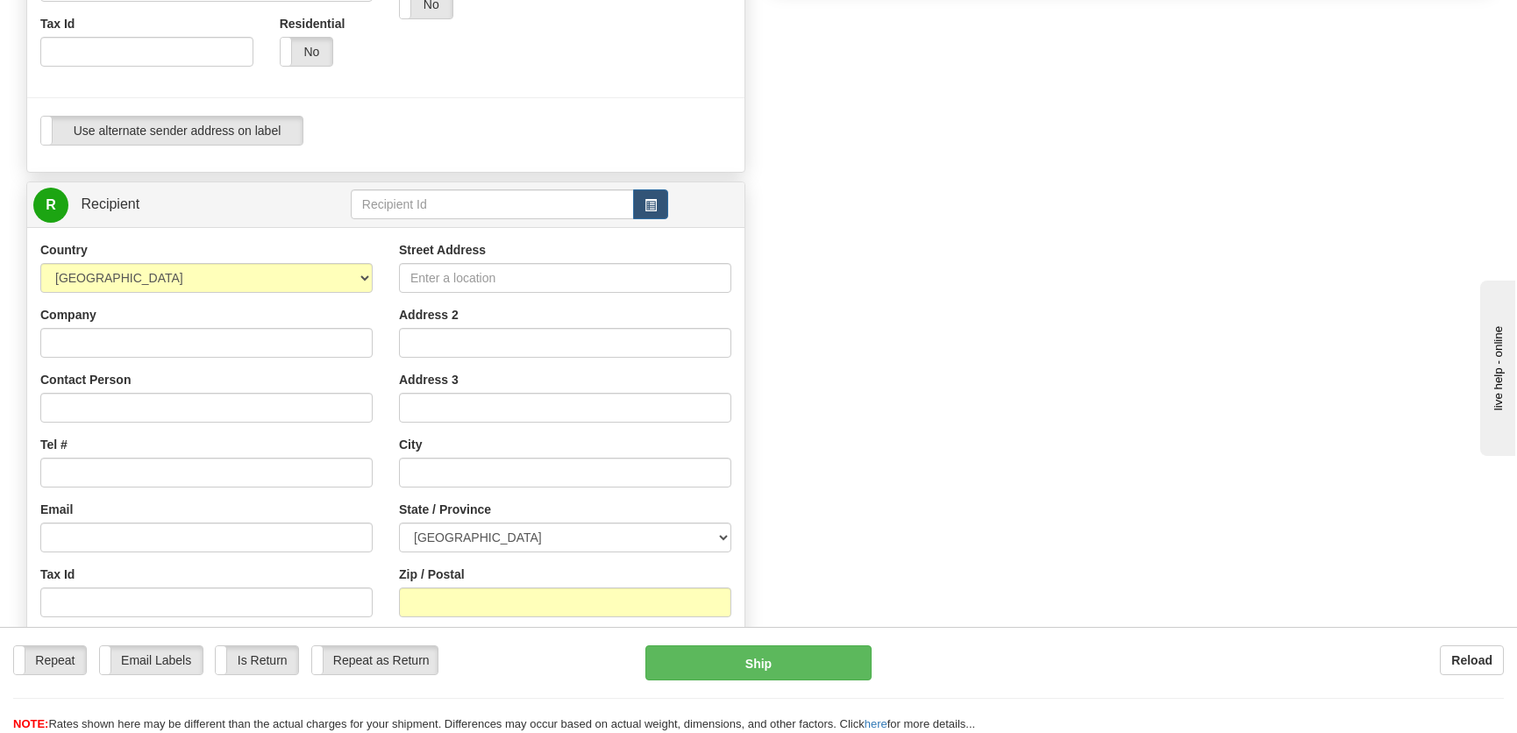
type input "8-10"
click at [382, 208] on input "text" at bounding box center [492, 204] width 283 height 30
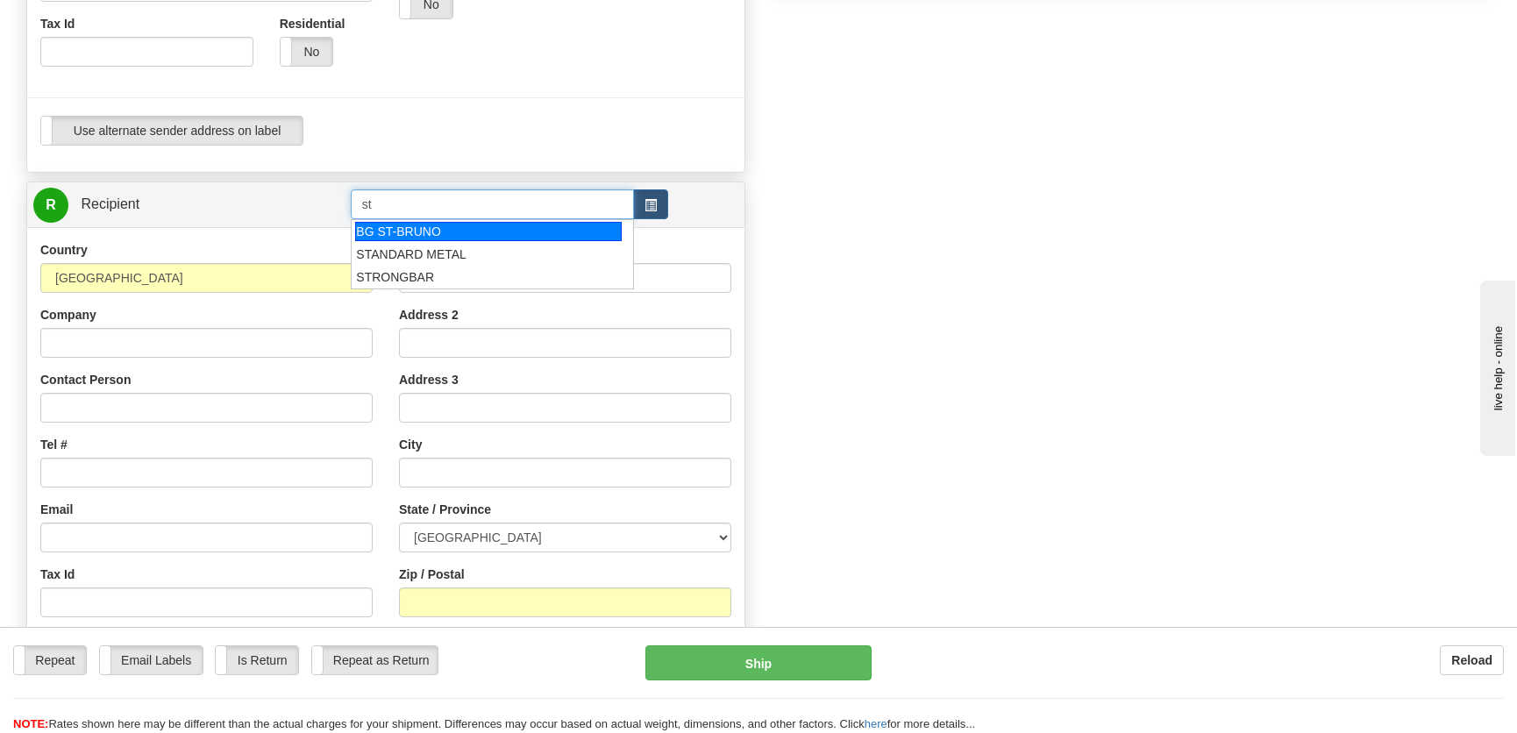
click at [374, 238] on div "BG ST-BRUNO" at bounding box center [488, 231] width 266 height 19
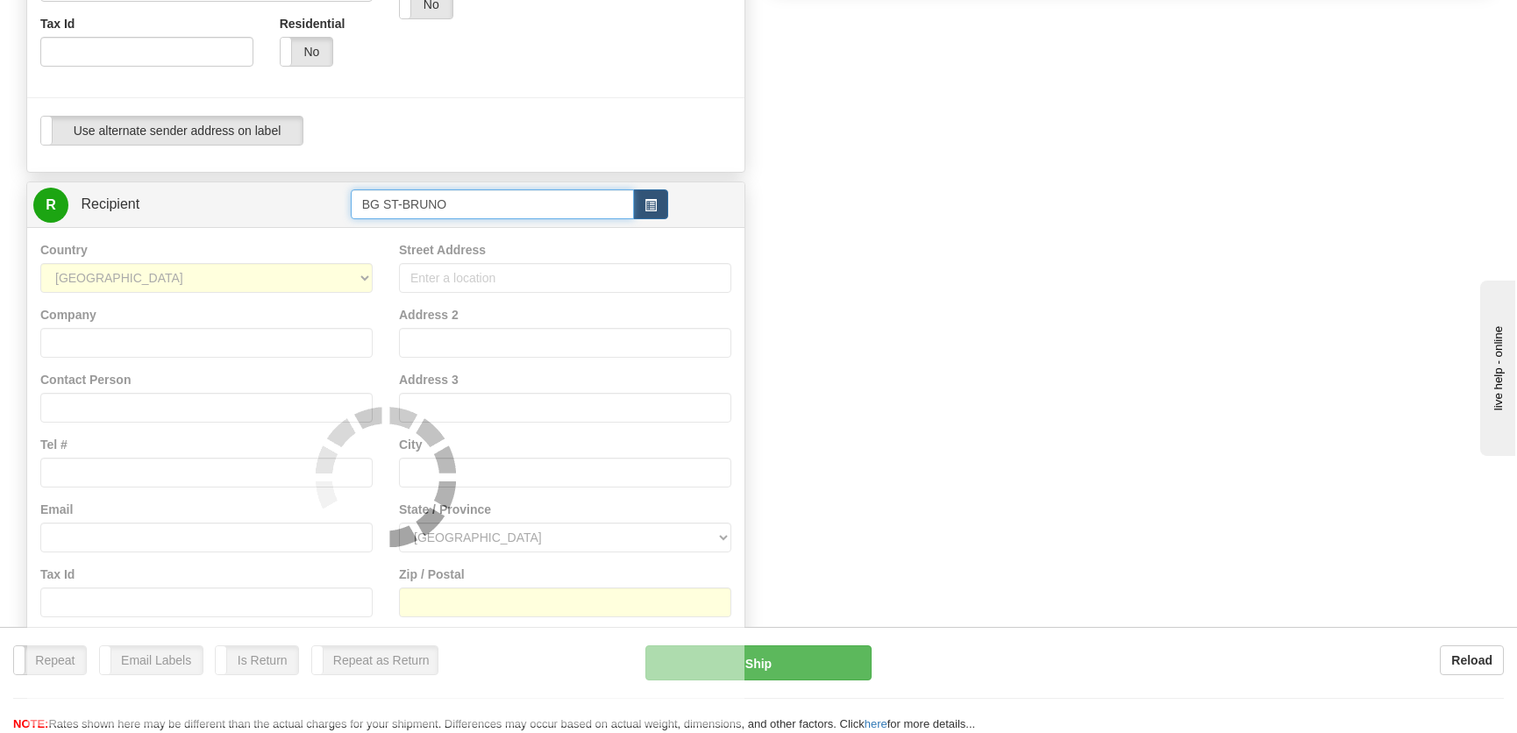
type input "BG ST-BRUNO"
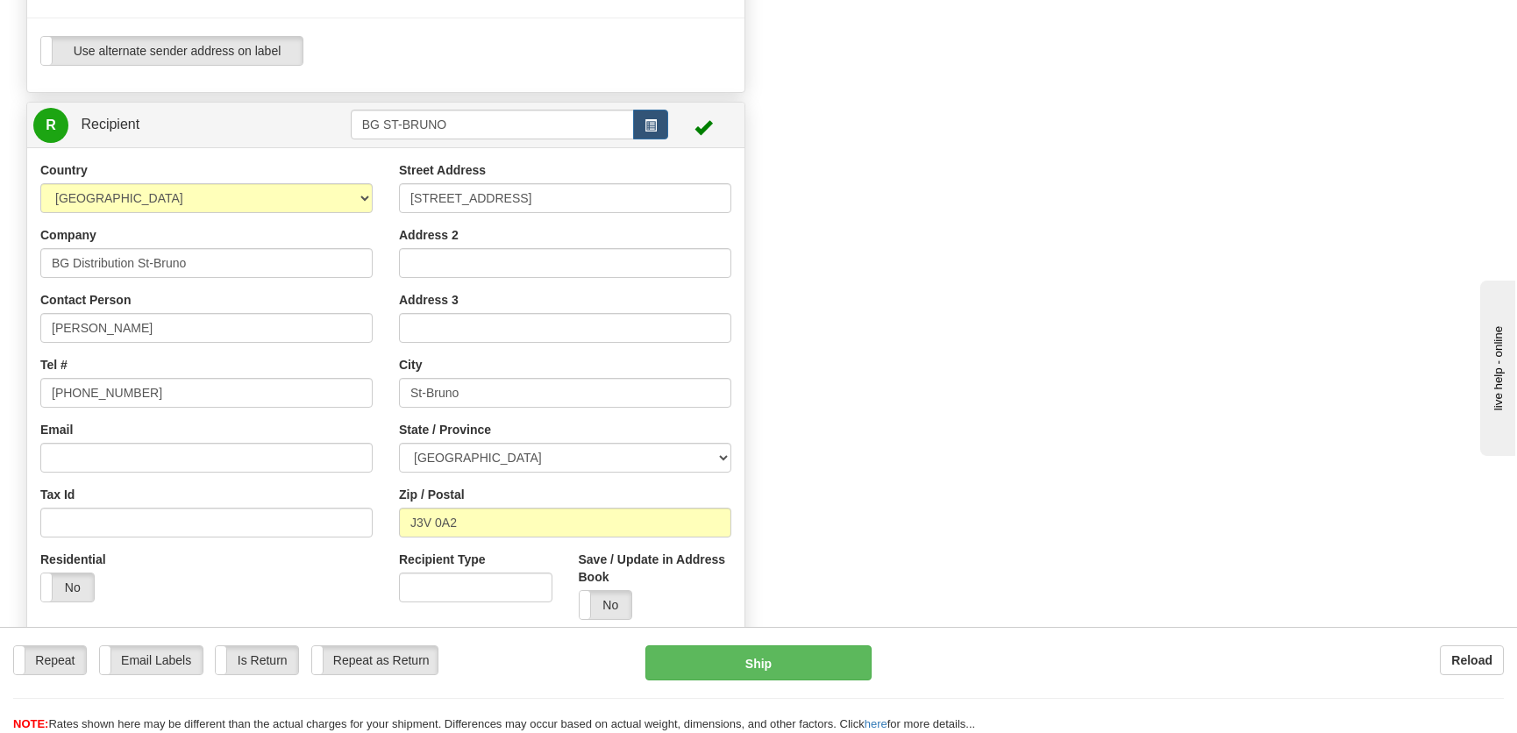
scroll to position [717, 0]
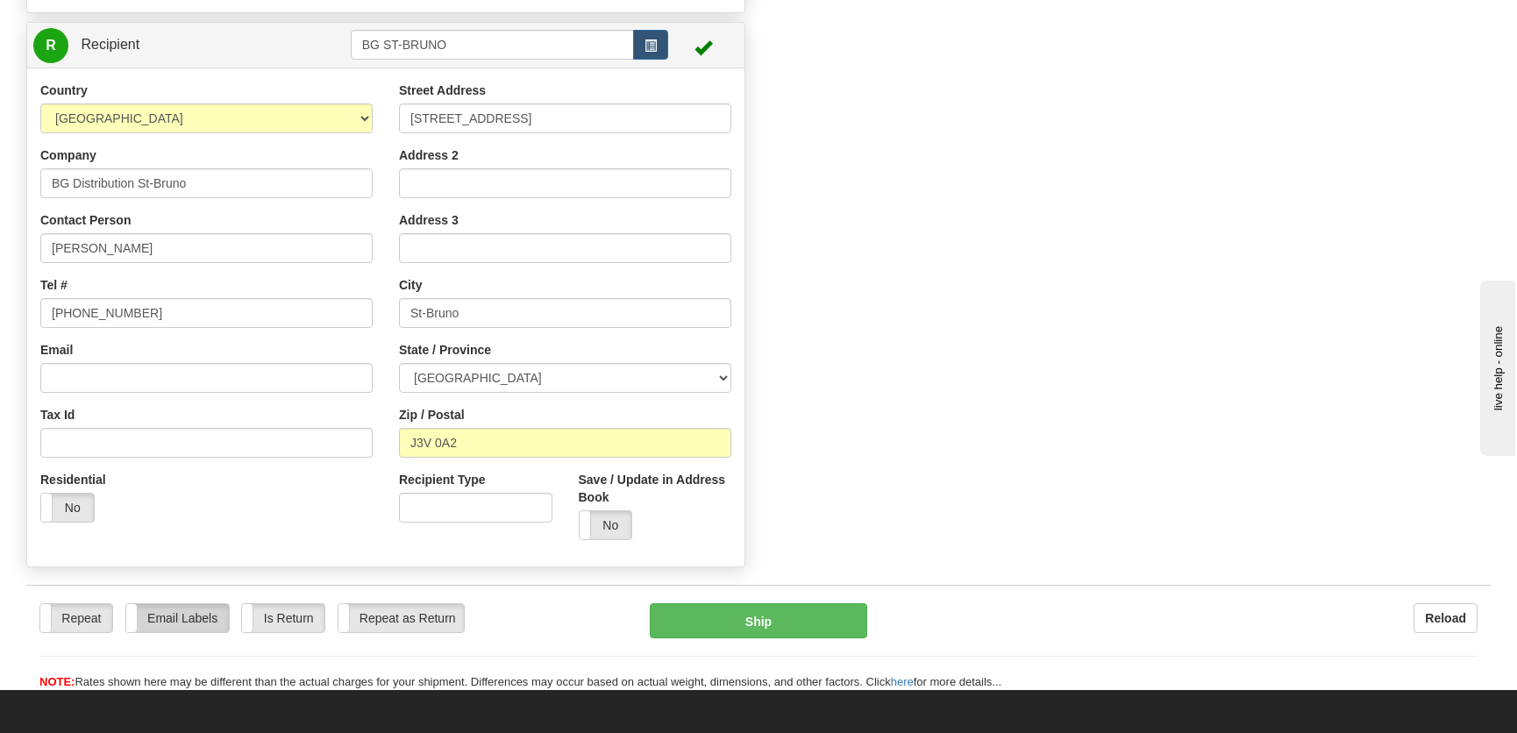
type input "0.00"
click at [197, 604] on label "Email Labels" at bounding box center [177, 618] width 103 height 28
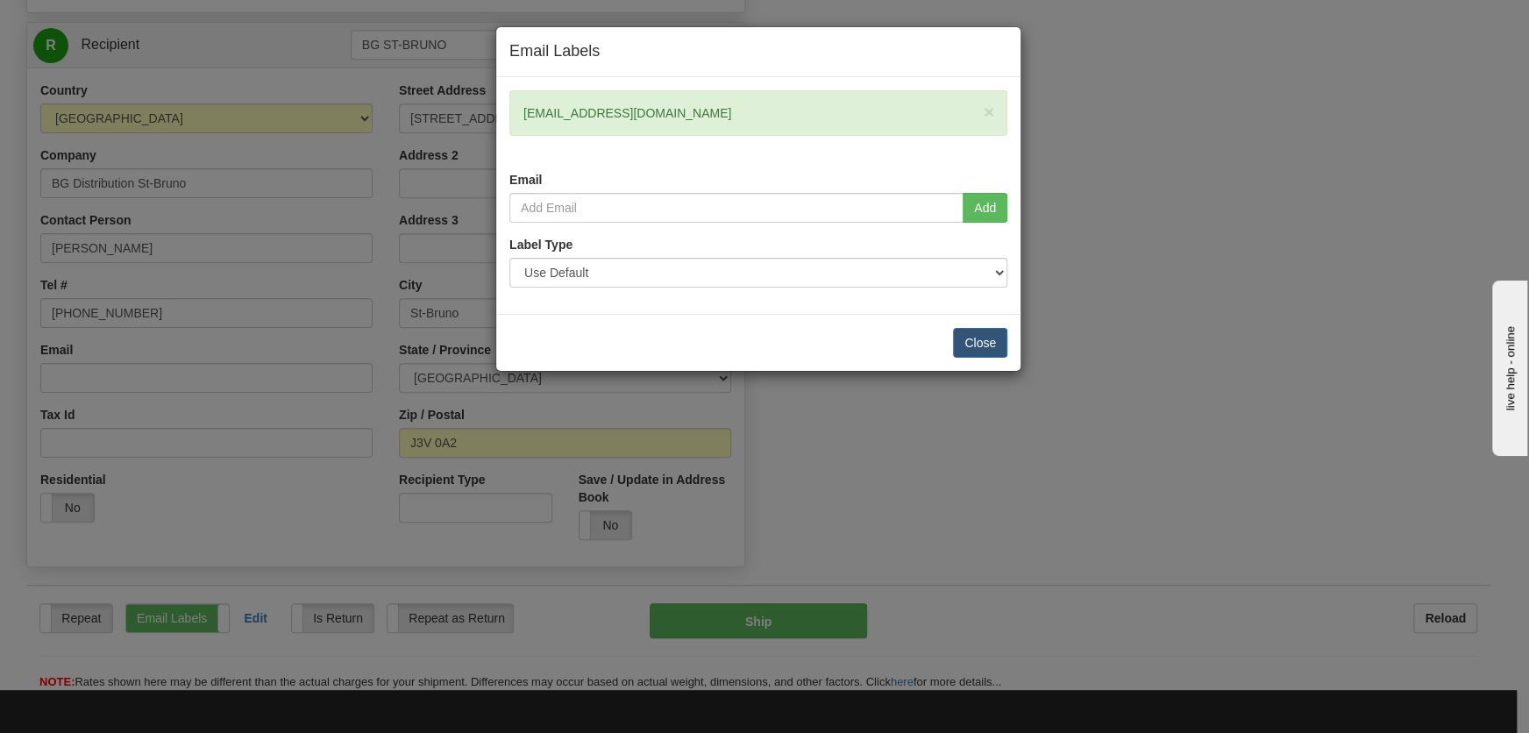
click at [639, 191] on div "× [EMAIL_ADDRESS][DOMAIN_NAME] Email" at bounding box center [758, 141] width 524 height 103
click at [679, 212] on input "email" at bounding box center [736, 208] width 454 height 30
type input "[EMAIL_ADDRESS][DOMAIN_NAME]"
click at [992, 208] on button "Add" at bounding box center [985, 208] width 45 height 30
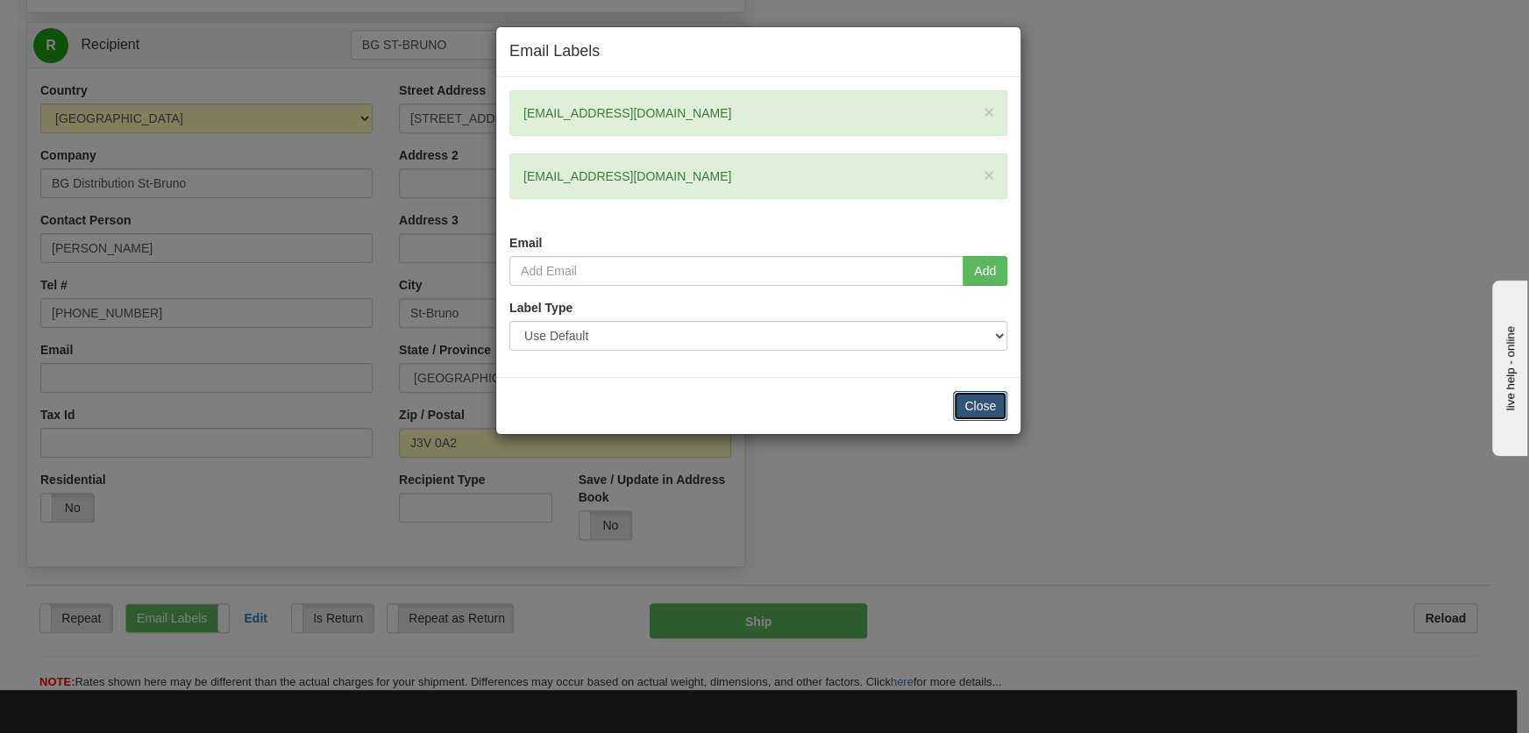
click at [982, 409] on button "Close" at bounding box center [980, 406] width 54 height 30
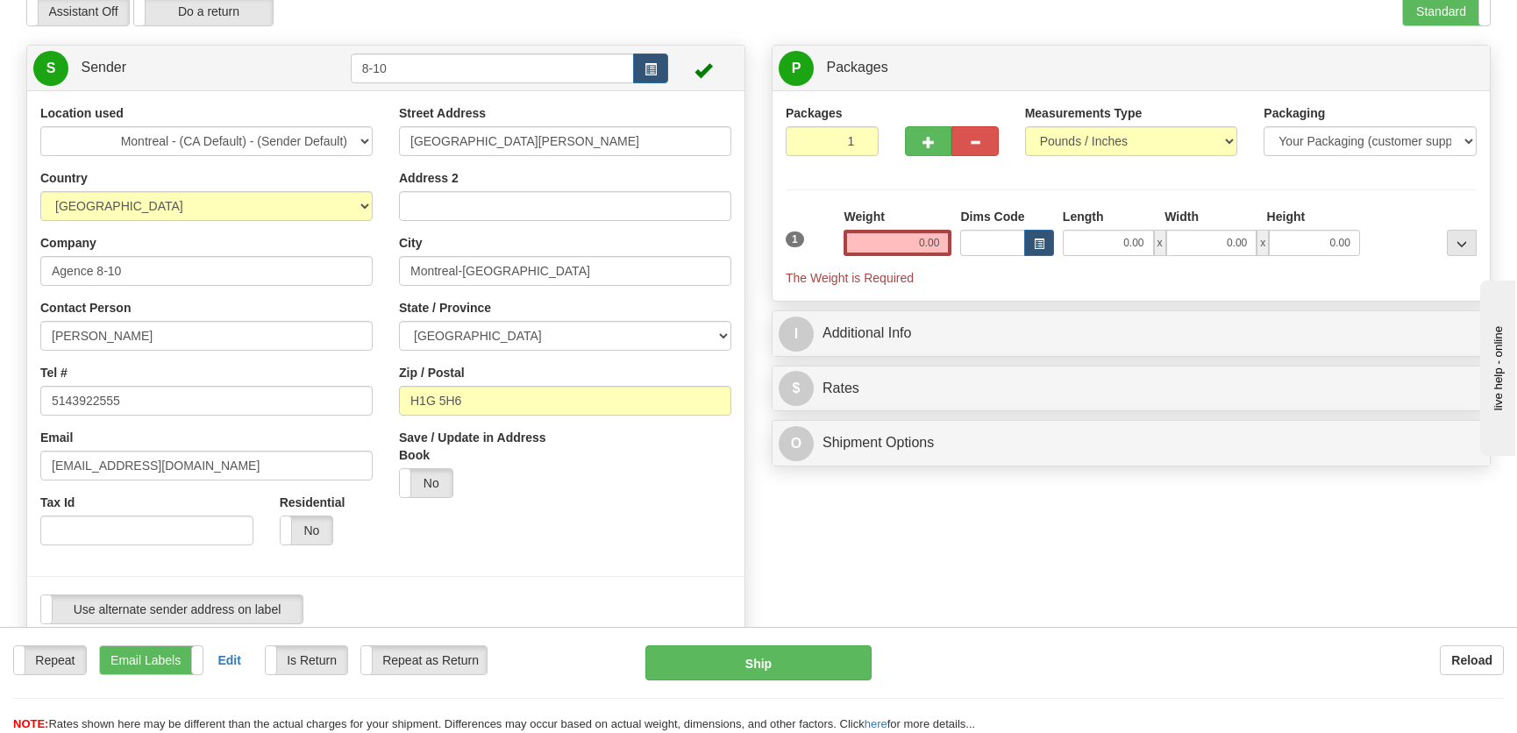
scroll to position [0, 0]
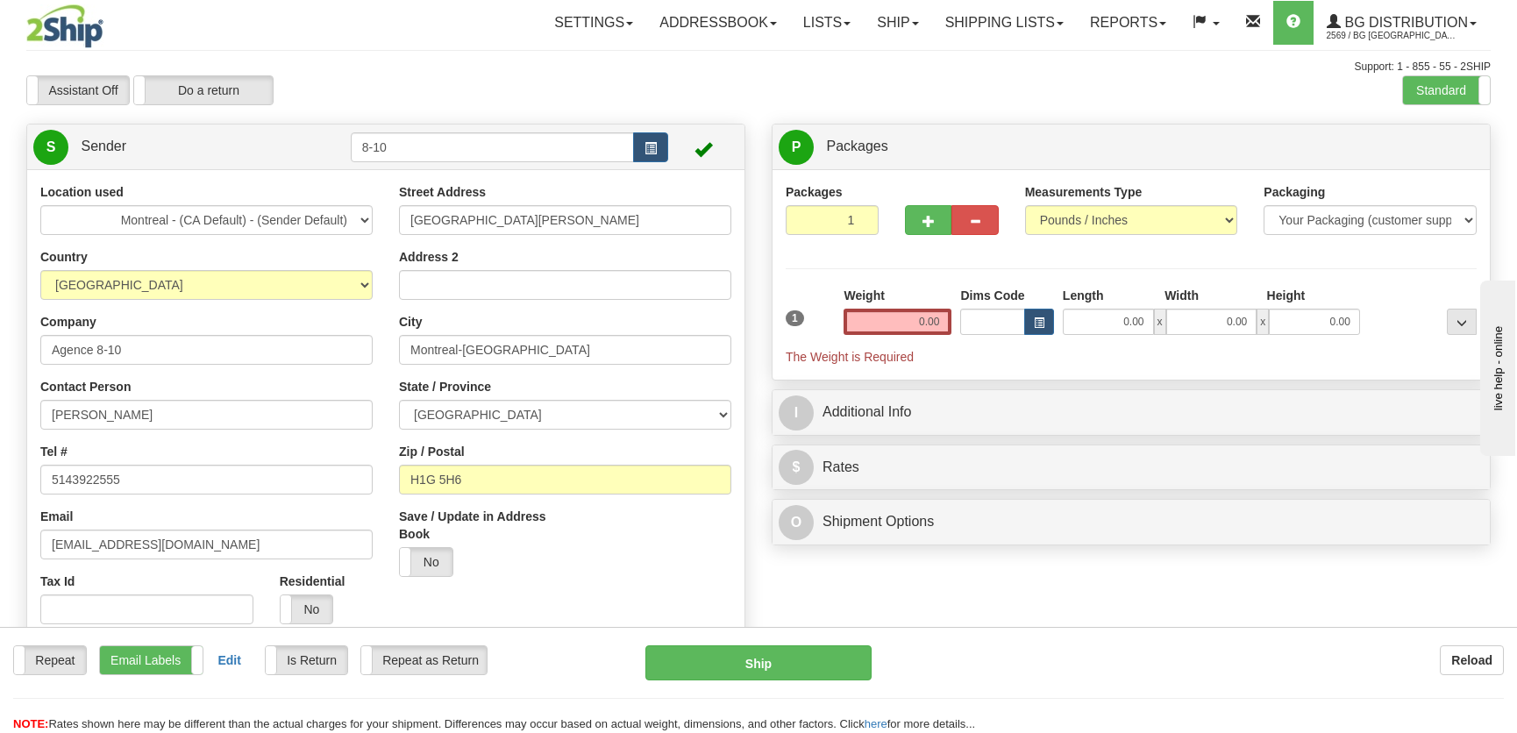
click at [899, 101] on div "Assistant On Assistant Off Do a return Do a return Previous Next Standard Advan…" at bounding box center [758, 90] width 1490 height 30
click at [942, 224] on button "button" at bounding box center [928, 220] width 46 height 30
radio input "true"
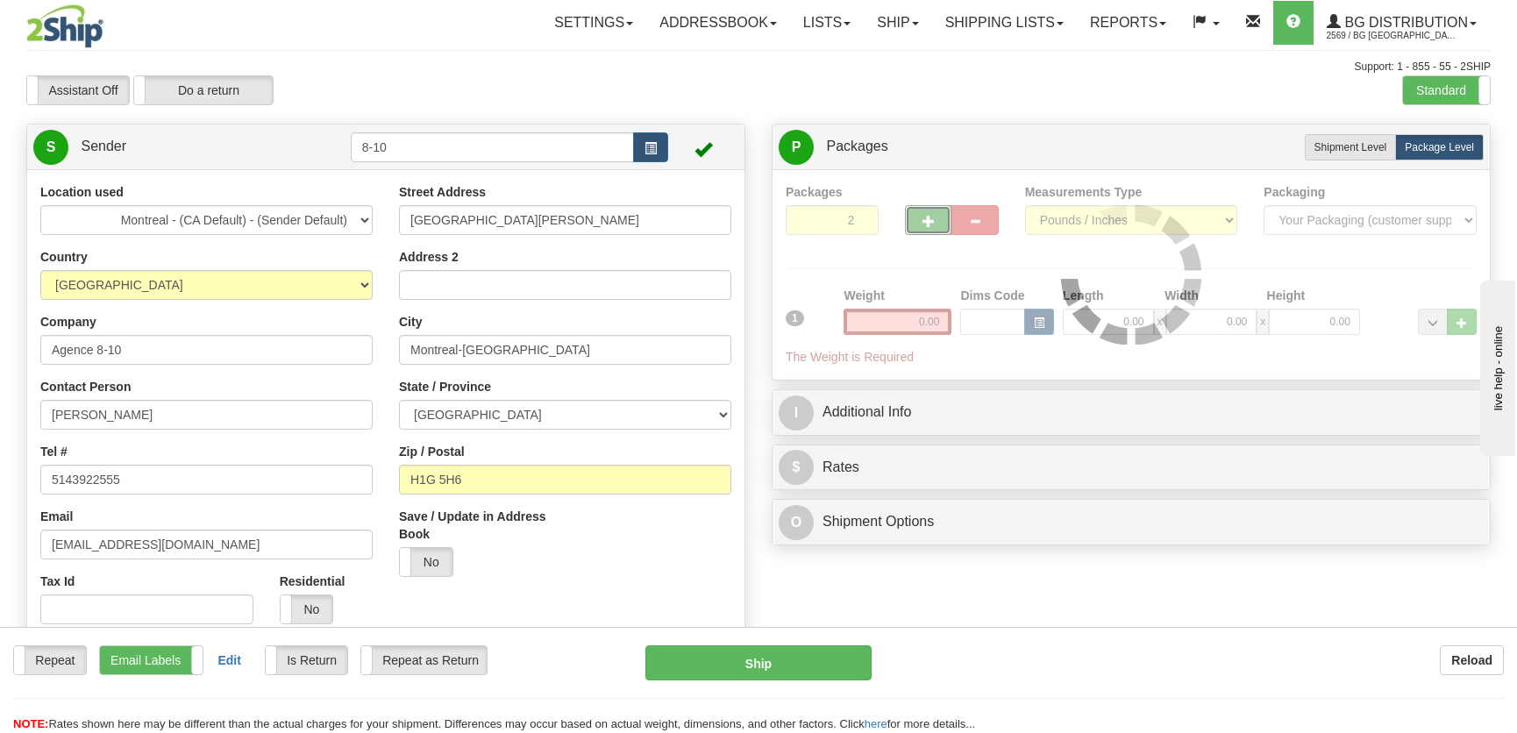
click at [937, 218] on div "Packages 2 1 Measurements Type" at bounding box center [1131, 274] width 691 height 183
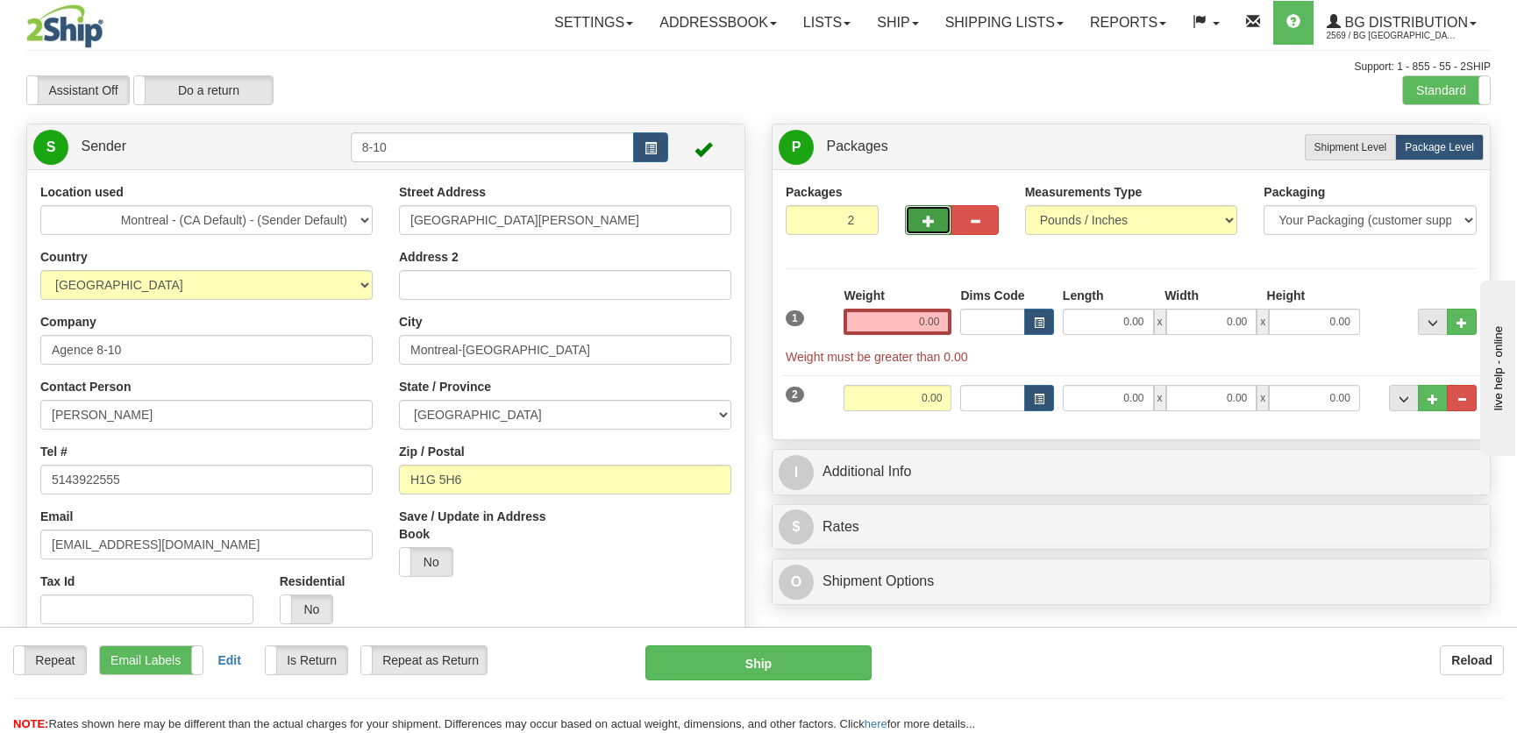
click at [931, 221] on span "button" at bounding box center [928, 221] width 12 height 11
type input "3"
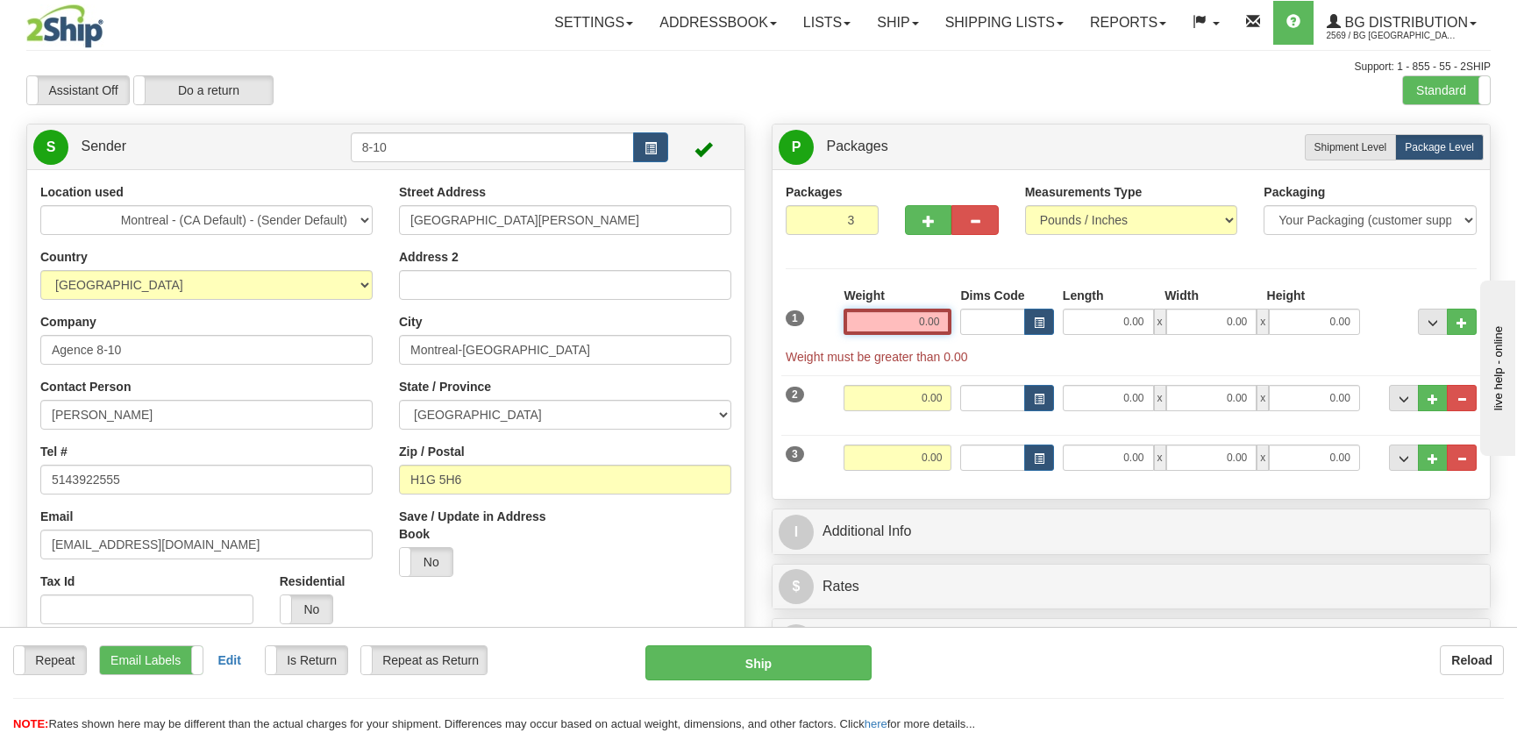
click at [918, 320] on input "0.00" at bounding box center [897, 322] width 108 height 26
type input "0.00"
click at [946, 208] on button "button" at bounding box center [928, 220] width 46 height 30
type input "4"
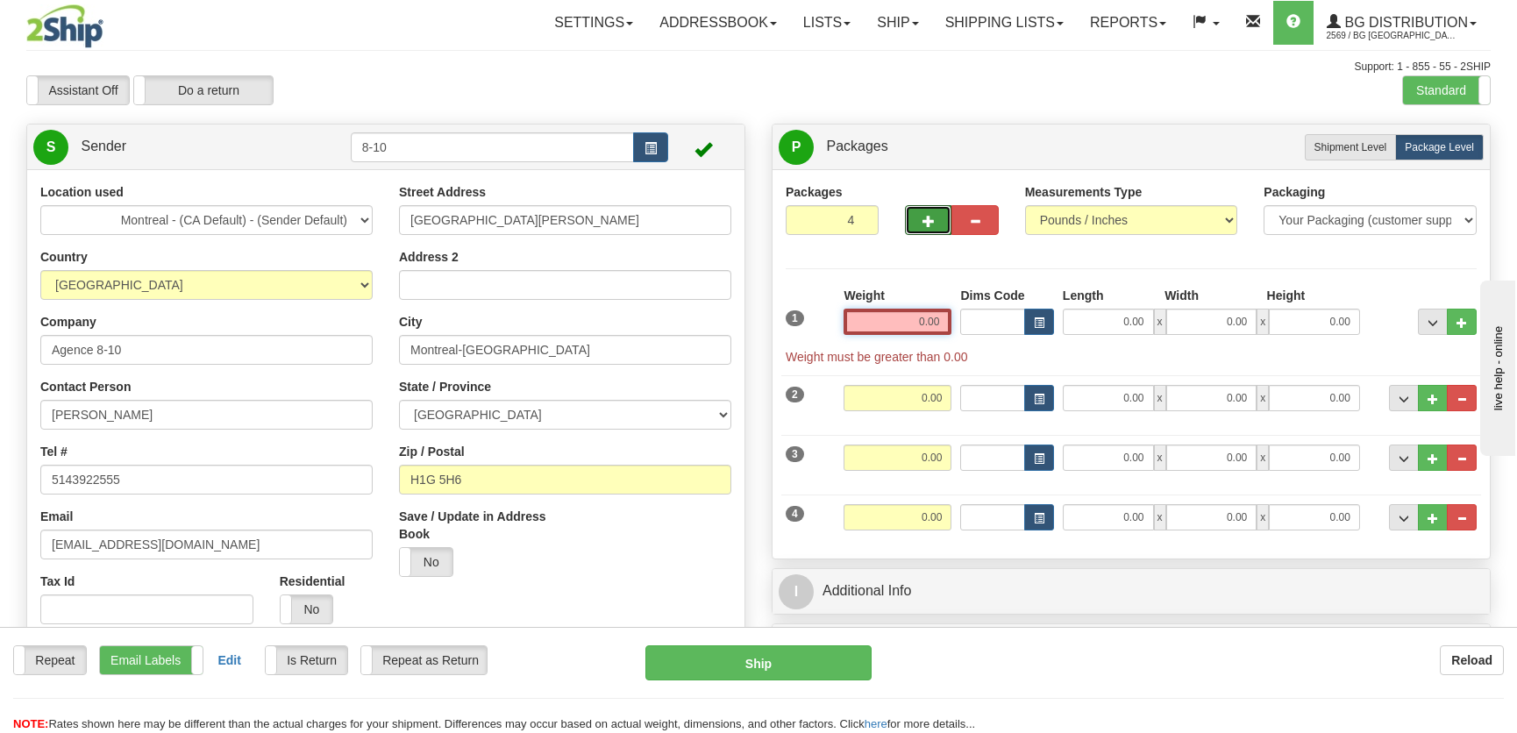
click at [912, 321] on input "0.00" at bounding box center [897, 322] width 108 height 26
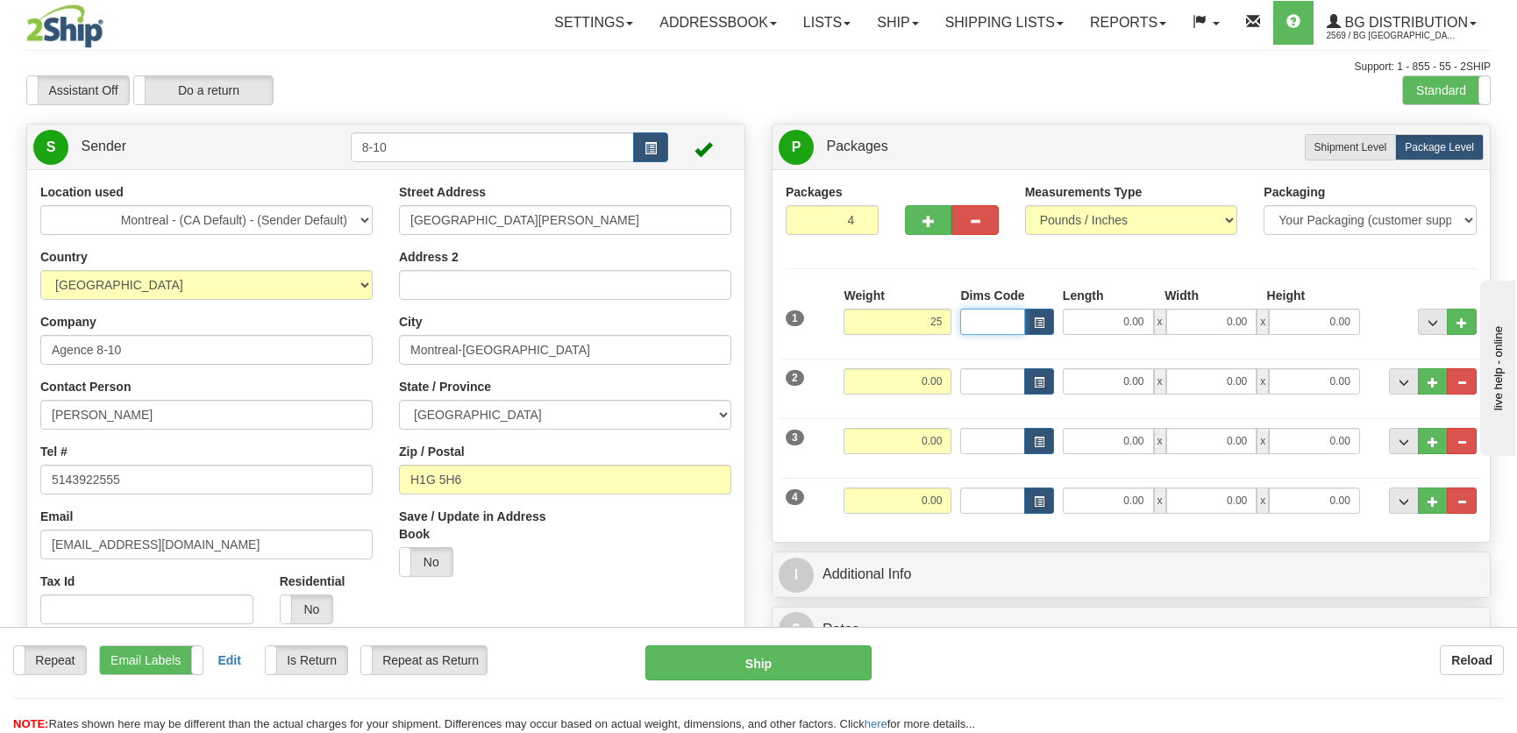
type input "25.00"
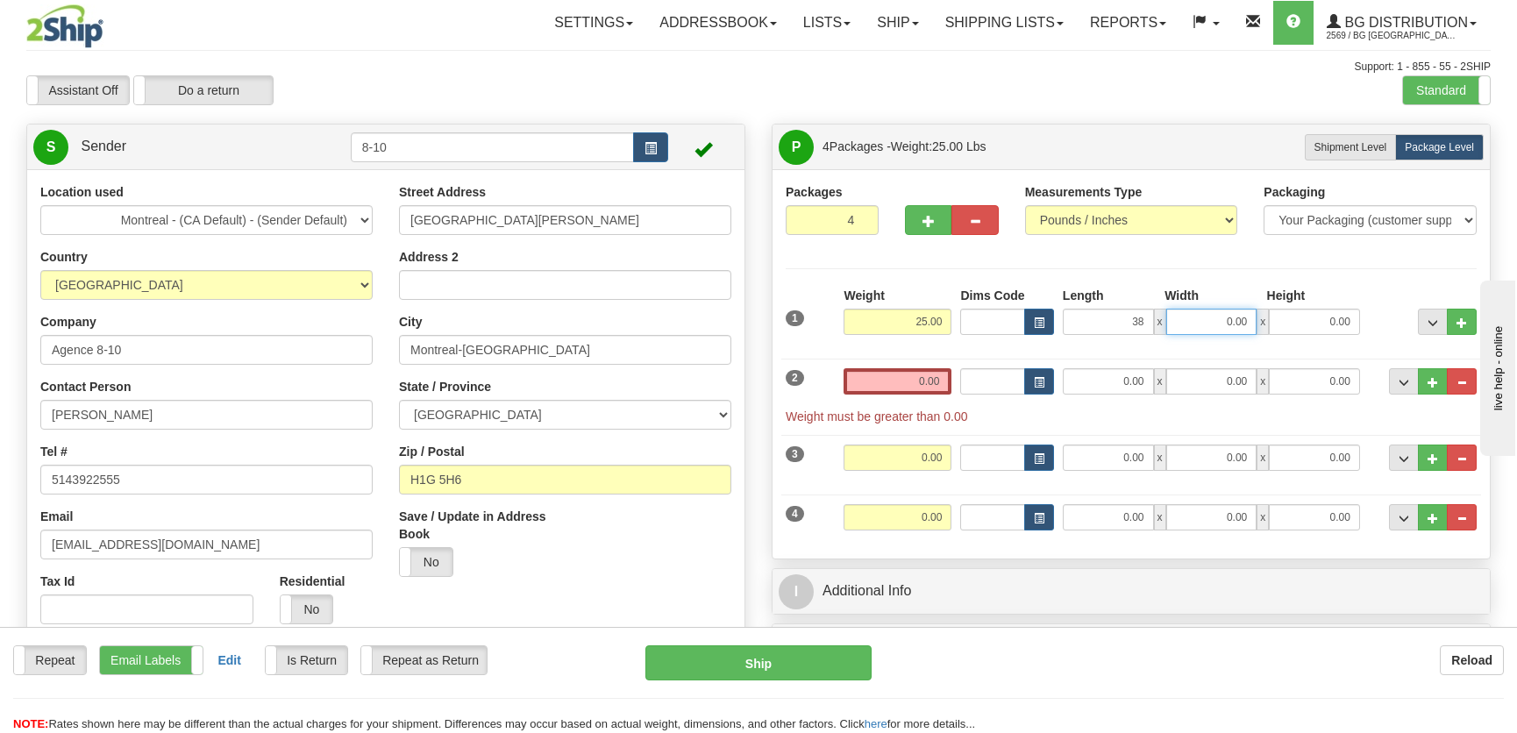
type input "38.00"
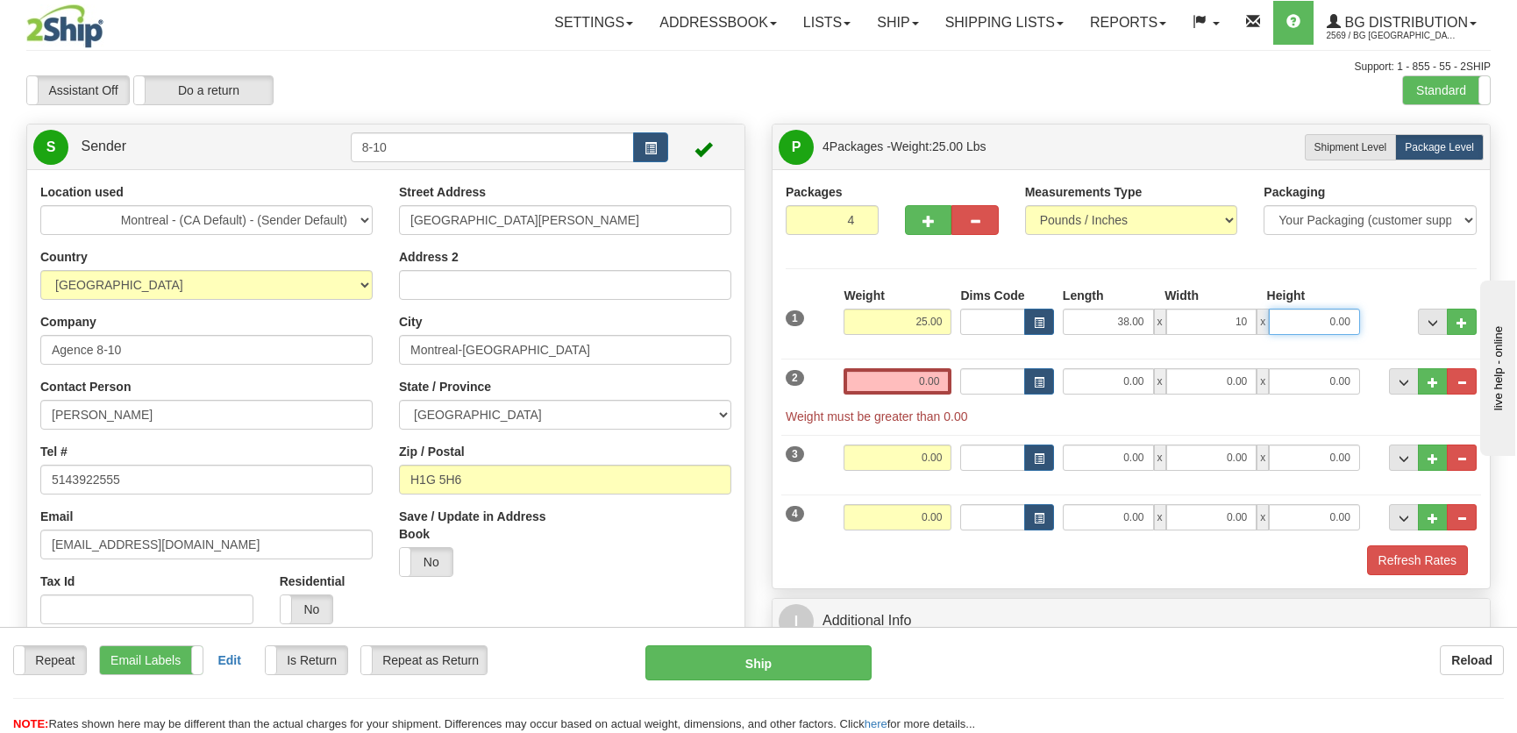
type input "10.00"
type input "4.00"
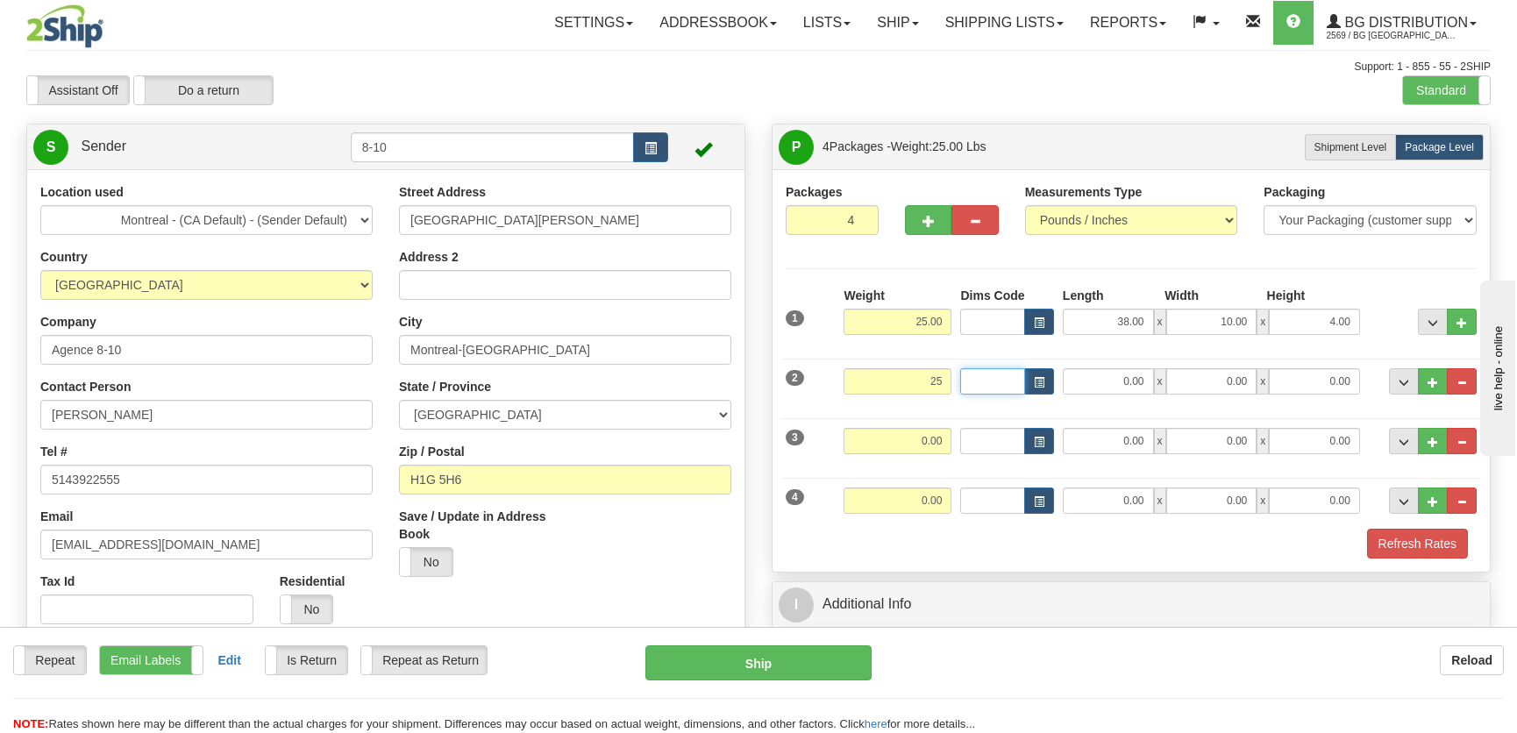
type input "25.00"
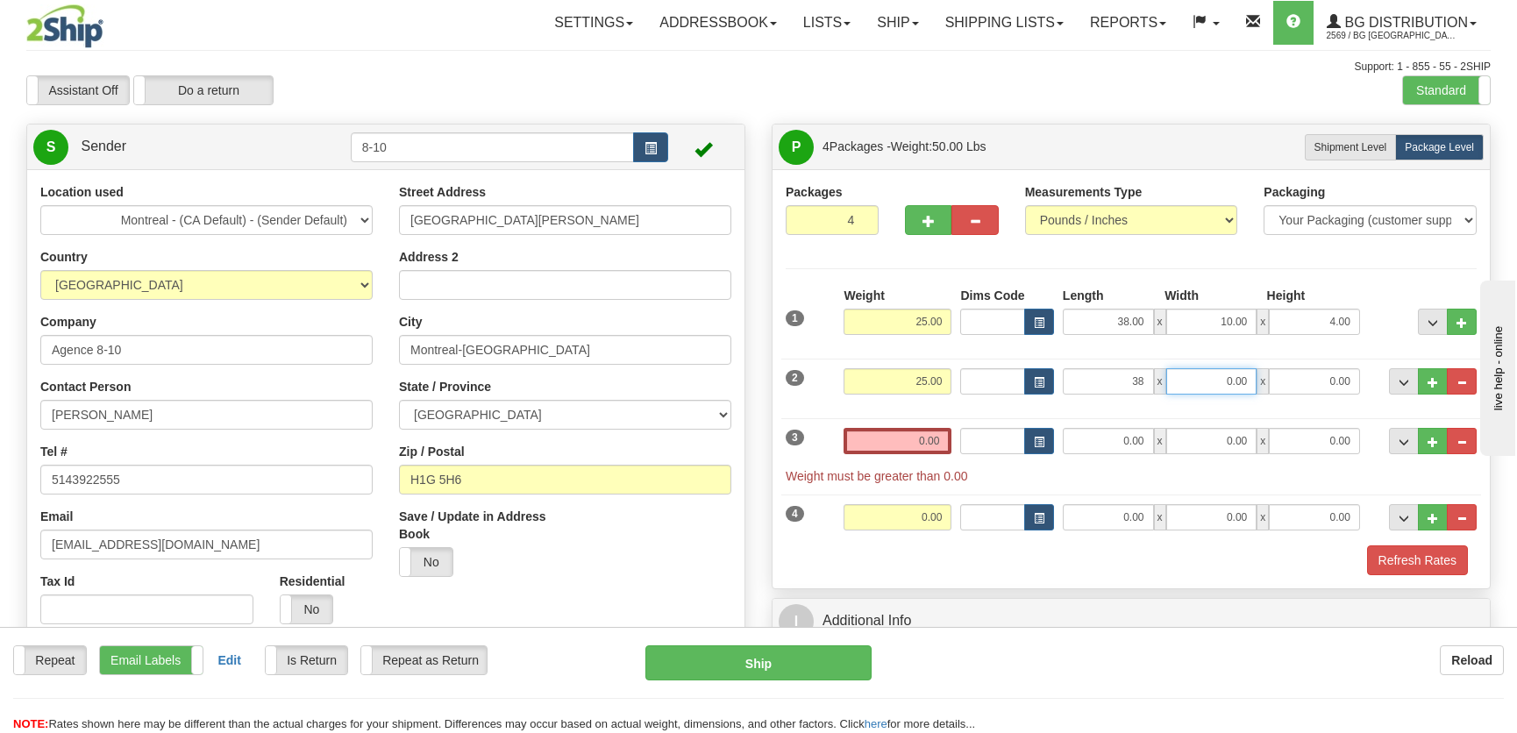
type input "38.00"
type input "10.00"
type input "4.00"
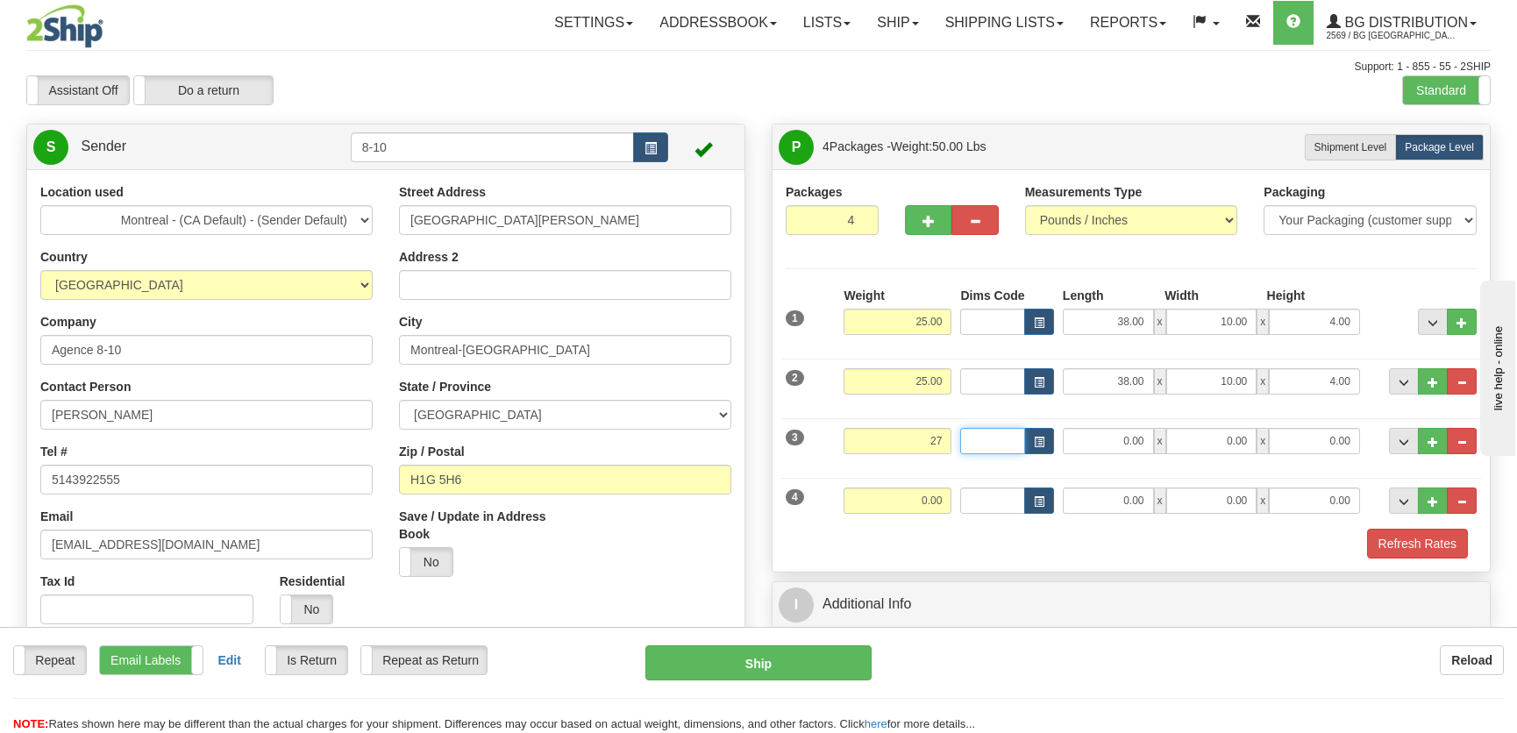
type input "27.00"
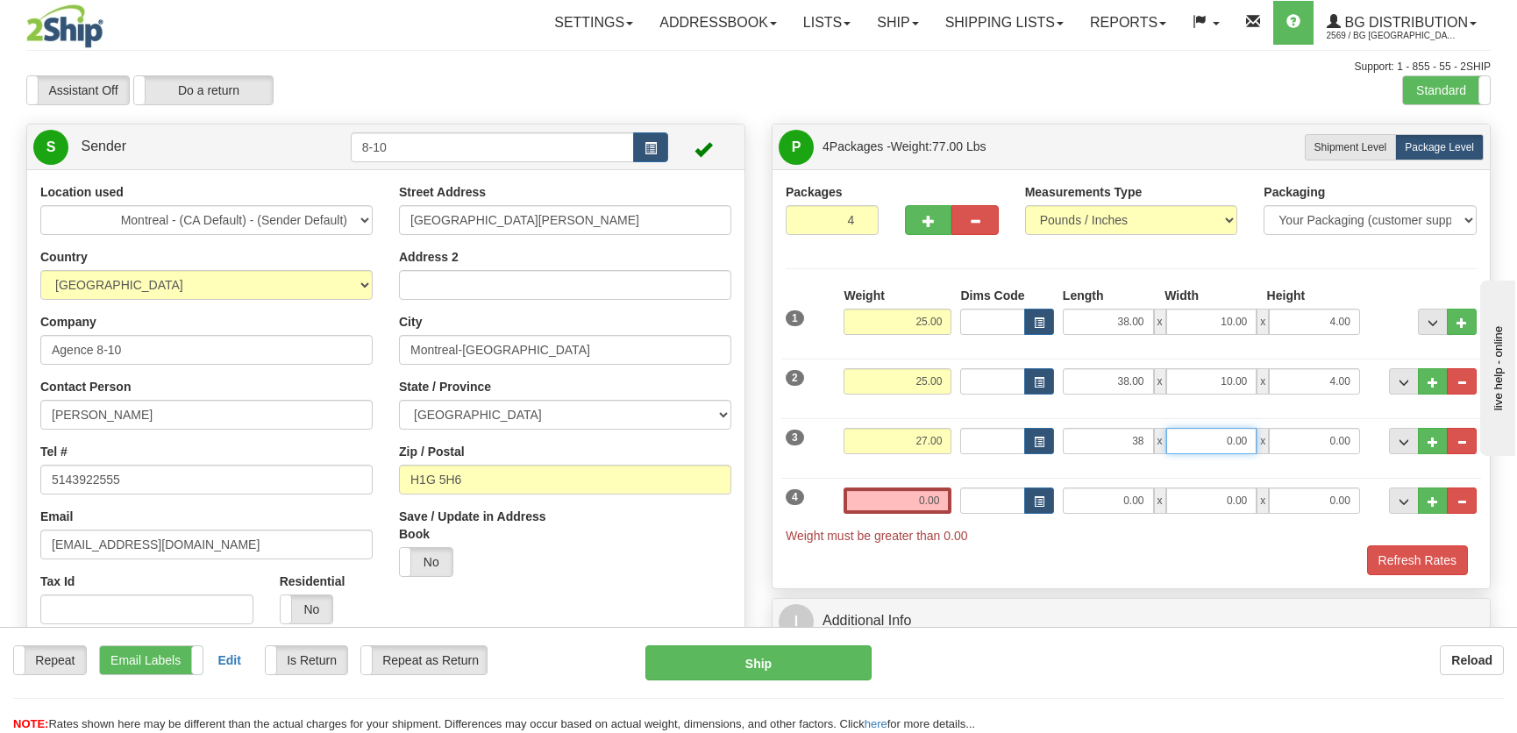
type input "38.00"
type input "10.00"
type input "4.00"
click at [978, 233] on button "button" at bounding box center [974, 220] width 46 height 30
type input "3"
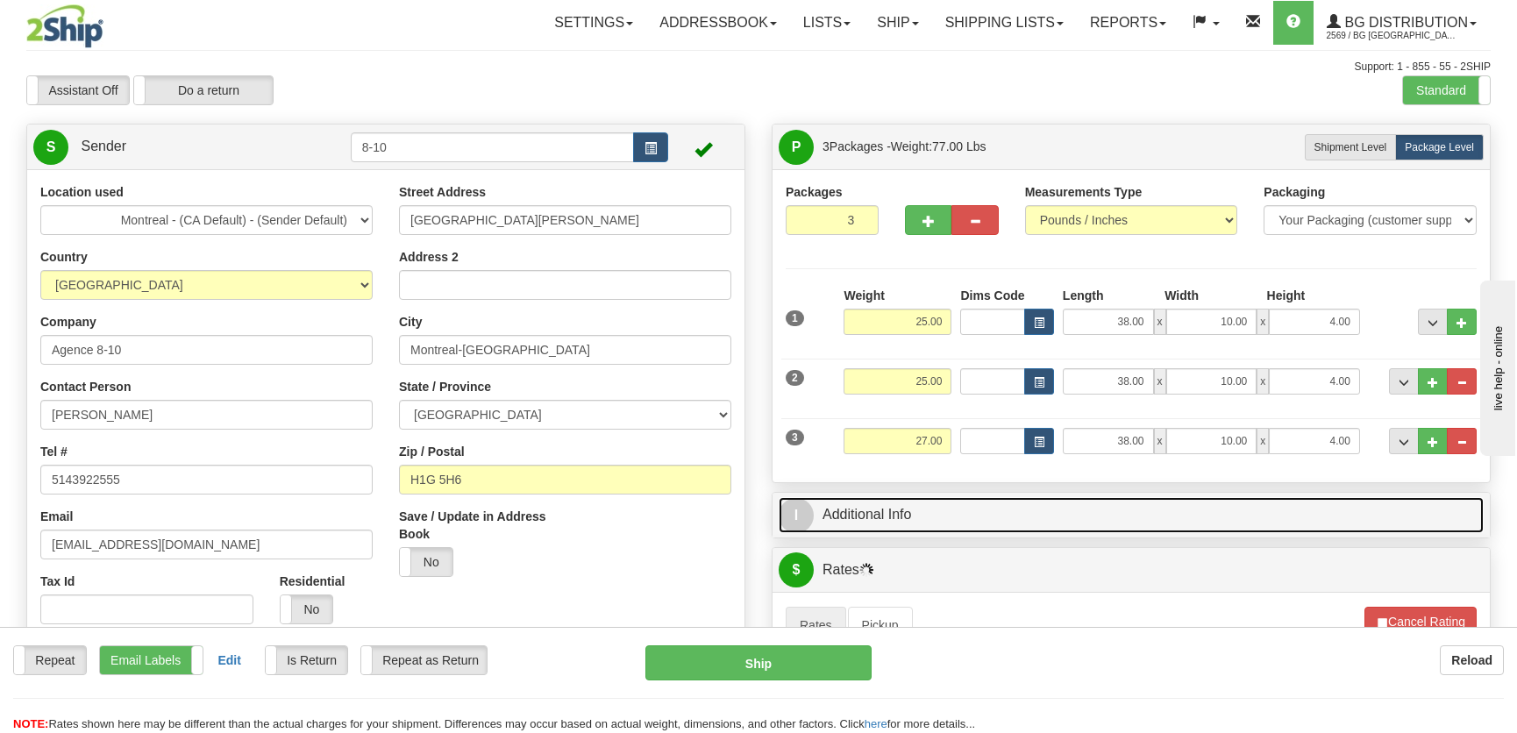
click at [985, 513] on link "I Additional Info" at bounding box center [1130, 515] width 705 height 36
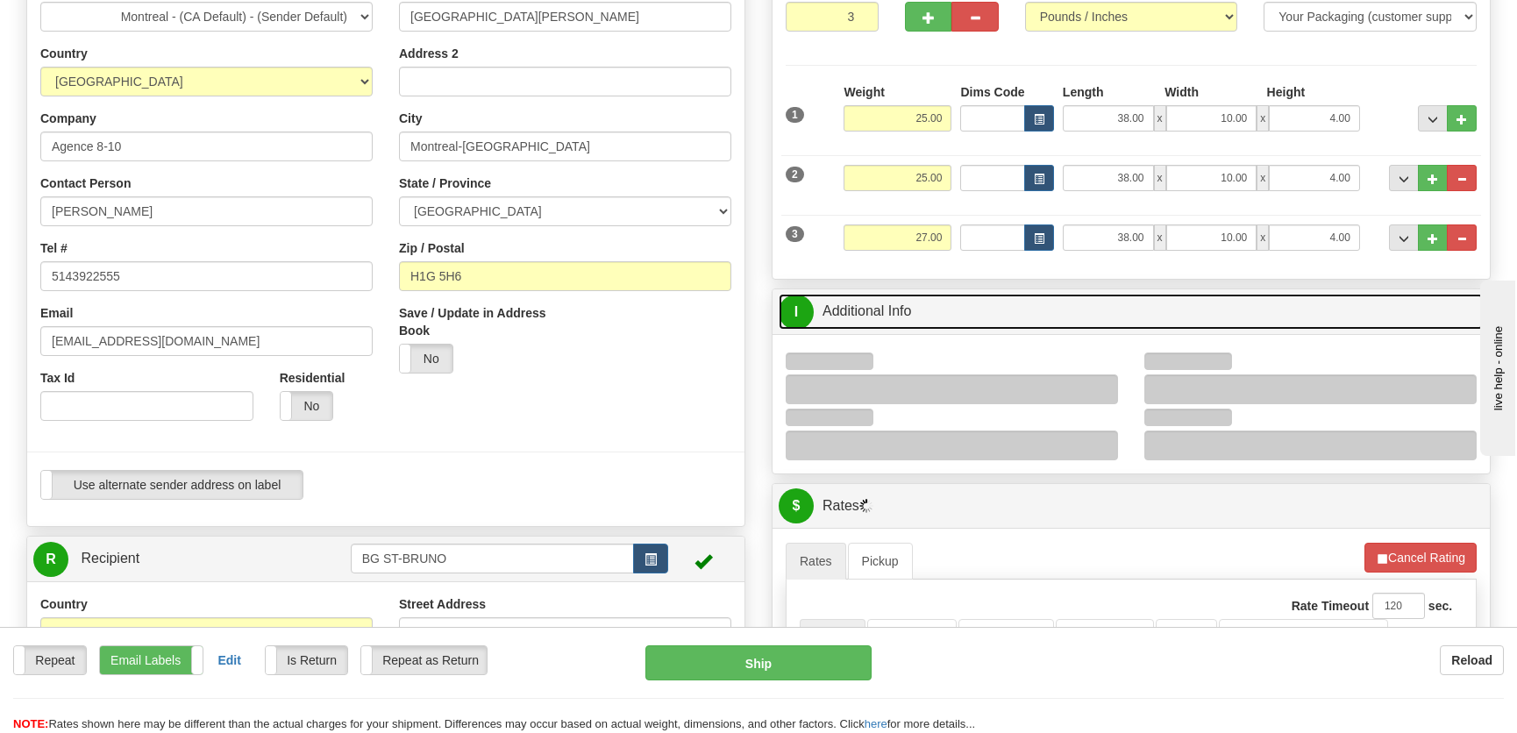
scroll to position [238, 0]
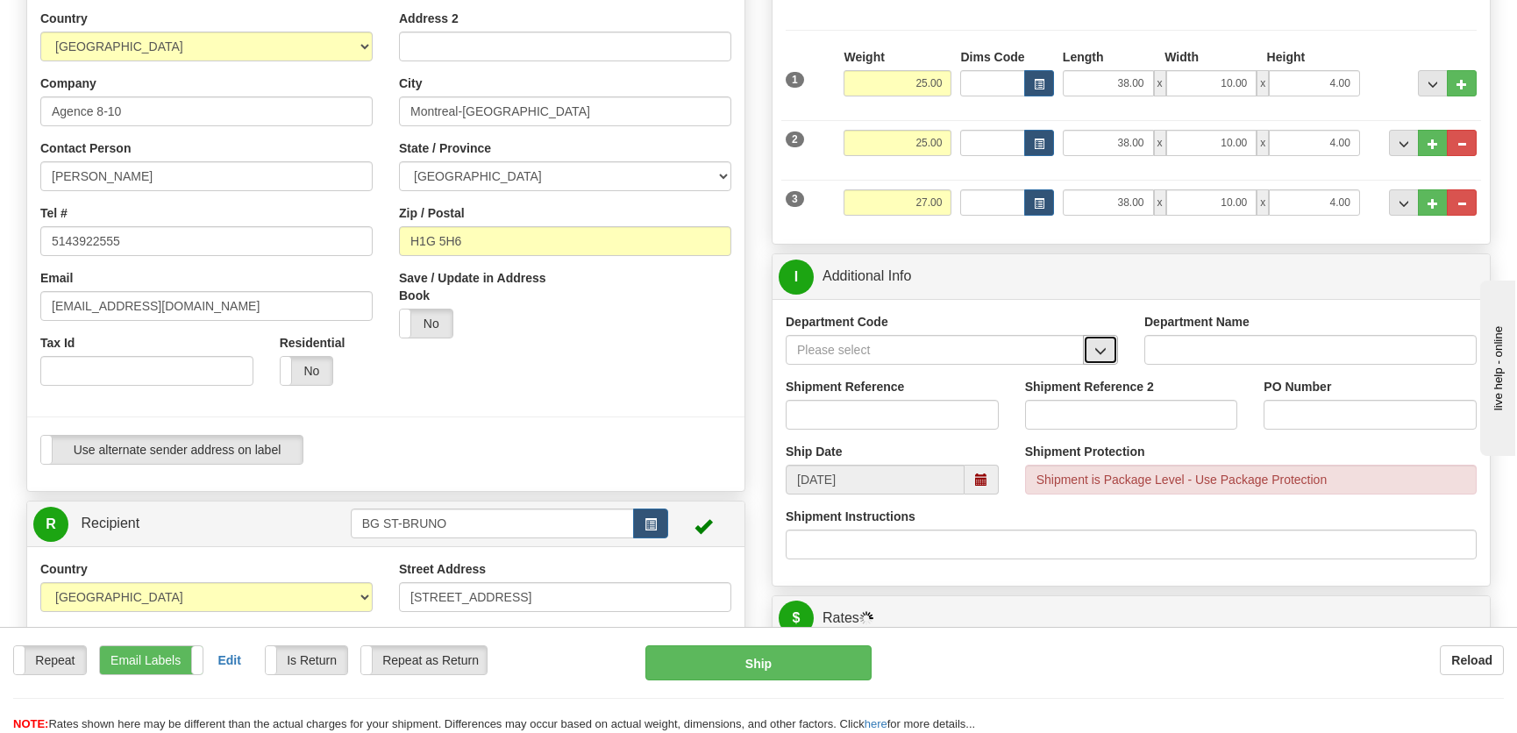
click at [1099, 346] on span "button" at bounding box center [1100, 350] width 12 height 11
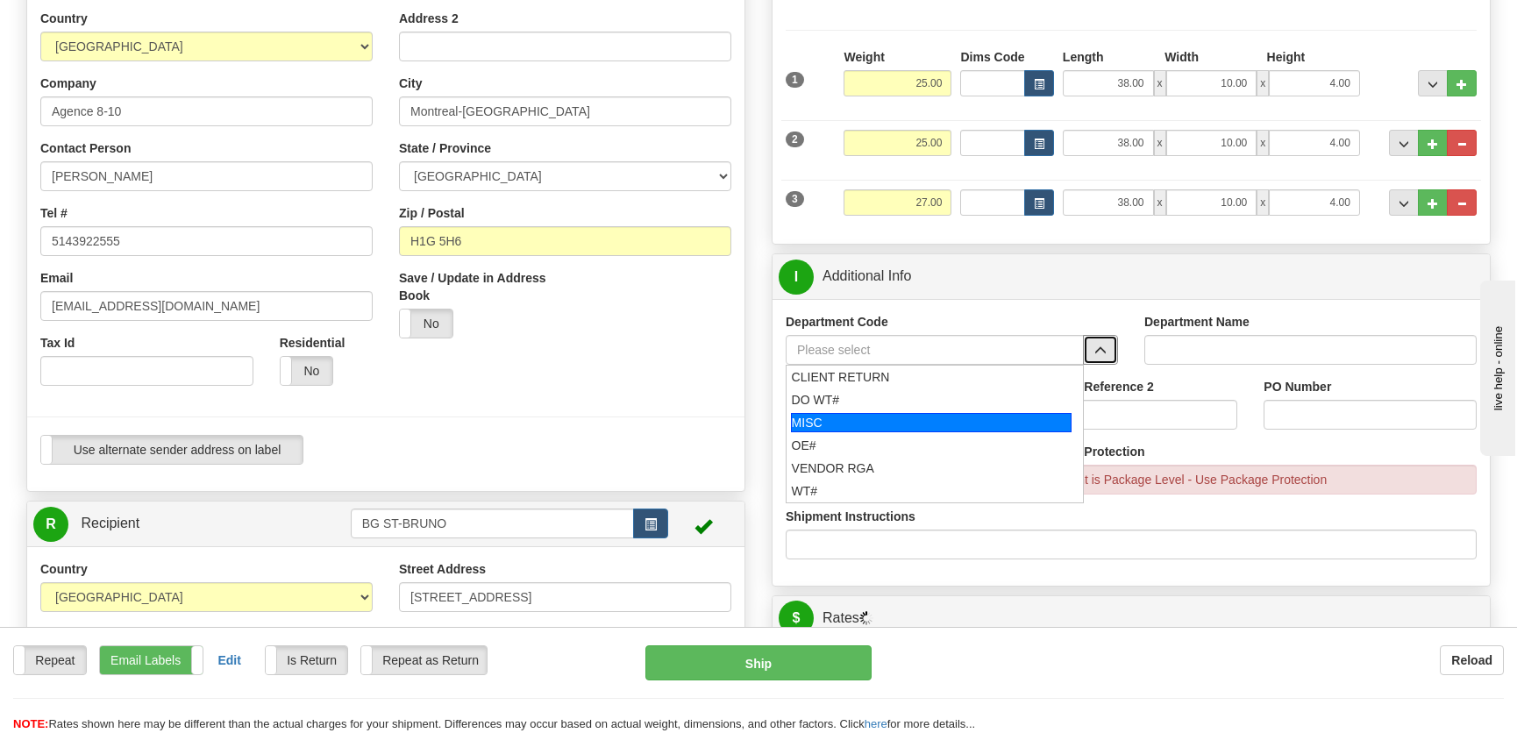
click at [906, 427] on div "MISC" at bounding box center [931, 422] width 281 height 19
type input "MISC"
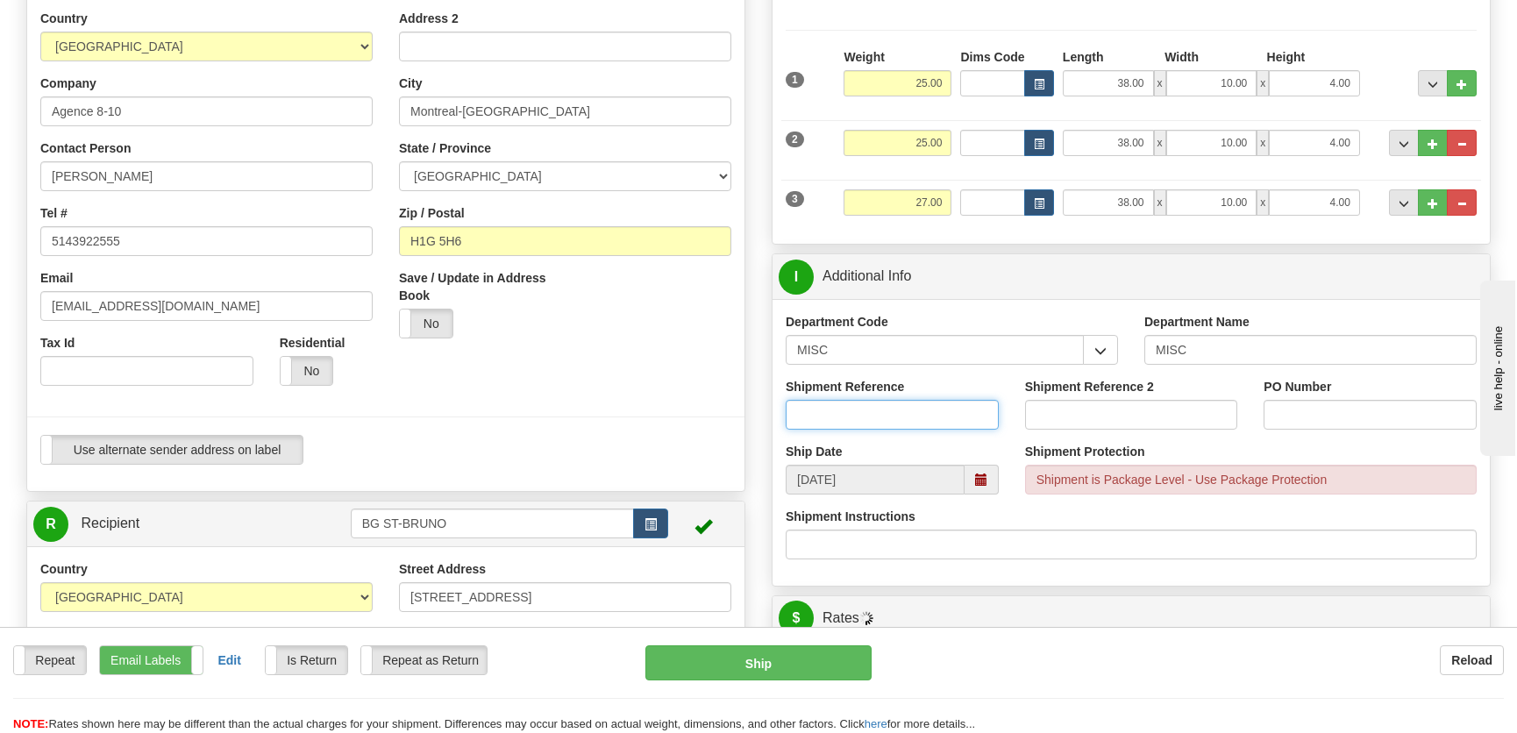
click at [910, 416] on input "Shipment Reference" at bounding box center [892, 415] width 213 height 30
type input "8001332-00"
click at [1359, 424] on input "PO Number" at bounding box center [1369, 415] width 213 height 30
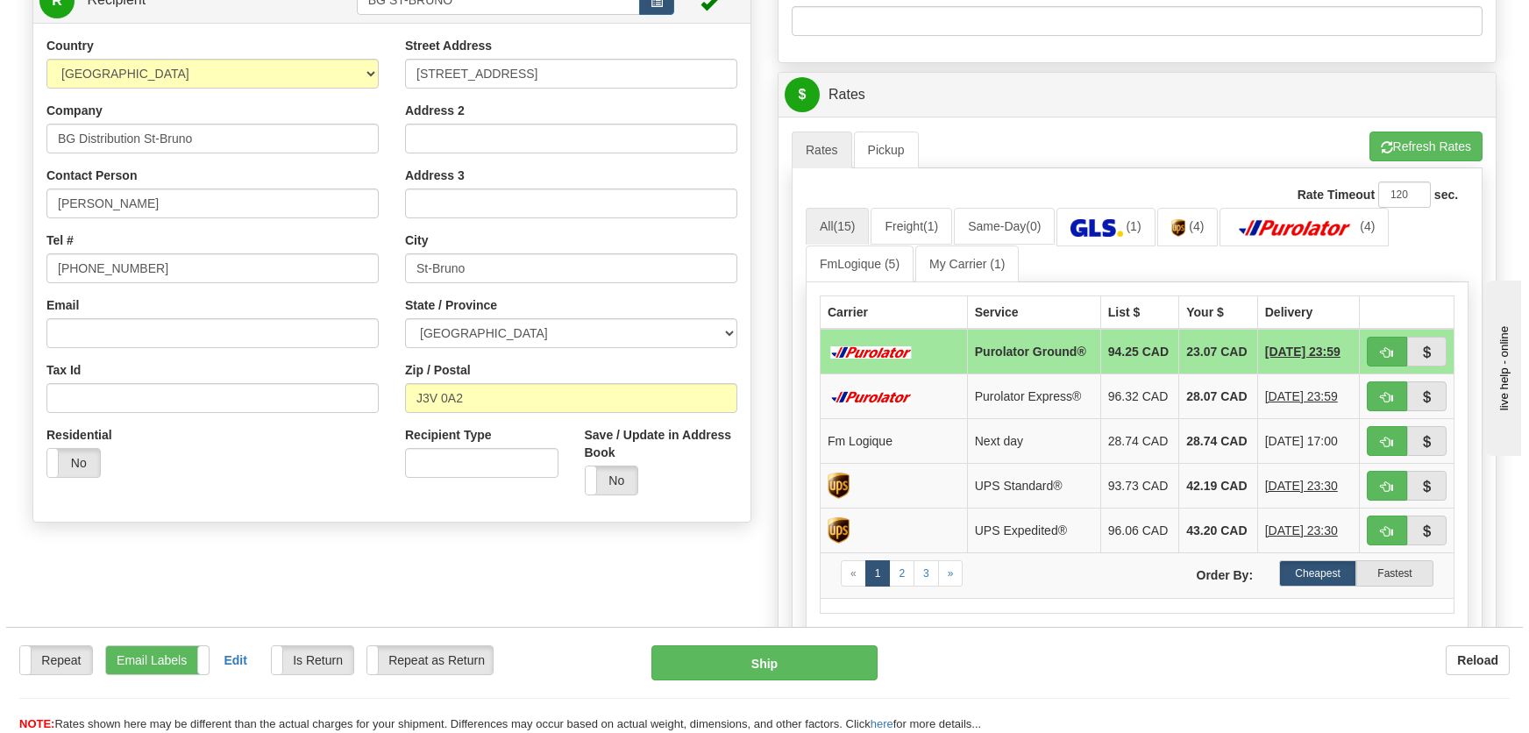
scroll to position [797, 0]
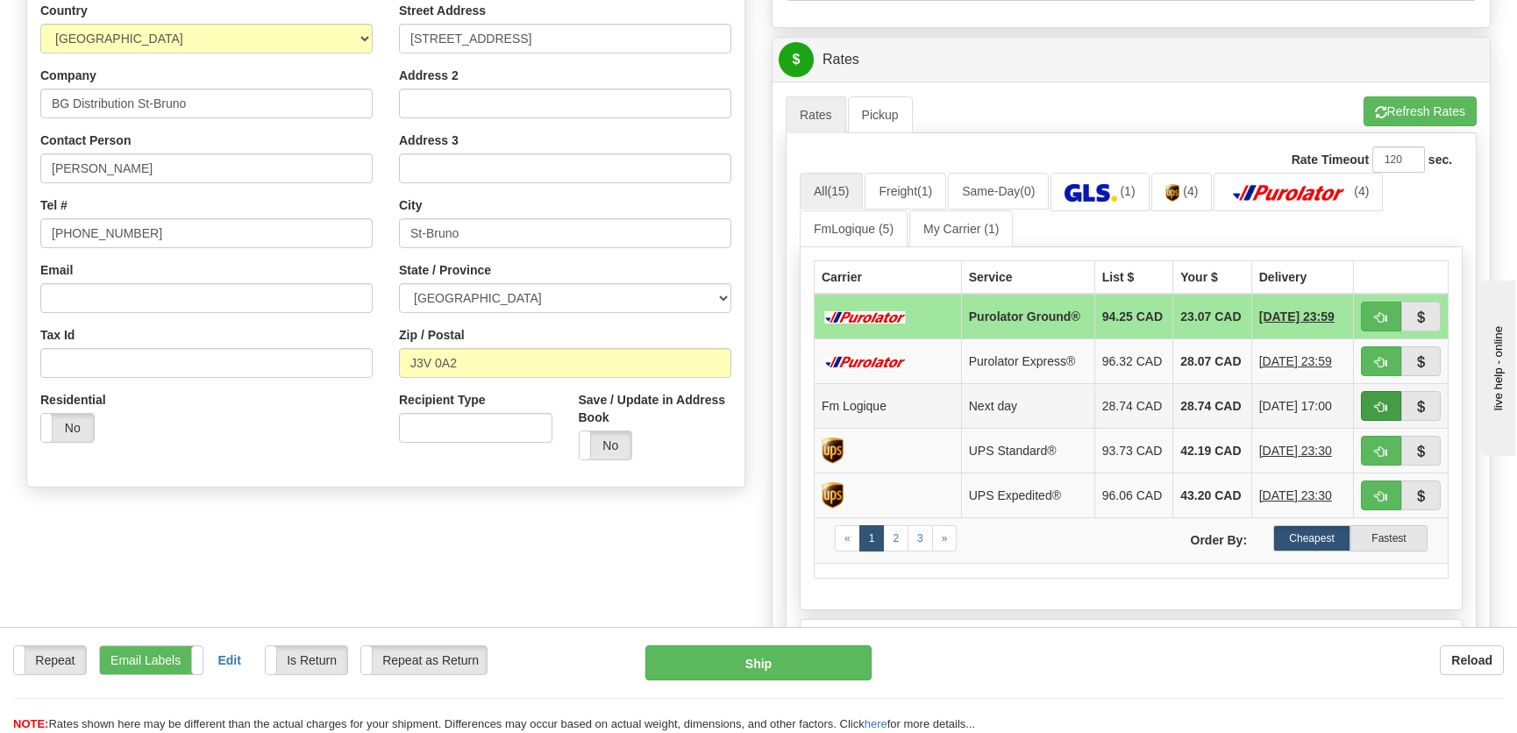
type input "."
click at [1373, 415] on button "button" at bounding box center [1381, 406] width 40 height 30
type input "jour"
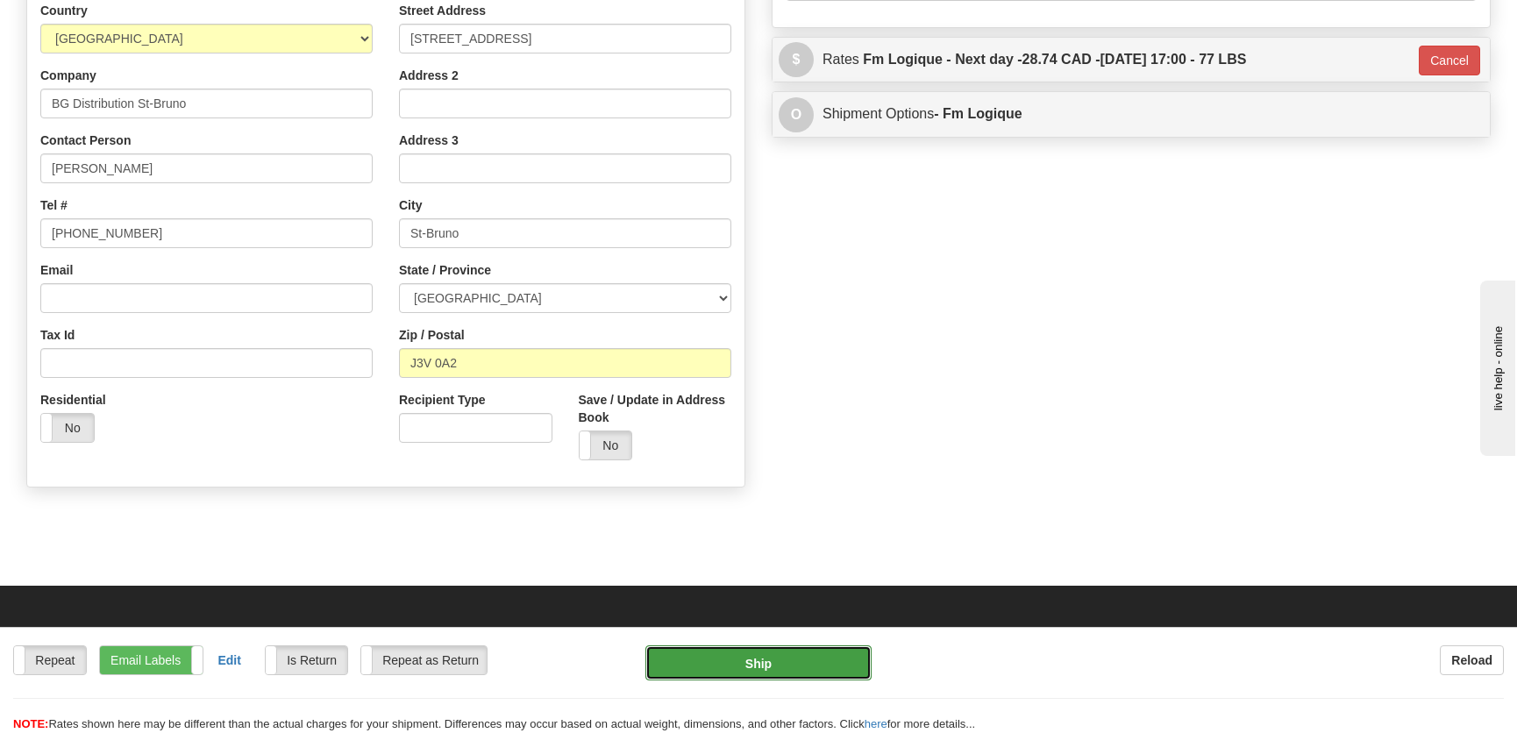
click at [762, 664] on button "Ship" at bounding box center [758, 662] width 226 height 35
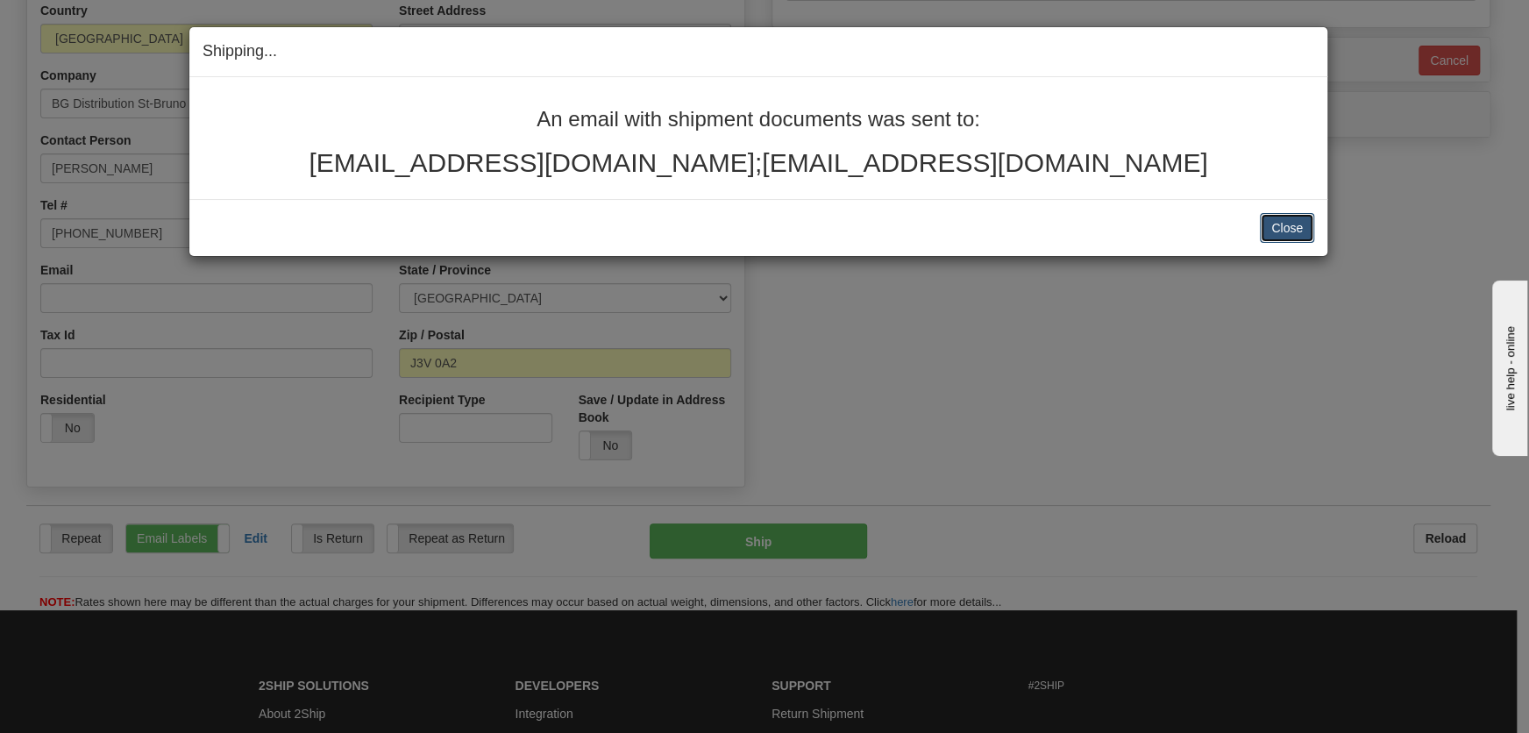
click at [1271, 228] on button "Close" at bounding box center [1287, 228] width 54 height 30
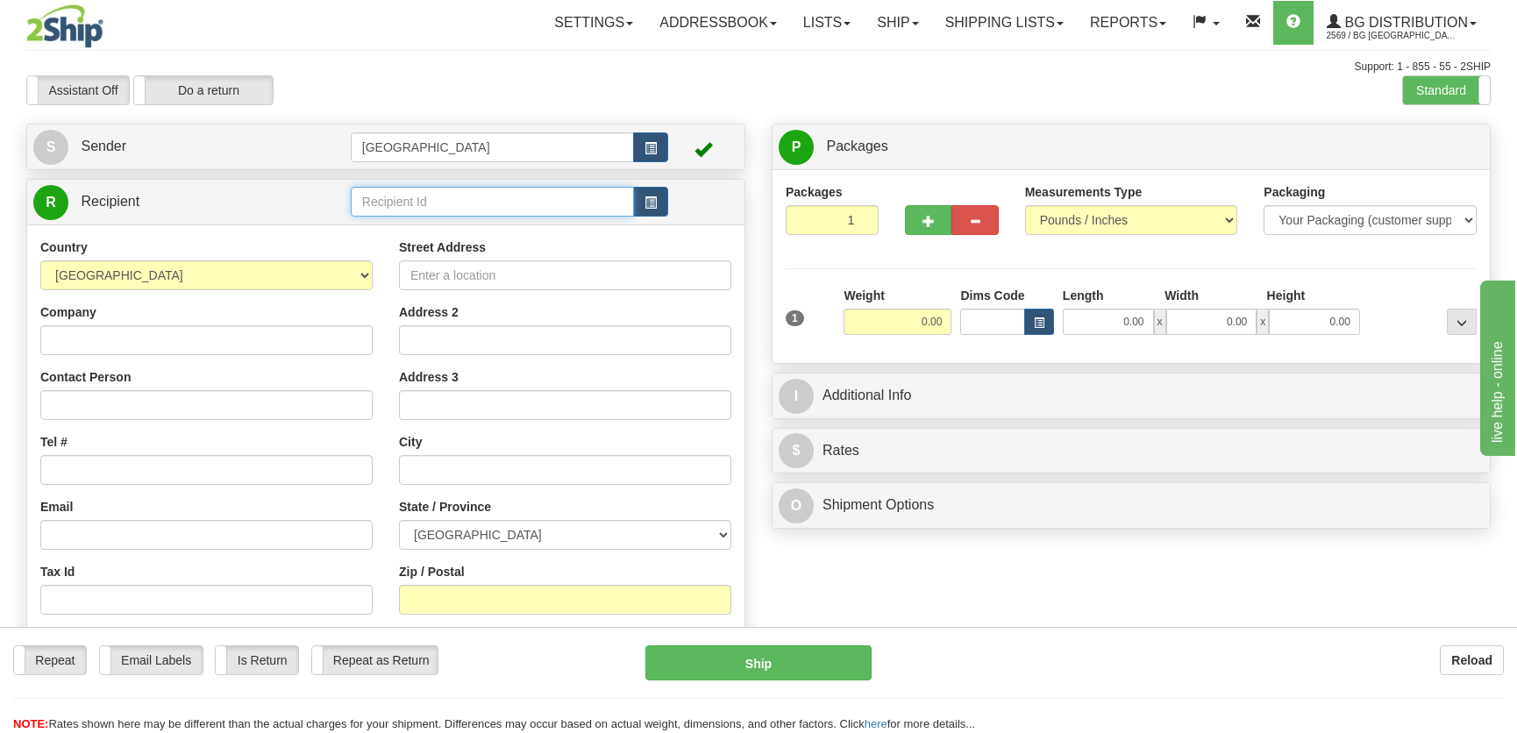
click at [450, 196] on input "text" at bounding box center [492, 202] width 283 height 30
click at [506, 228] on div "5514" at bounding box center [488, 229] width 266 height 19
type input "5514"
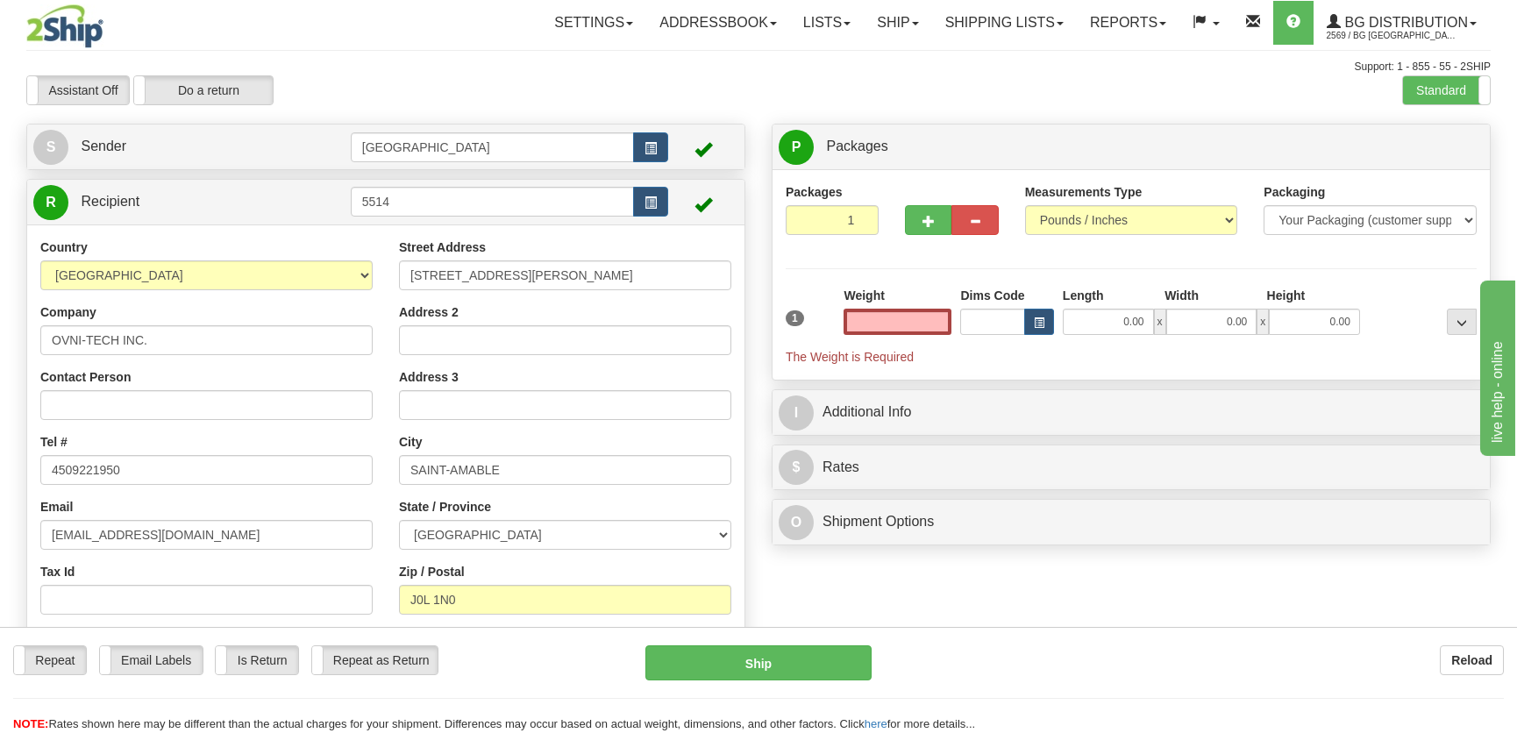
type input "0.00"
click at [1105, 328] on input "0.00" at bounding box center [1108, 322] width 91 height 26
type input "13.00"
type input "8.00"
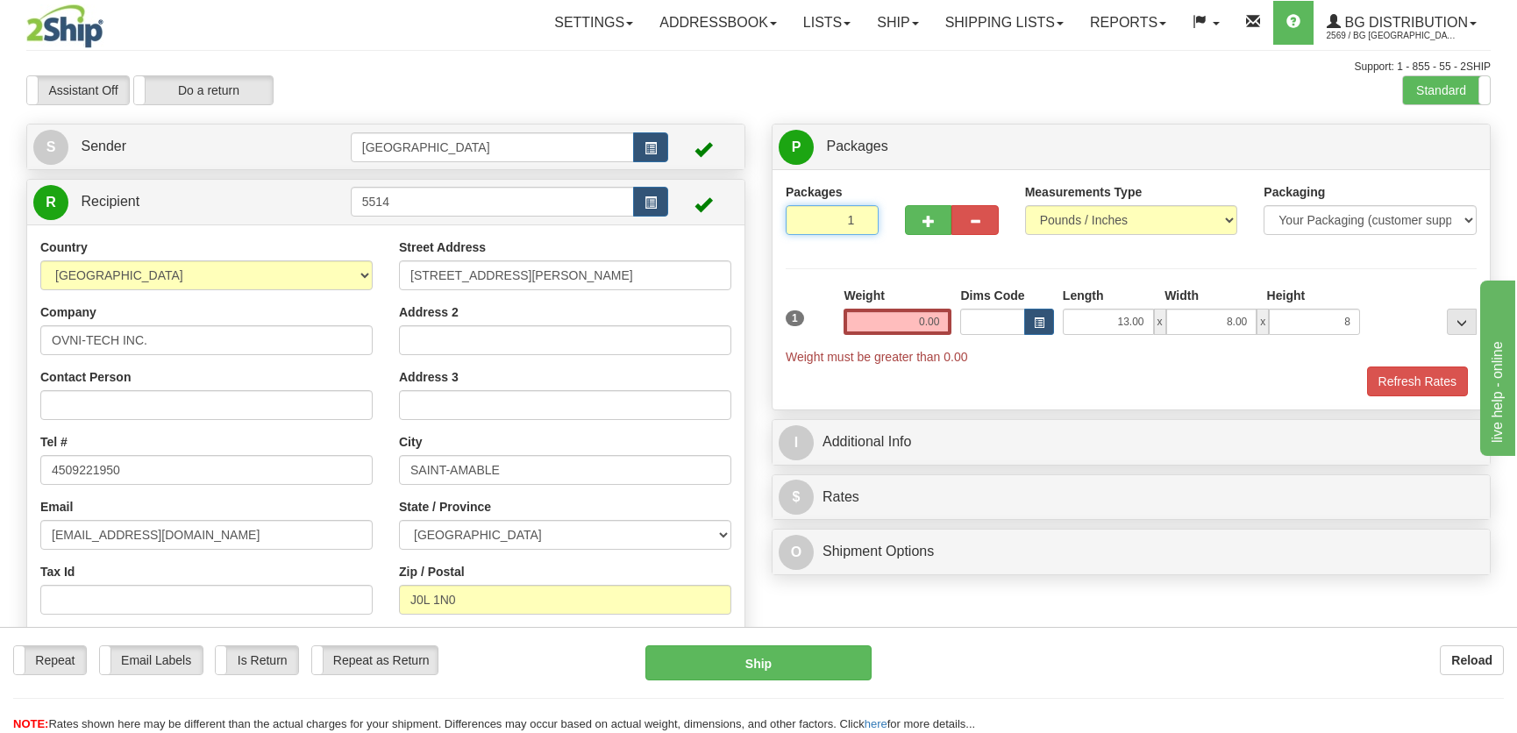
type input "8.00"
drag, startPoint x: 822, startPoint y: 218, endPoint x: 895, endPoint y: 212, distance: 73.0
click at [893, 212] on div "Packages 1 1" at bounding box center [1130, 217] width 717 height 68
type input "8"
radio input "true"
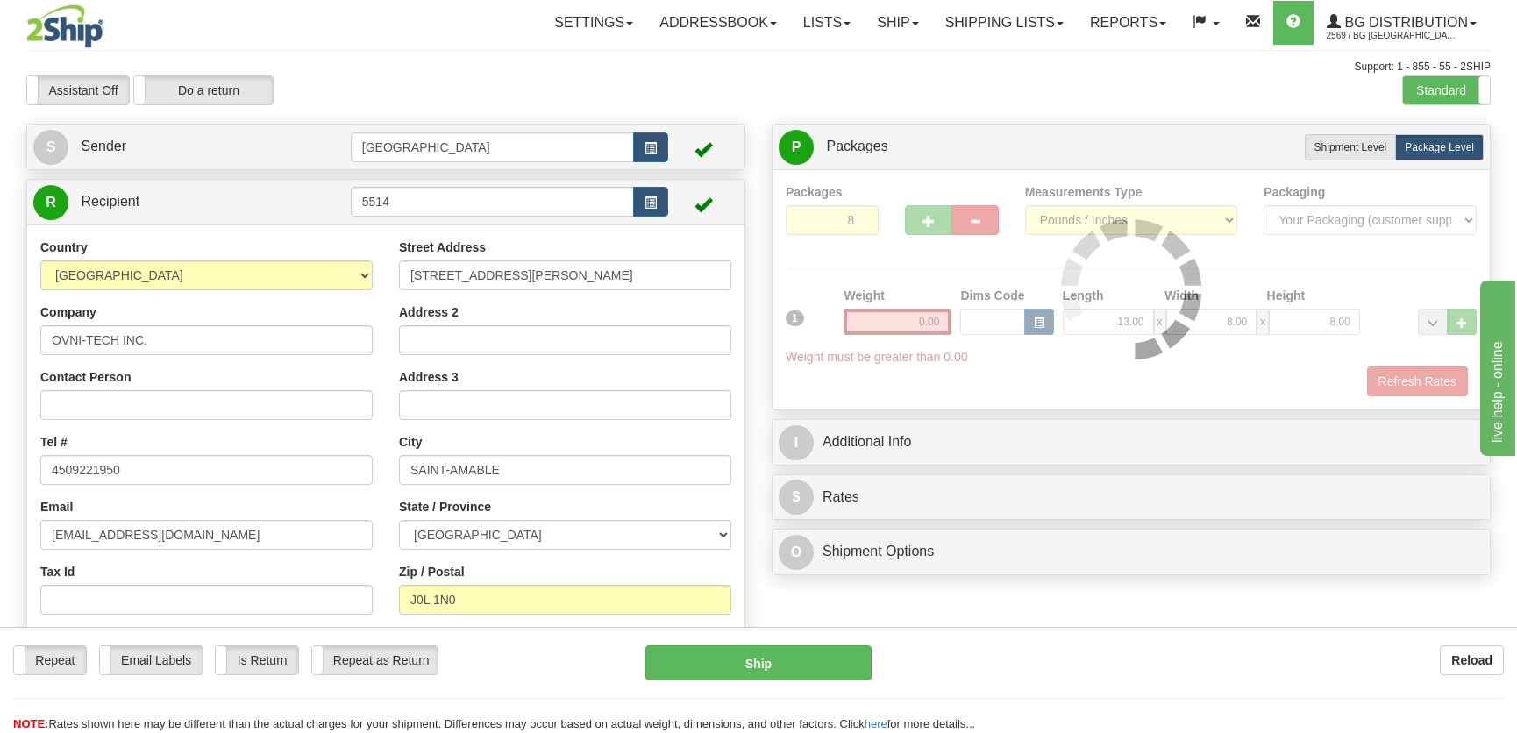
click at [928, 258] on div "Packages 8 1 Measurements Type" at bounding box center [1131, 289] width 691 height 213
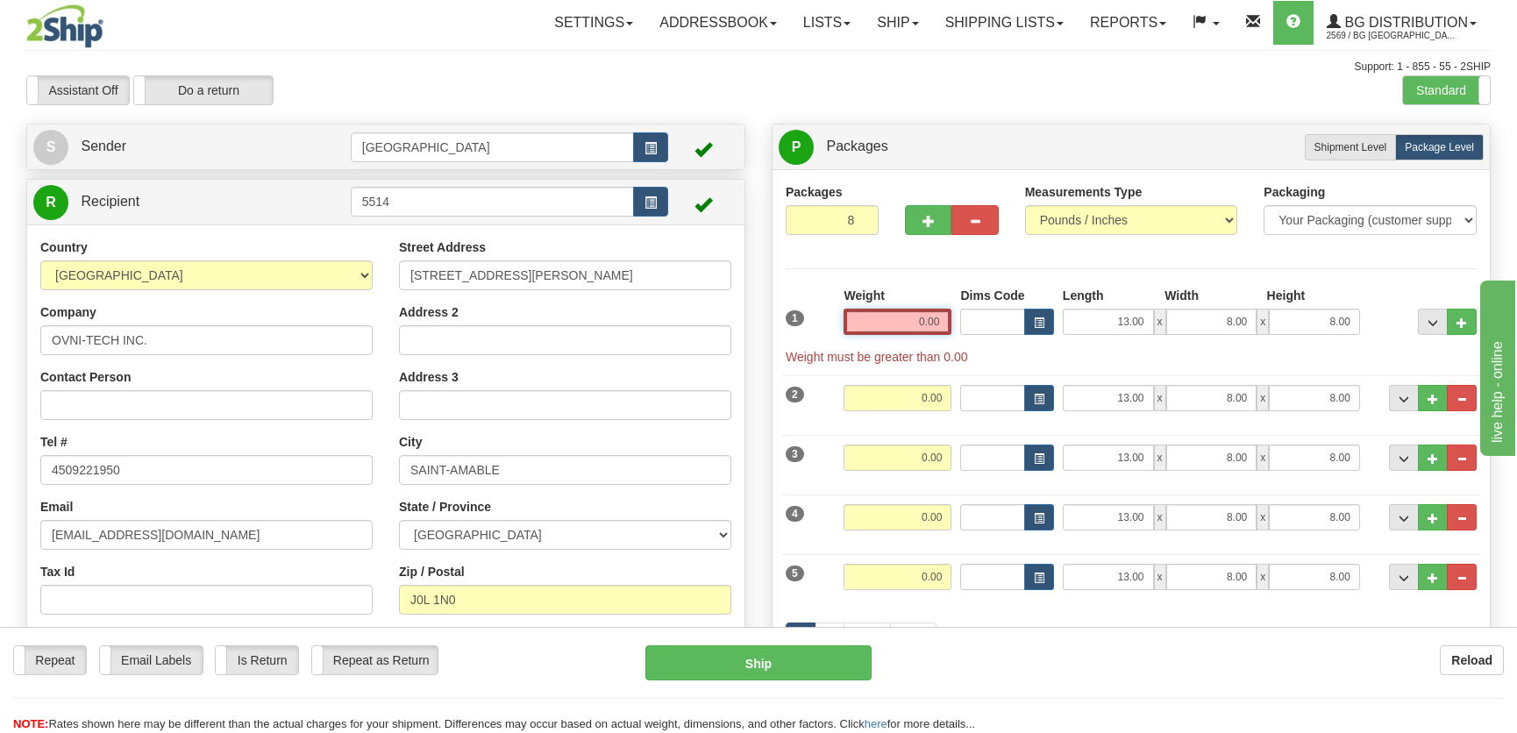
click at [913, 319] on input "0.00" at bounding box center [897, 322] width 108 height 26
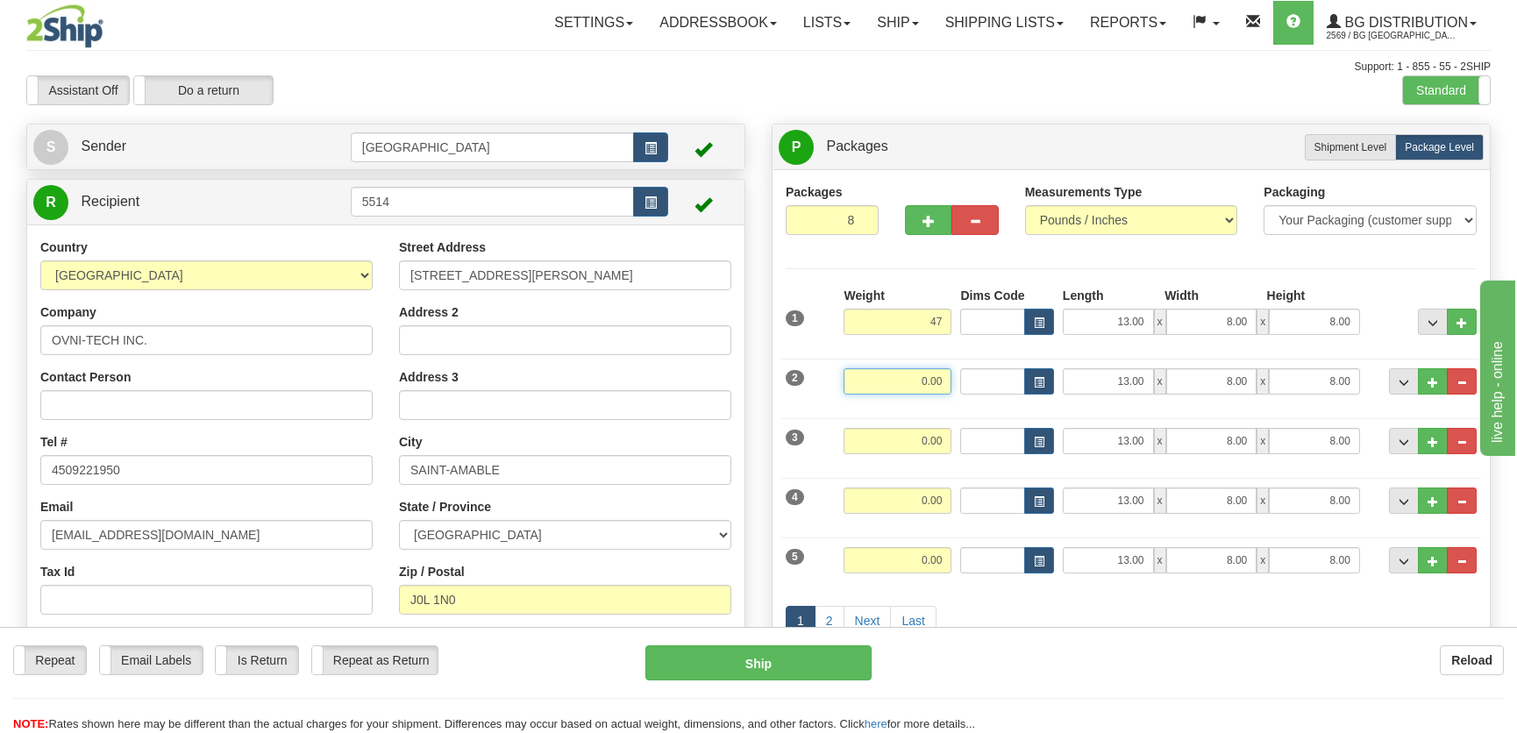
type input "47.00"
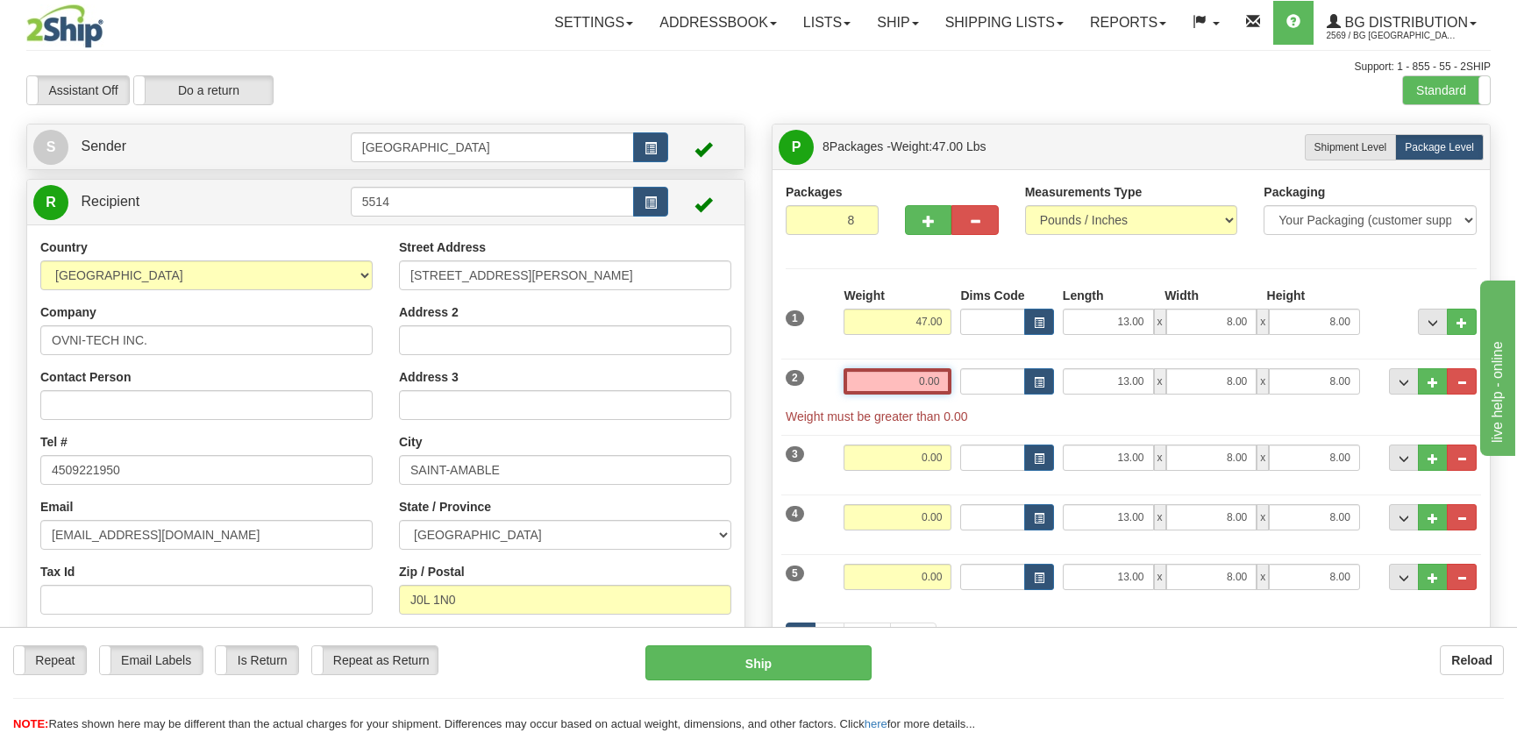
click at [945, 377] on input "0.00" at bounding box center [897, 381] width 108 height 26
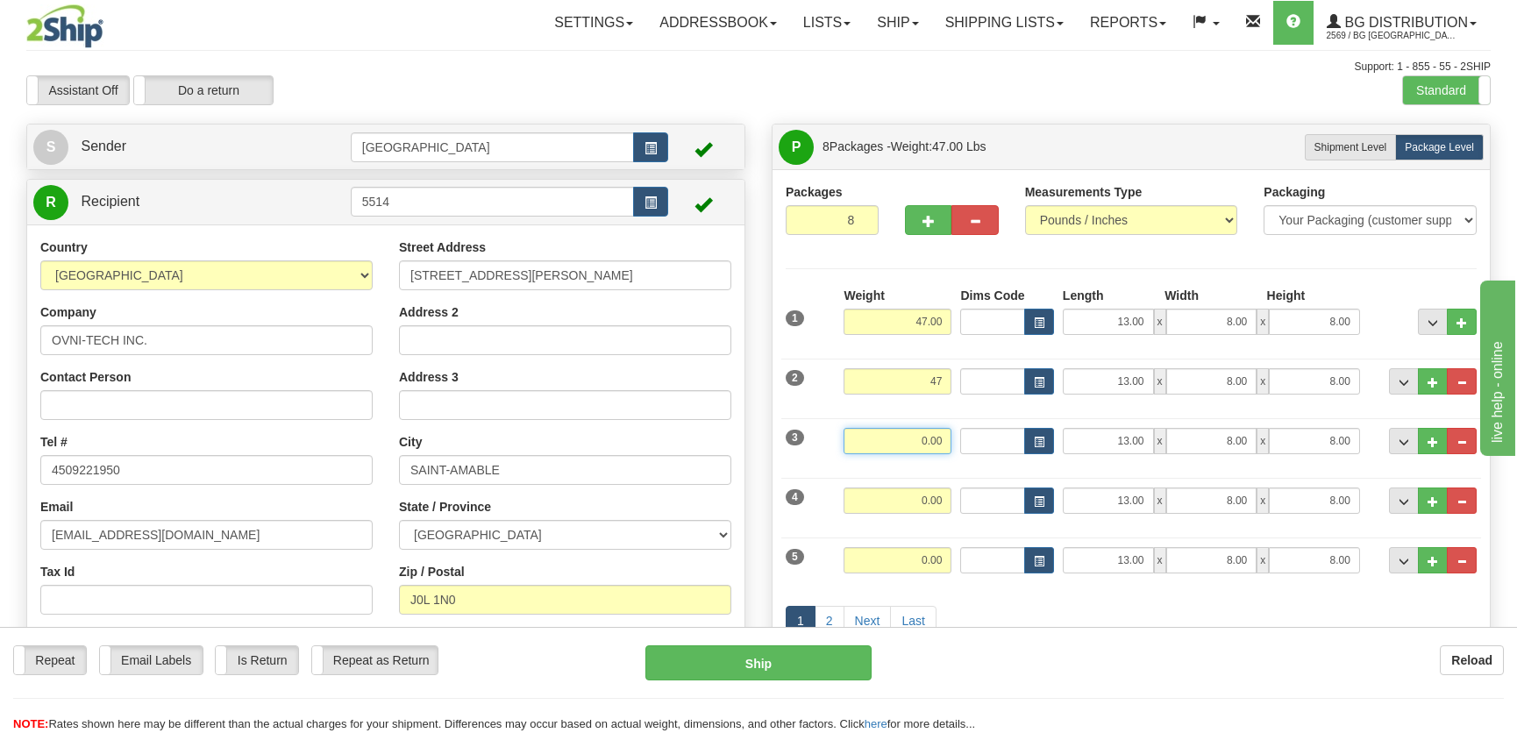
type input "47.00"
click at [930, 436] on input "0.00" at bounding box center [897, 441] width 108 height 26
type input "17.00"
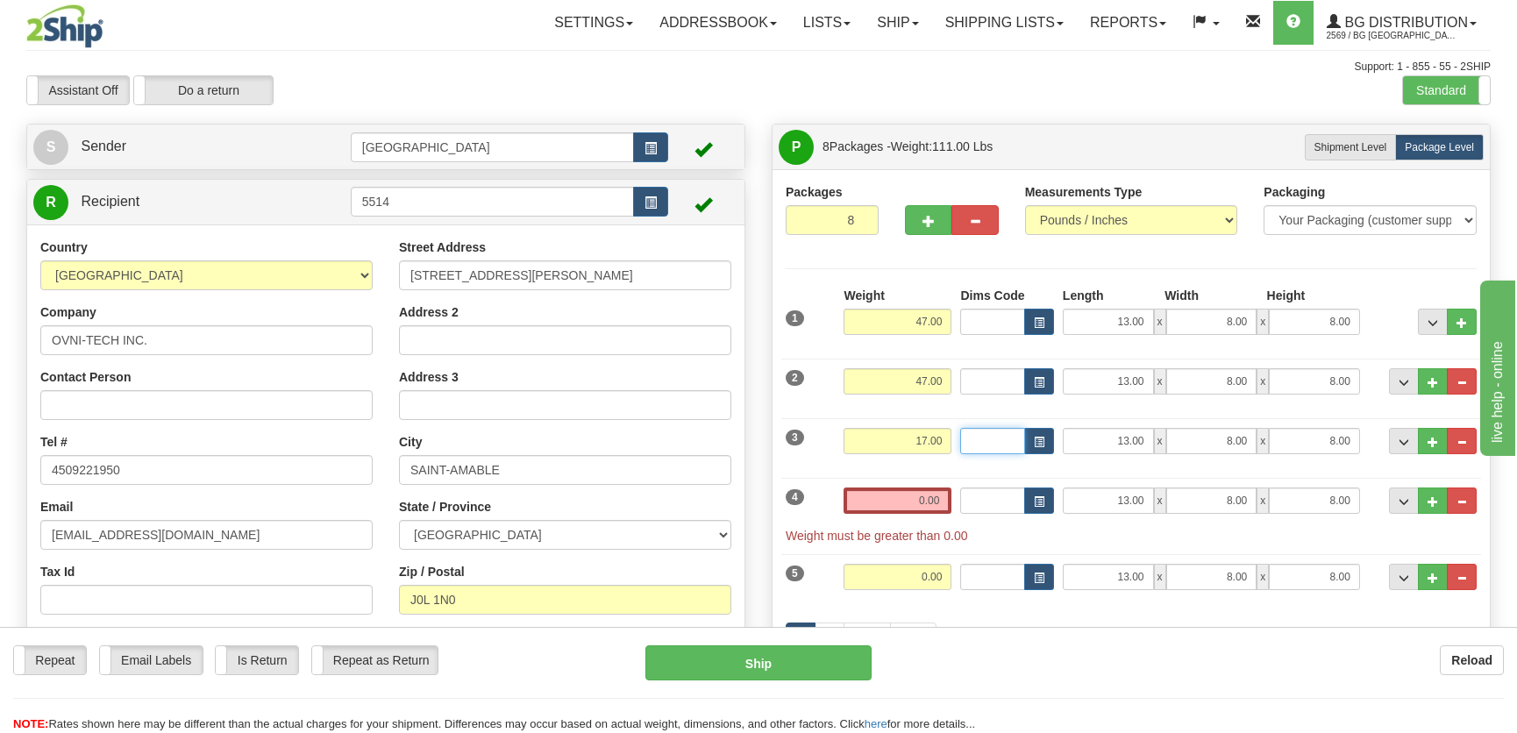
type input "1"
click at [914, 489] on input "0.00" at bounding box center [897, 500] width 108 height 26
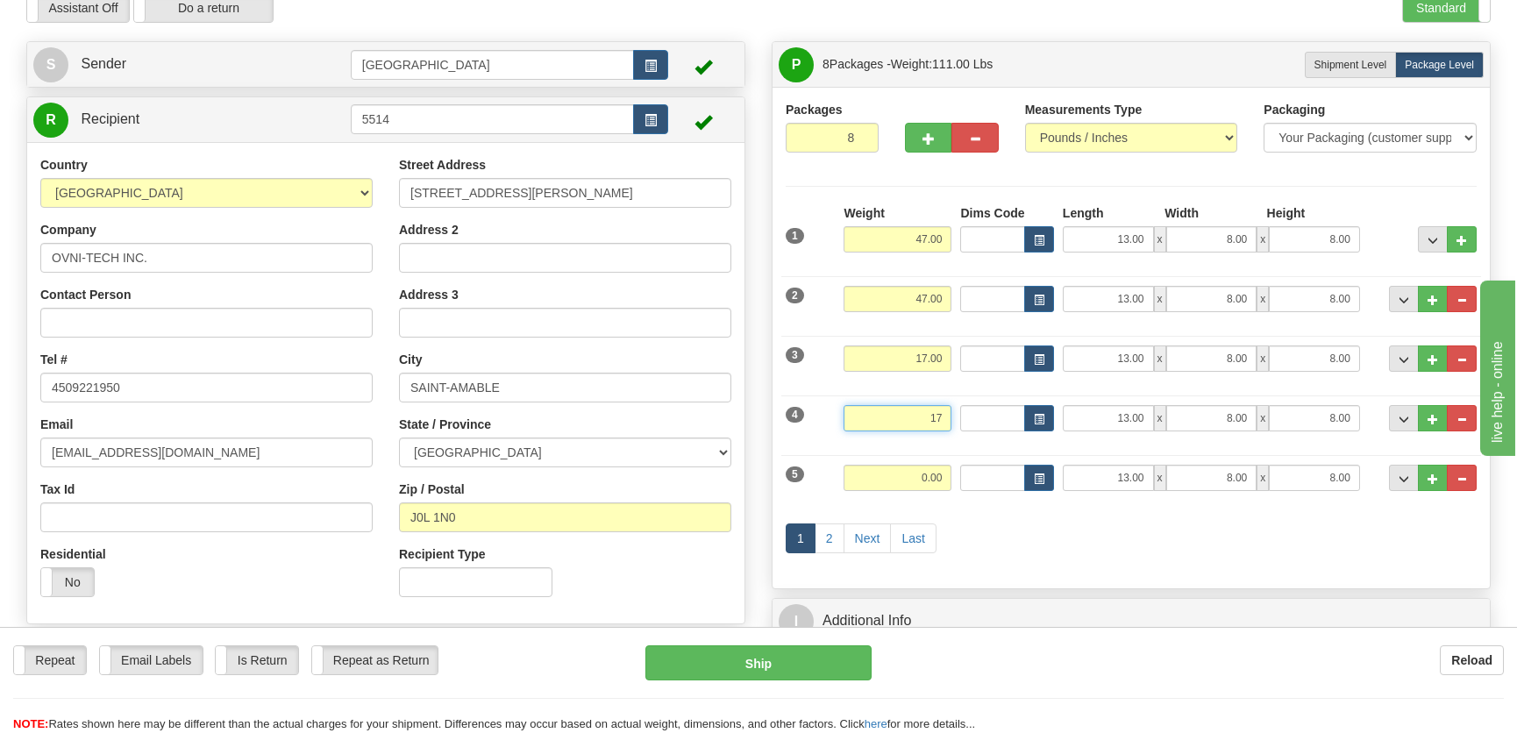
scroll to position [159, 0]
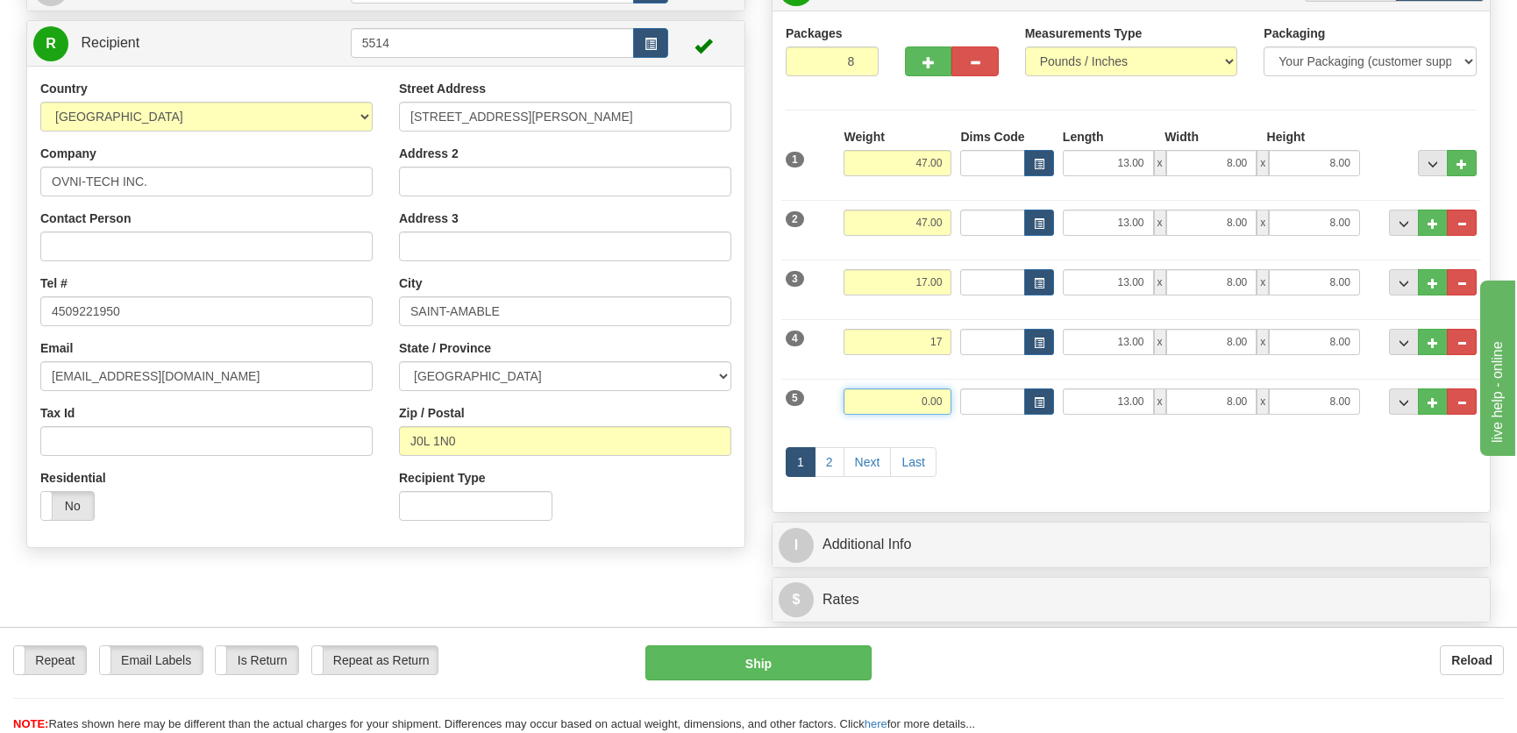
click at [927, 402] on input "0.00" at bounding box center [897, 401] width 108 height 26
type input "17.00"
type input "8.00"
click at [1132, 392] on input "13.00" at bounding box center [1108, 401] width 91 height 26
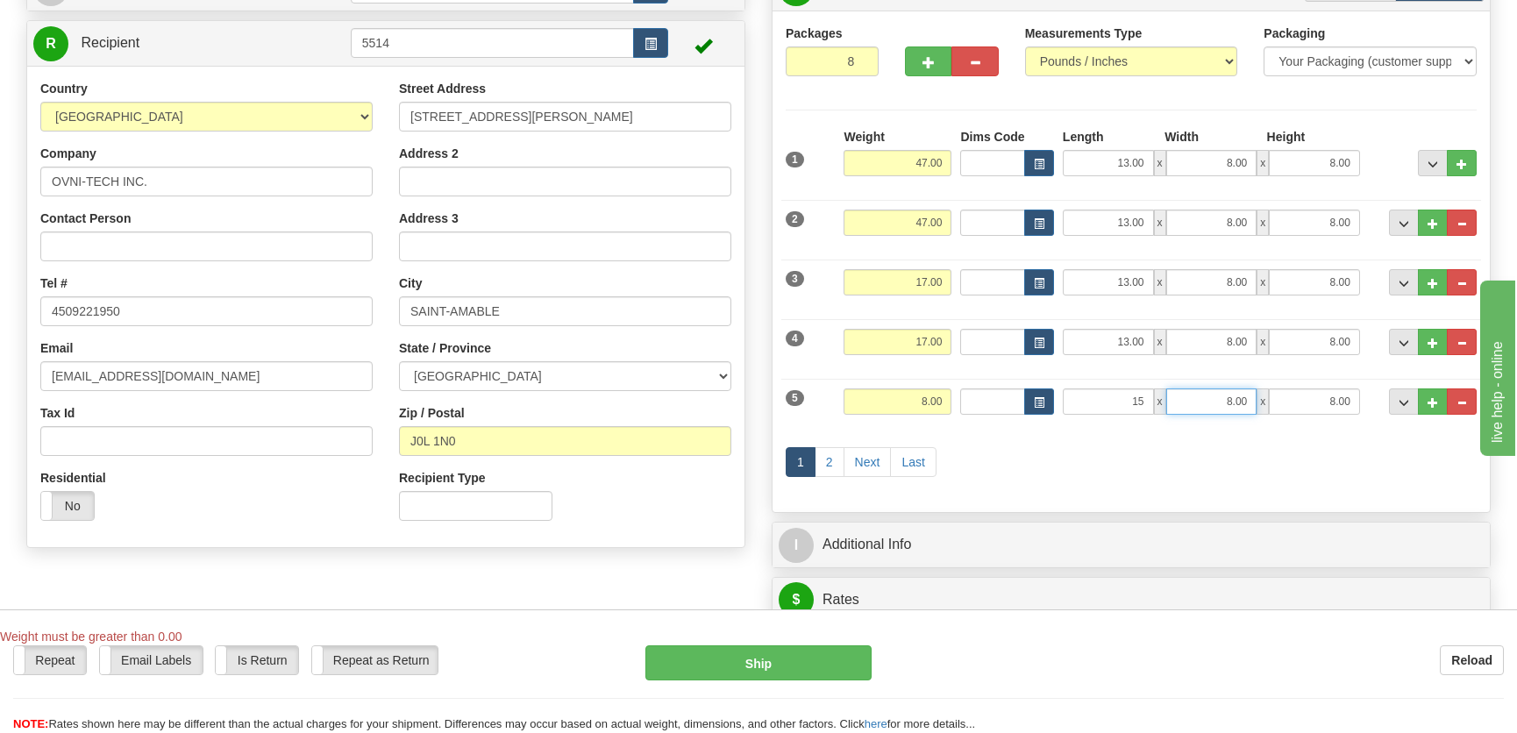
type input "15.00"
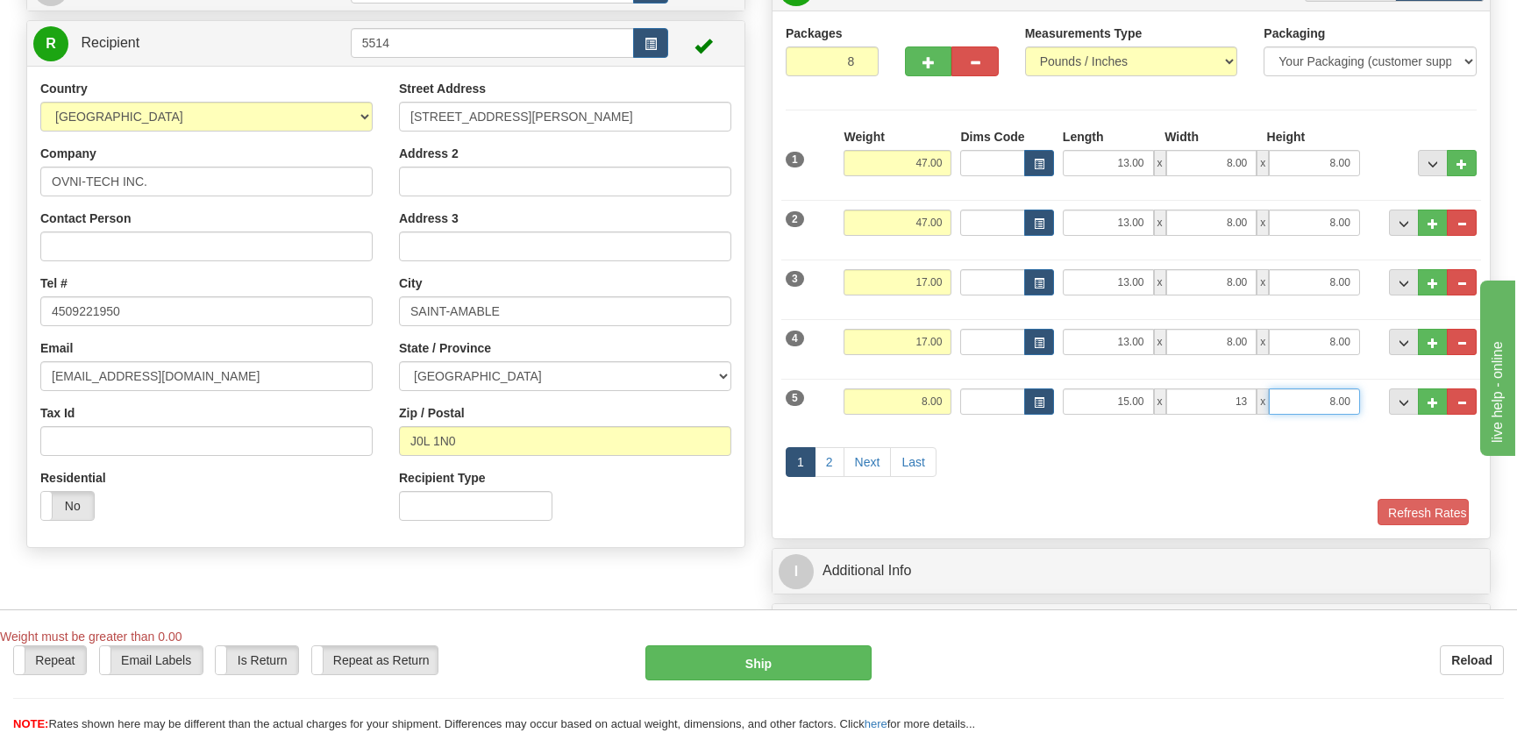
type input "13.00"
type input "5.00"
click at [868, 465] on link "Next" at bounding box center [867, 462] width 48 height 30
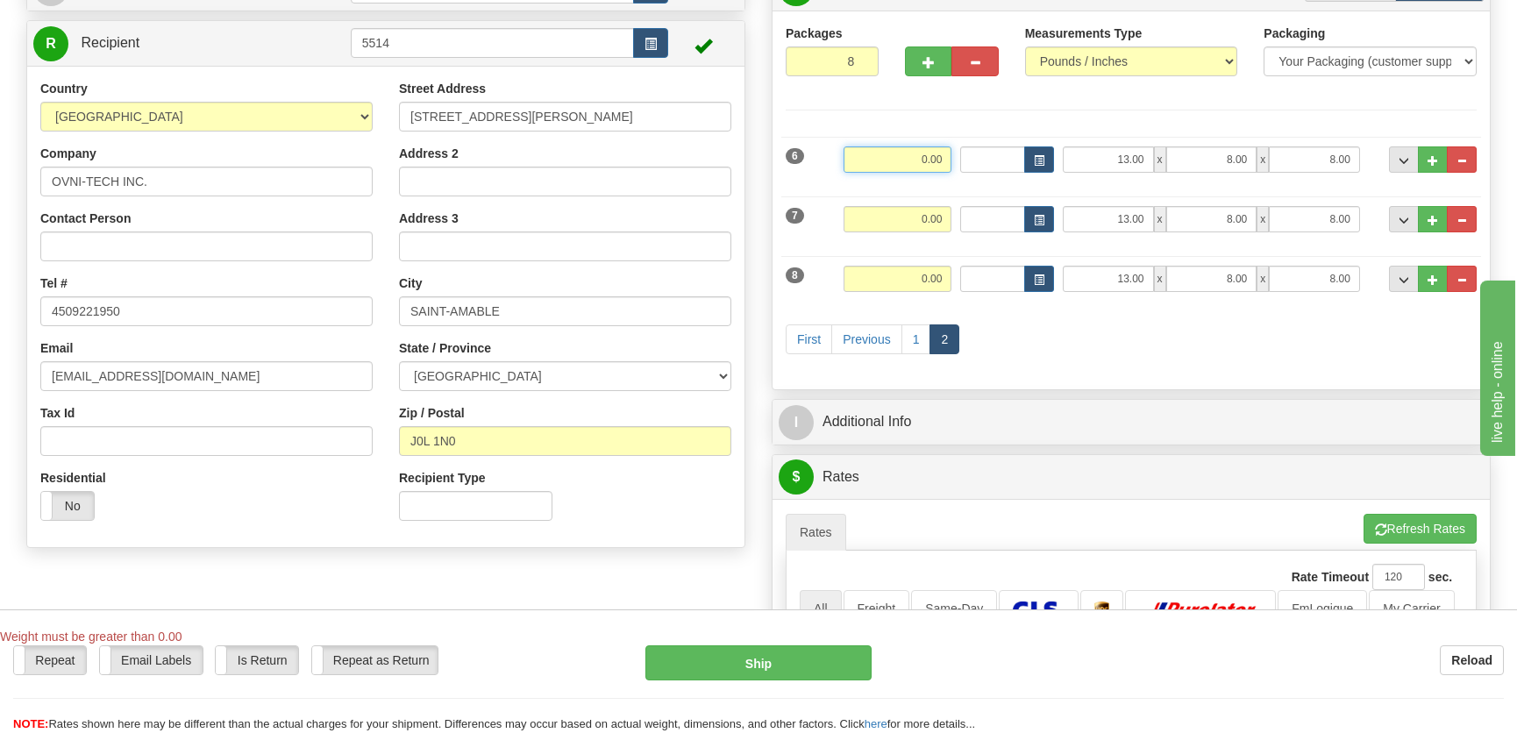
click at [921, 169] on input "0.00" at bounding box center [897, 159] width 108 height 26
type input "4"
type input "14.00"
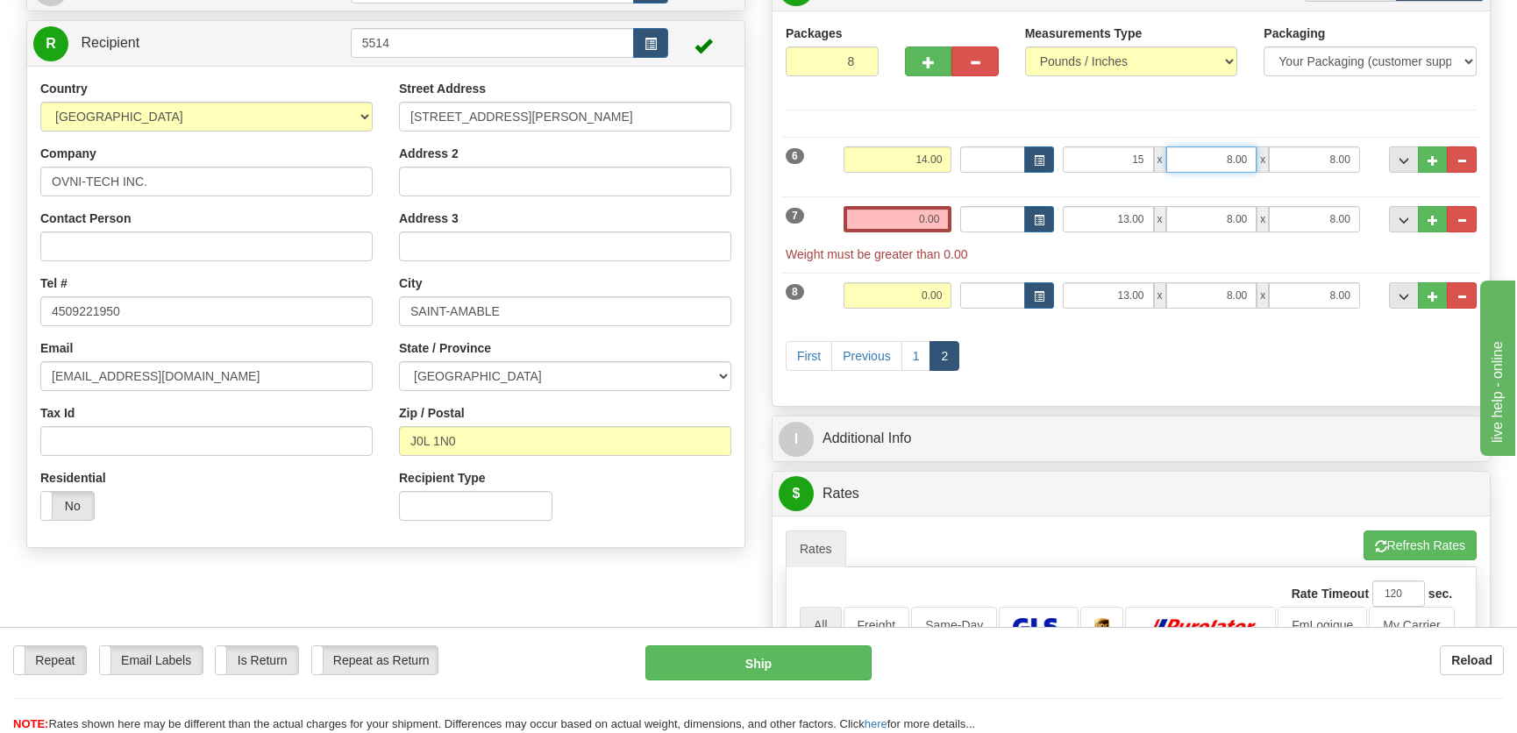
type input "15.00"
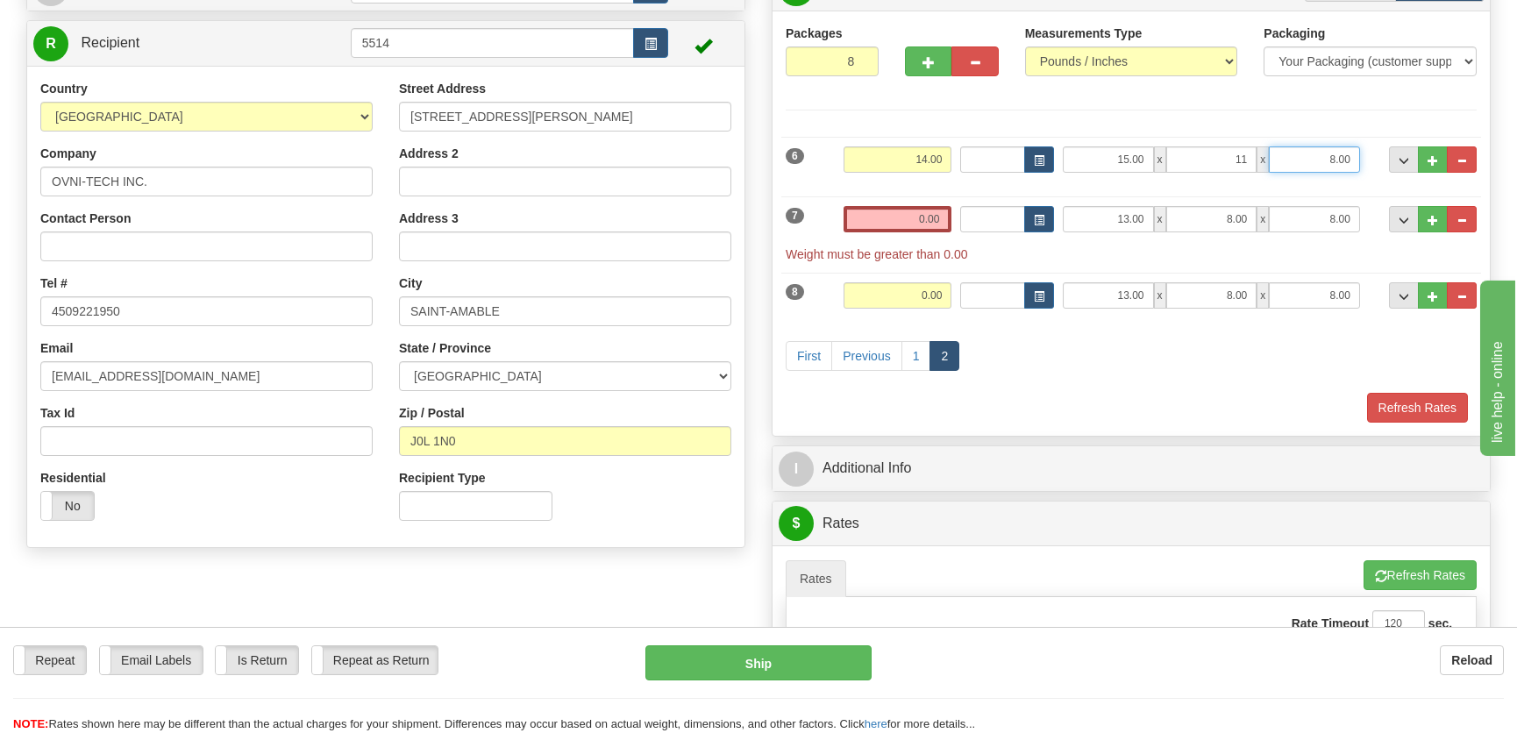
type input "11.00"
type input "10.00"
click at [940, 218] on input "0.00" at bounding box center [897, 219] width 108 height 26
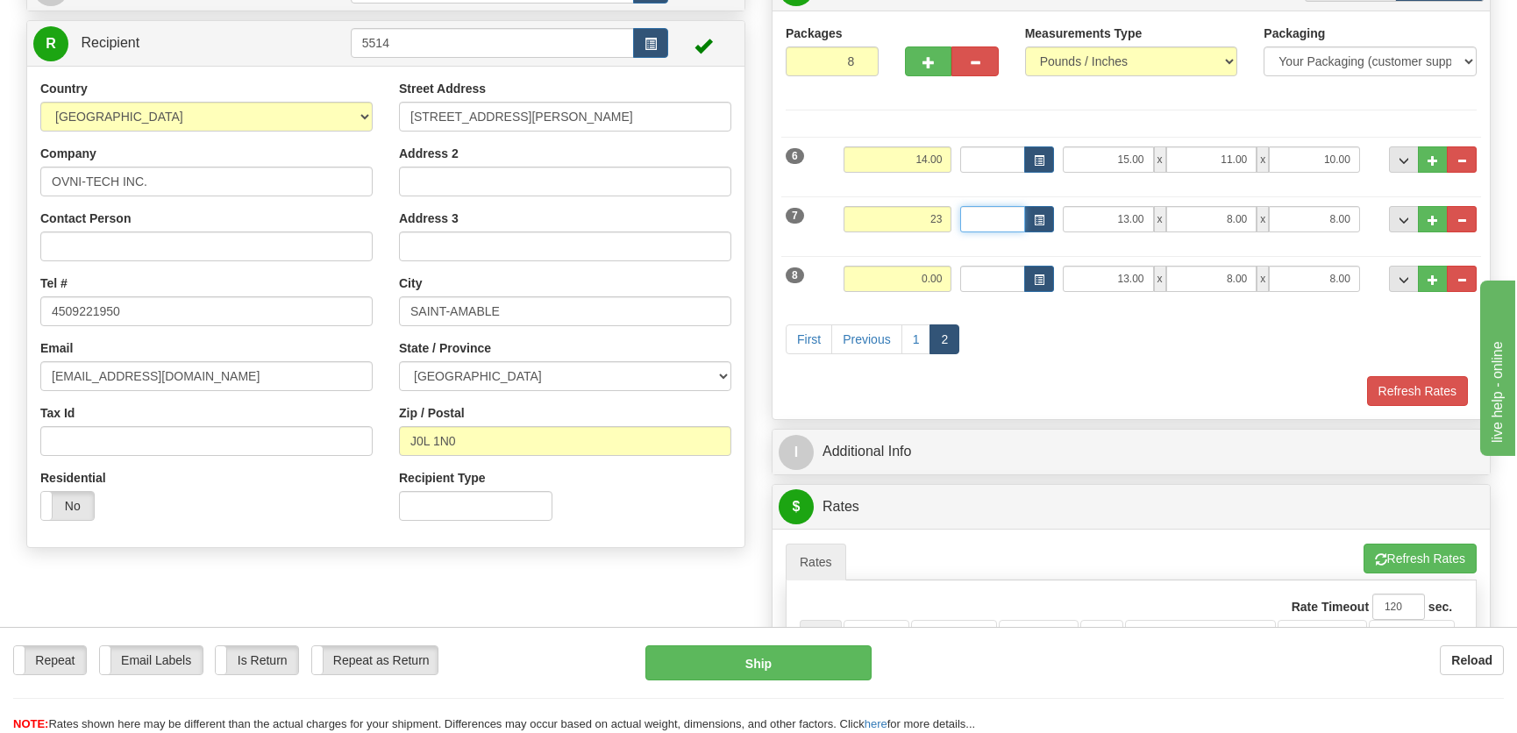
type input "23.00"
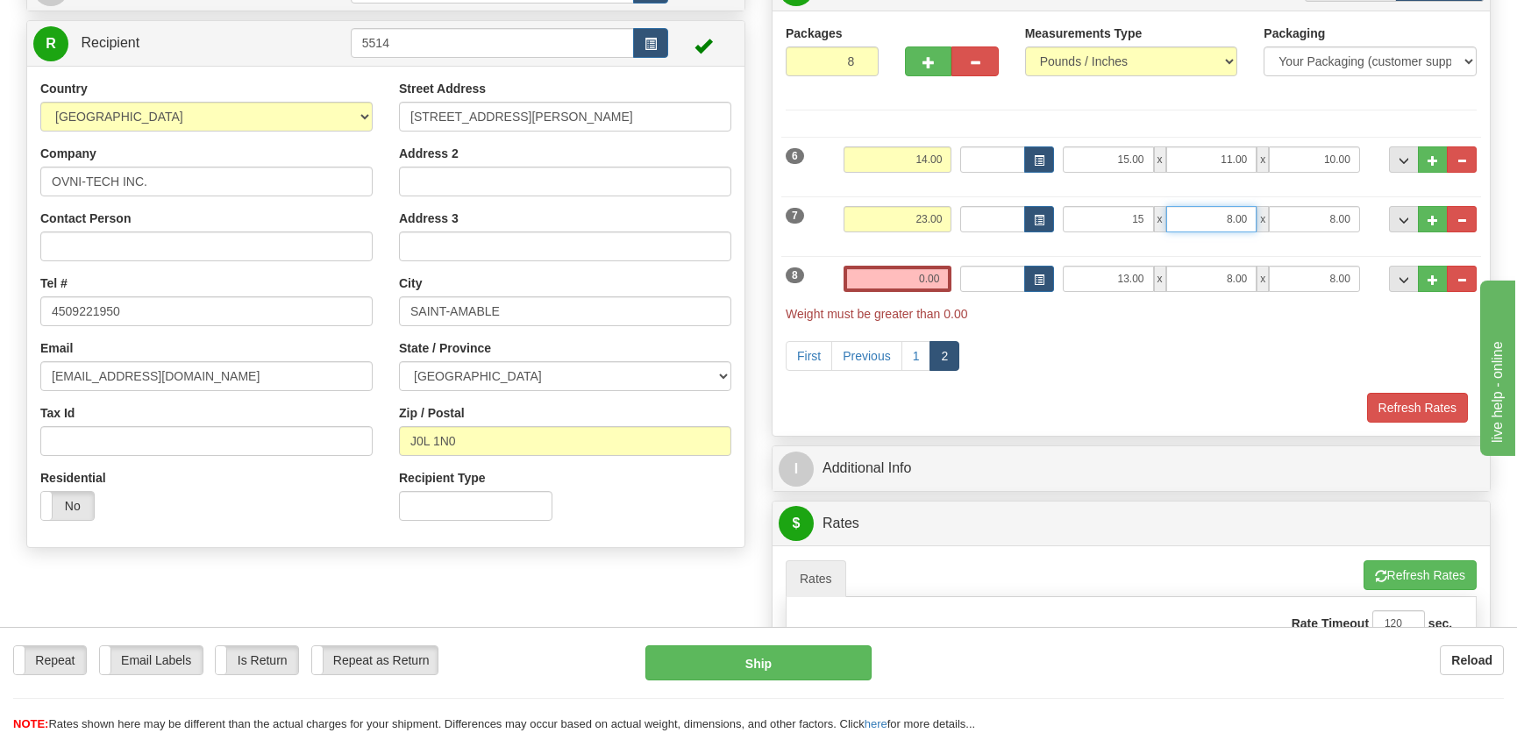
type input "15.00"
type input "11.00"
click at [981, 62] on button "button" at bounding box center [974, 61] width 46 height 30
type input "7"
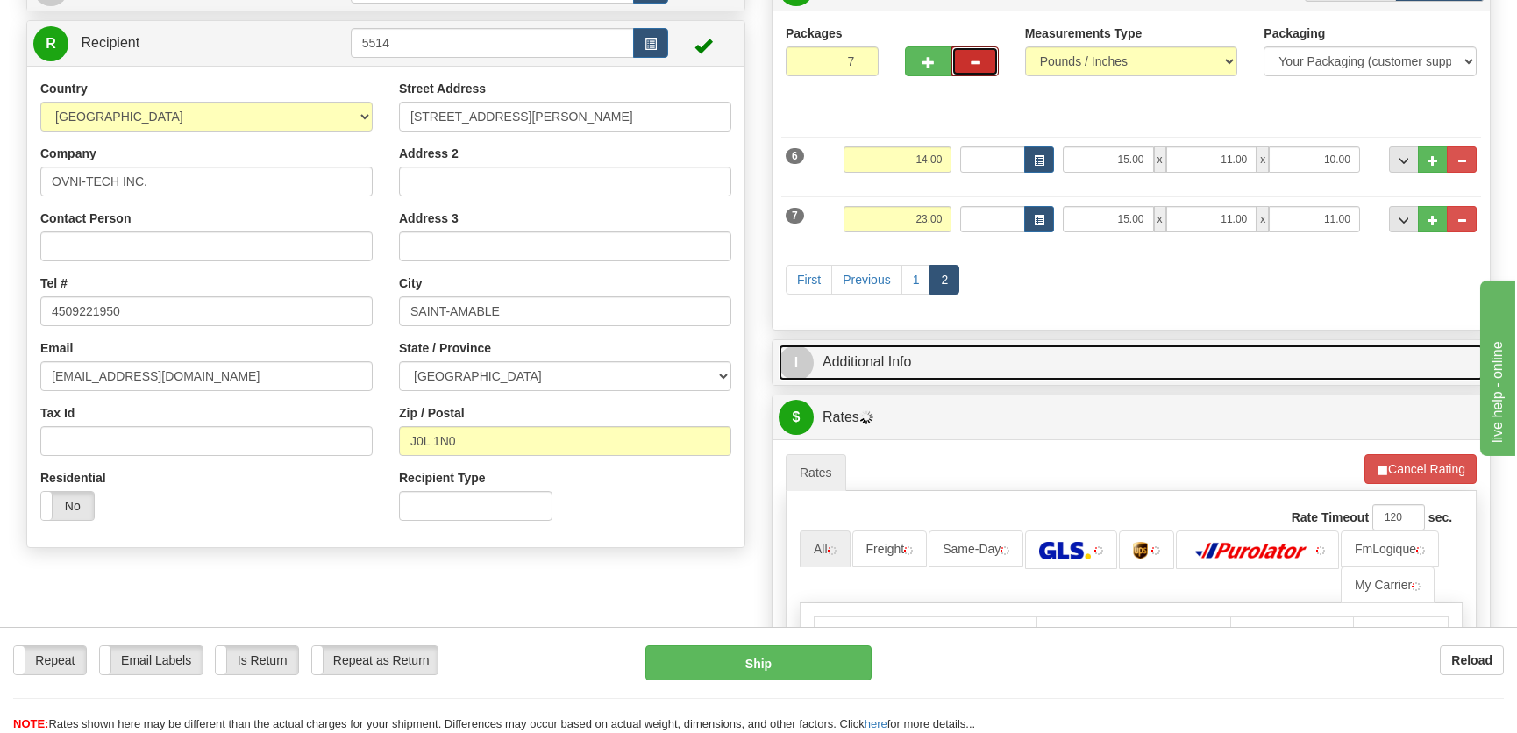
click at [1080, 360] on link "I Additional Info" at bounding box center [1130, 363] width 705 height 36
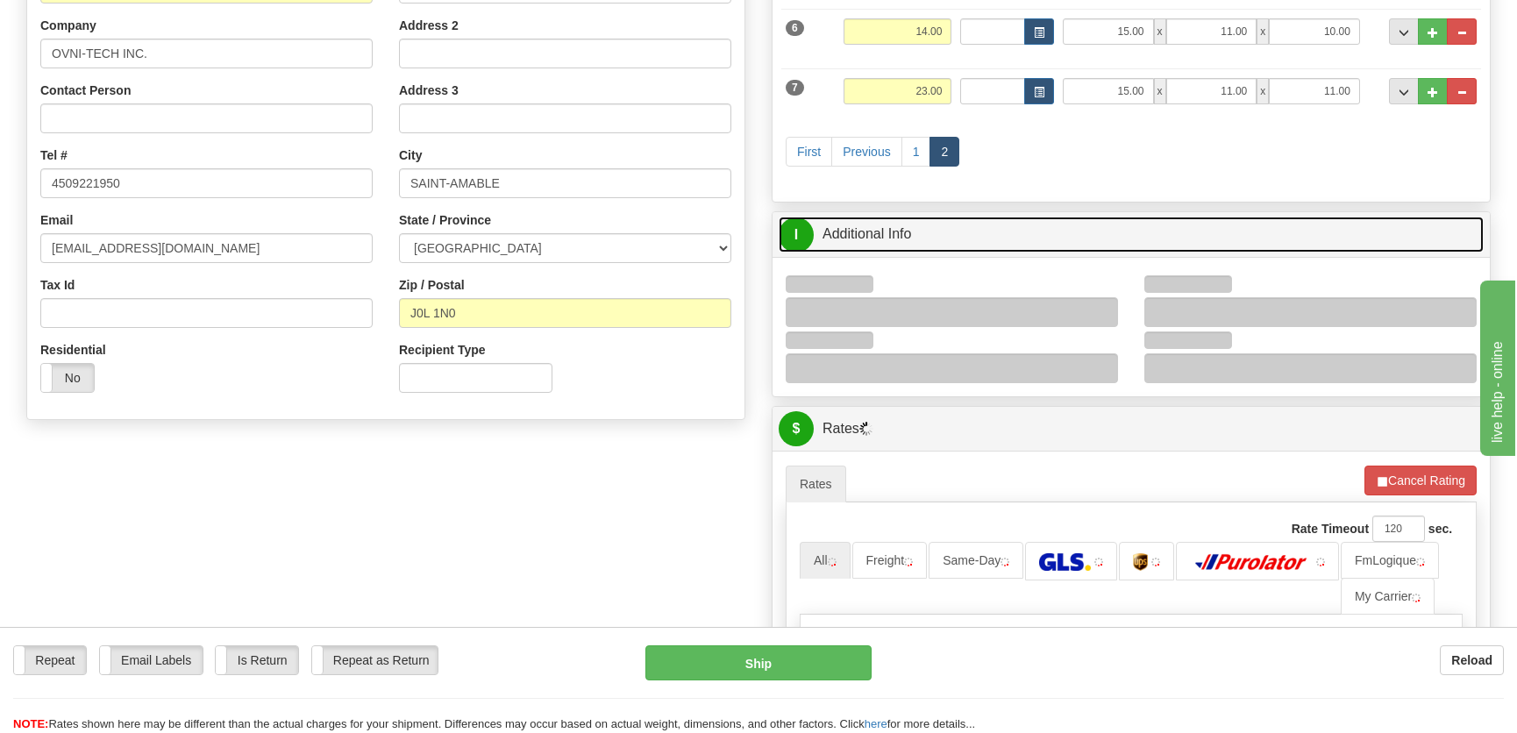
scroll to position [318, 0]
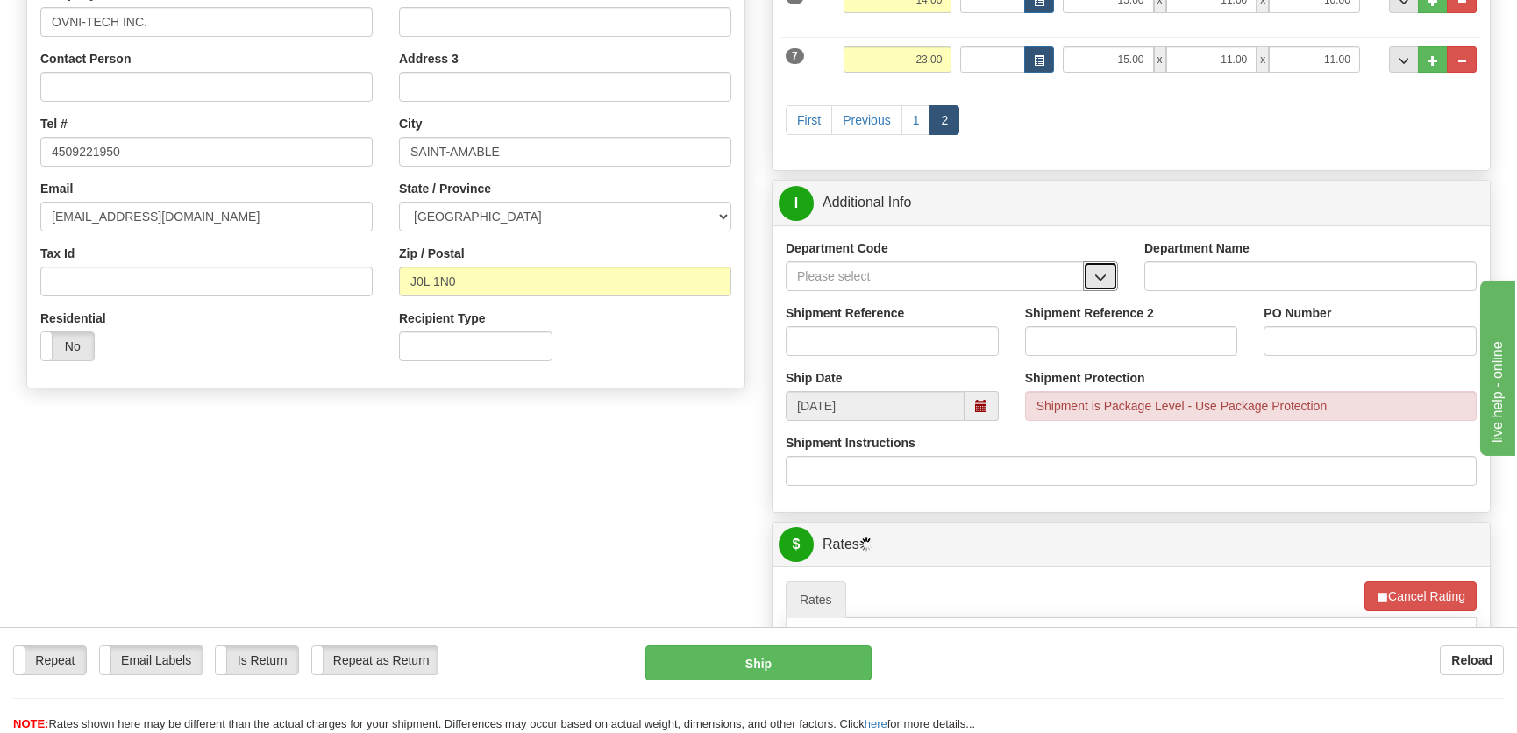
click at [1098, 272] on span "button" at bounding box center [1100, 277] width 12 height 11
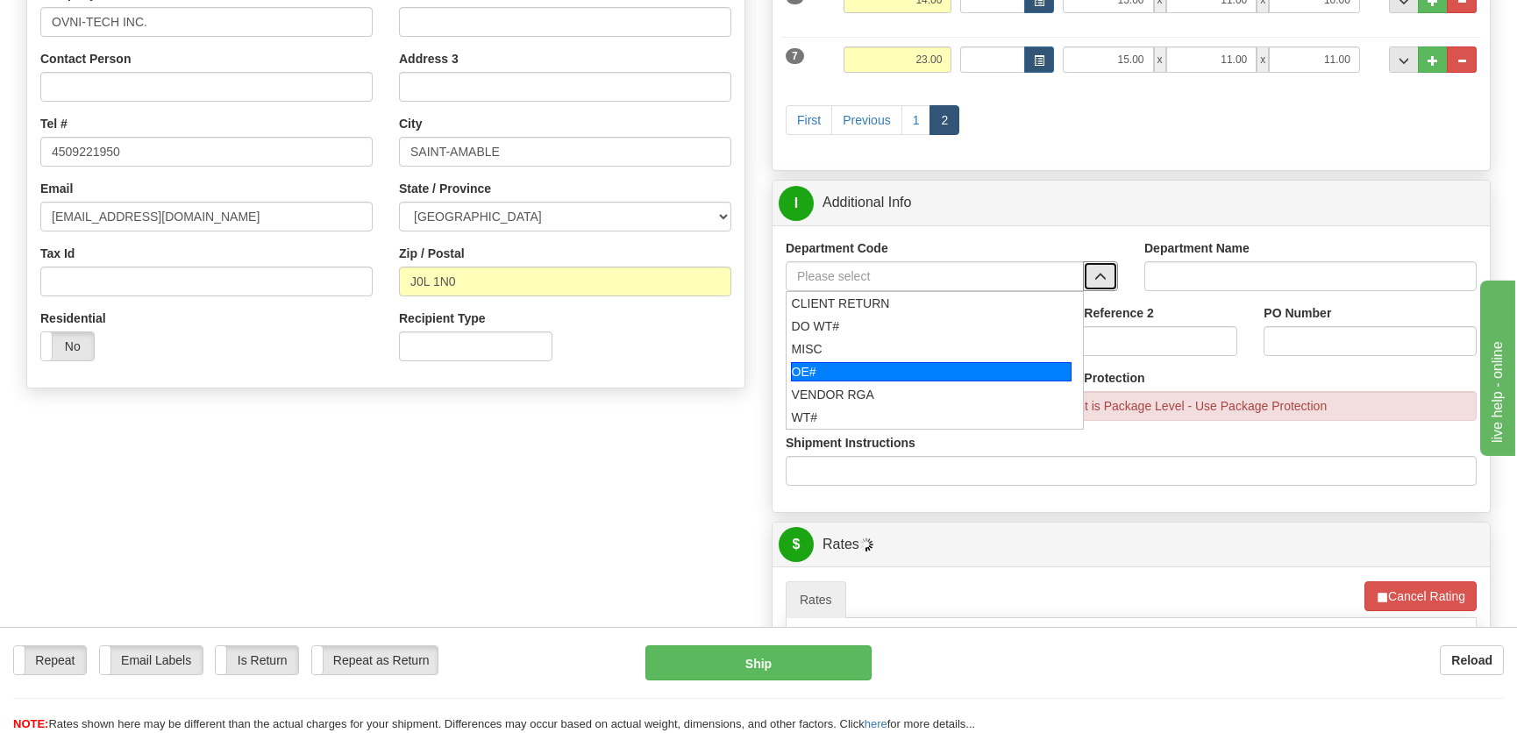
click at [929, 366] on div "OE#" at bounding box center [931, 371] width 281 height 19
type input "OE#"
type input "ORDERS"
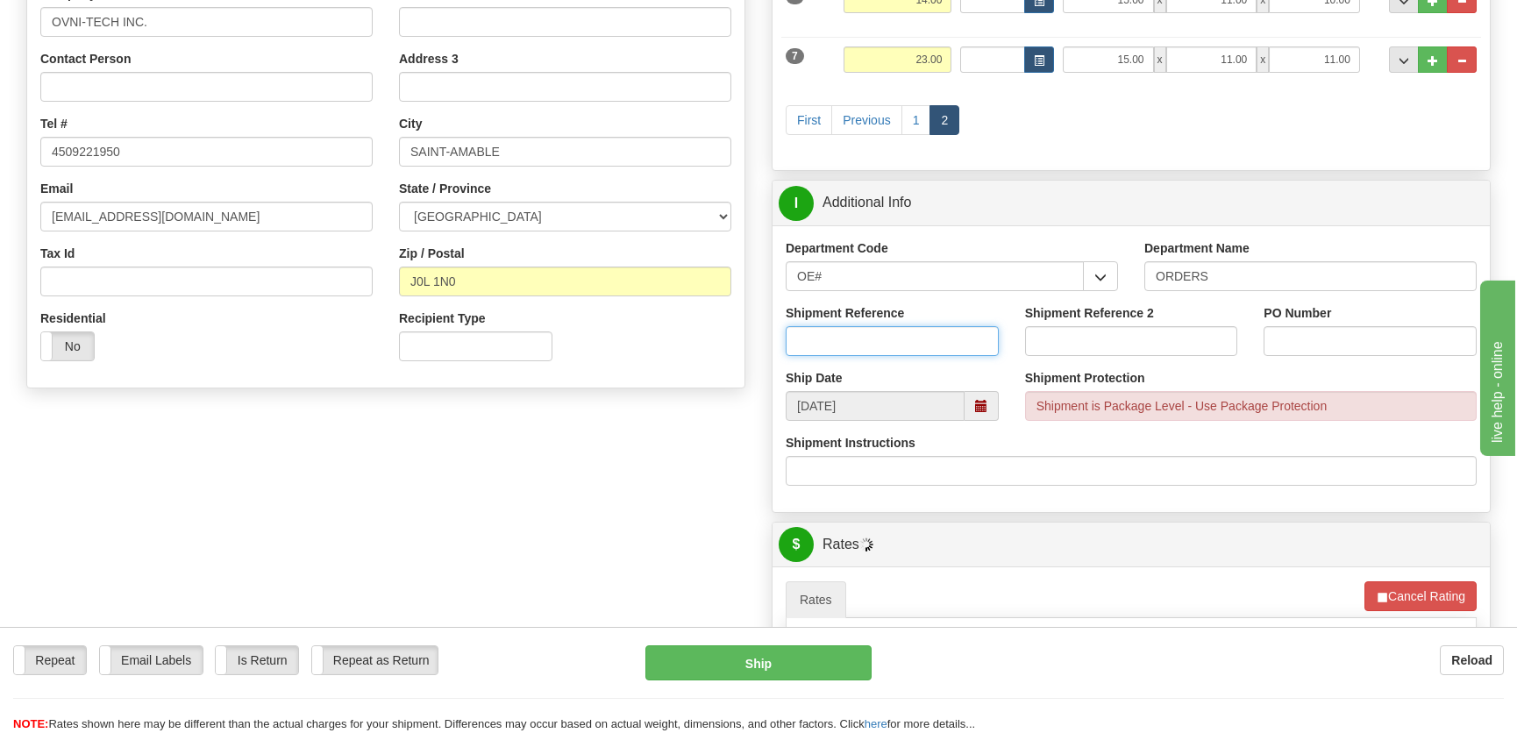
click at [935, 348] on input "Shipment Reference" at bounding box center [892, 341] width 213 height 30
type input "50322134-00,-01"
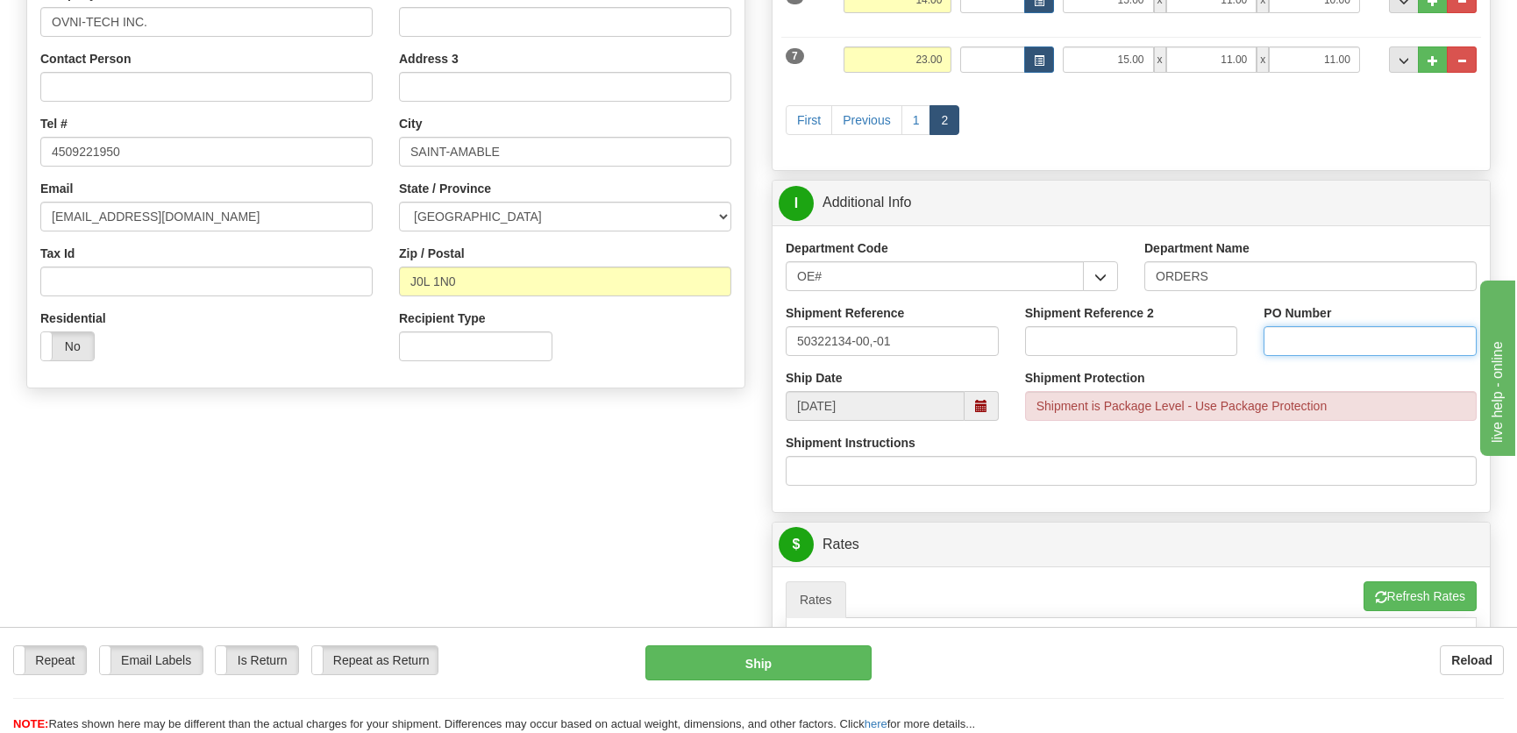
click at [1392, 342] on input "PO Number" at bounding box center [1369, 341] width 213 height 30
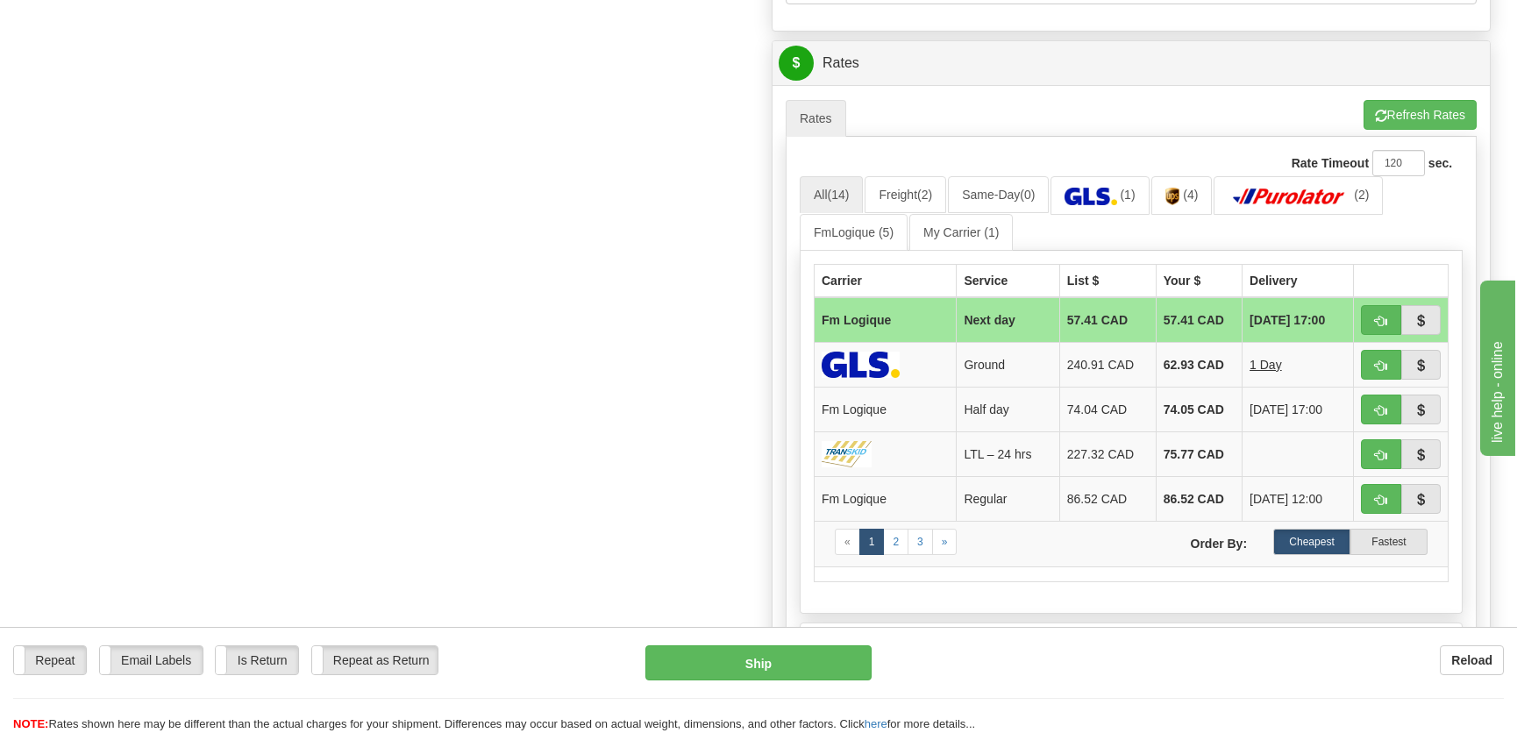
scroll to position [877, 0]
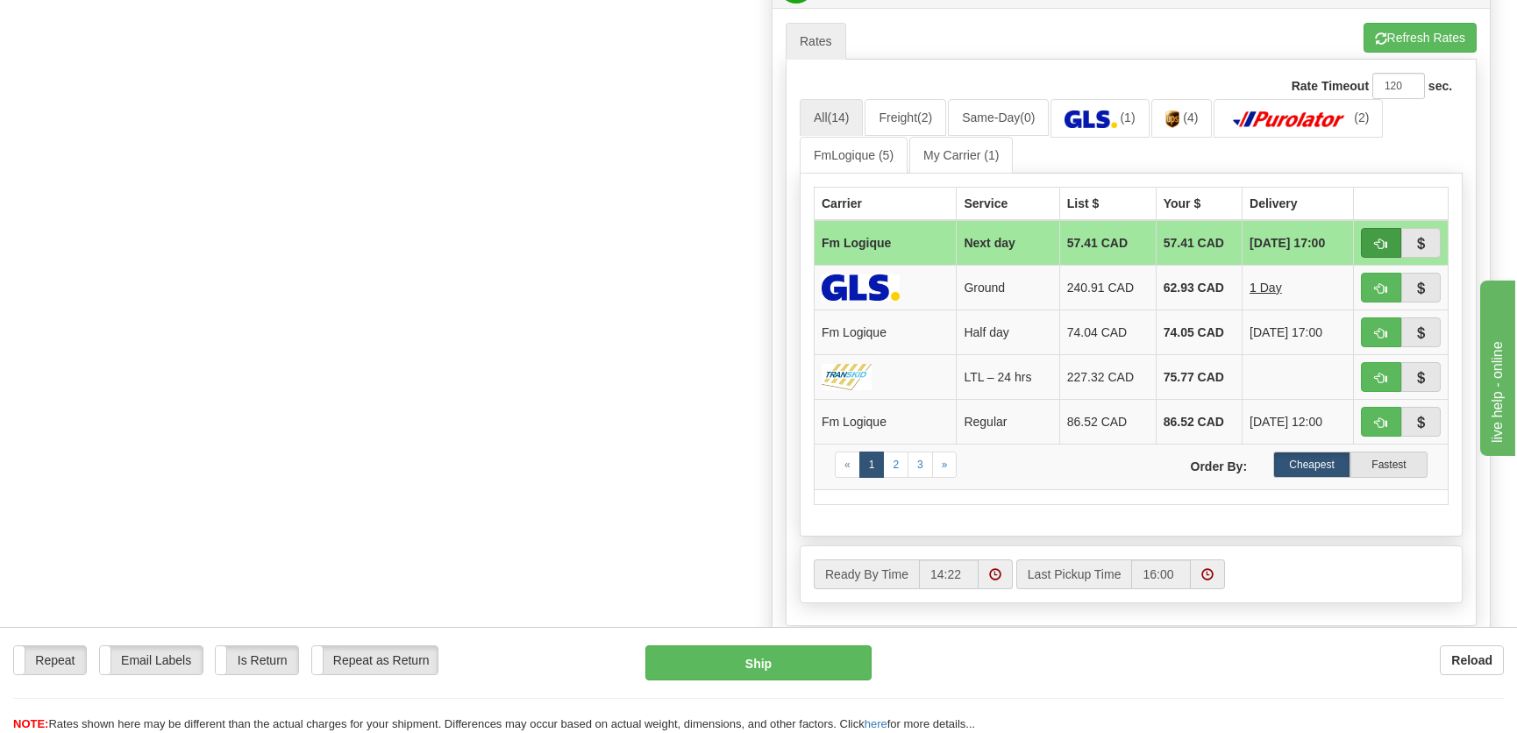
type input "."
click at [1381, 240] on span "button" at bounding box center [1381, 243] width 12 height 11
type input "jour"
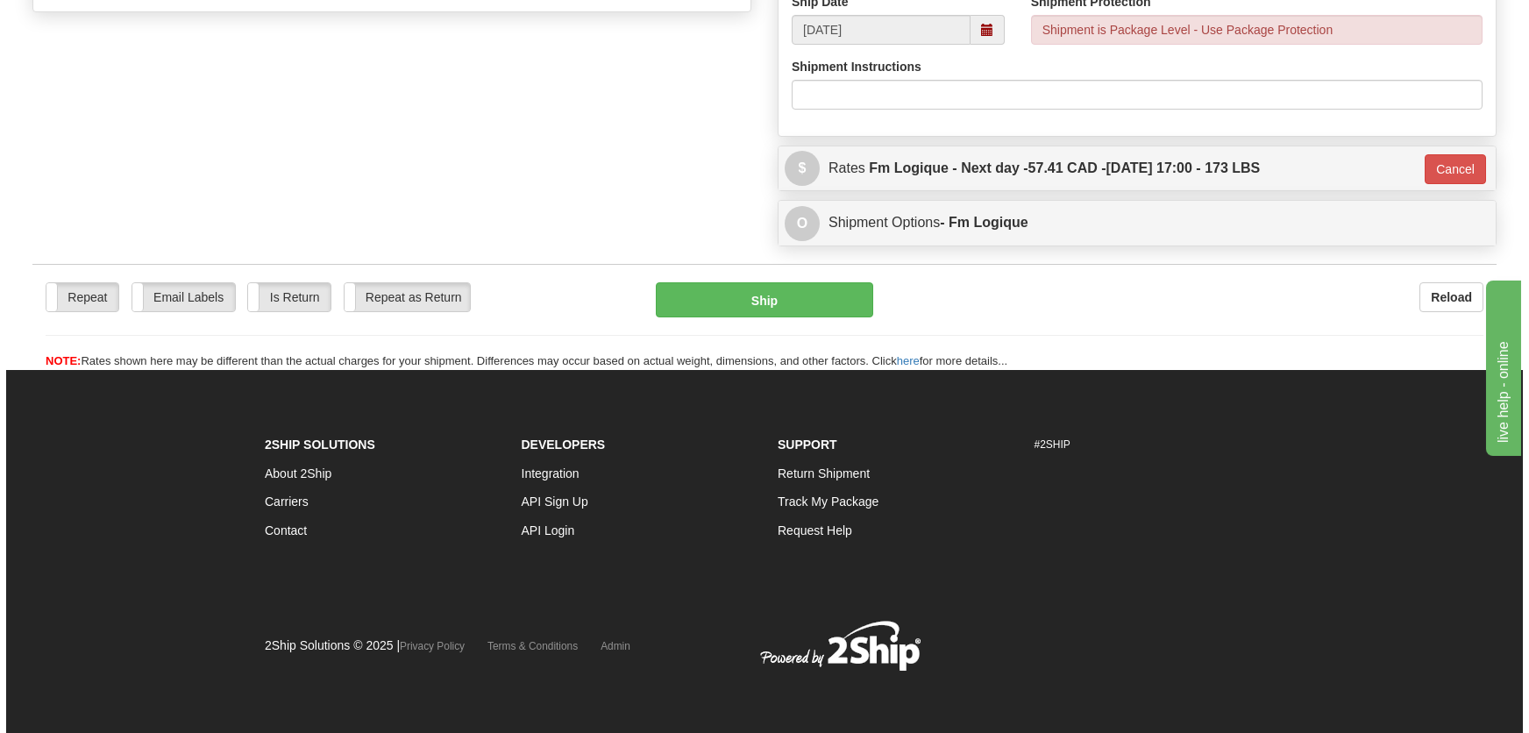
scroll to position [693, 0]
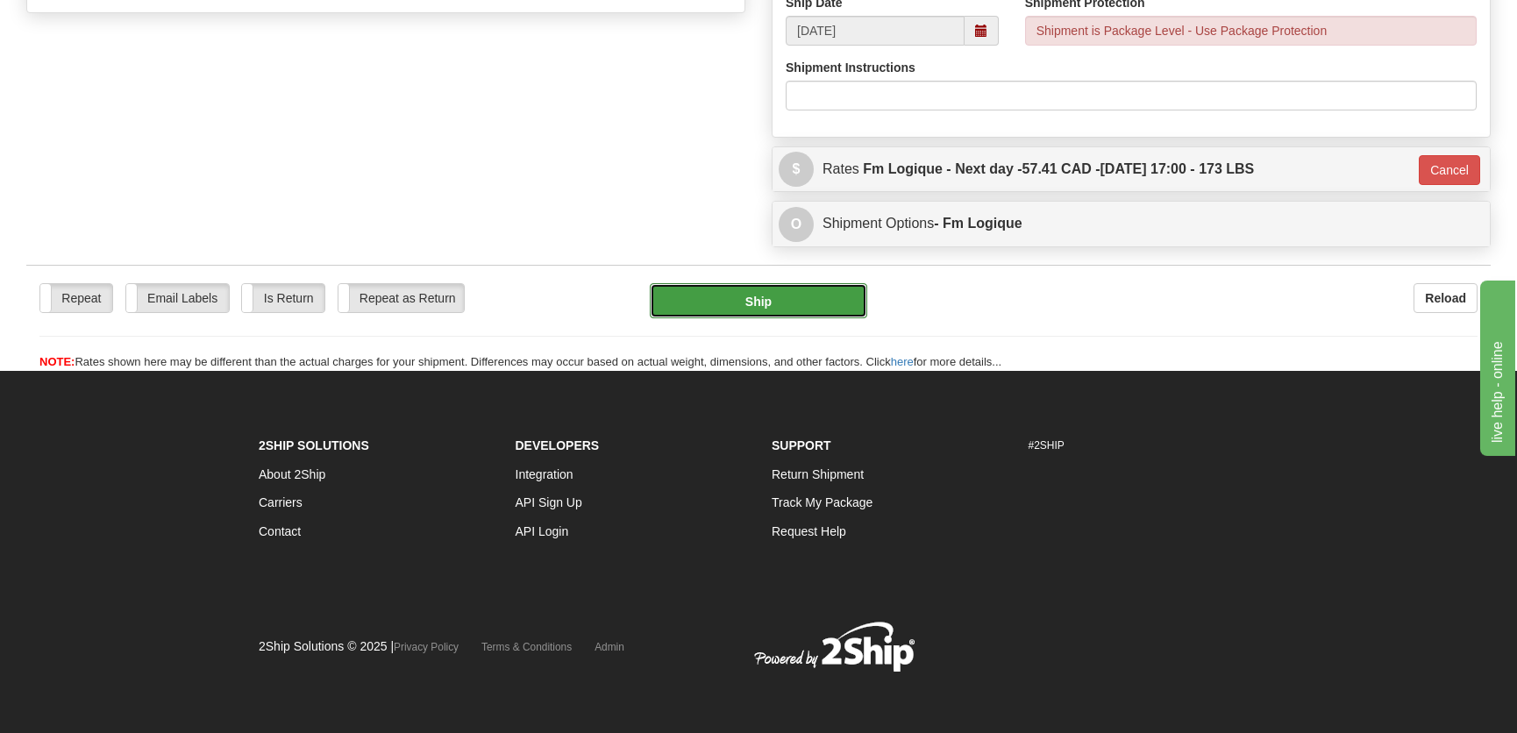
click at [789, 298] on button "Ship" at bounding box center [758, 300] width 217 height 35
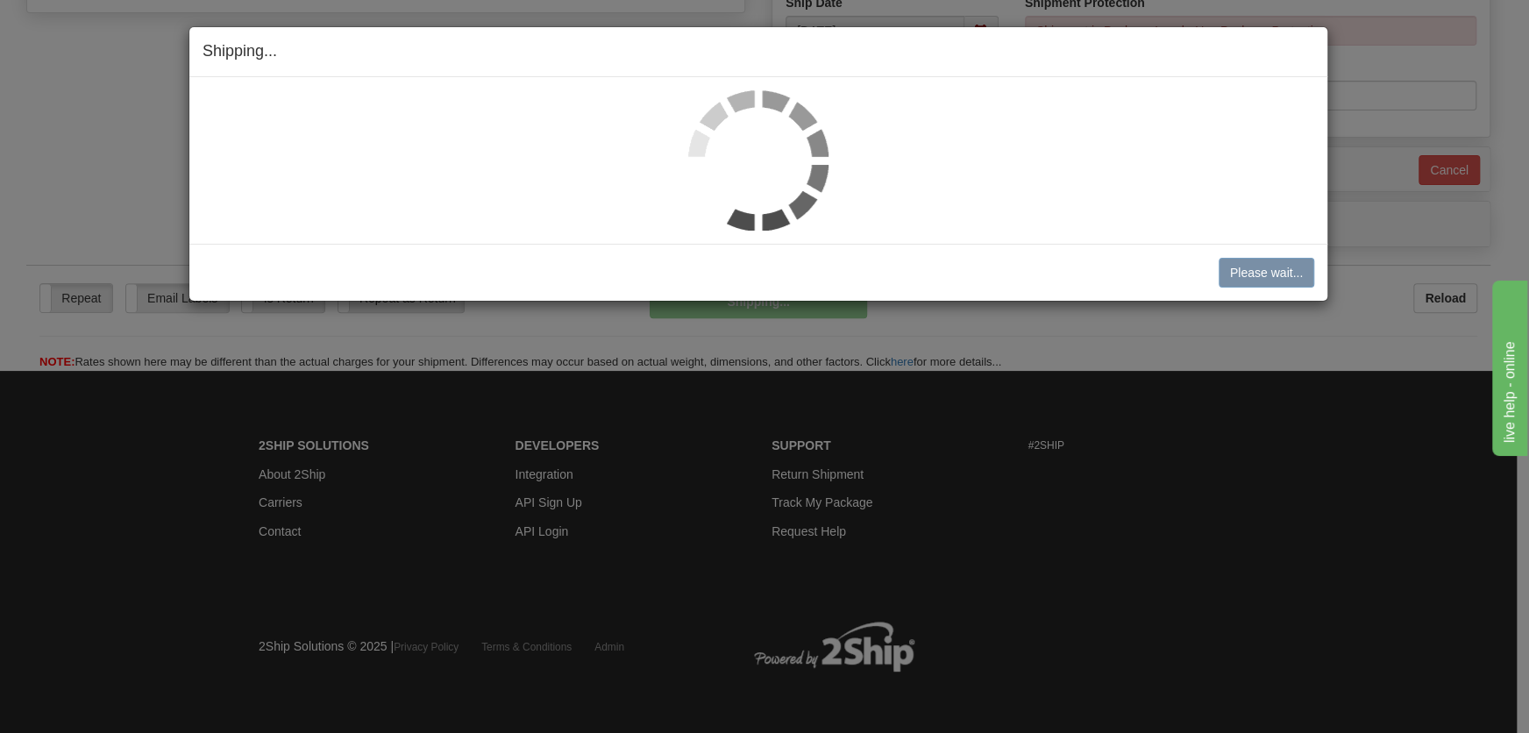
click at [771, 141] on img at bounding box center [758, 160] width 140 height 140
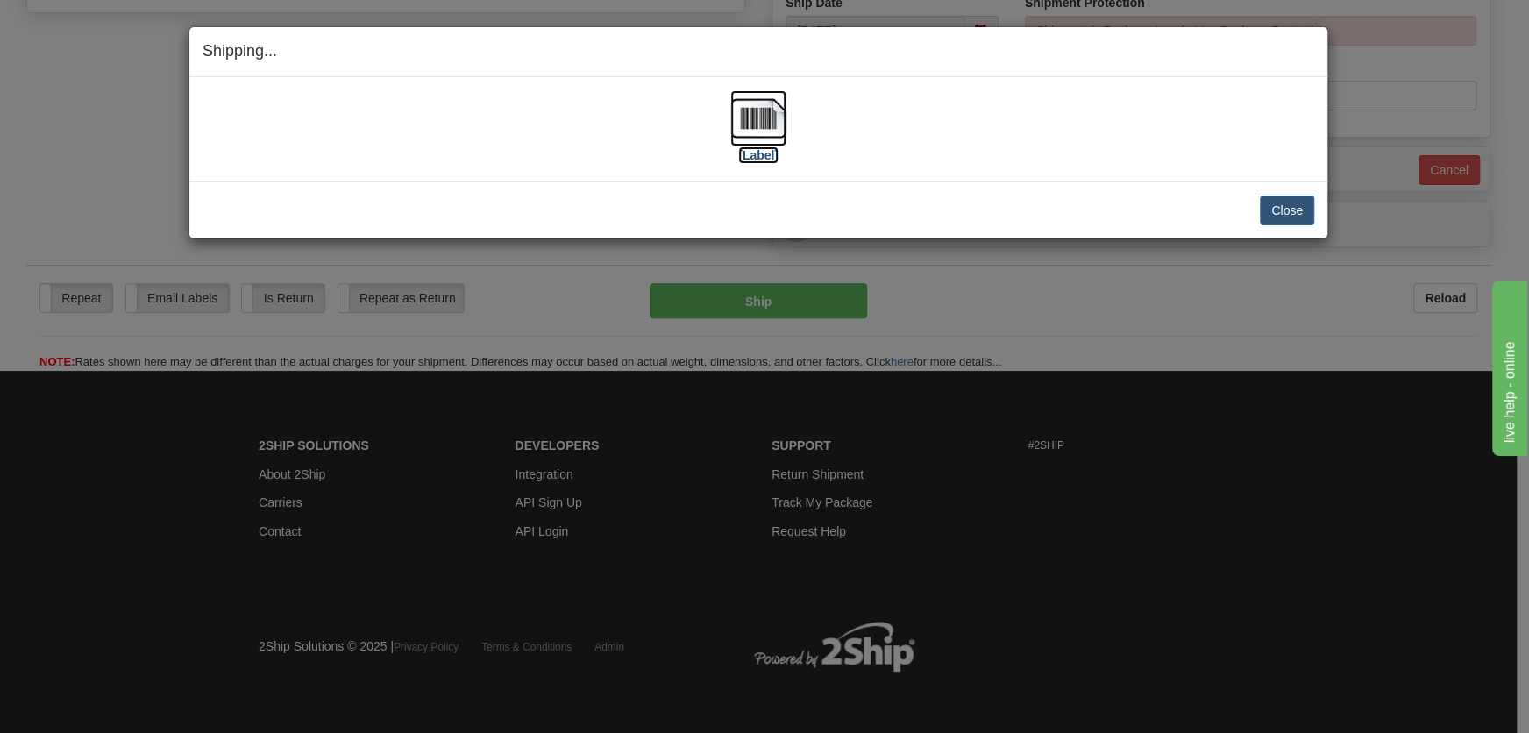
click at [772, 137] on img at bounding box center [758, 118] width 56 height 56
click at [1269, 206] on button "Close" at bounding box center [1287, 210] width 54 height 30
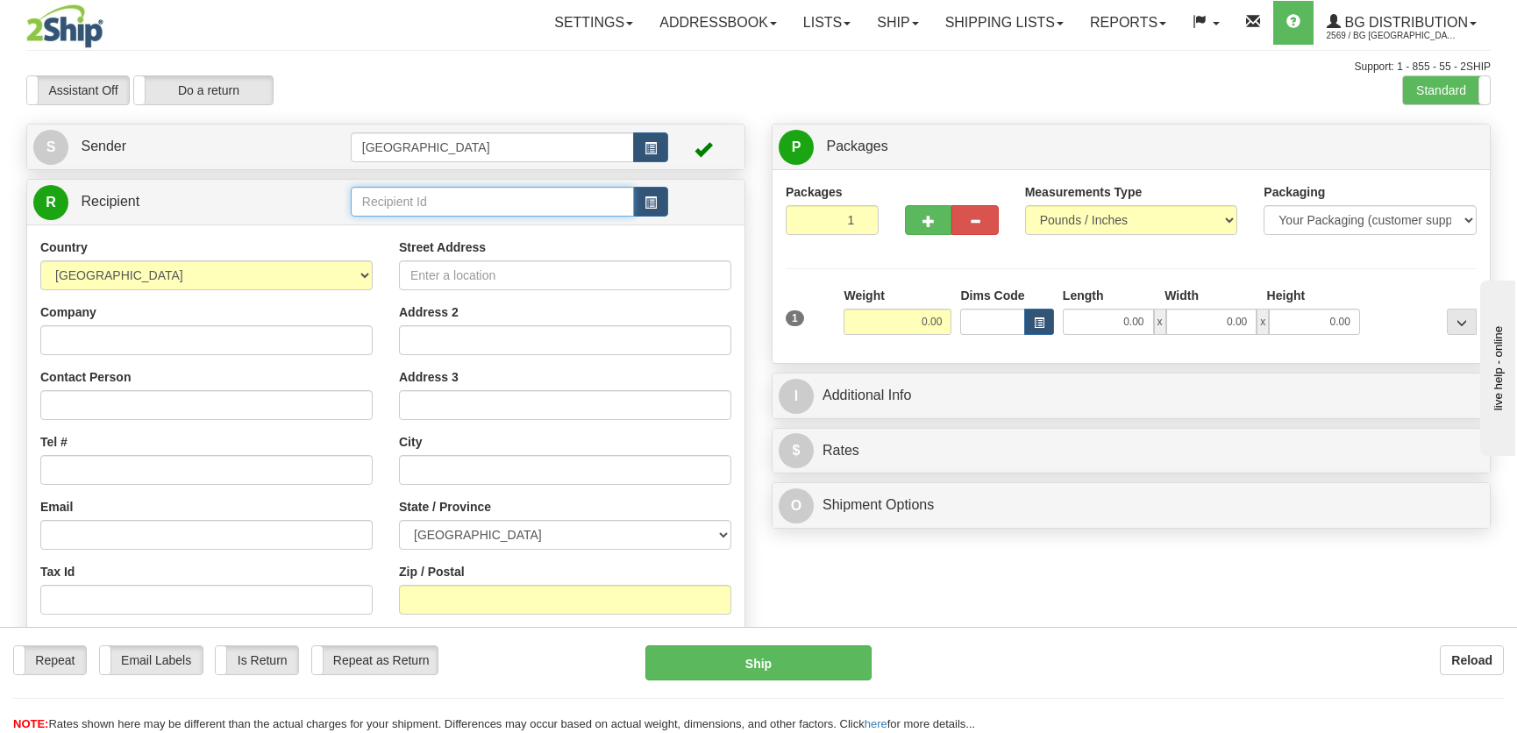
click at [423, 195] on input "text" at bounding box center [492, 202] width 283 height 30
click at [431, 229] on div "4068" at bounding box center [488, 229] width 266 height 19
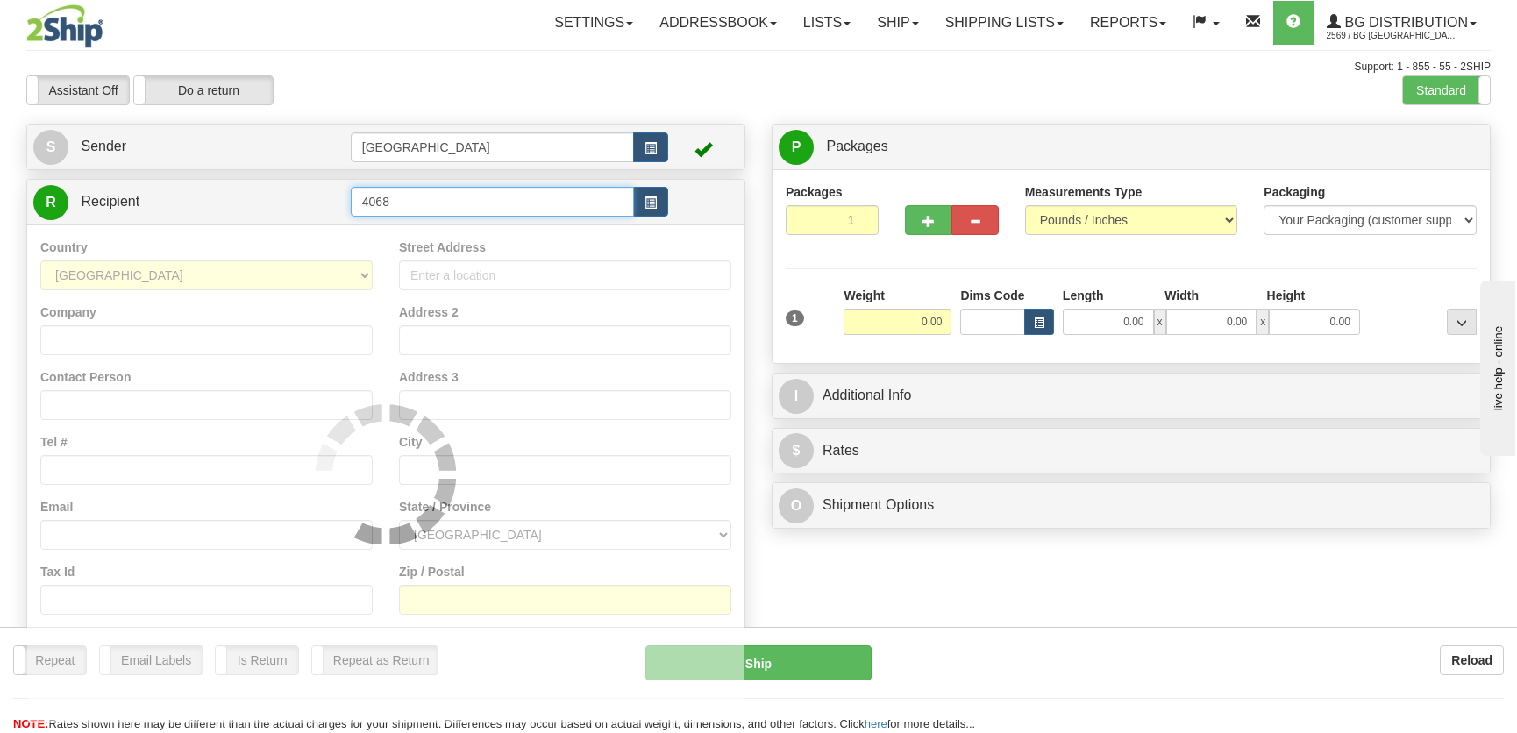
type input "4068"
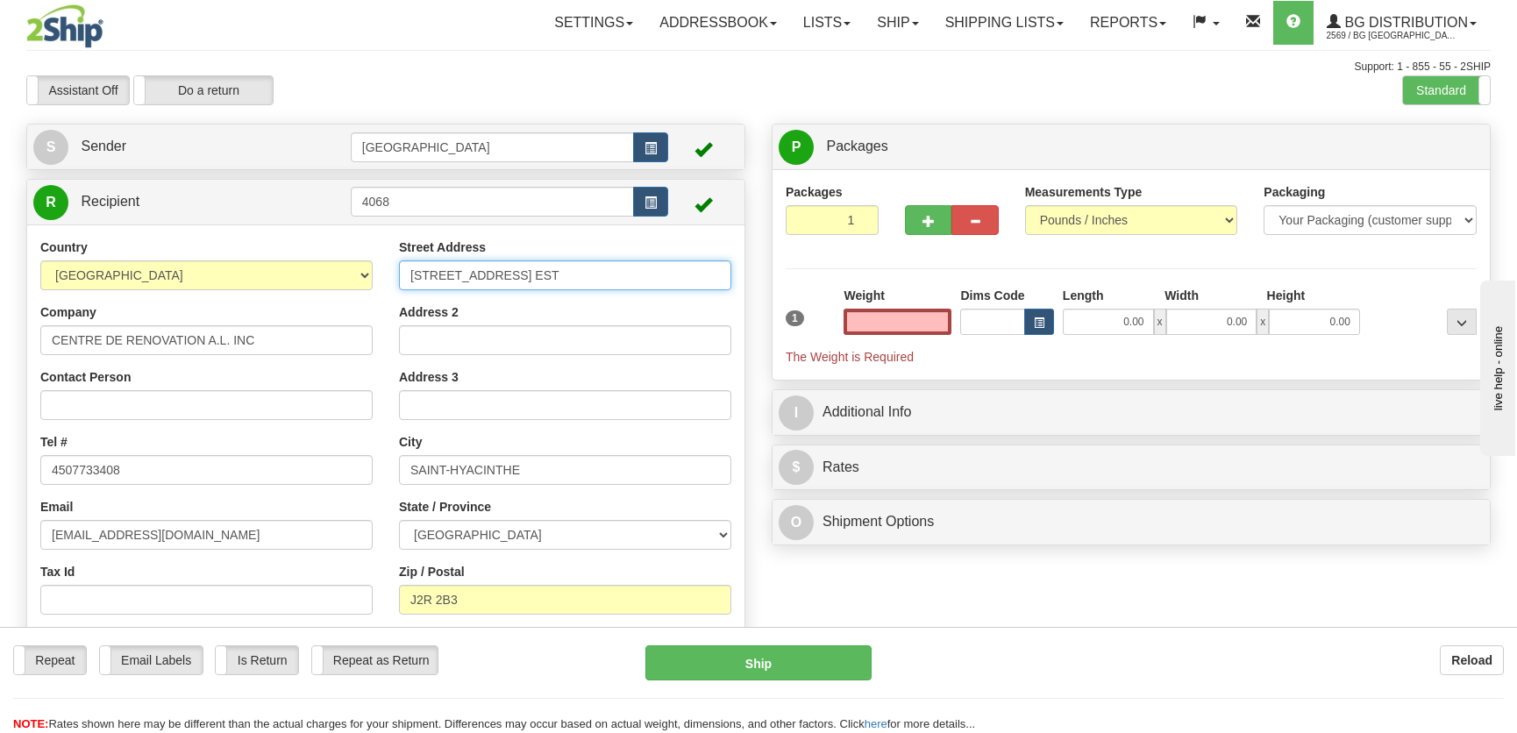
type input "0.00"
click at [431, 274] on input "[STREET_ADDRESS] EST" at bounding box center [565, 275] width 332 height 30
type input "[STREET_ADDRESS] EST"
click at [929, 220] on span "button" at bounding box center [928, 221] width 12 height 11
radio input "true"
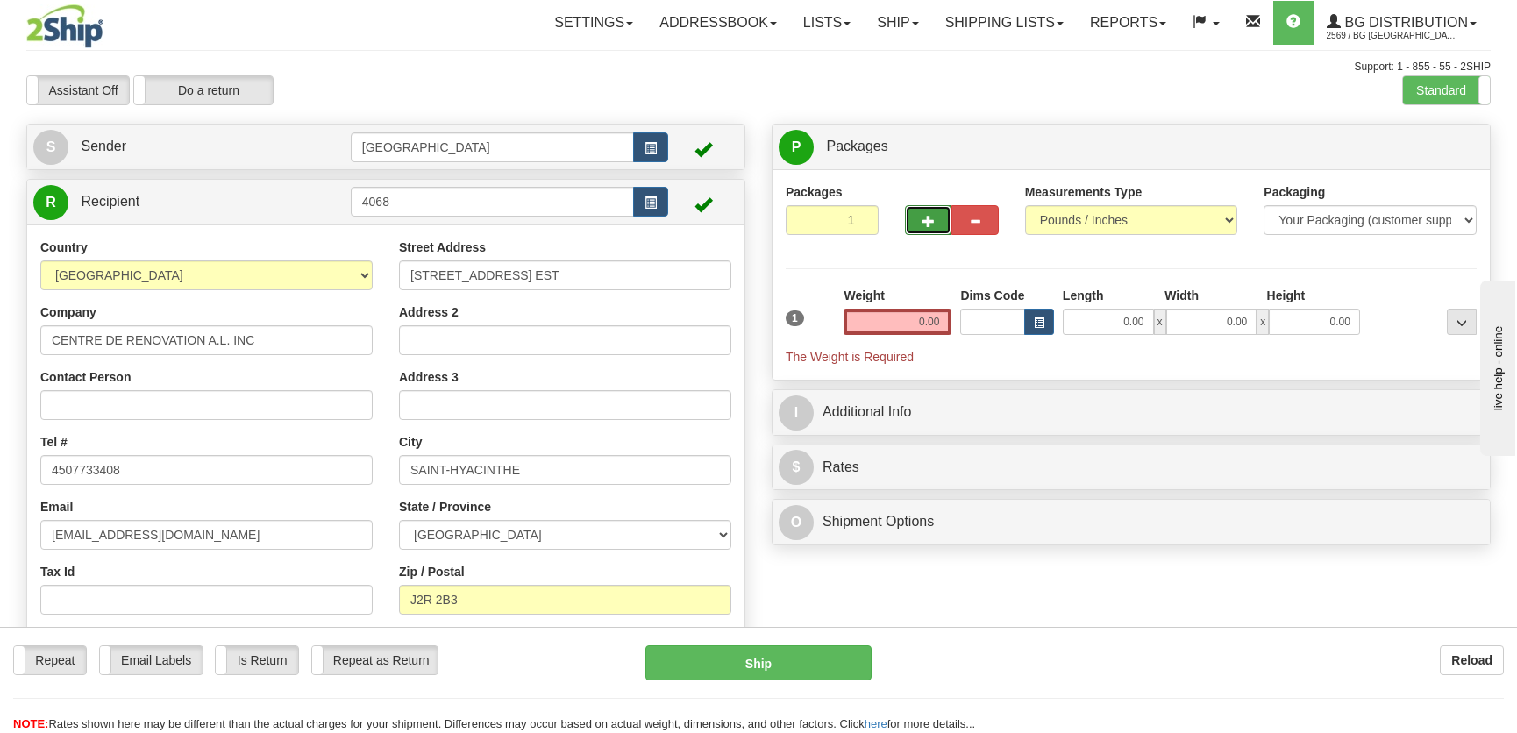
type input "2"
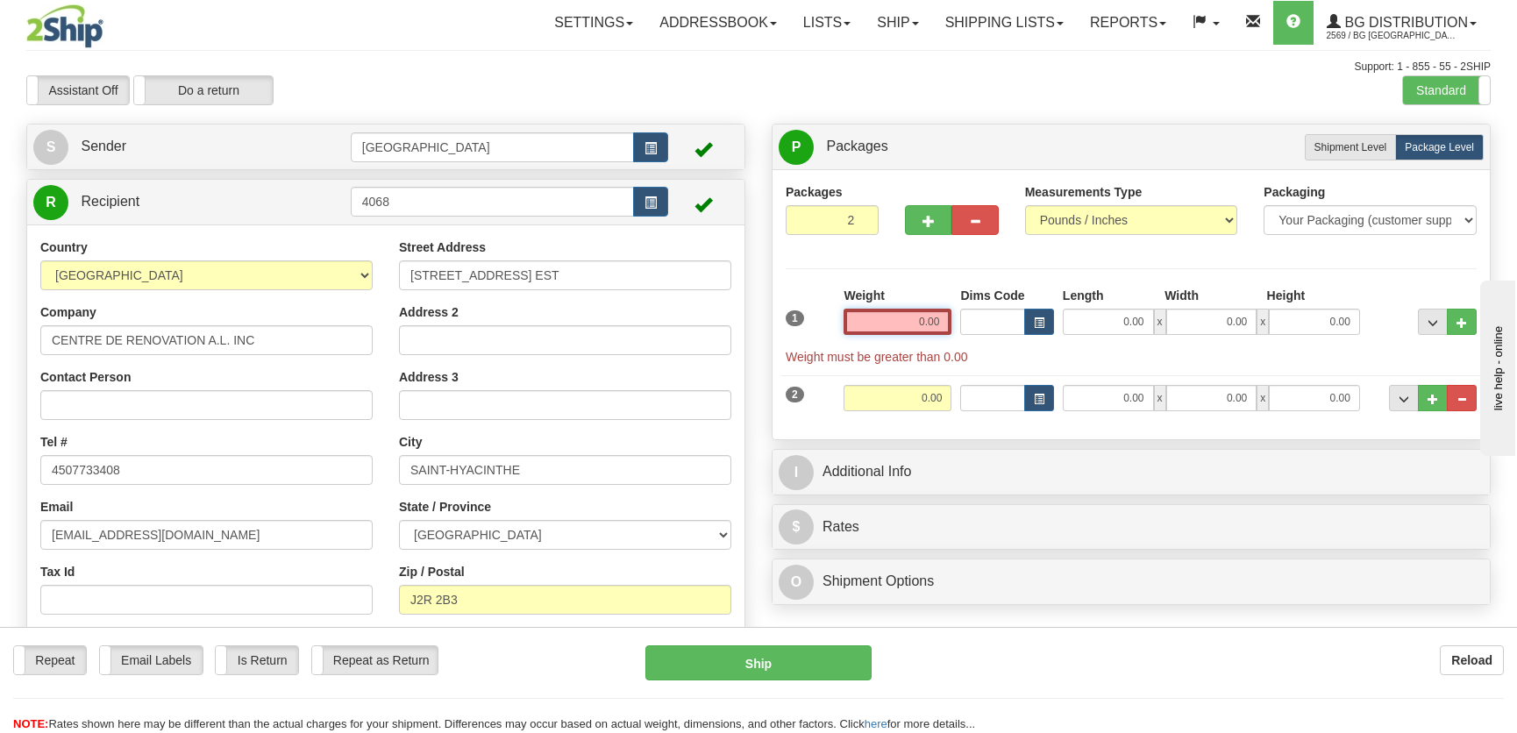
click at [904, 317] on input "0.00" at bounding box center [897, 322] width 108 height 26
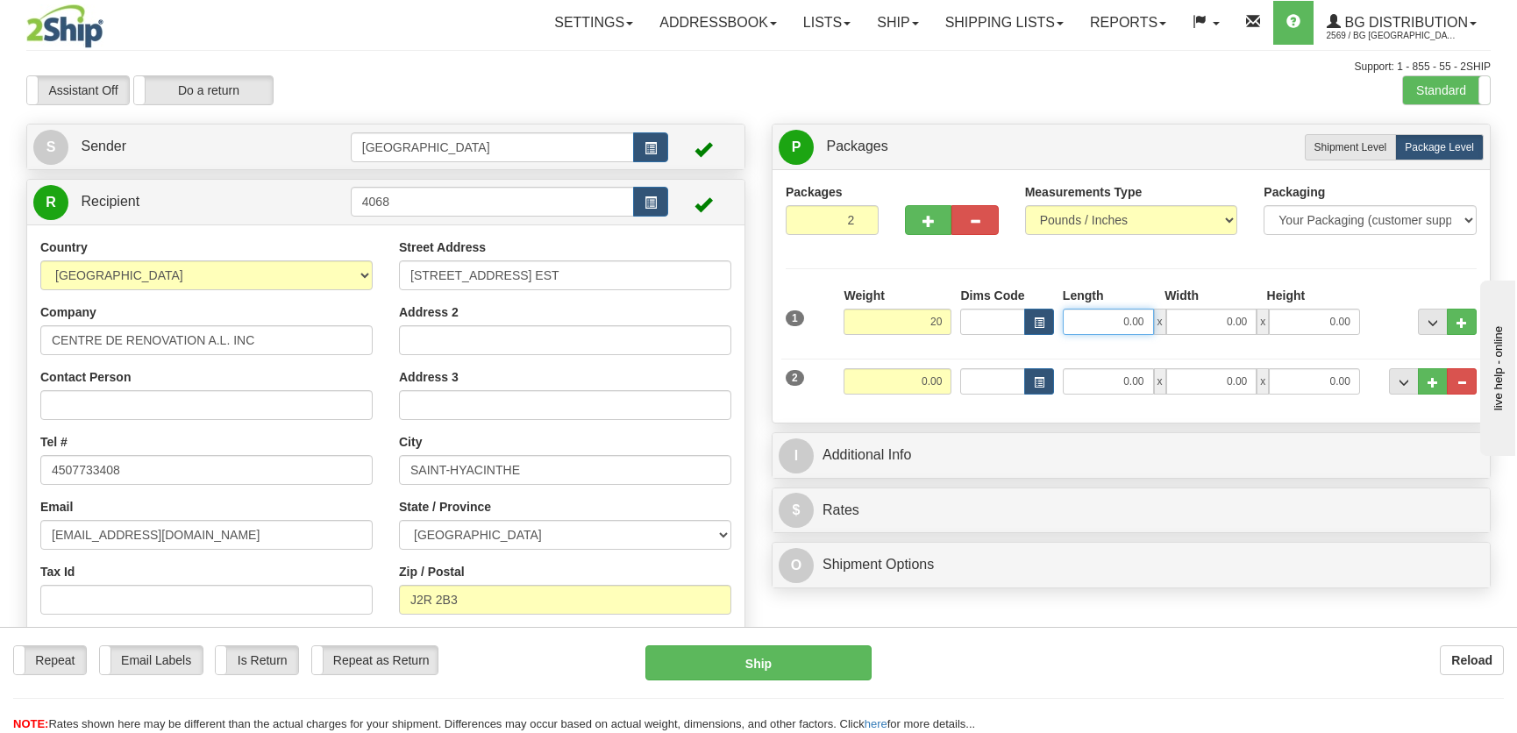
type input "20.00"
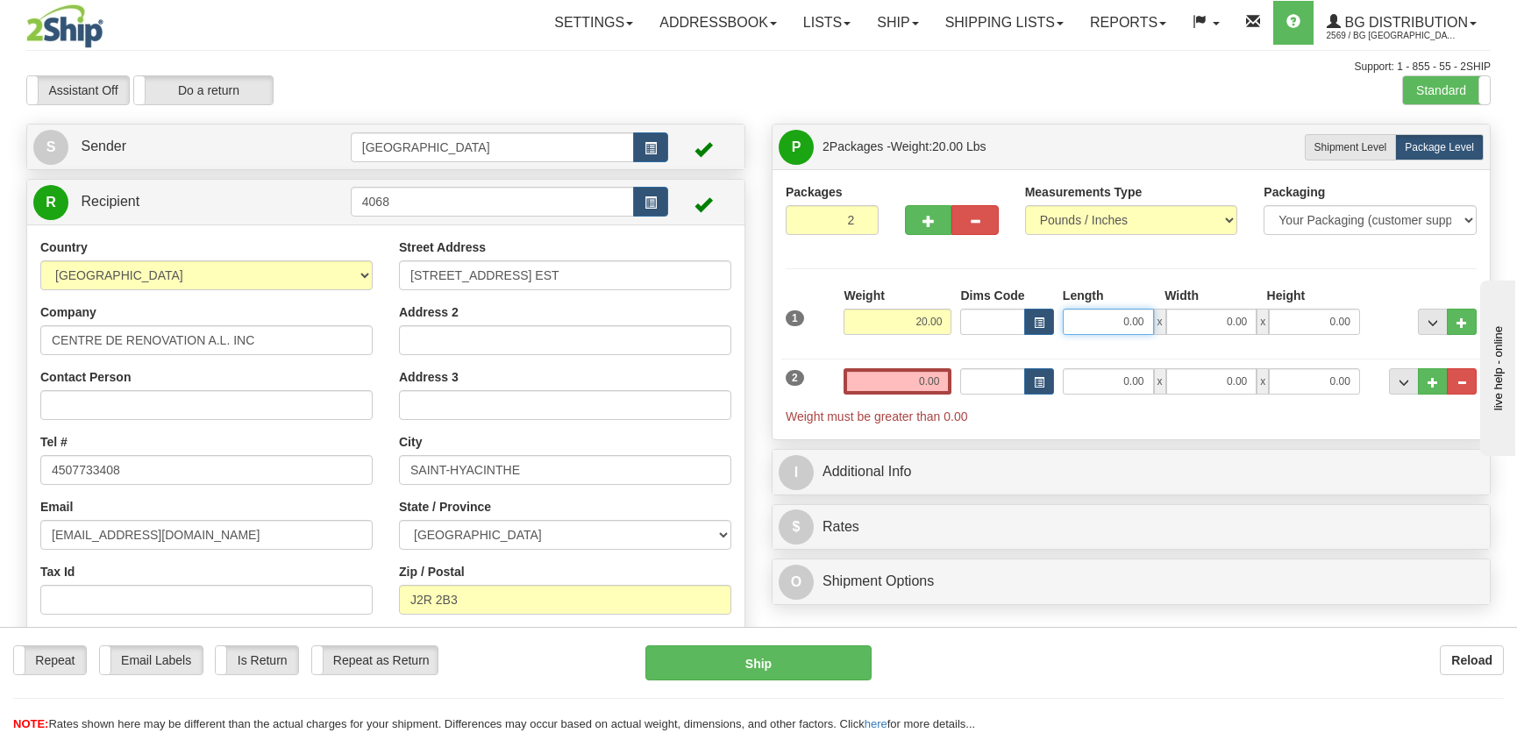
click at [1142, 315] on input "0.00" at bounding box center [1108, 322] width 91 height 26
type input "96.00"
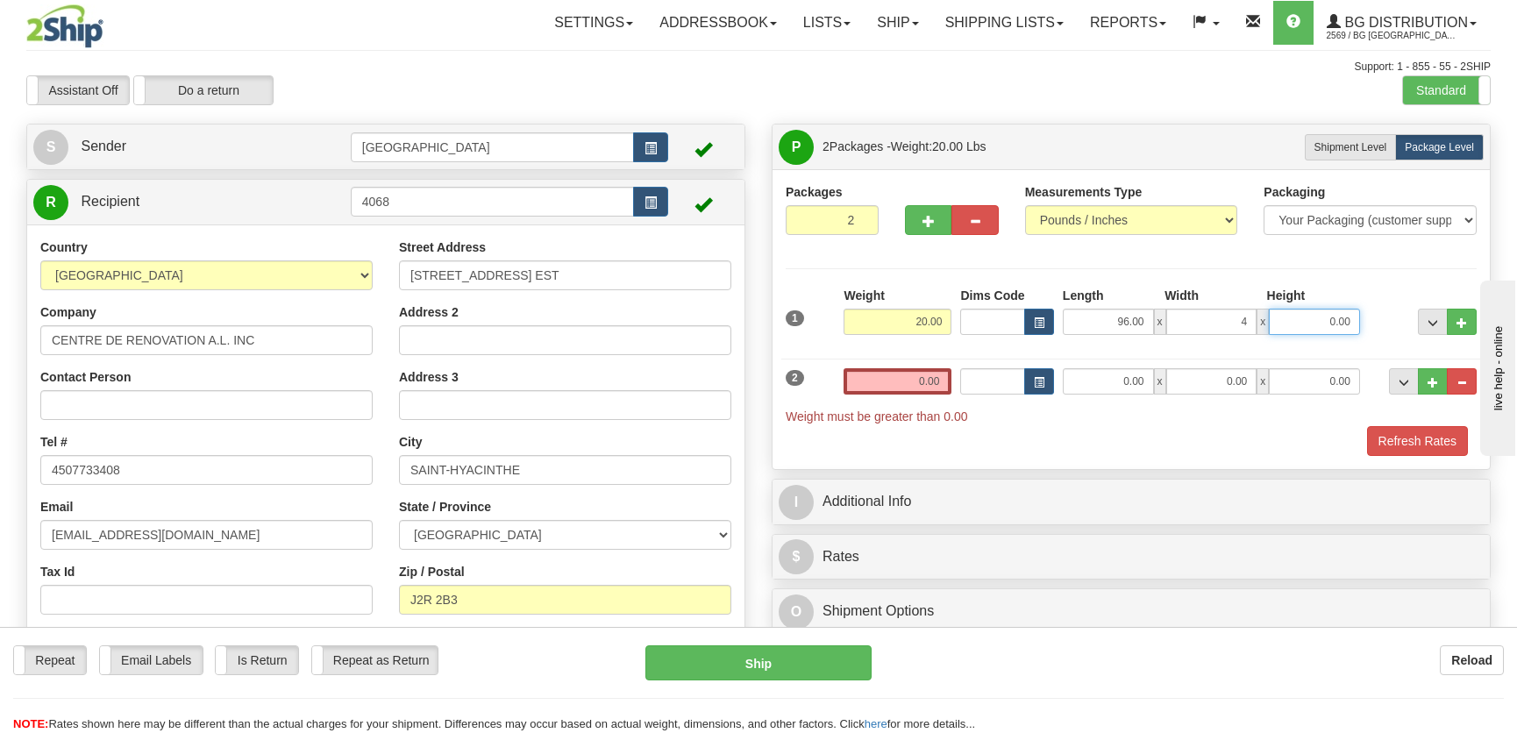
type input "4.00"
drag, startPoint x: 1086, startPoint y: 386, endPoint x: 1116, endPoint y: 359, distance: 39.8
click at [1100, 369] on input "0.00" at bounding box center [1108, 381] width 91 height 26
type input "5.00"
type input "0.00"
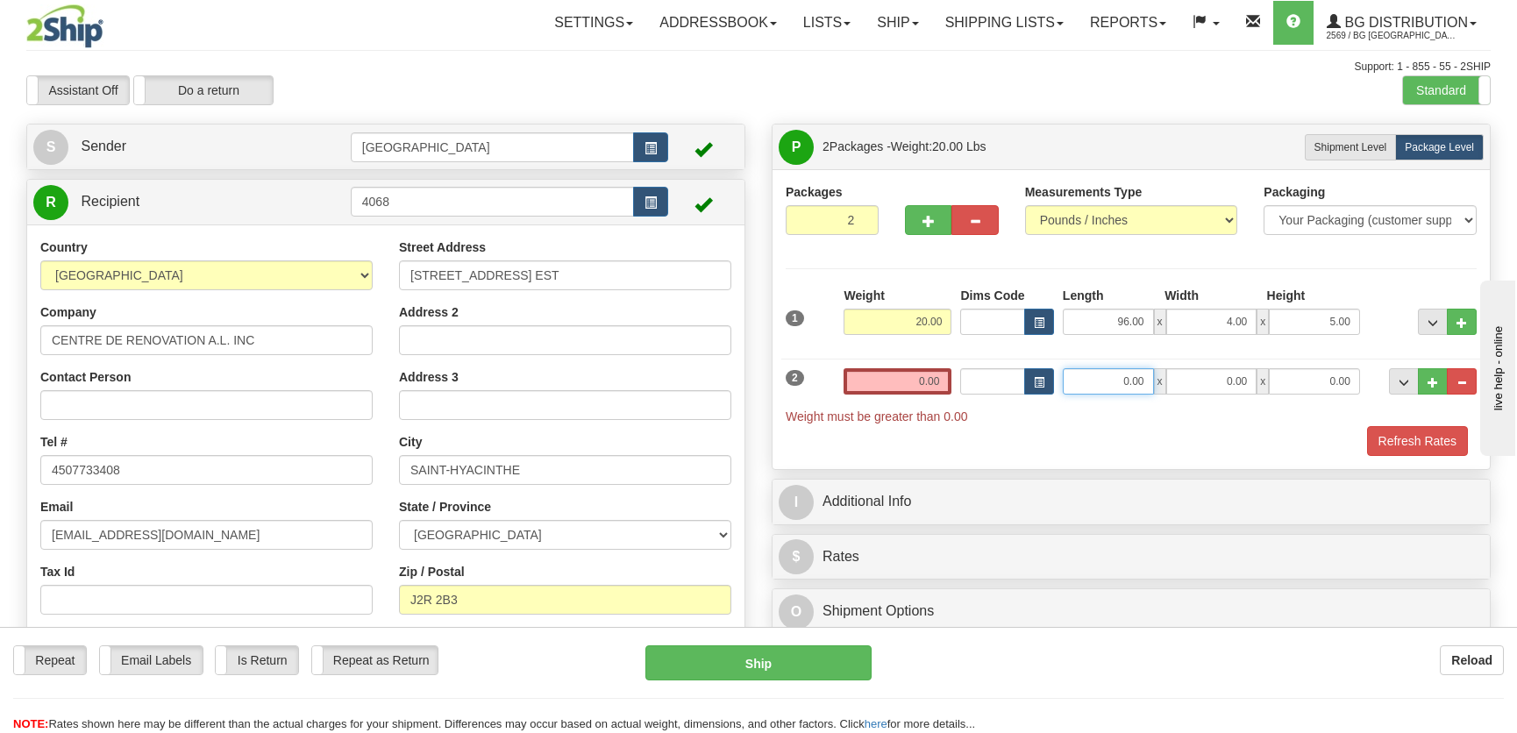
click at [1121, 385] on input "0.00" at bounding box center [1108, 381] width 91 height 26
type input "10.00"
type input "7.00"
type input "11.00"
click at [898, 397] on div "Weight 0.00" at bounding box center [897, 387] width 117 height 39
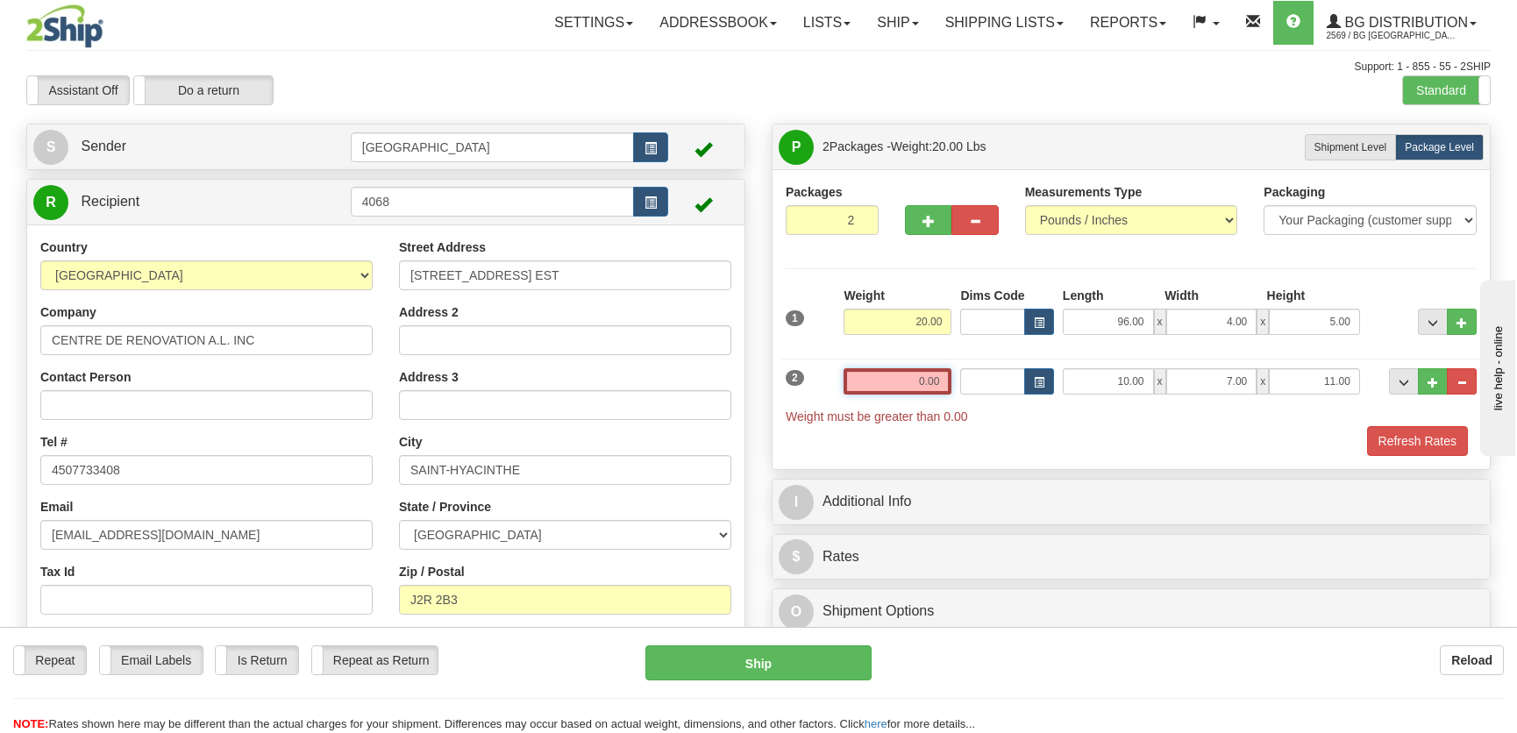
click at [903, 368] on input "0.00" at bounding box center [897, 381] width 108 height 26
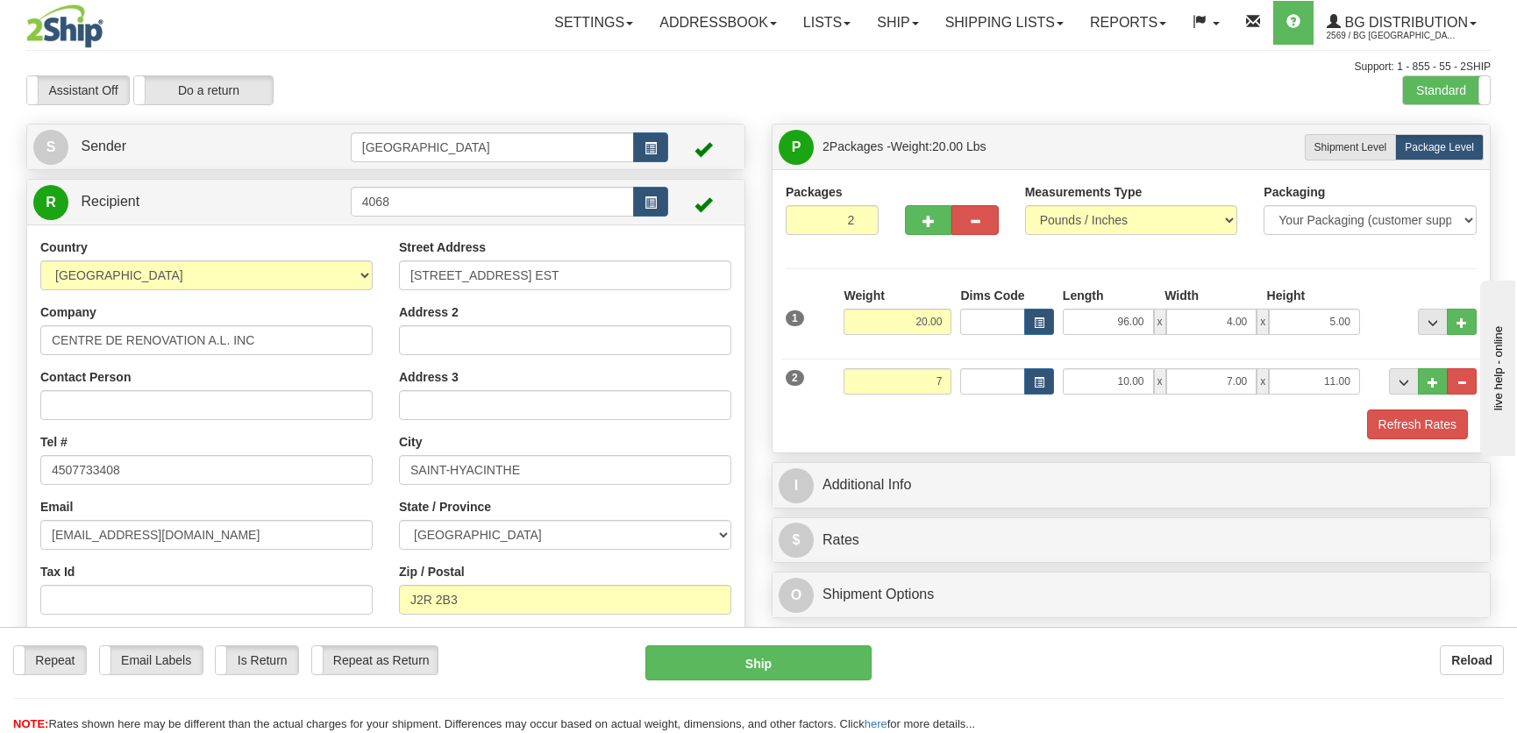
click at [1458, 442] on div "Packages 2 2 Measurements Type" at bounding box center [1130, 310] width 717 height 283
type input "7.00"
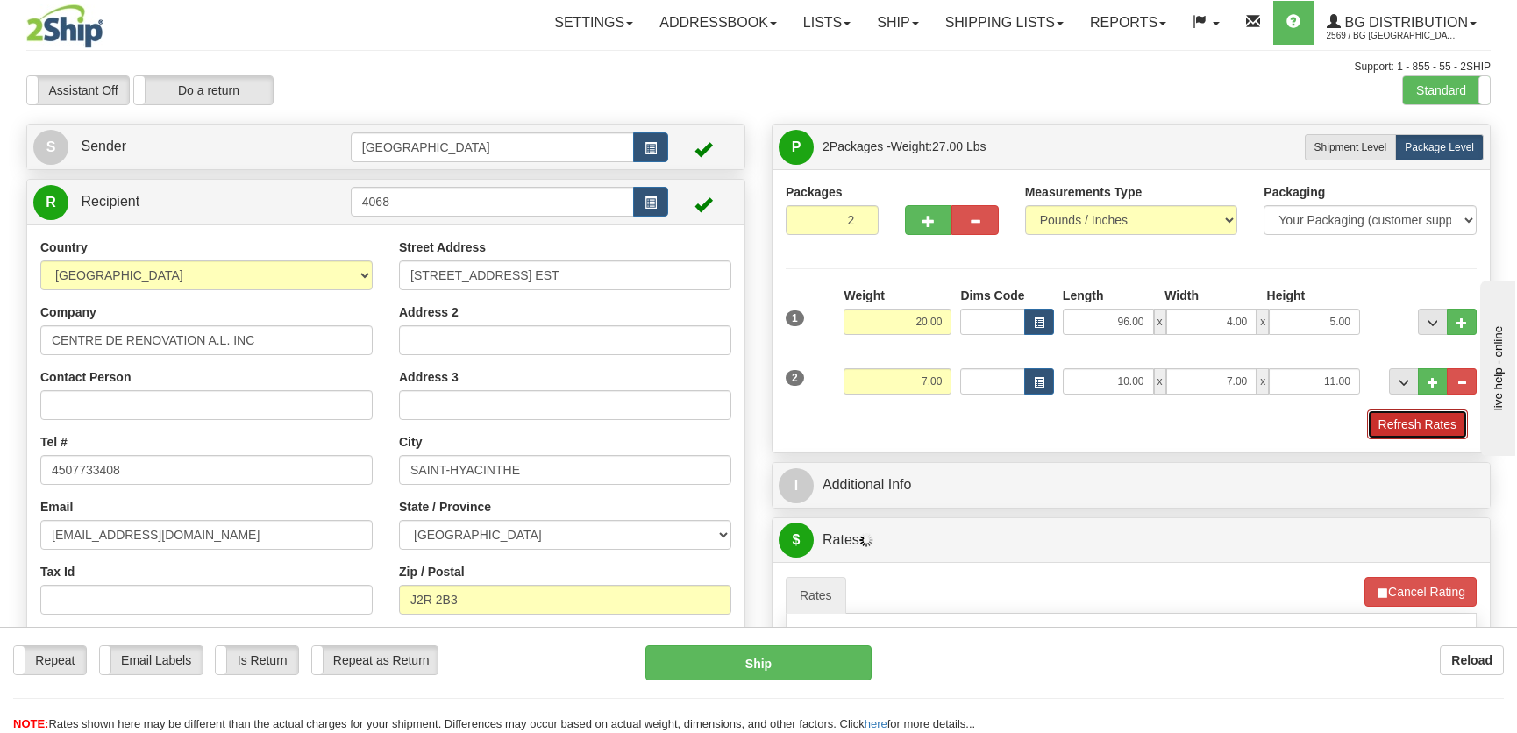
drag, startPoint x: 1422, startPoint y: 430, endPoint x: 1354, endPoint y: 458, distance: 72.8
click at [1422, 430] on button "Refresh Rates" at bounding box center [1417, 424] width 101 height 30
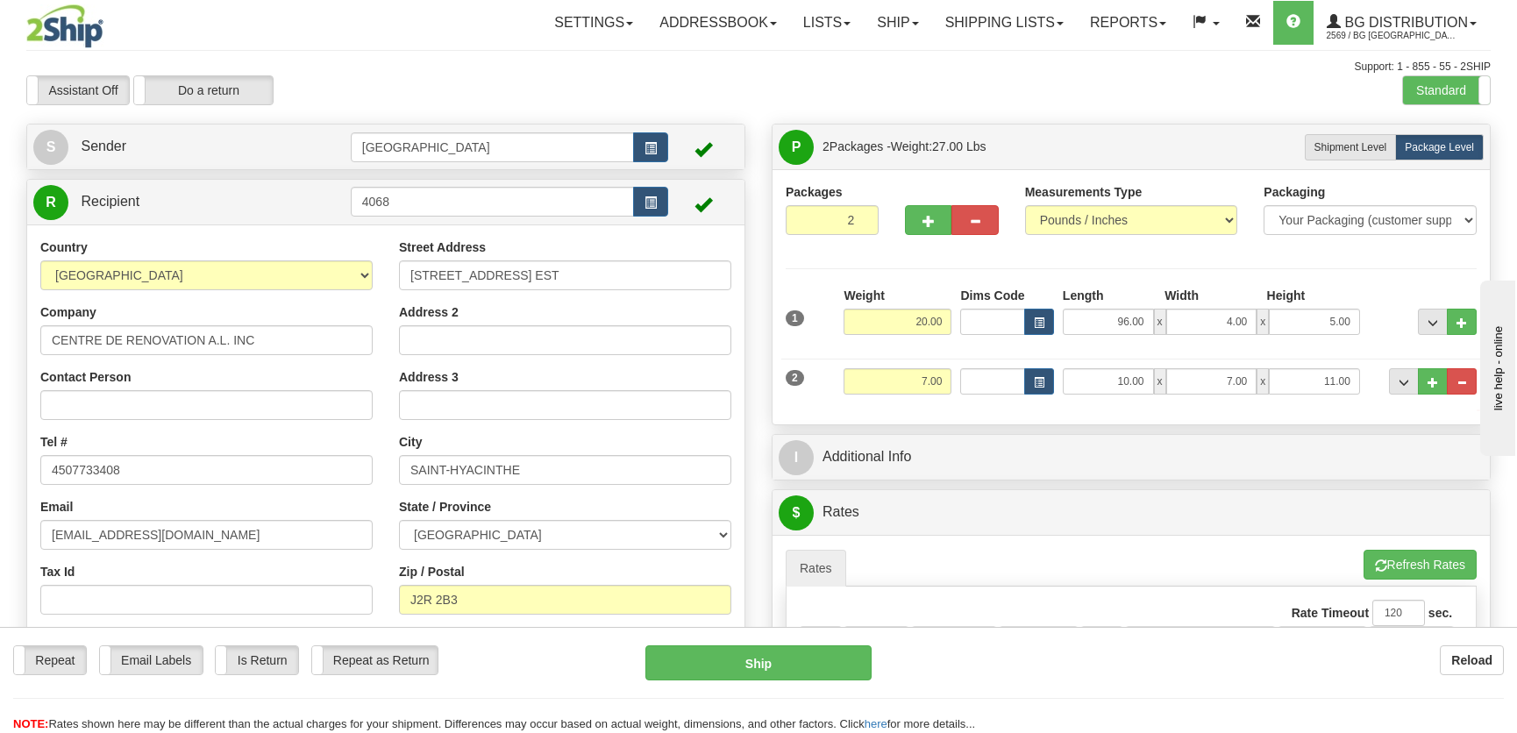
click at [1269, 475] on div "I Additional Info" at bounding box center [1130, 457] width 717 height 45
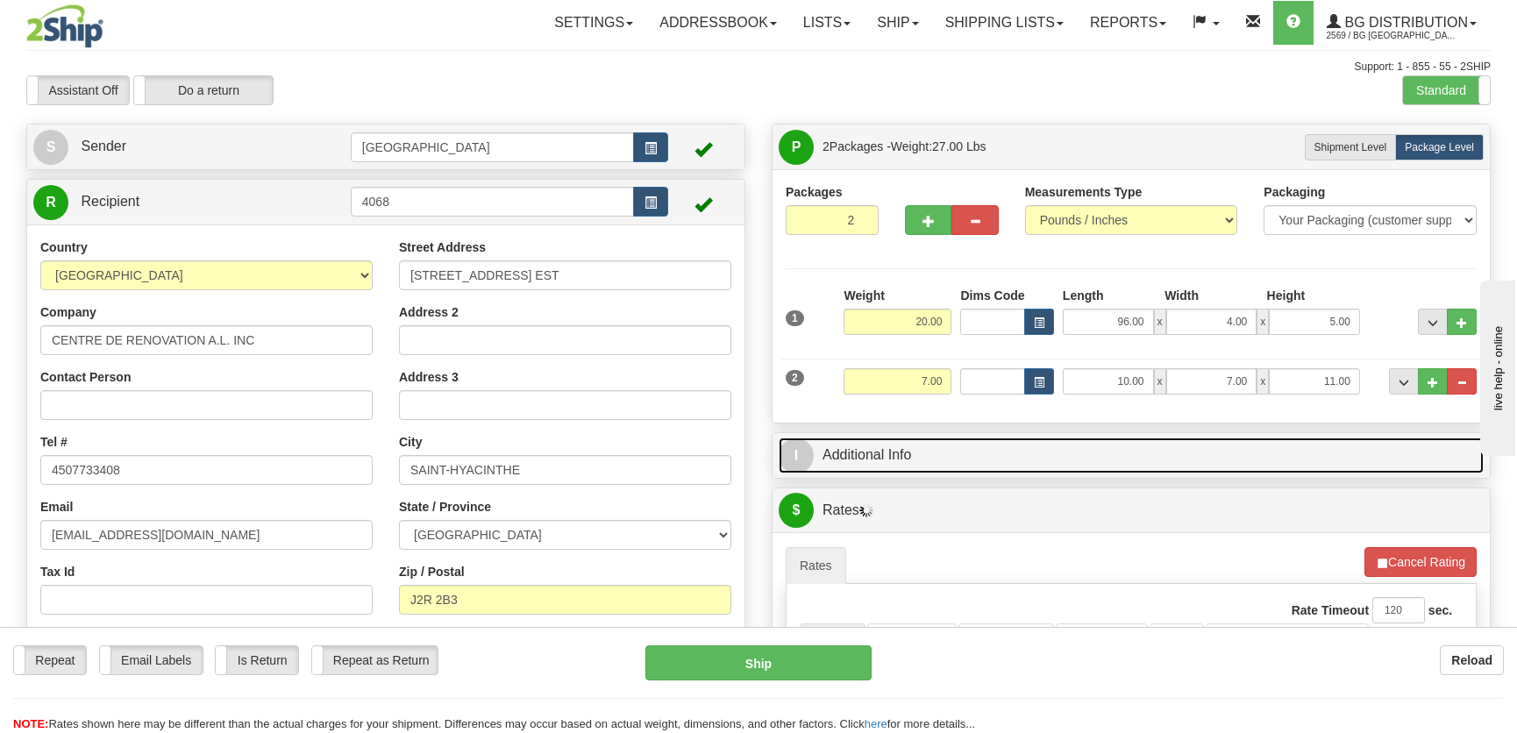
click at [1269, 472] on link "I Additional Info" at bounding box center [1130, 455] width 705 height 36
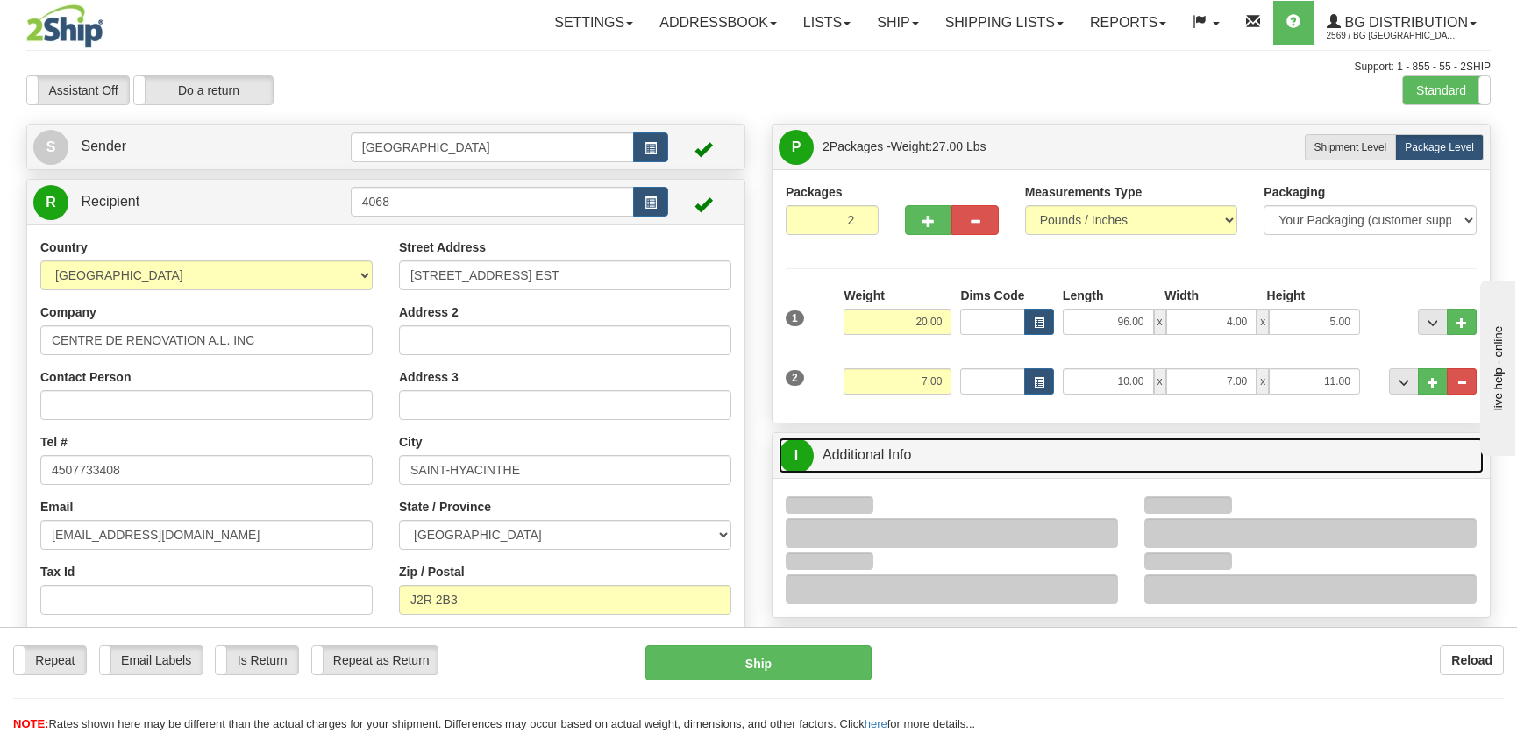
scroll to position [318, 0]
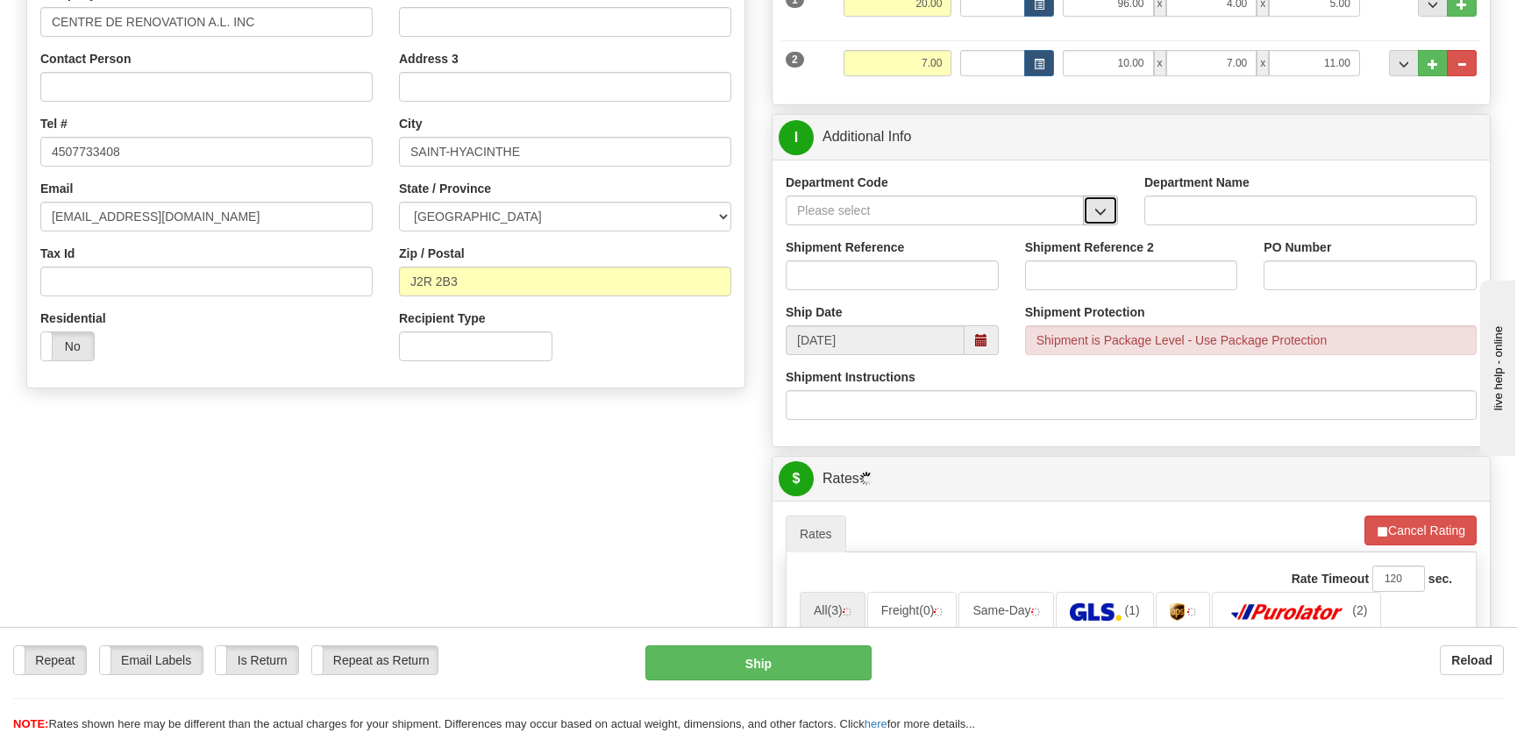
click at [1101, 195] on button "button" at bounding box center [1100, 210] width 35 height 30
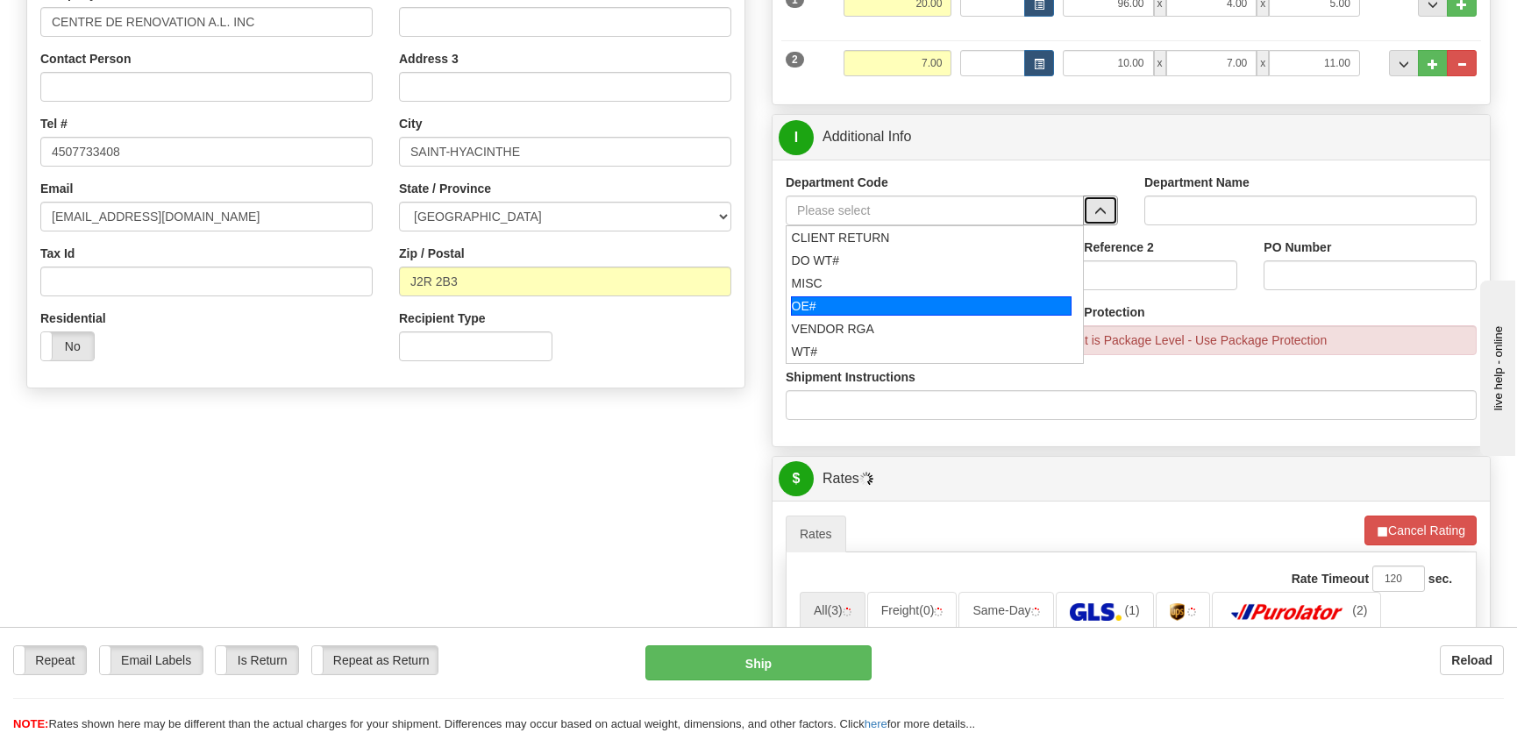
click at [846, 311] on div "OE#" at bounding box center [931, 305] width 281 height 19
type input "OE#"
type input "ORDERS"
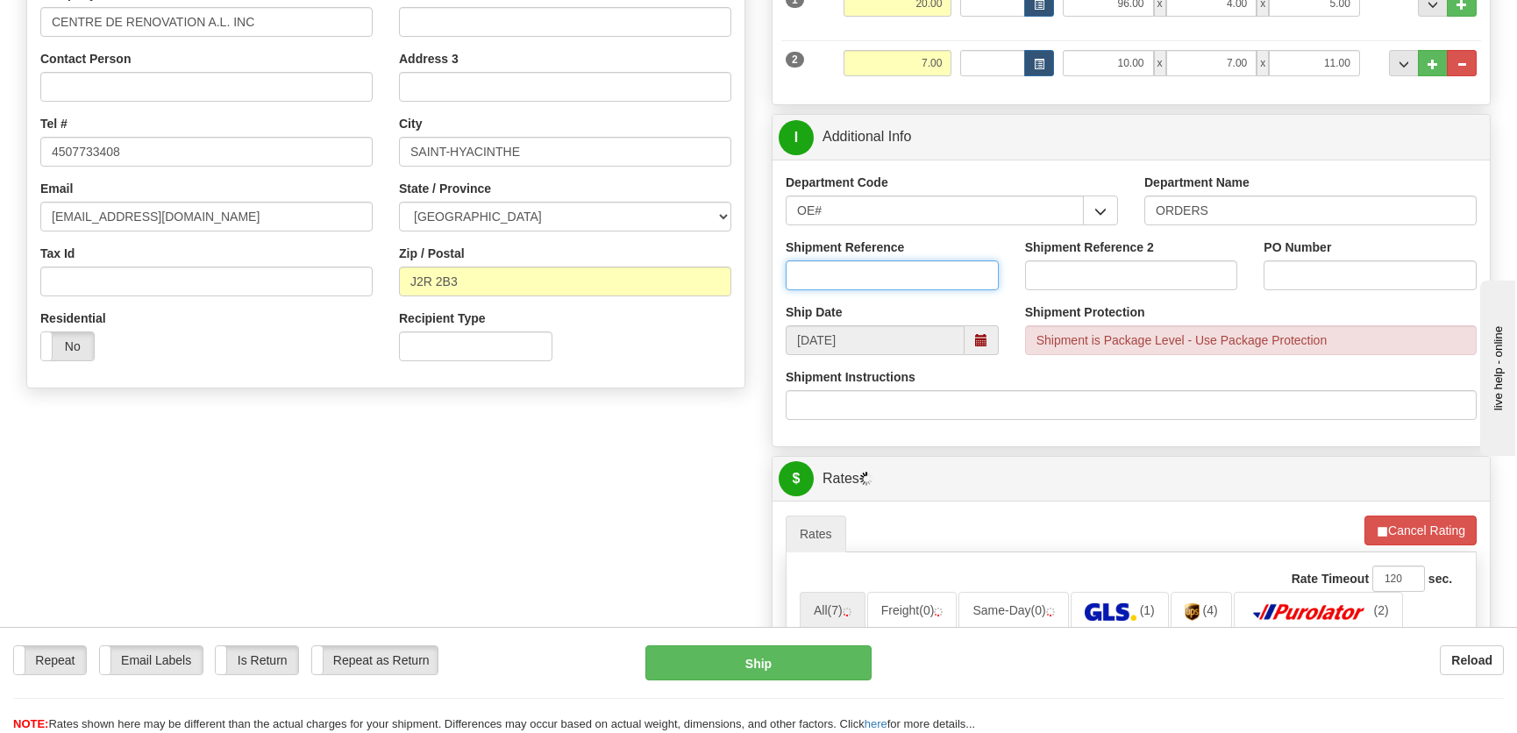
click at [872, 265] on input "Shipment Reference" at bounding box center [892, 275] width 213 height 30
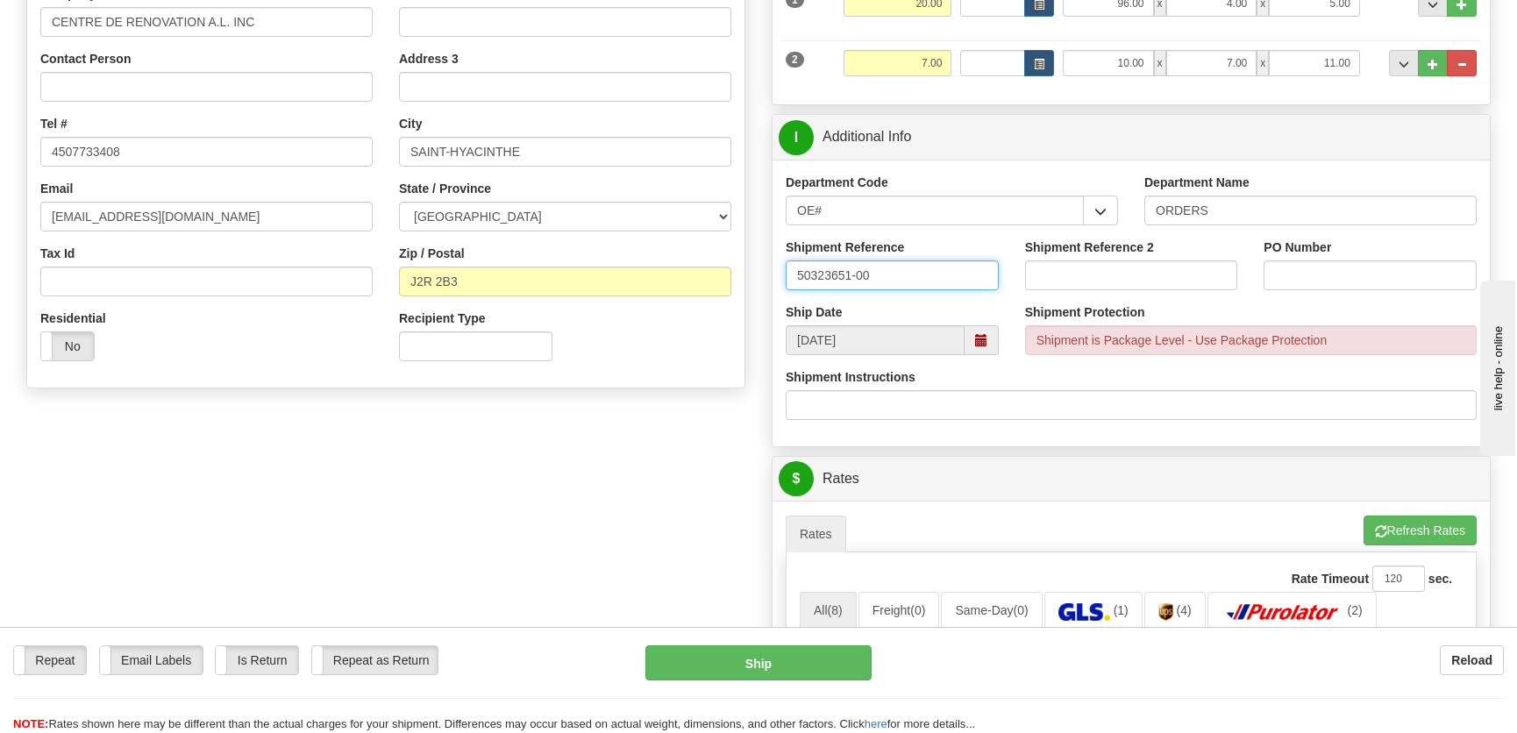
type input "50323651-00"
click at [1341, 295] on div "PO Number" at bounding box center [1369, 270] width 239 height 65
click at [1347, 265] on input "PO Number" at bounding box center [1369, 275] width 213 height 30
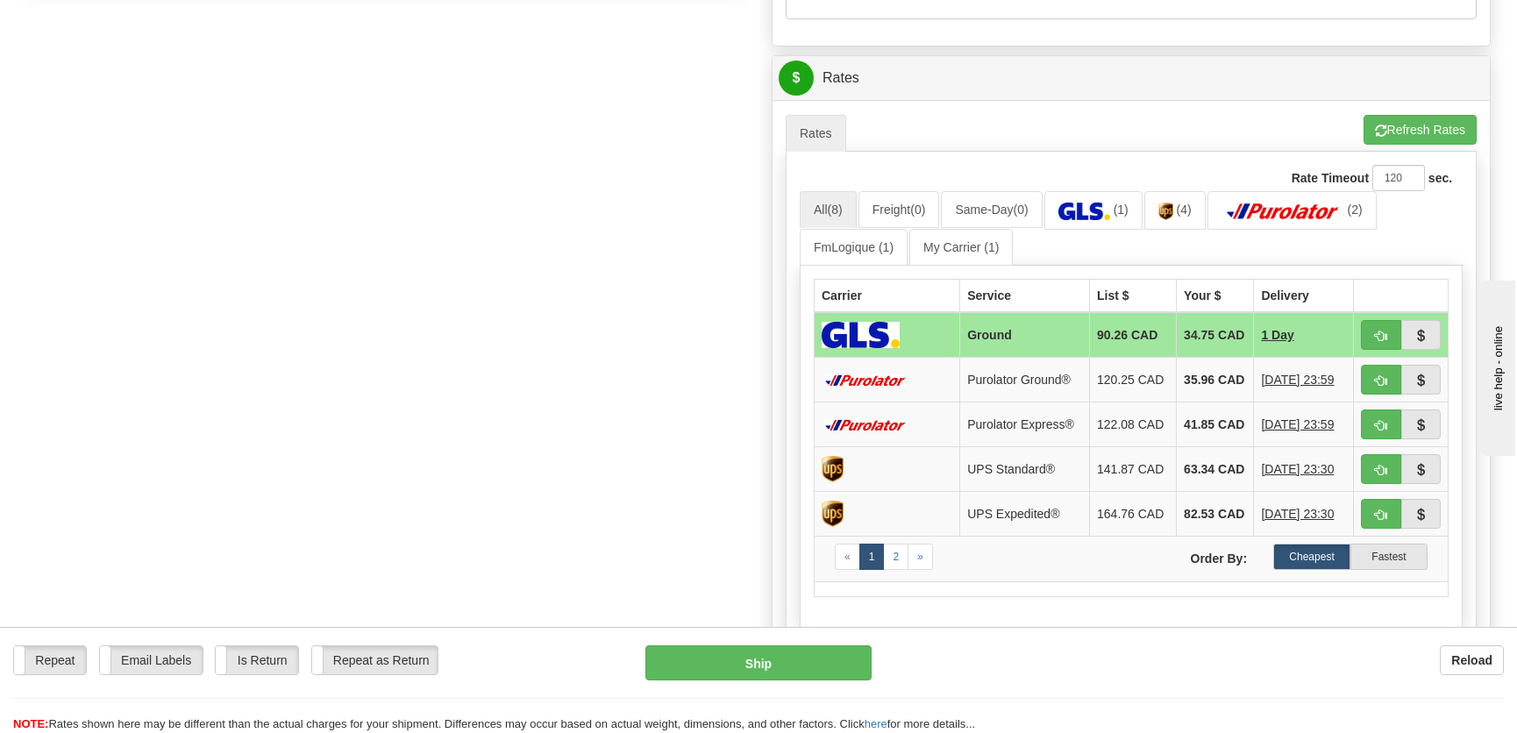
scroll to position [797, 0]
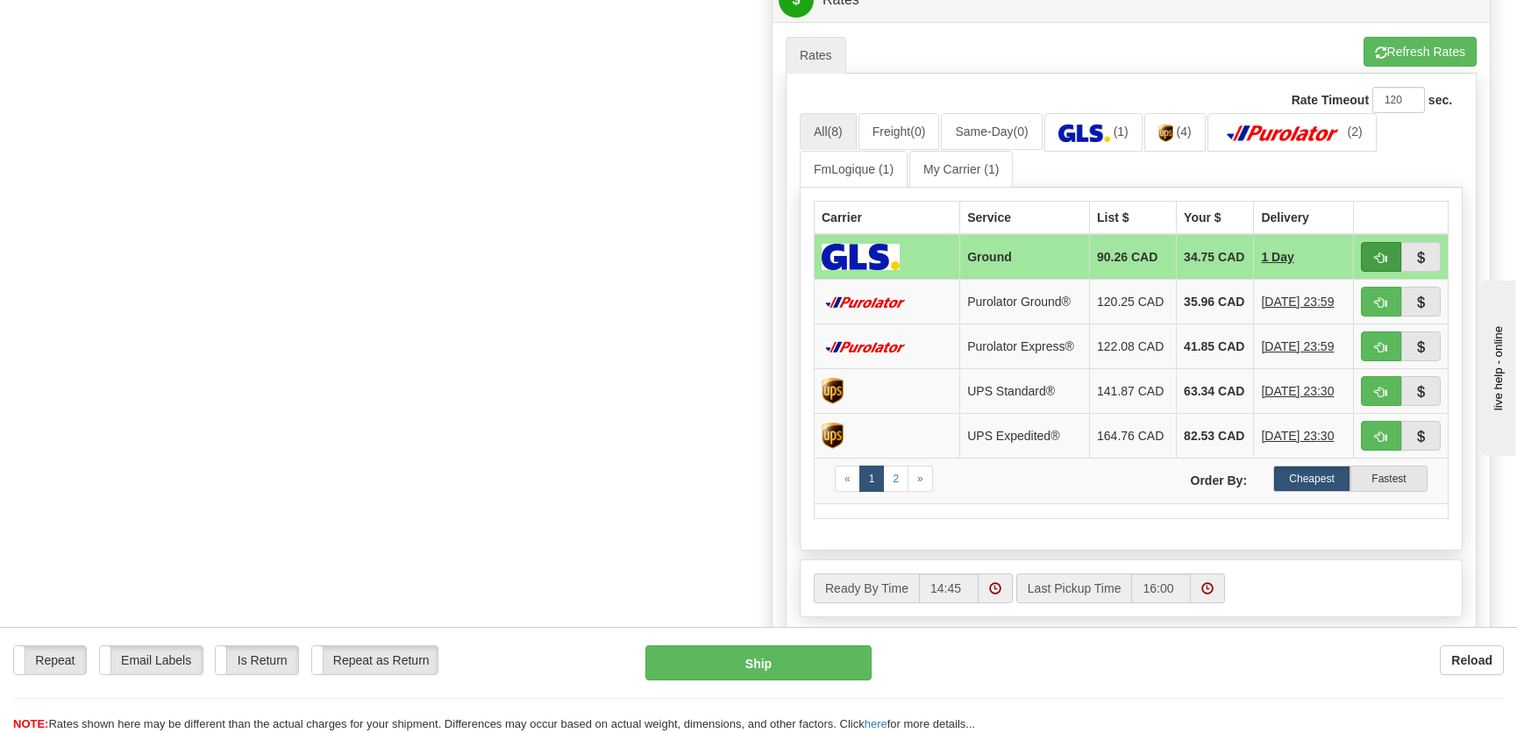
type input "."
click at [1379, 264] on span "button" at bounding box center [1381, 257] width 12 height 11
type input "1"
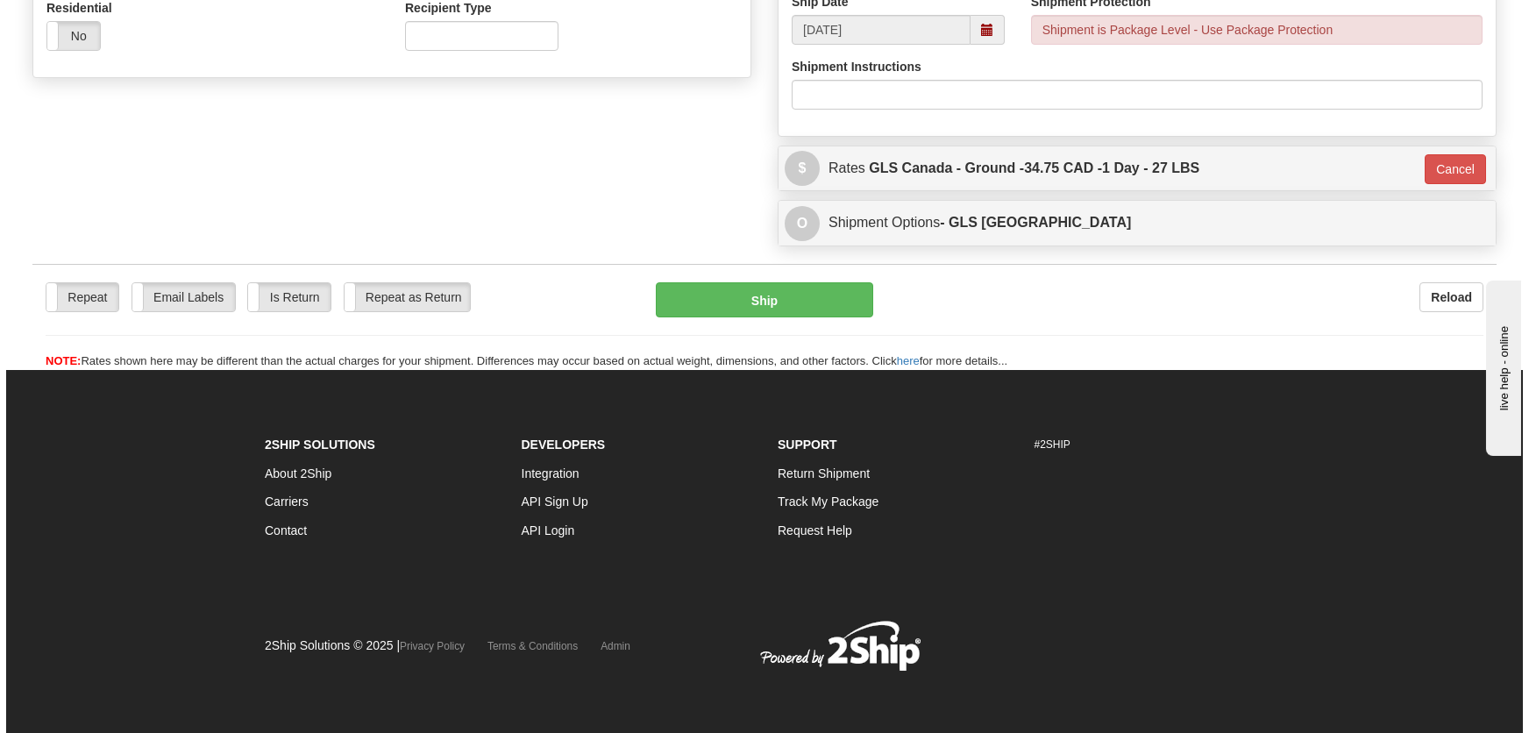
scroll to position [629, 0]
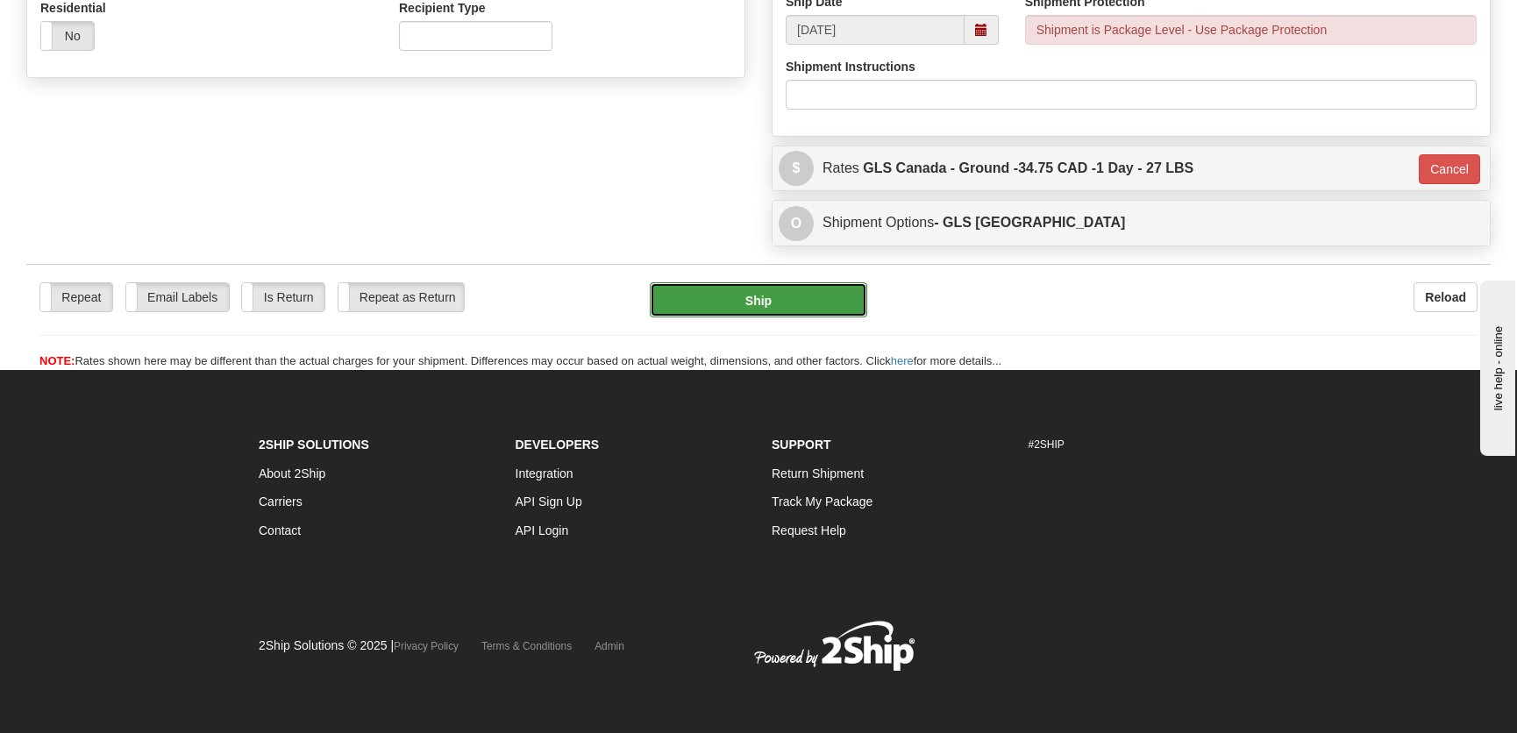
click at [834, 298] on button "Ship" at bounding box center [758, 299] width 217 height 35
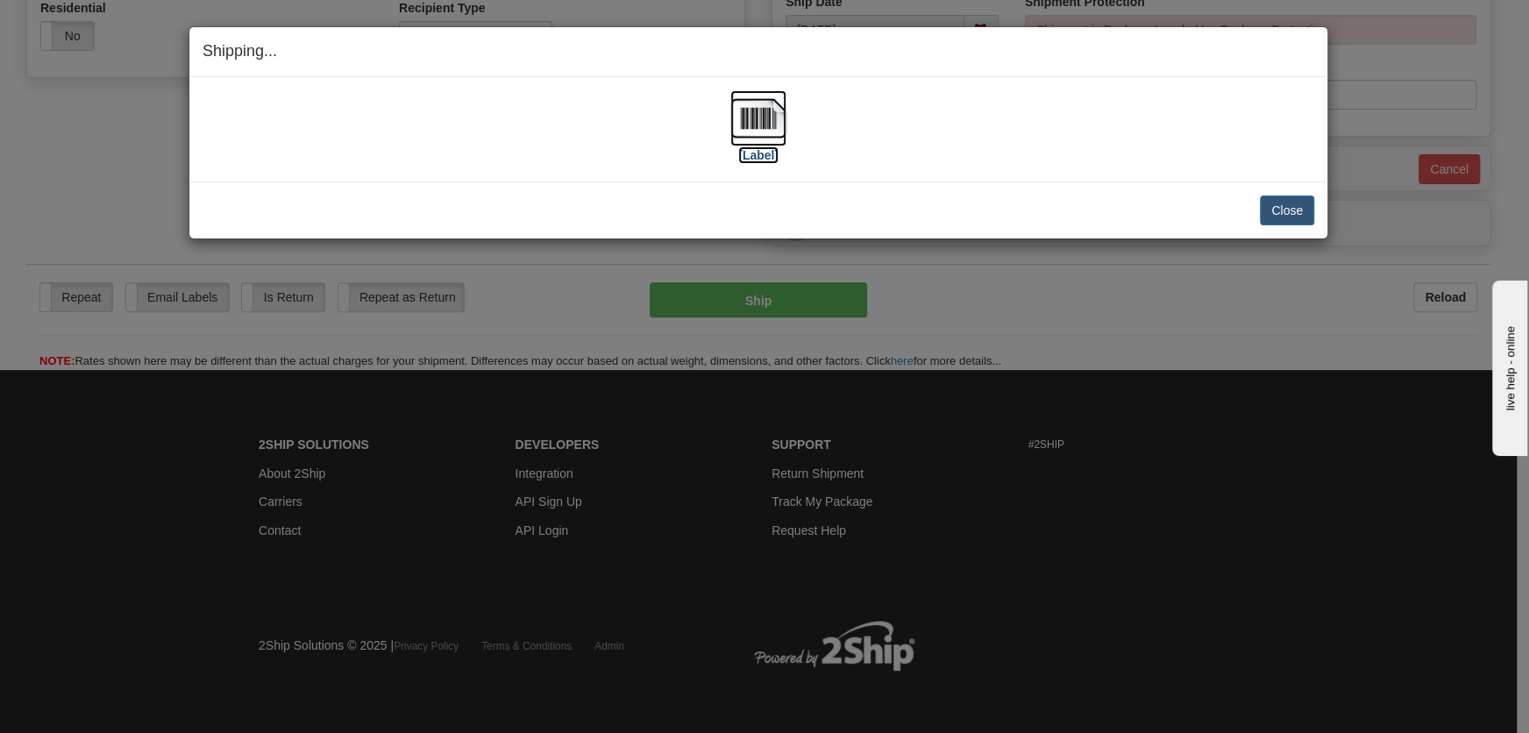
click at [743, 126] on img at bounding box center [758, 118] width 56 height 56
click at [1281, 202] on button "Close" at bounding box center [1287, 210] width 54 height 30
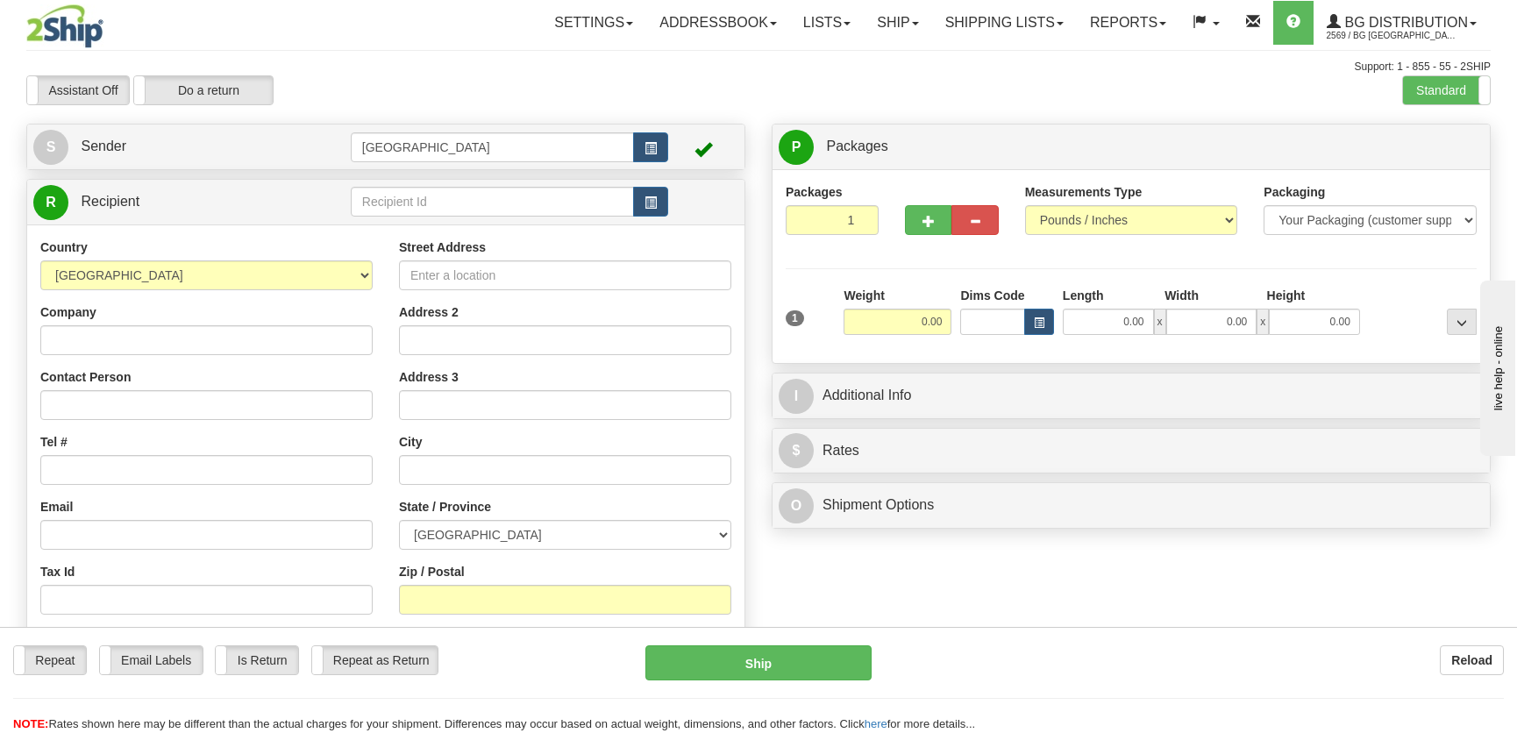
click at [457, 217] on td at bounding box center [509, 202] width 317 height 36
click at [457, 212] on input "text" at bounding box center [492, 202] width 283 height 30
click at [457, 210] on input "text" at bounding box center [492, 202] width 283 height 30
click at [470, 227] on div "1245" at bounding box center [488, 230] width 264 height 18
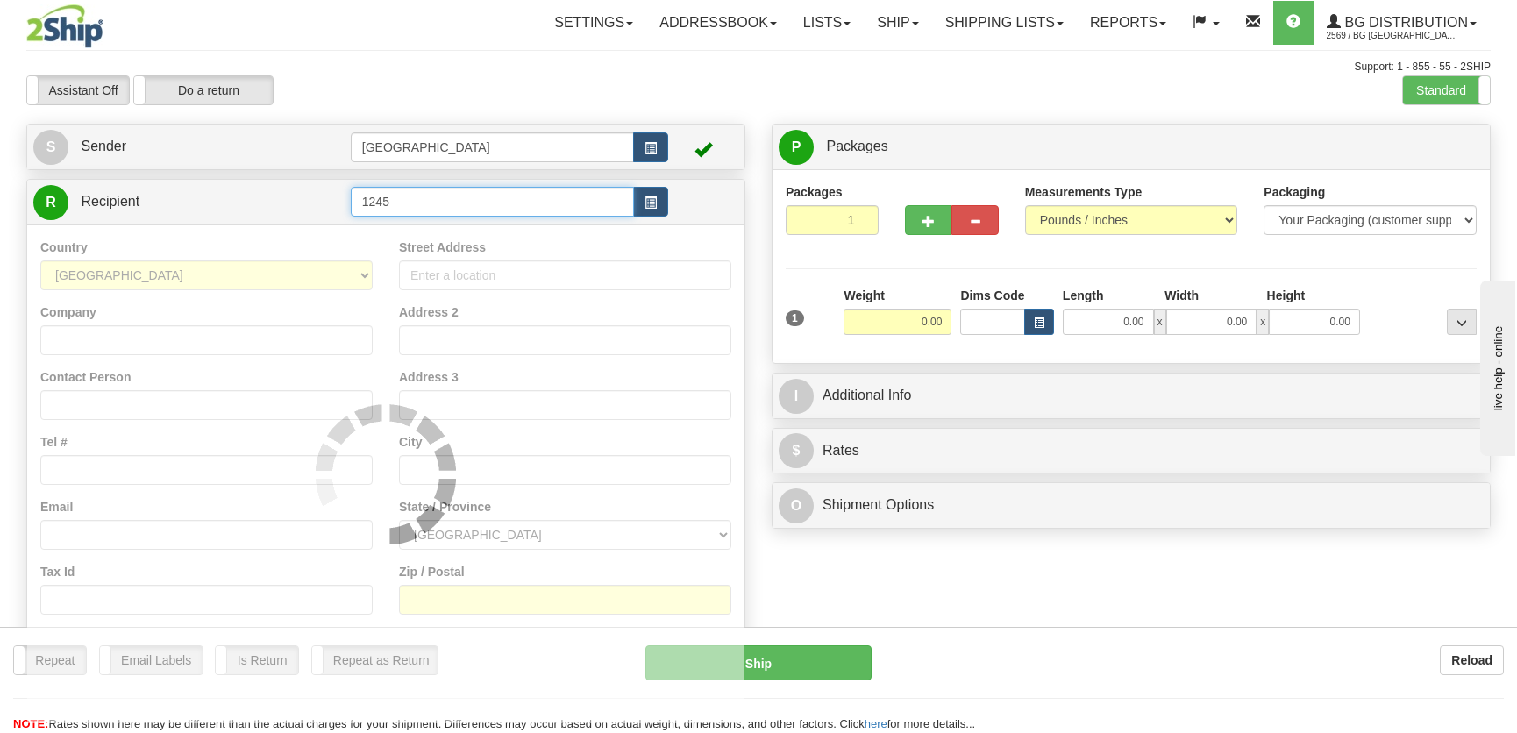
type input "1245"
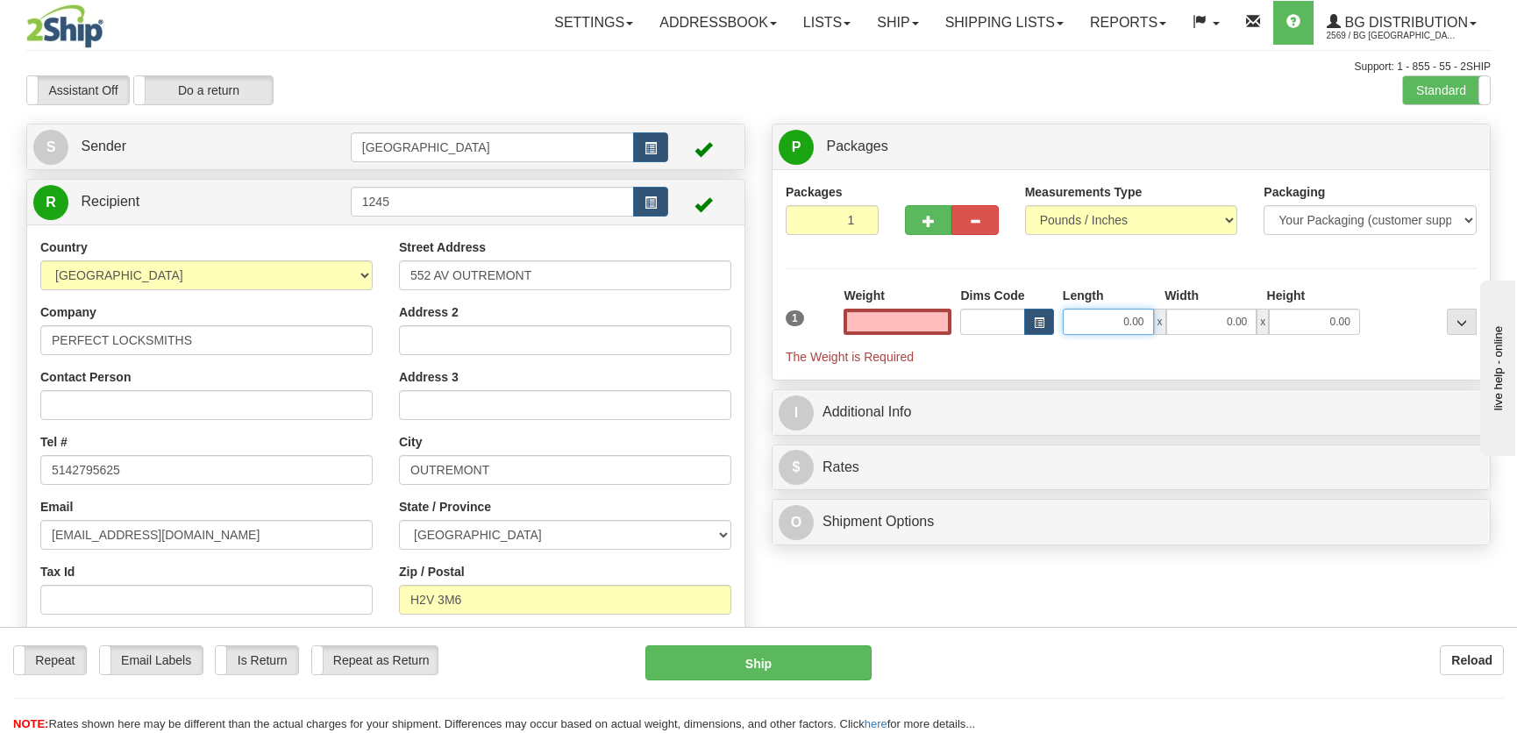
type input "0.00"
click at [1116, 324] on input "0.00" at bounding box center [1108, 322] width 91 height 26
type input "12.00"
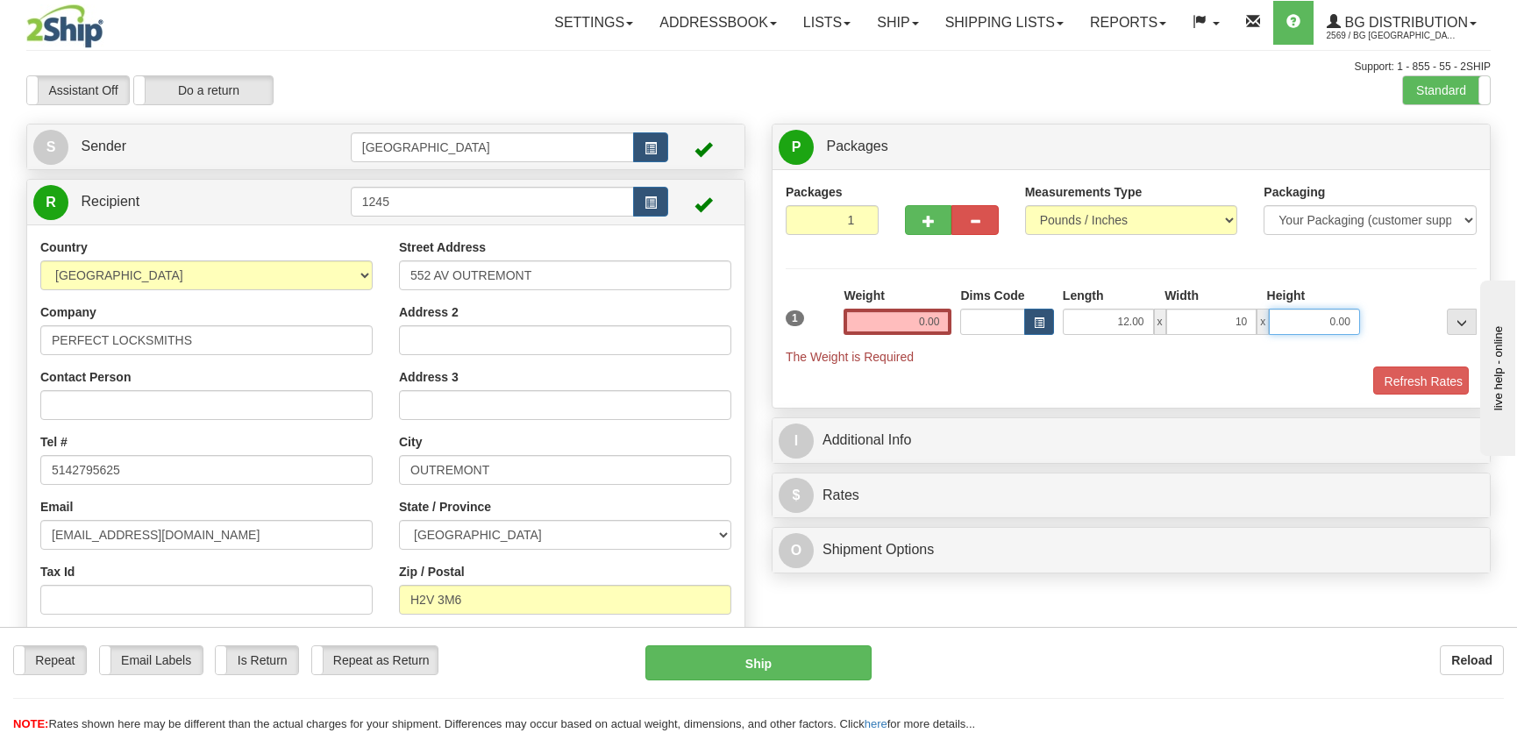
type input "10.00"
type input "13.00"
click at [906, 324] on input "0.00" at bounding box center [897, 322] width 108 height 26
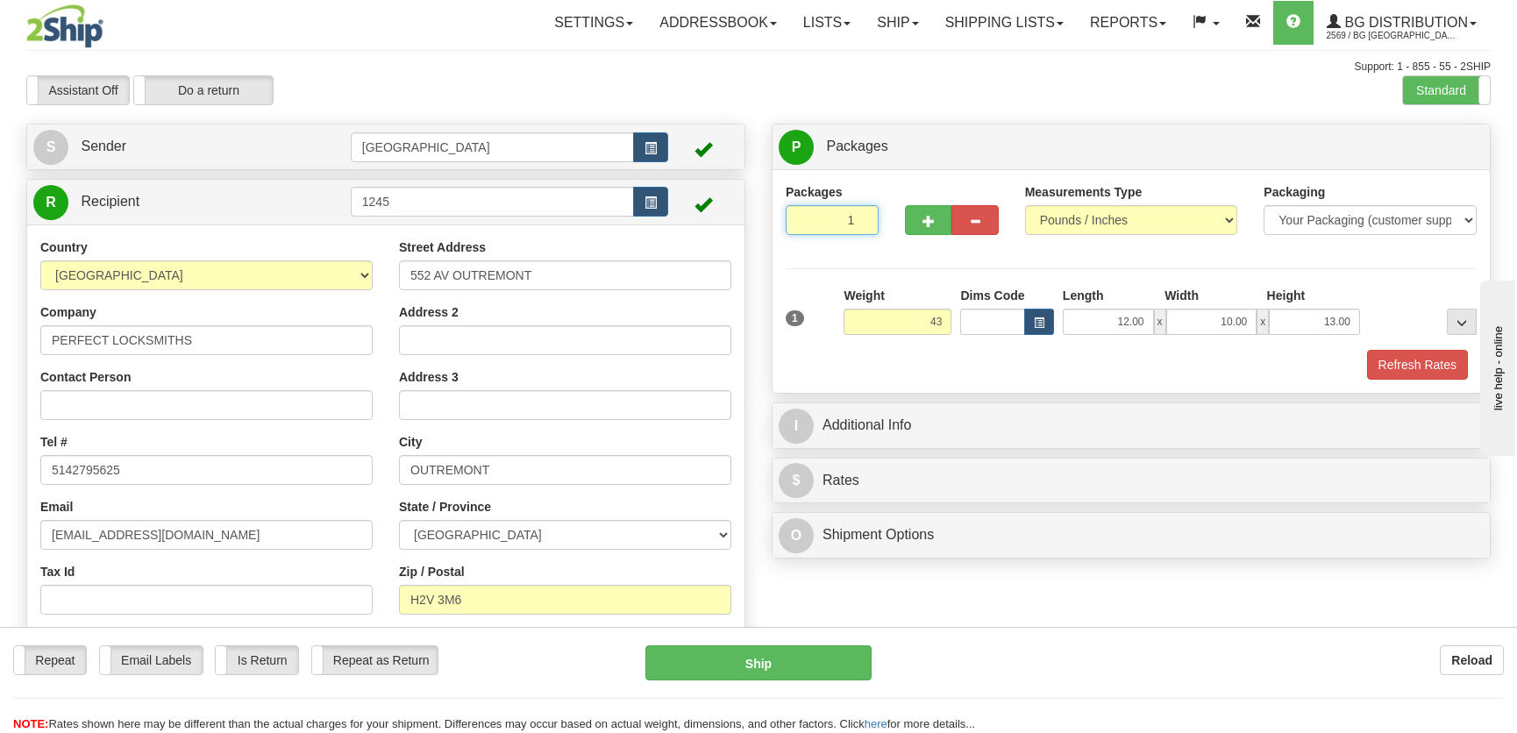
type input "43.00"
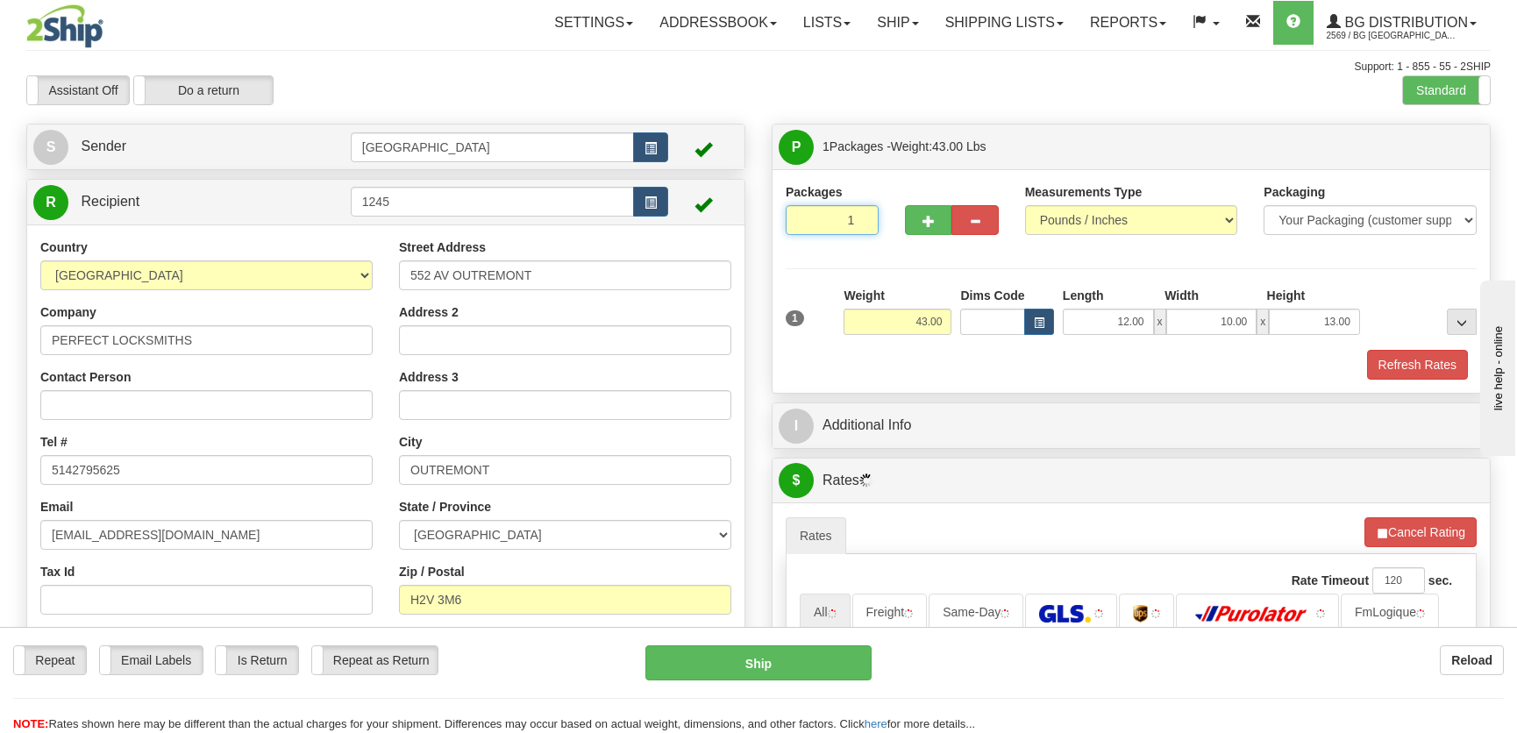
drag, startPoint x: 850, startPoint y: 222, endPoint x: 865, endPoint y: 222, distance: 14.9
click at [865, 222] on input "1" at bounding box center [832, 220] width 93 height 30
type input "4"
radio input "true"
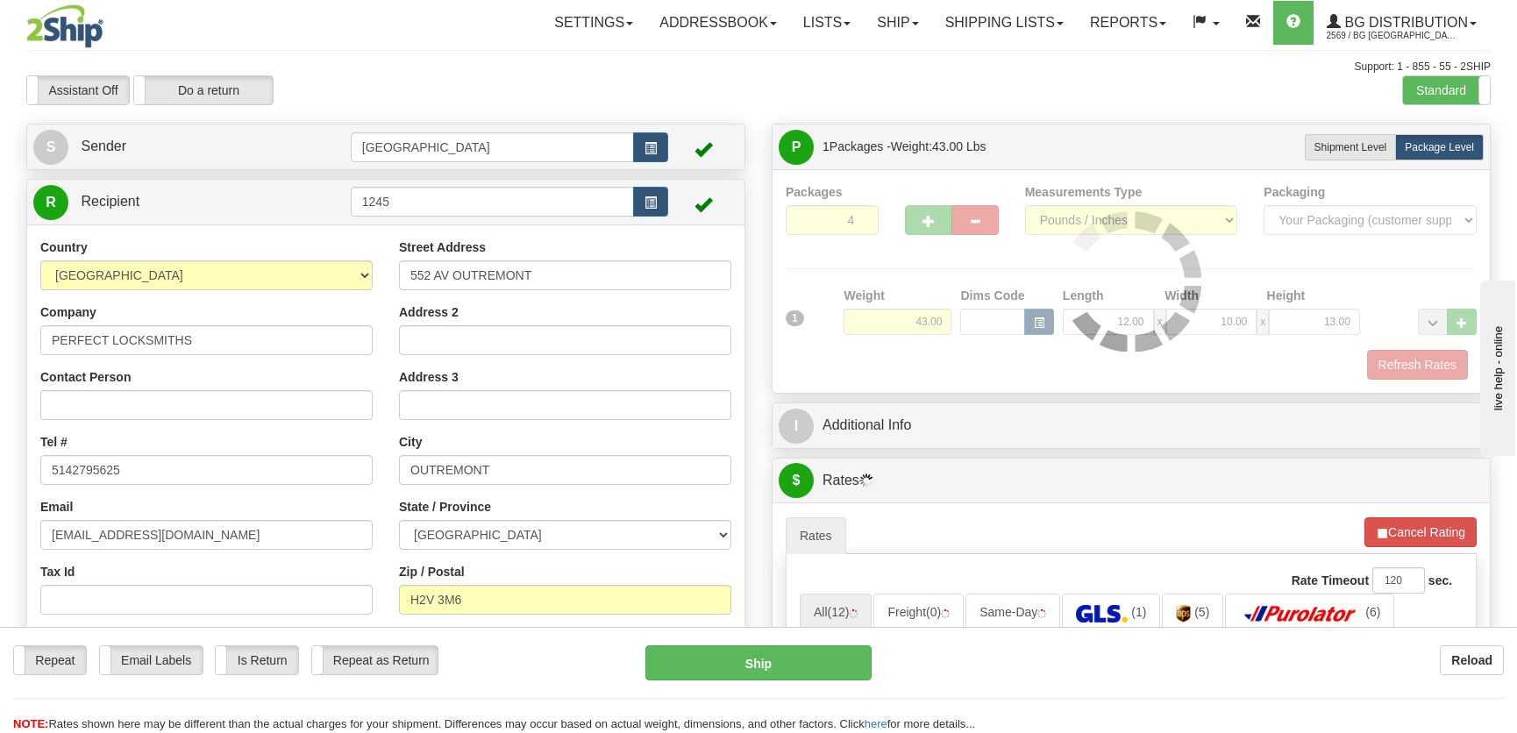
click at [911, 270] on div "Packages 4 1 Measurements Type" at bounding box center [1131, 281] width 691 height 196
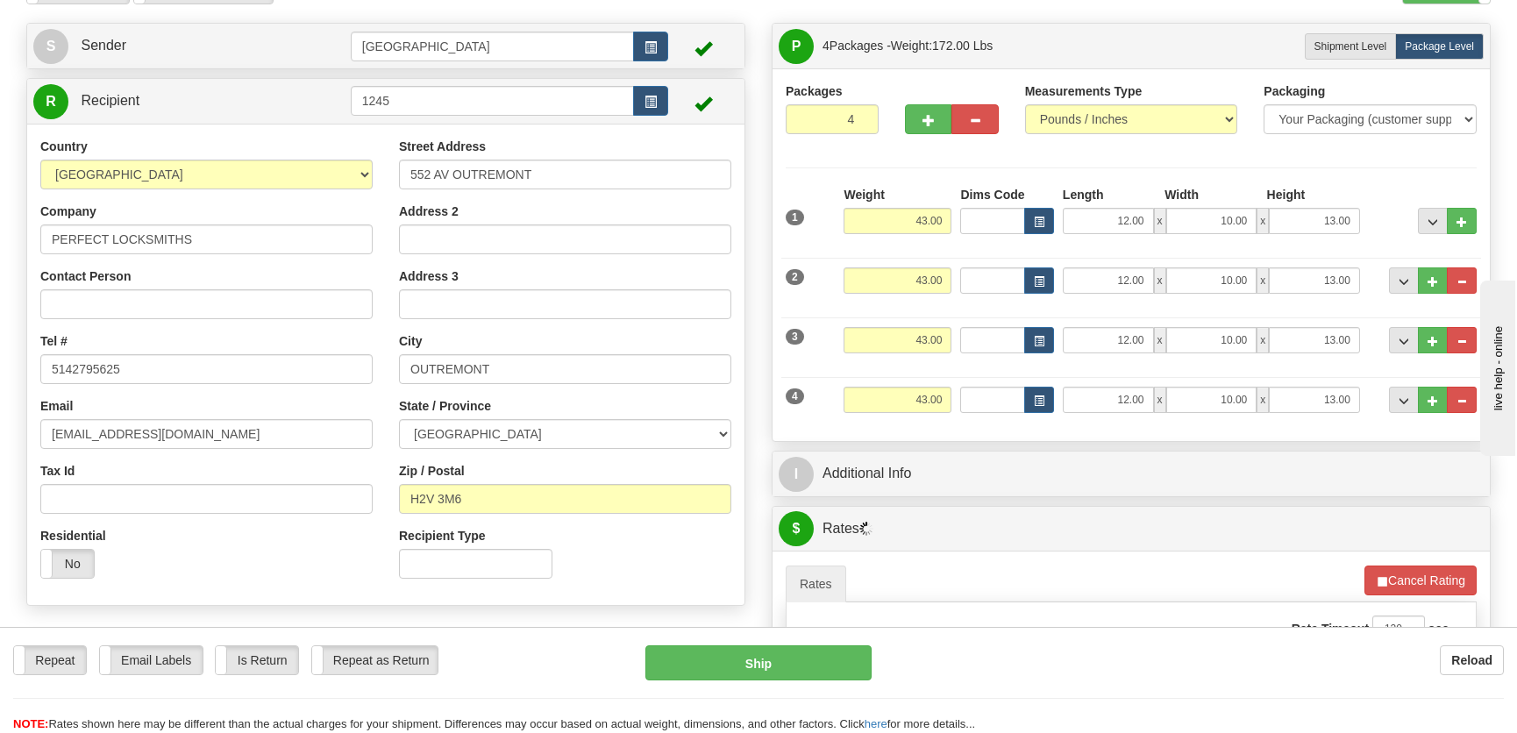
scroll to position [398, 0]
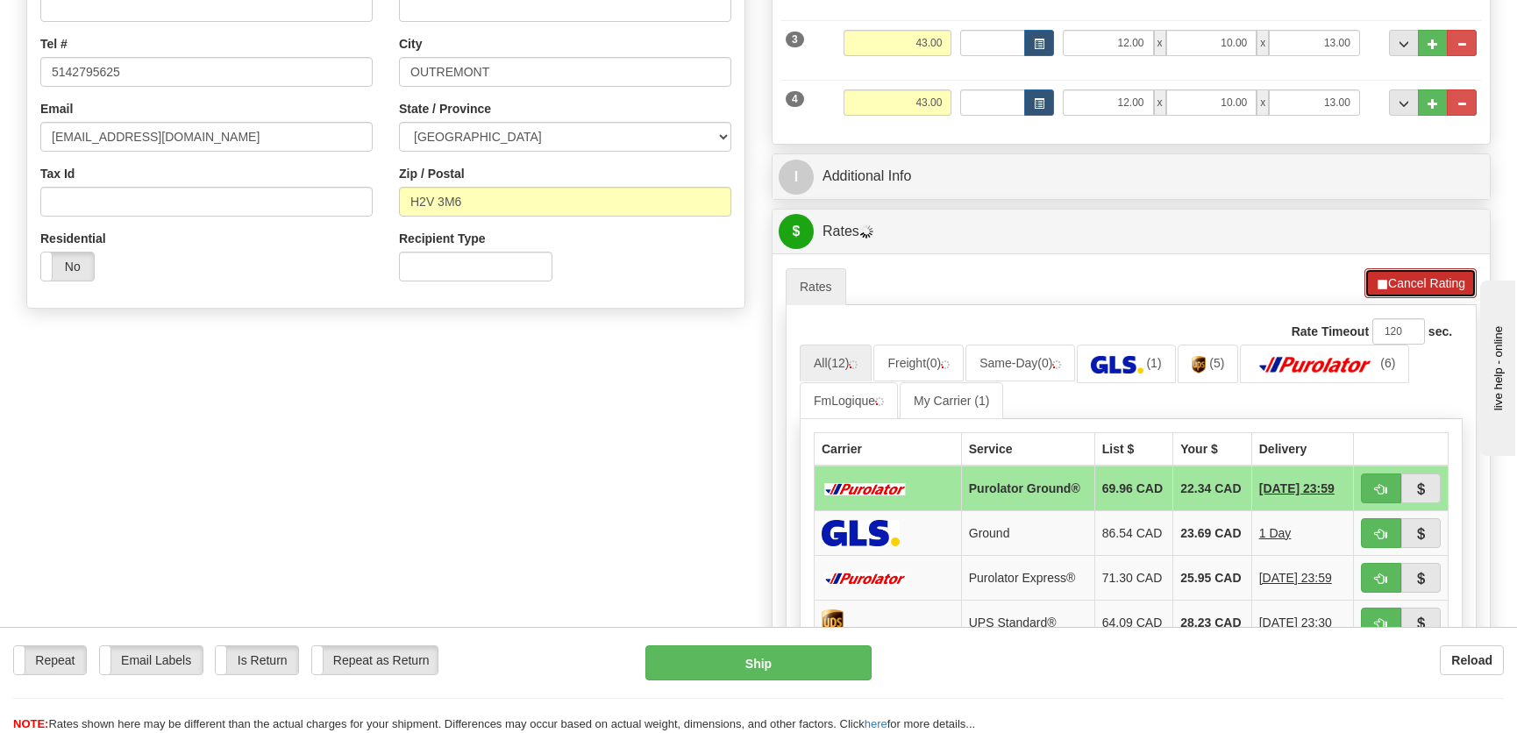
click at [1394, 289] on button "Cancel Rating" at bounding box center [1420, 283] width 112 height 30
click at [1398, 281] on button "Refresh Rates" at bounding box center [1419, 283] width 113 height 30
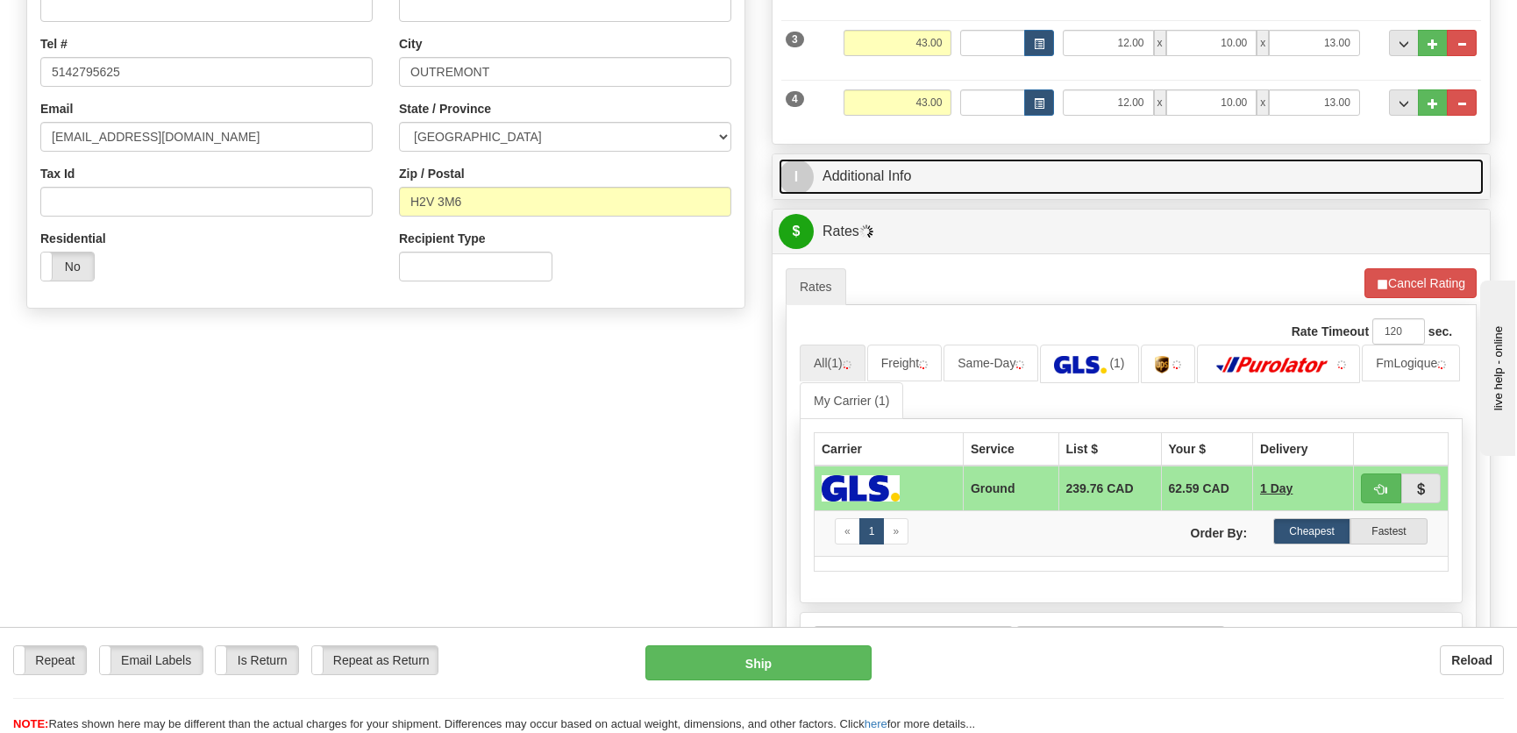
click at [1157, 185] on link "I Additional Info" at bounding box center [1130, 177] width 705 height 36
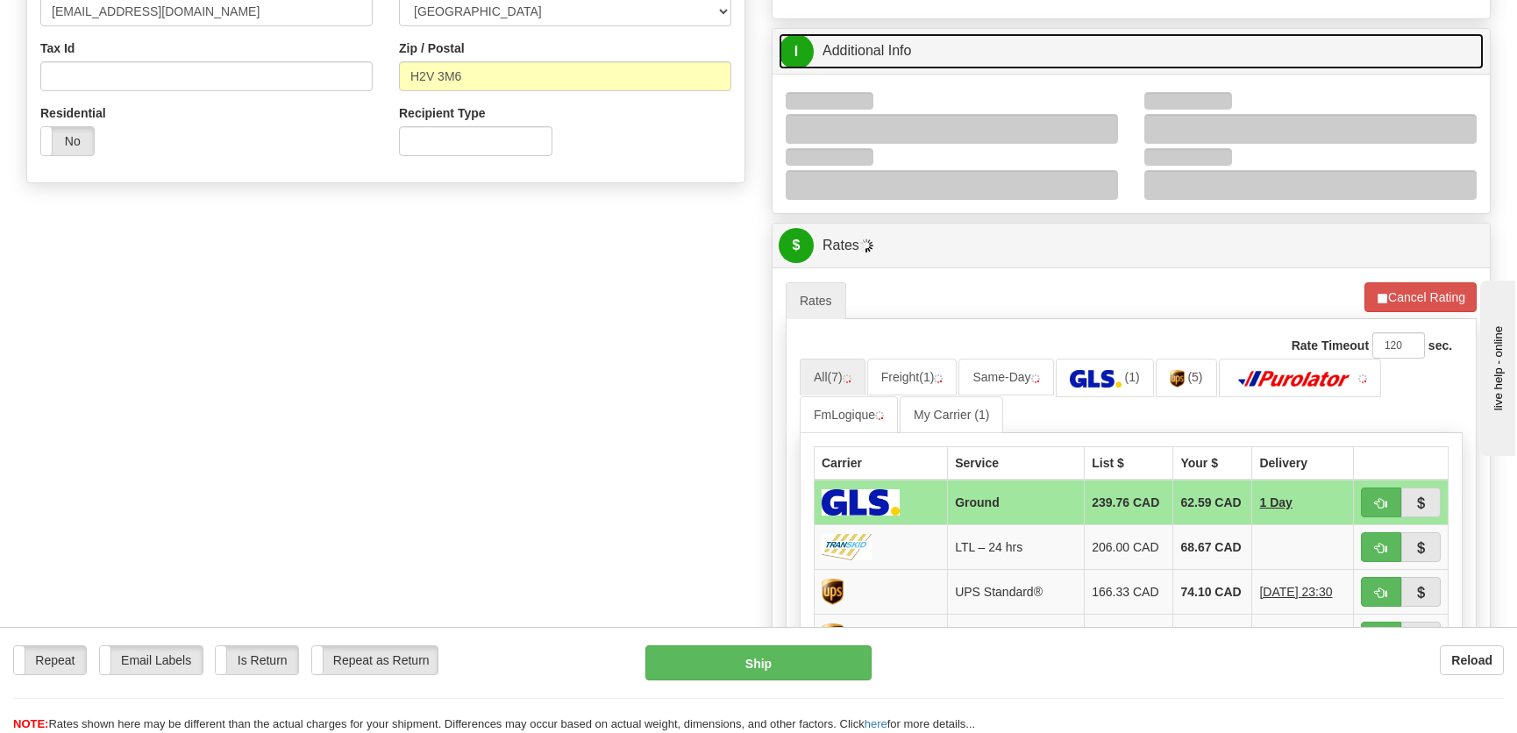
scroll to position [558, 0]
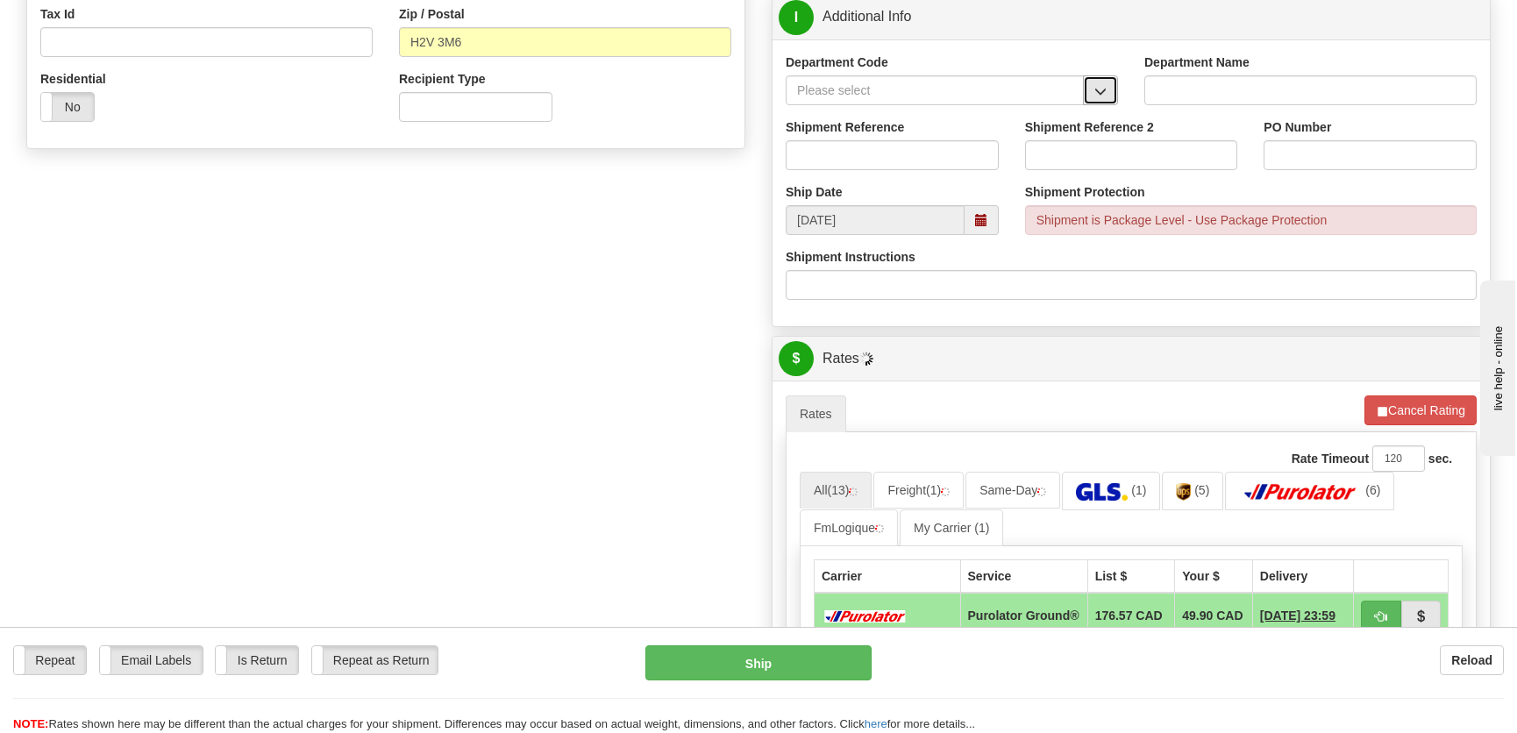
click at [1097, 86] on span "button" at bounding box center [1100, 91] width 12 height 11
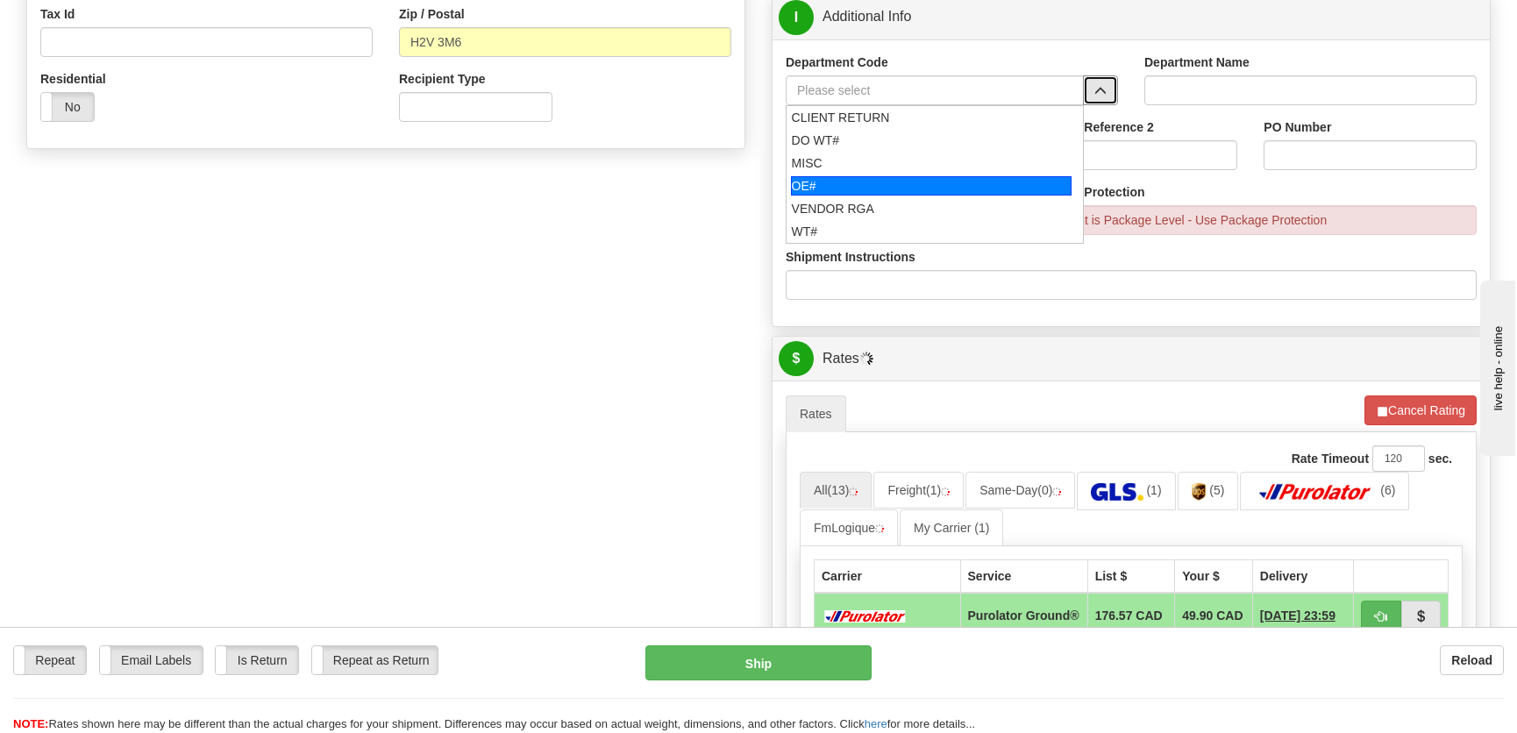
click at [900, 176] on div "OE#" at bounding box center [931, 185] width 281 height 19
type input "OE#"
type input "ORDERS"
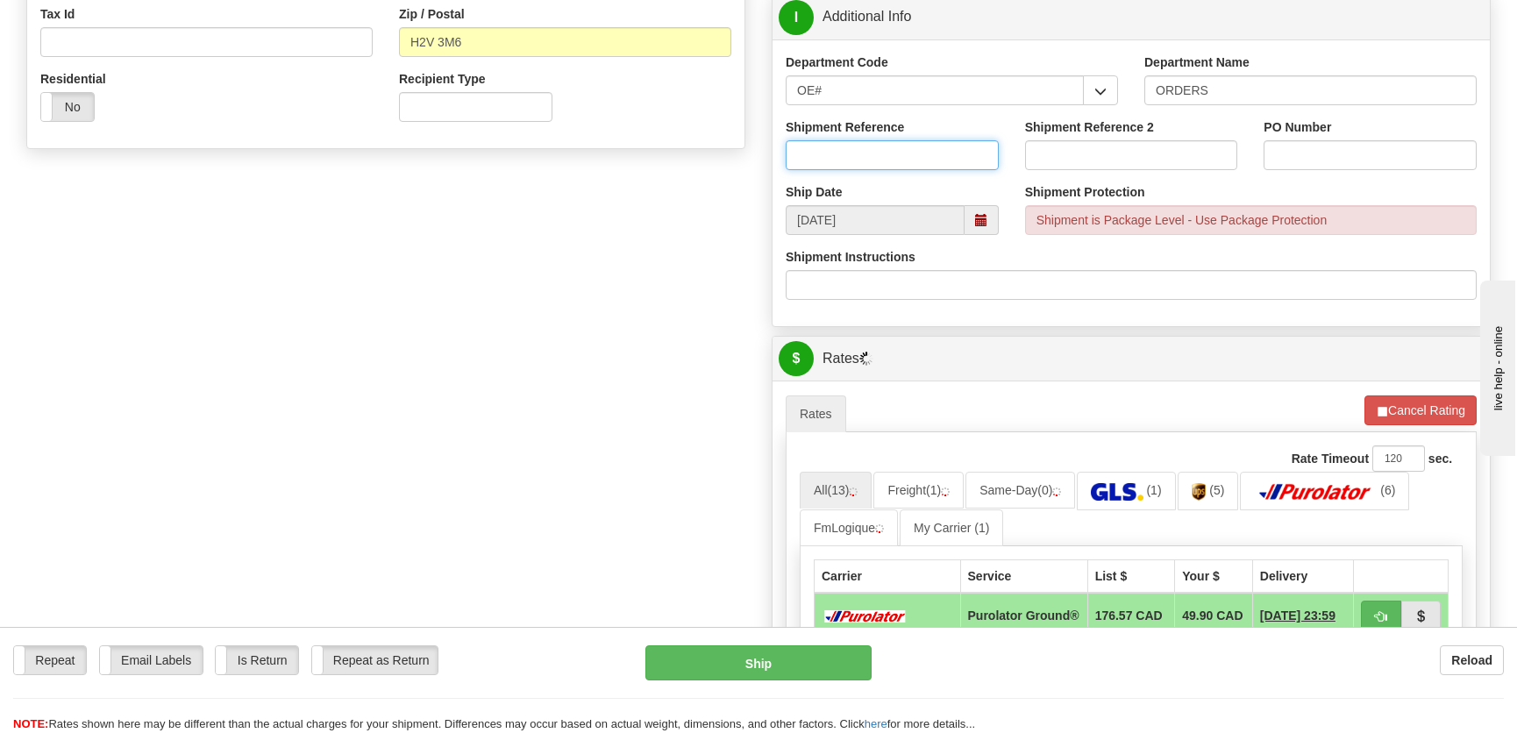
click at [903, 165] on input "Shipment Reference" at bounding box center [892, 155] width 213 height 30
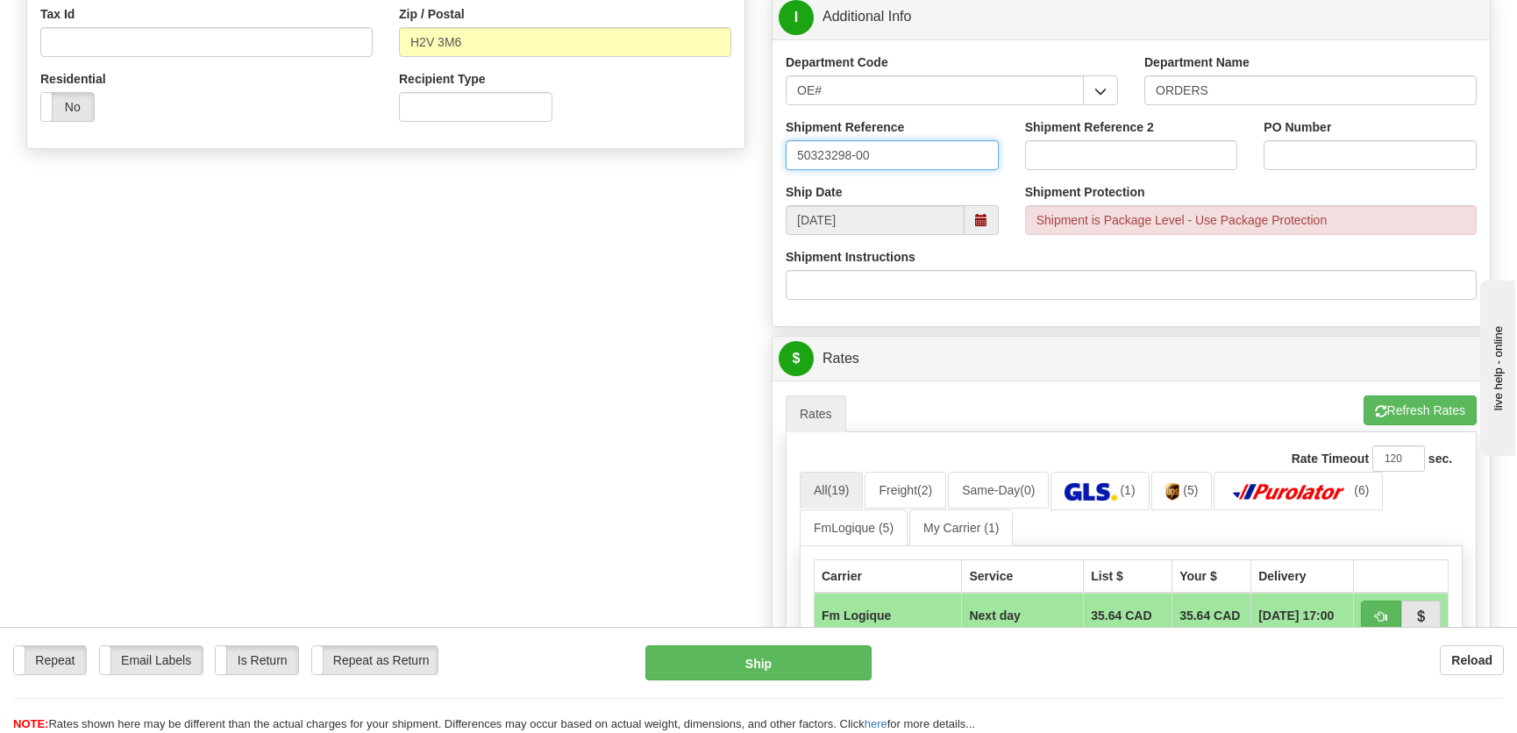
type input "50323298-00"
click at [1252, 147] on div "PO Number" at bounding box center [1369, 150] width 239 height 65
click at [1263, 148] on input "PO Number" at bounding box center [1369, 155] width 213 height 30
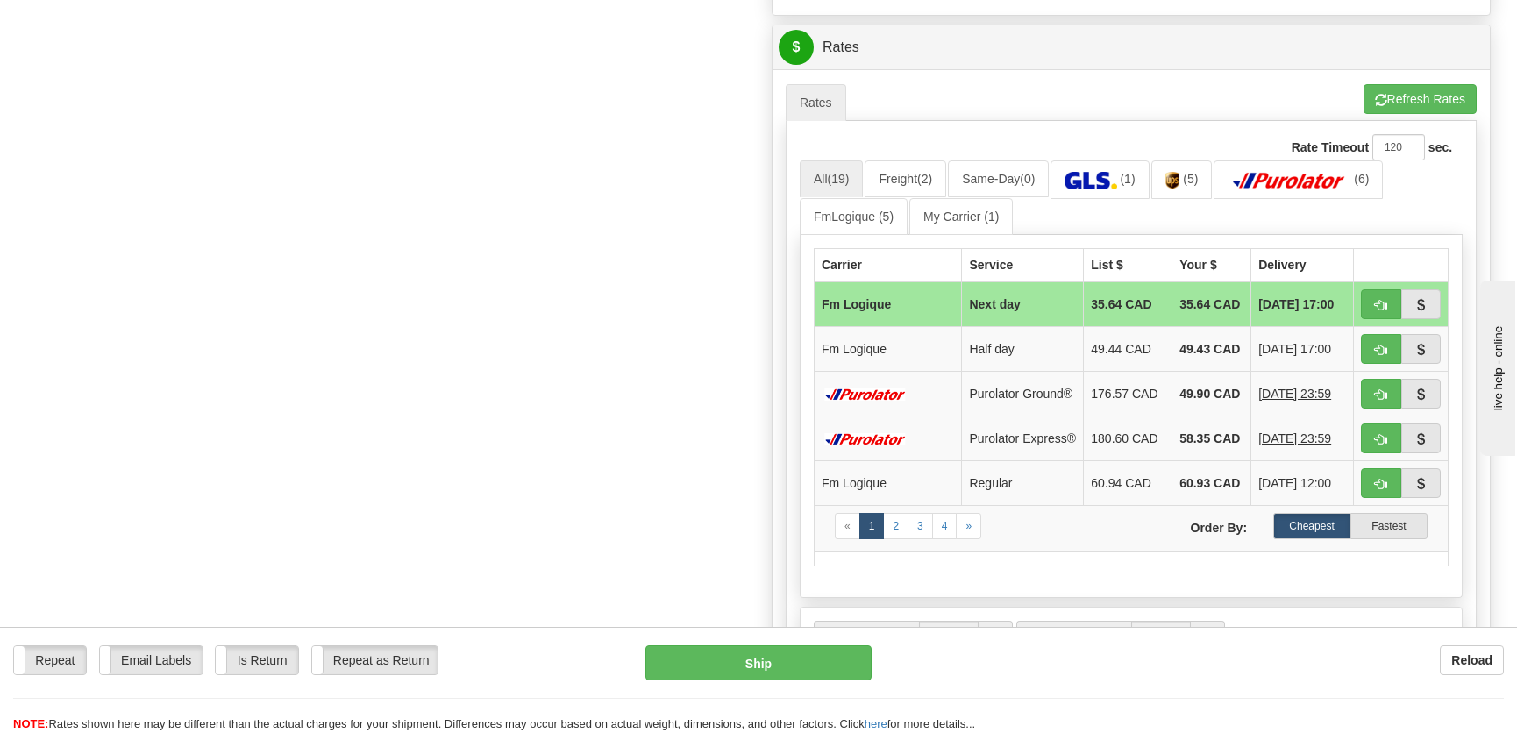
scroll to position [877, 0]
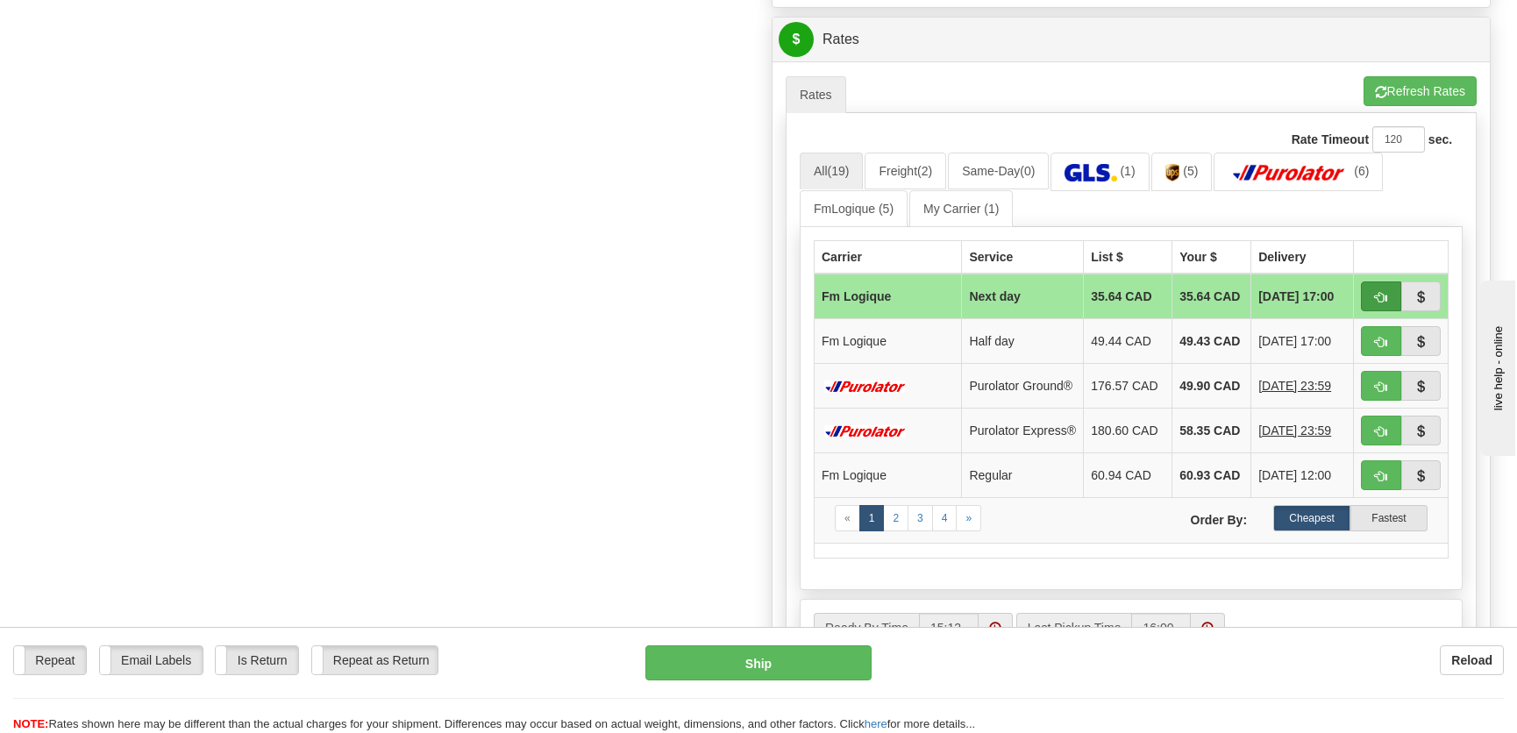
type input "."
click at [1390, 295] on button "button" at bounding box center [1381, 296] width 40 height 30
type input "jour"
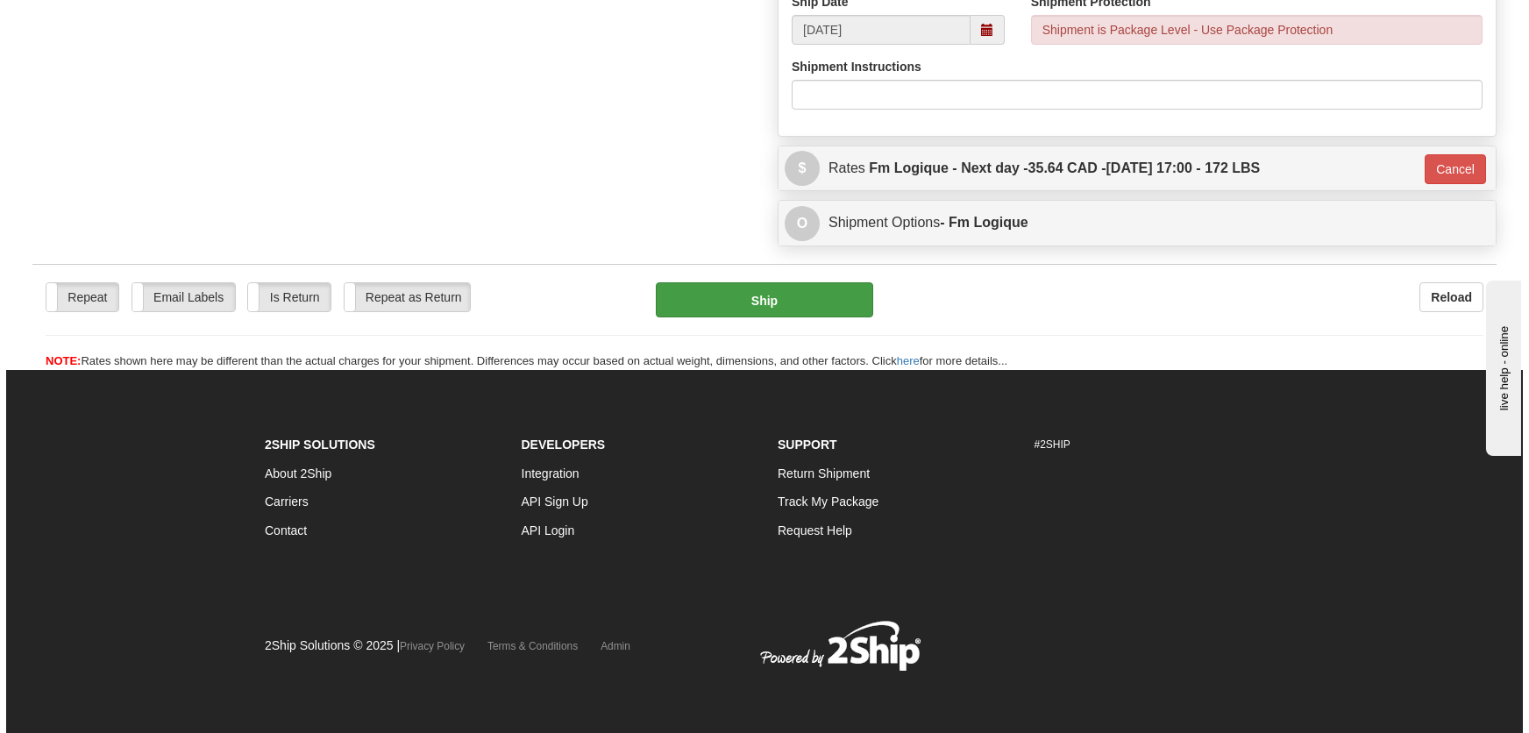
scroll to position [747, 0]
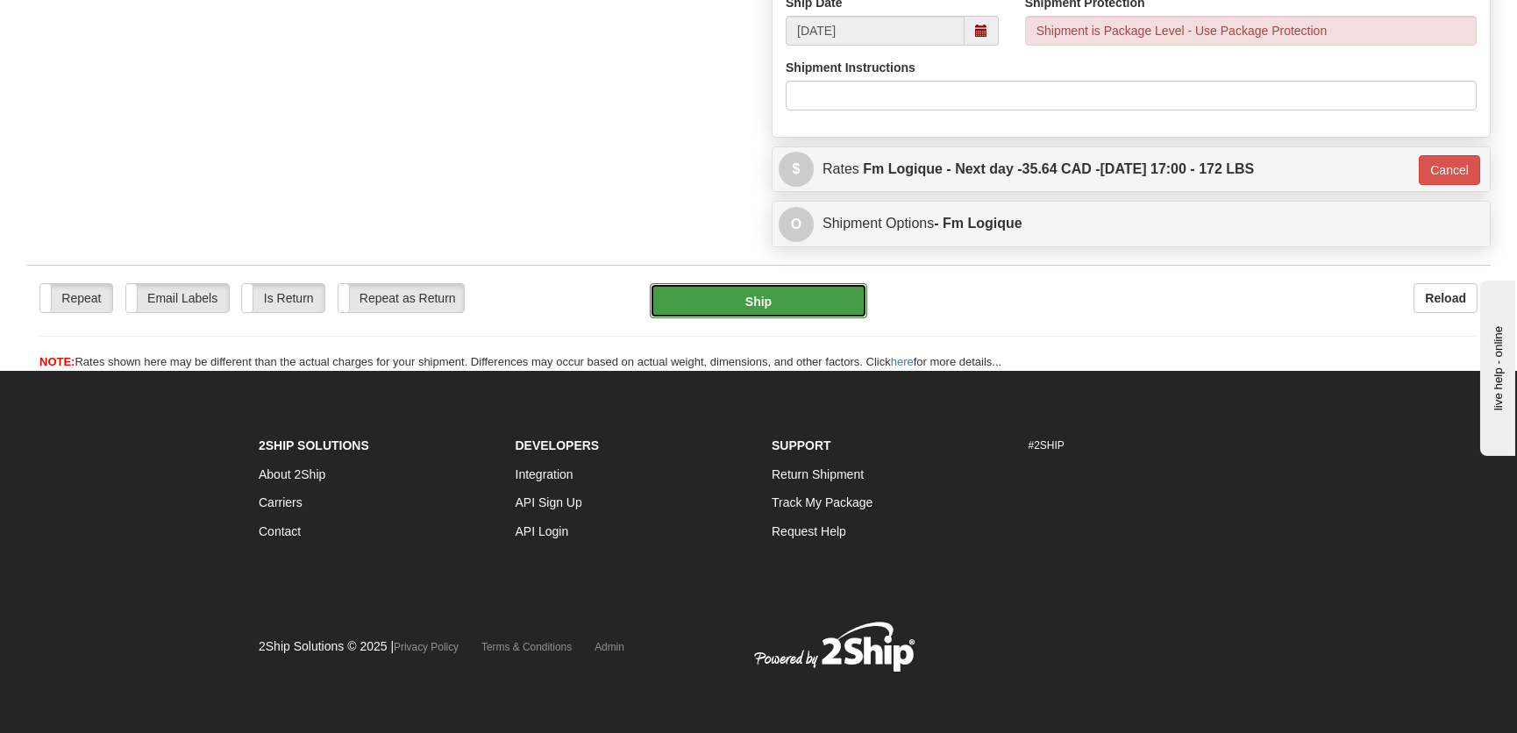
click at [801, 307] on button "Ship" at bounding box center [758, 300] width 217 height 35
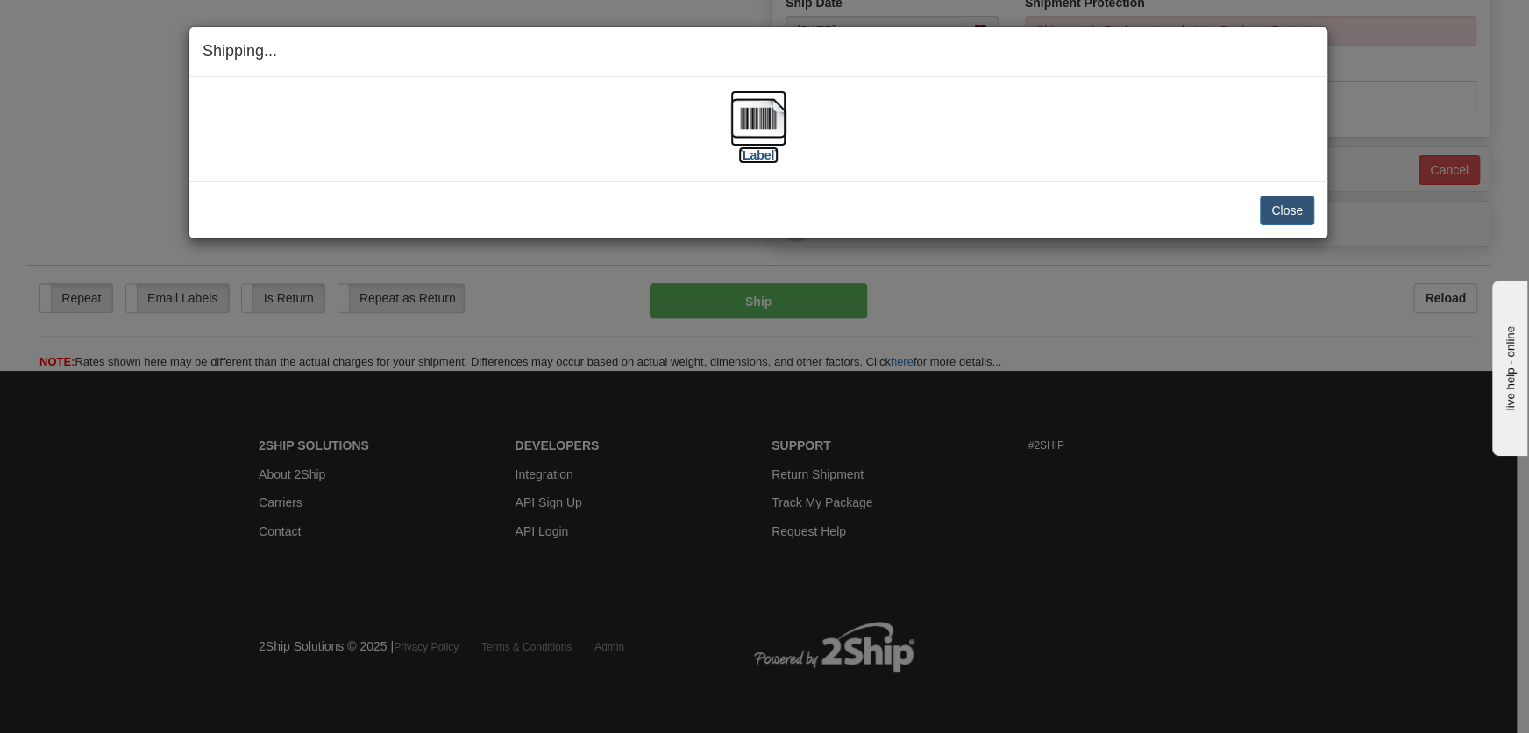
click at [741, 114] on img at bounding box center [758, 118] width 56 height 56
click at [1269, 203] on button "Close" at bounding box center [1287, 210] width 54 height 30
